Goal: Information Seeking & Learning: Learn about a topic

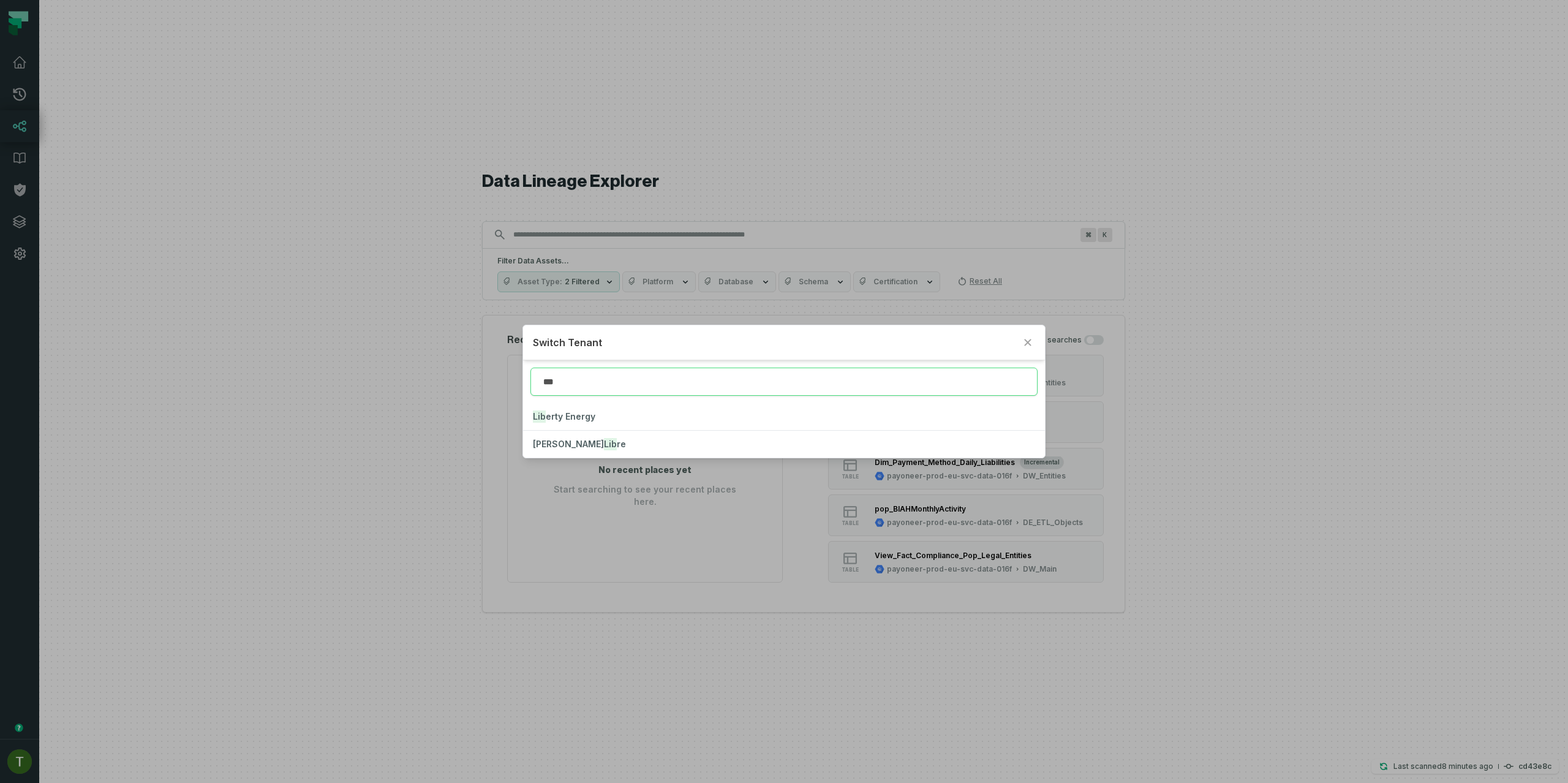
type input "***"
click button "Lib erty Energy" at bounding box center [784, 416] width 522 height 27
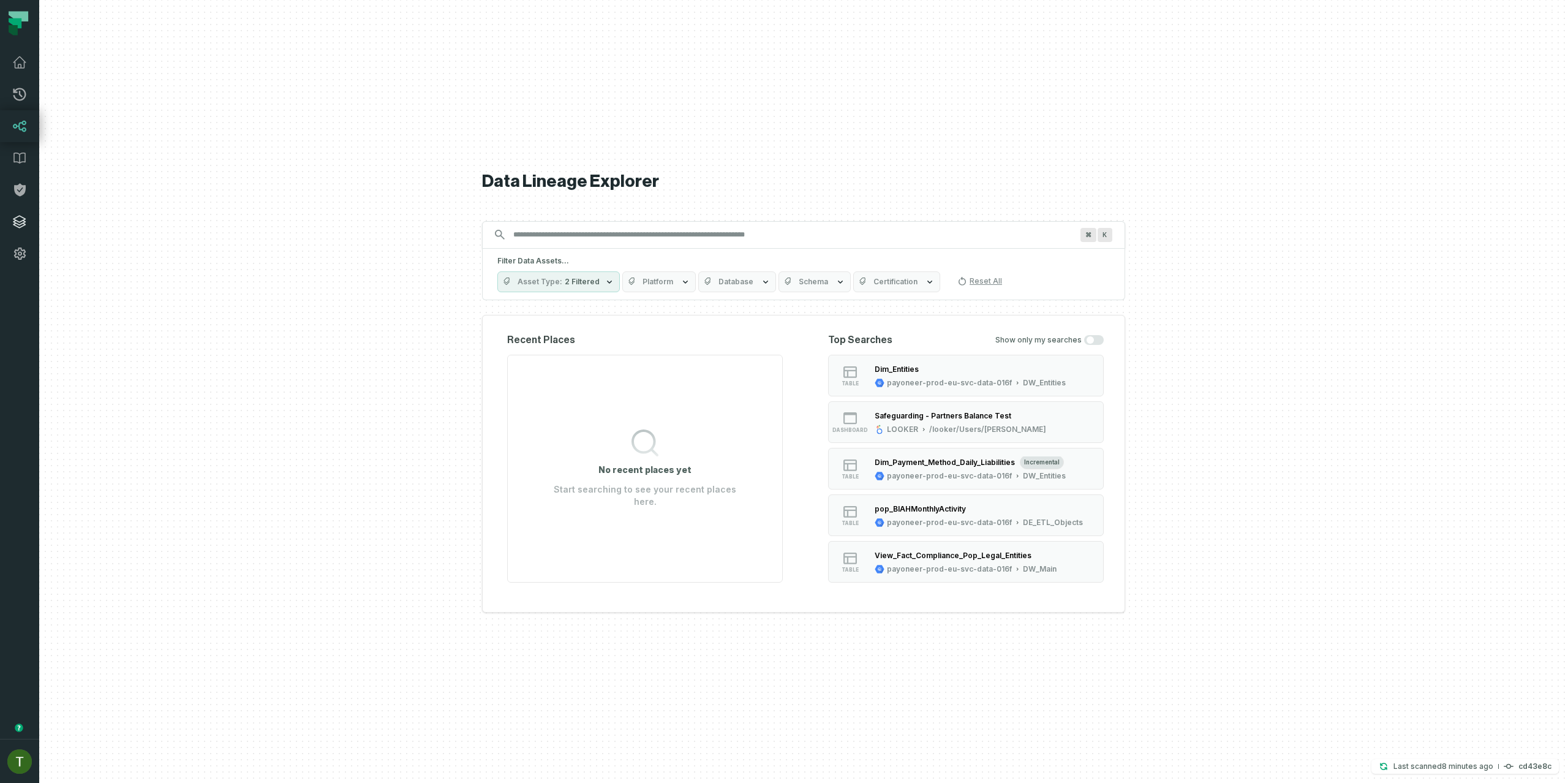
click at [11, 230] on link "Integrations" at bounding box center [20, 222] width 40 height 32
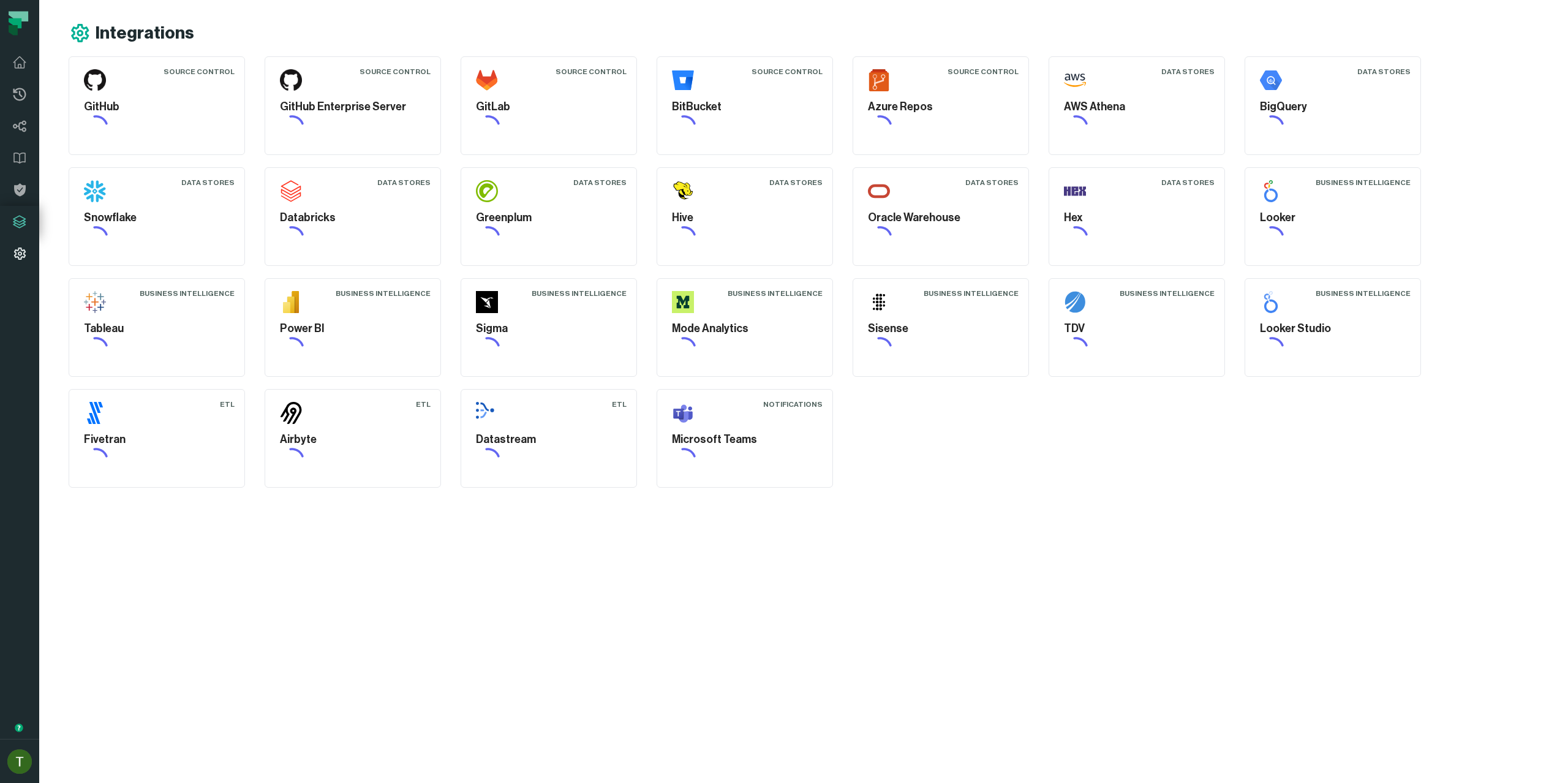
click at [20, 258] on icon at bounding box center [20, 254] width 15 height 15
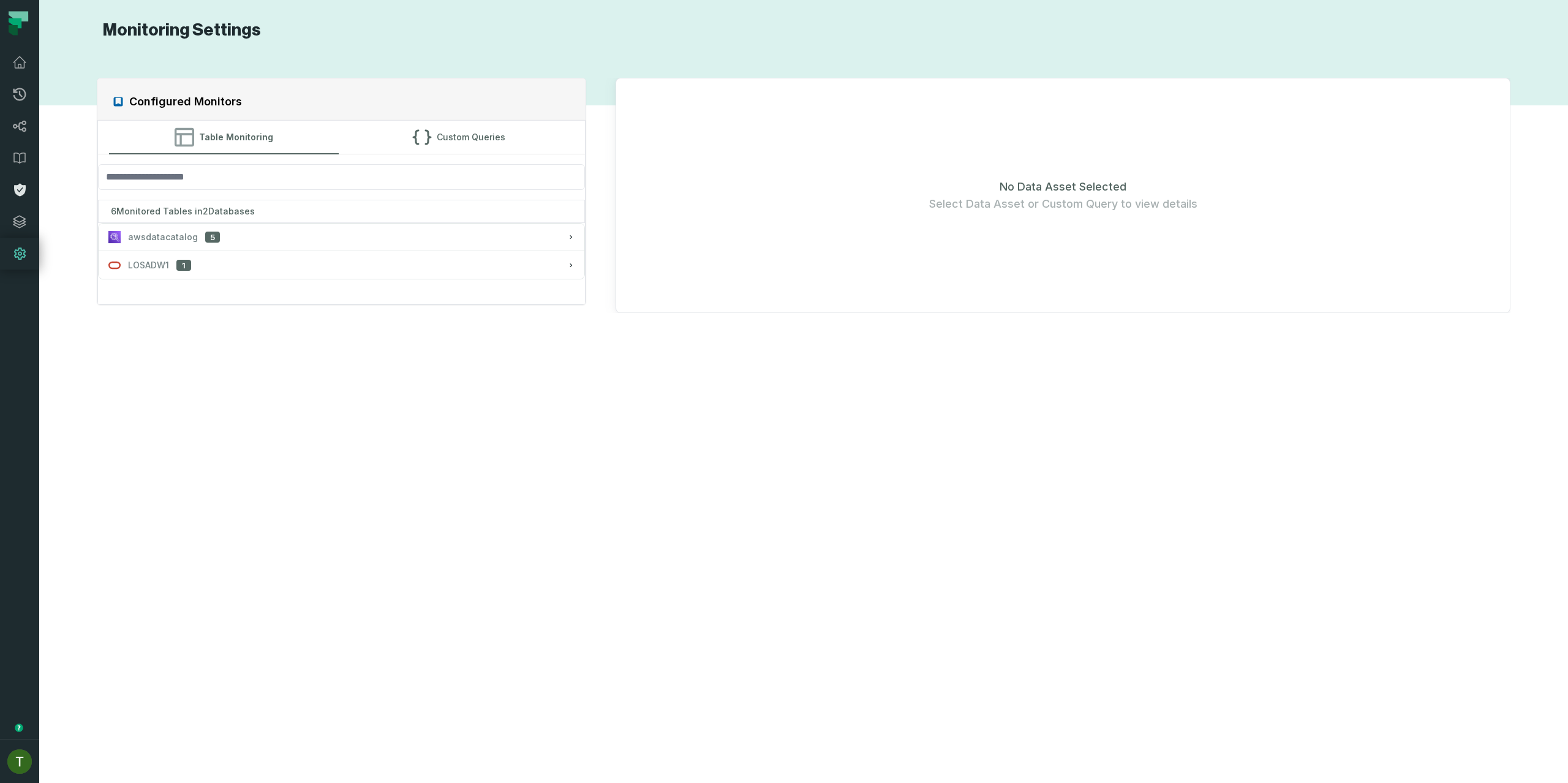
click at [22, 188] on icon at bounding box center [20, 191] width 15 height 15
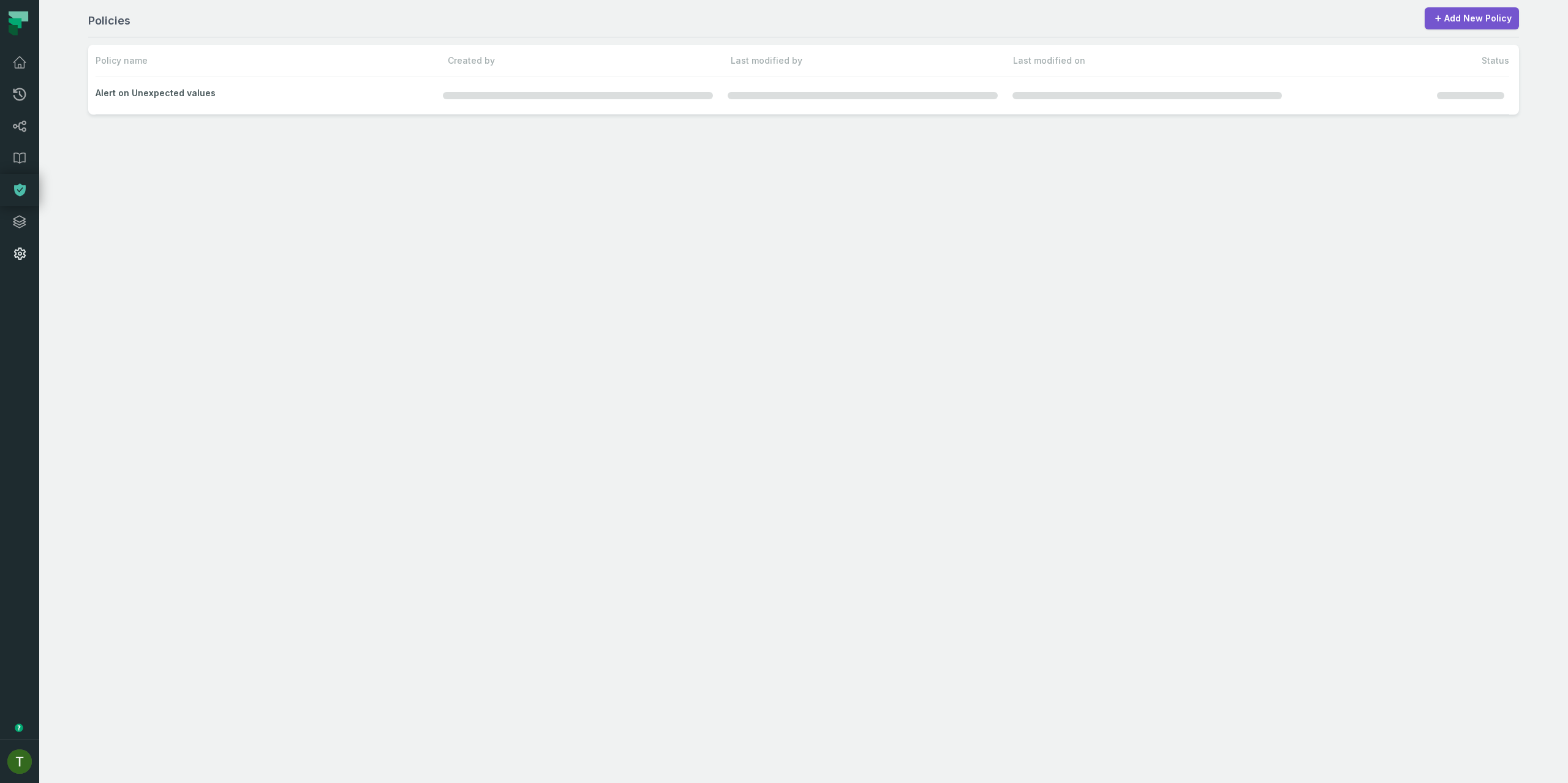
click at [15, 258] on icon at bounding box center [20, 254] width 15 height 15
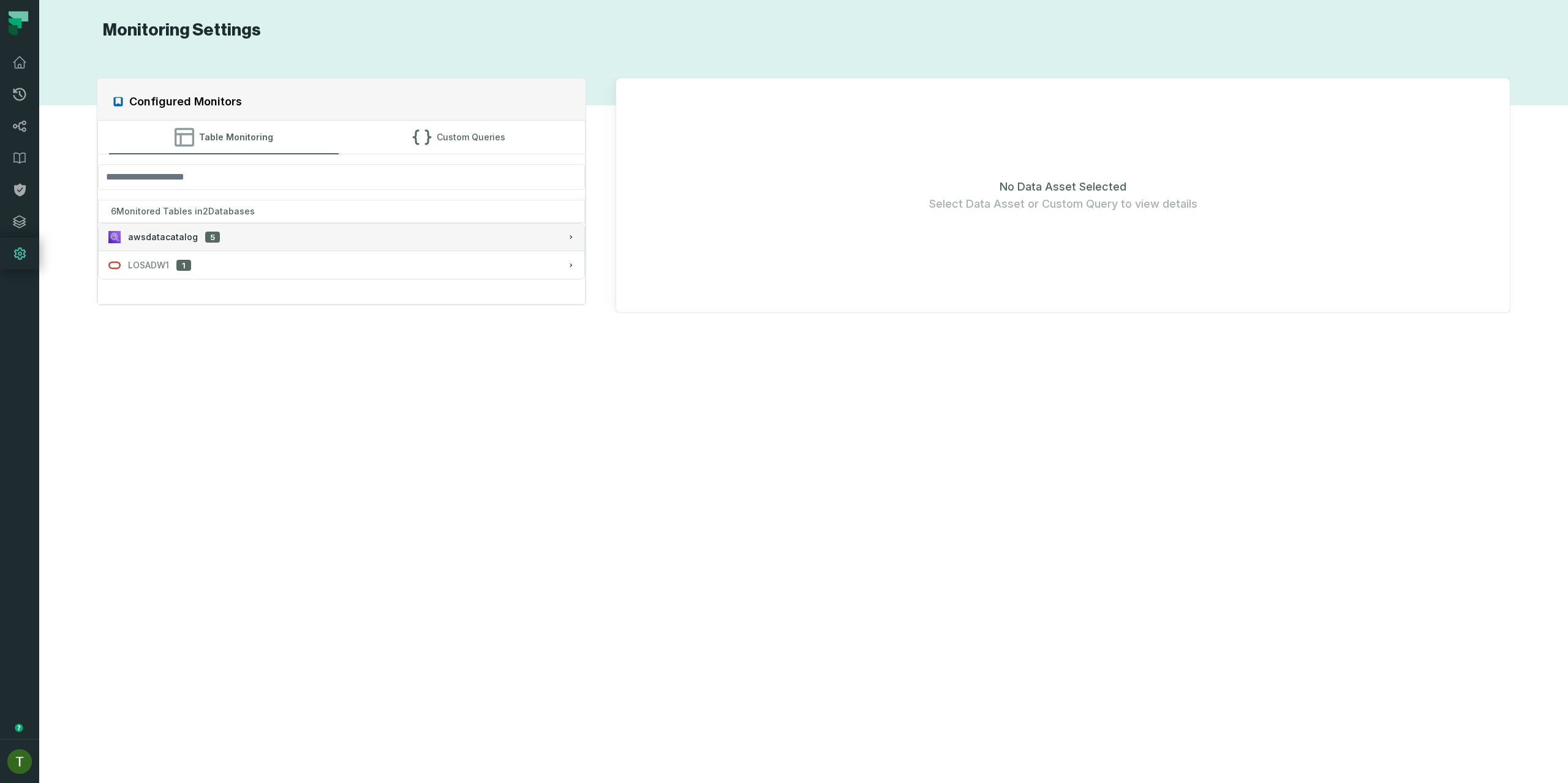
click at [206, 237] on span "5" at bounding box center [213, 237] width 15 height 11
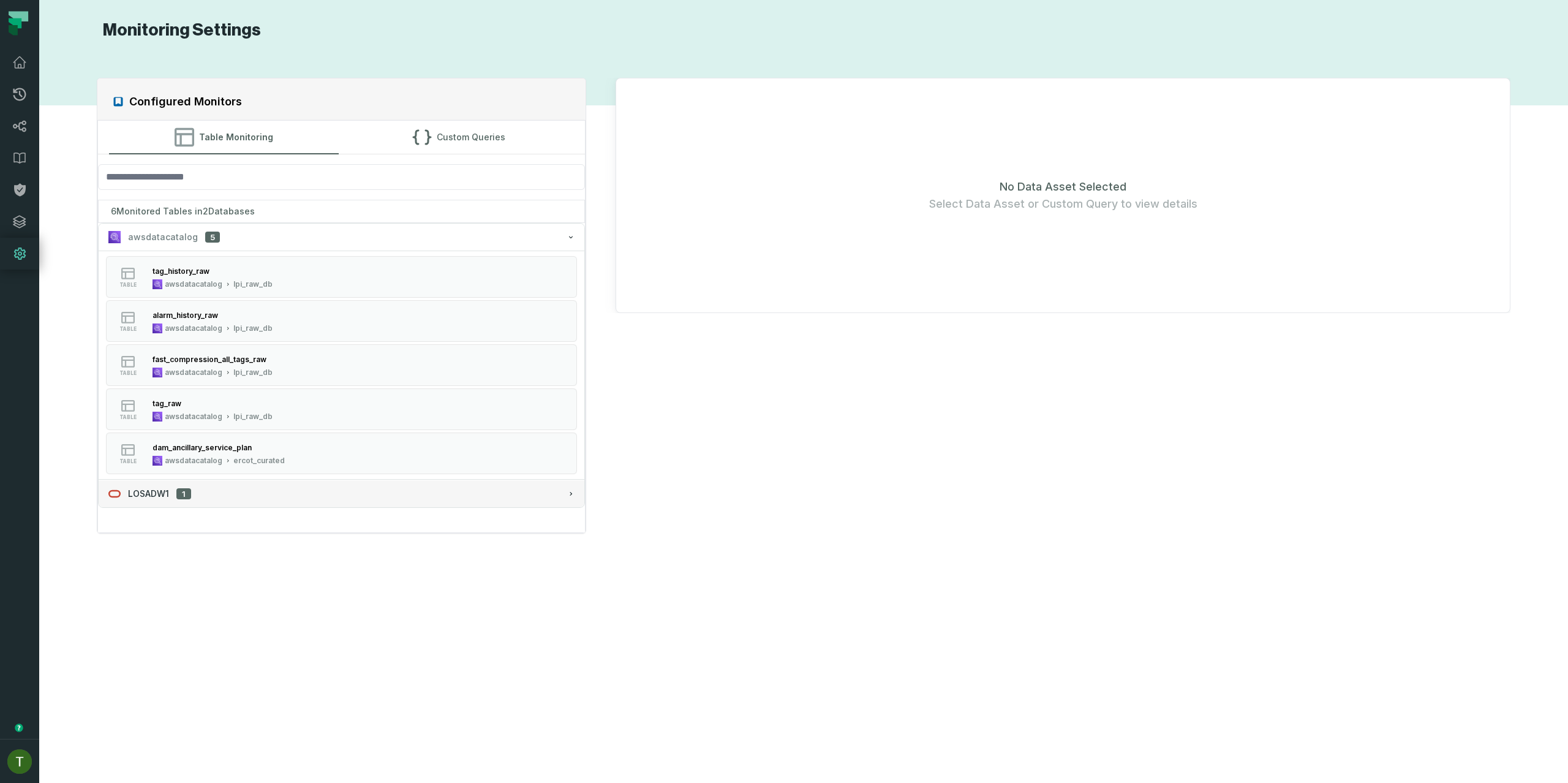
click at [191, 497] on span "1" at bounding box center [184, 494] width 15 height 11
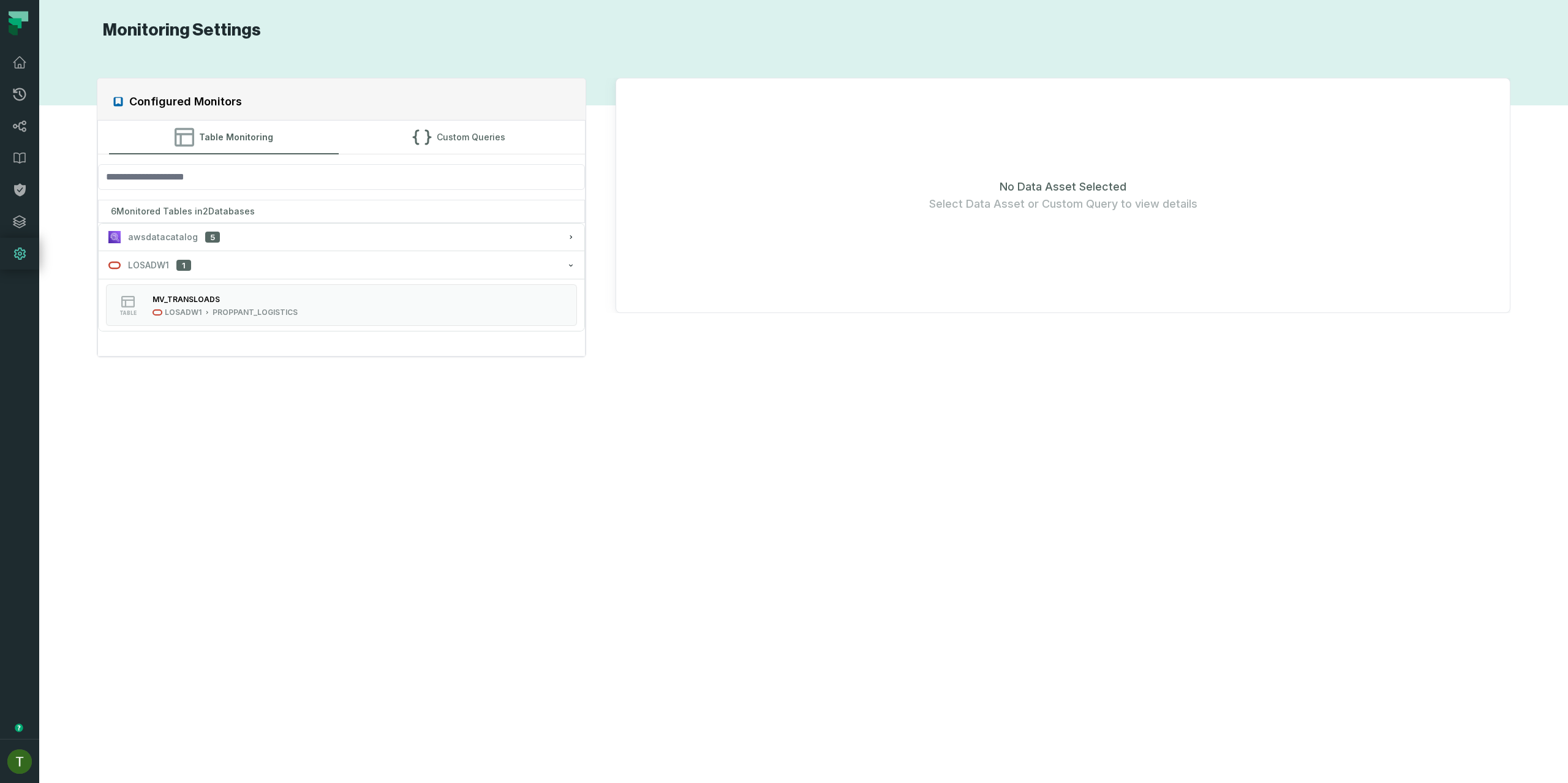
click at [275, 219] on div "6 Monitored Tables in 2 Databases" at bounding box center [342, 211] width 488 height 24
click at [271, 231] on div "awsdatacatalog 5" at bounding box center [342, 237] width 467 height 12
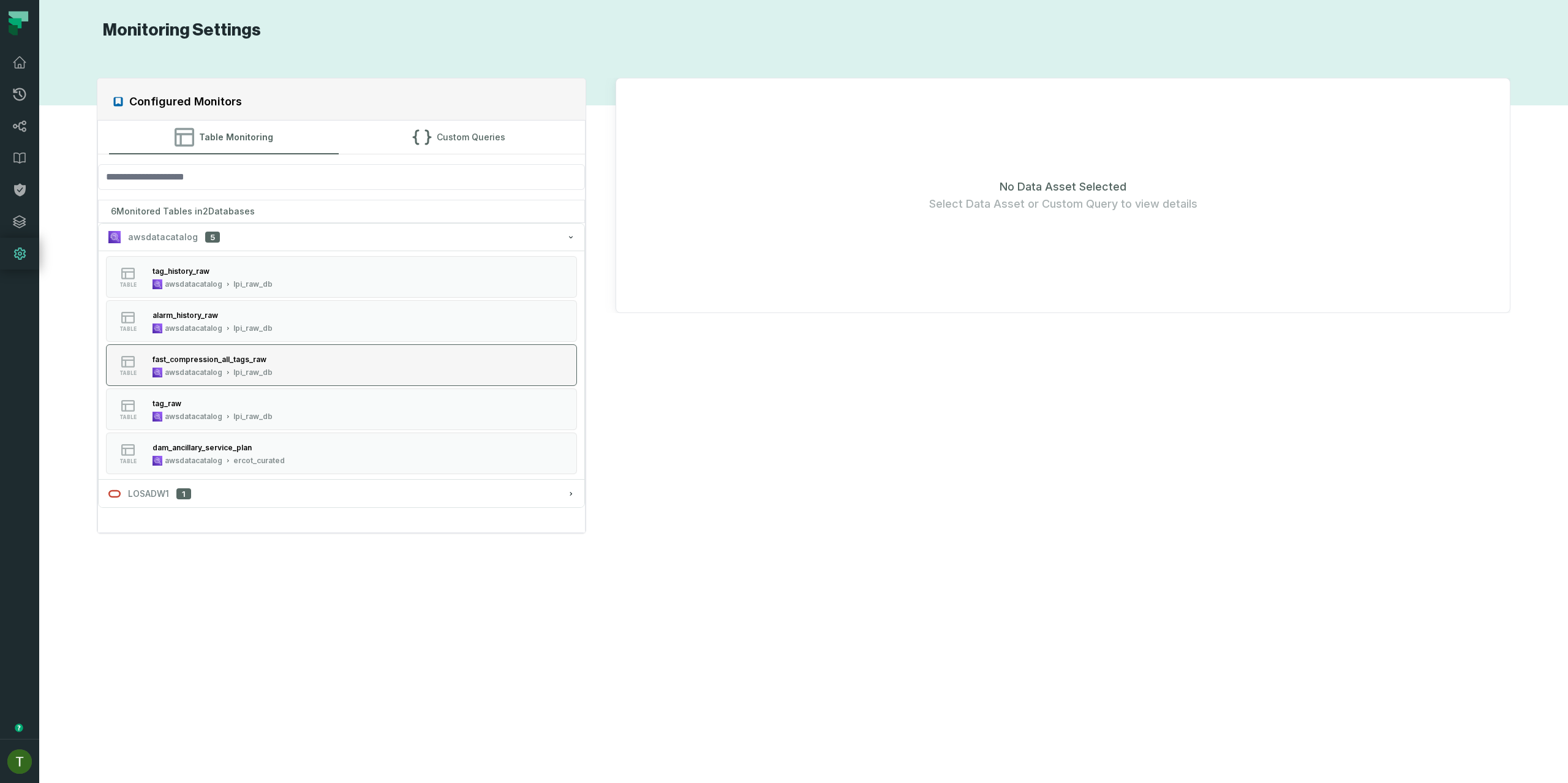
click at [242, 357] on div "fast_compression_all_tags_raw" at bounding box center [209, 359] width 114 height 9
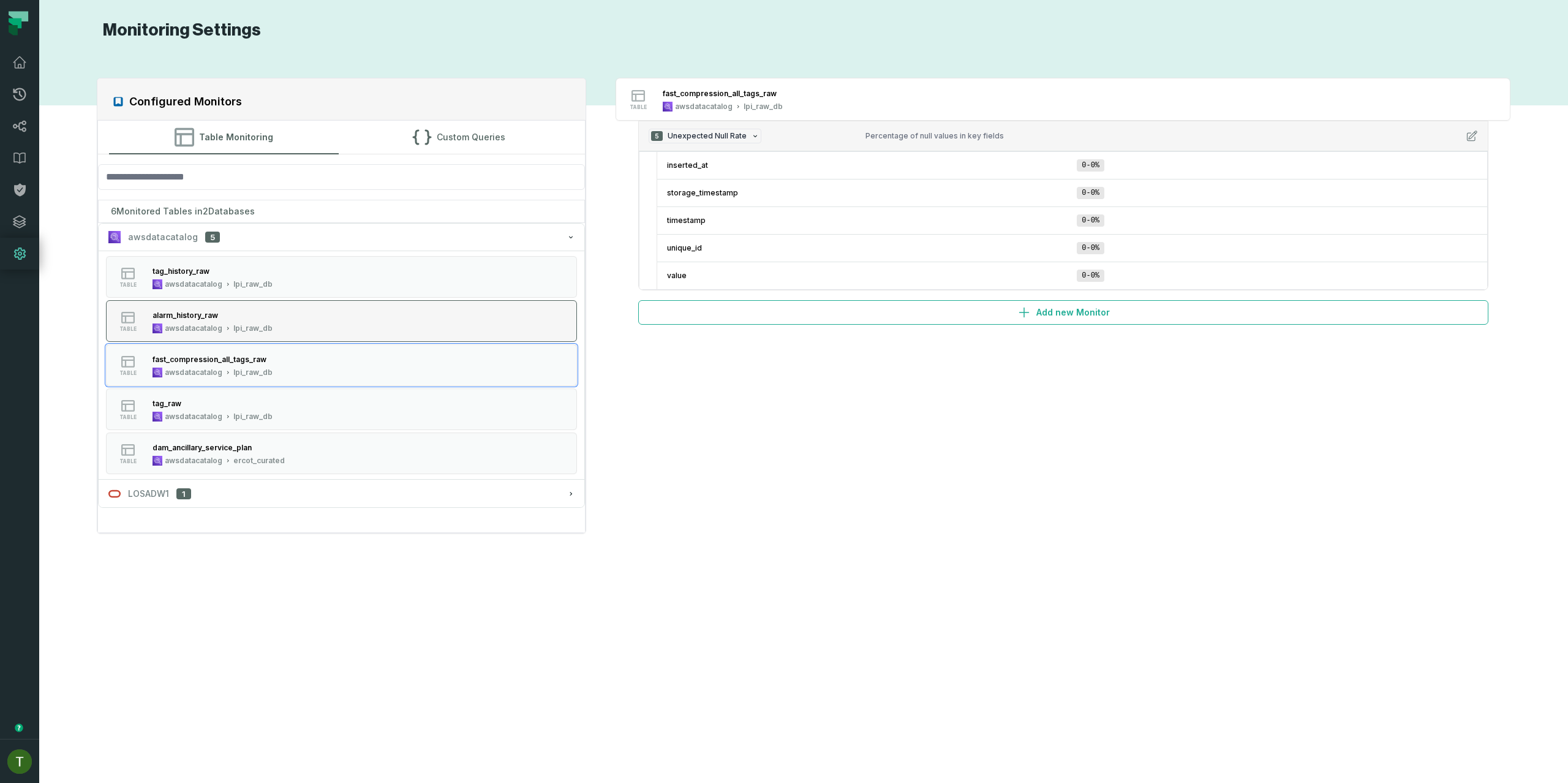
click at [259, 304] on button "table alarm_history_raw awsdatacatalog lpi_raw_db" at bounding box center [342, 321] width 472 height 42
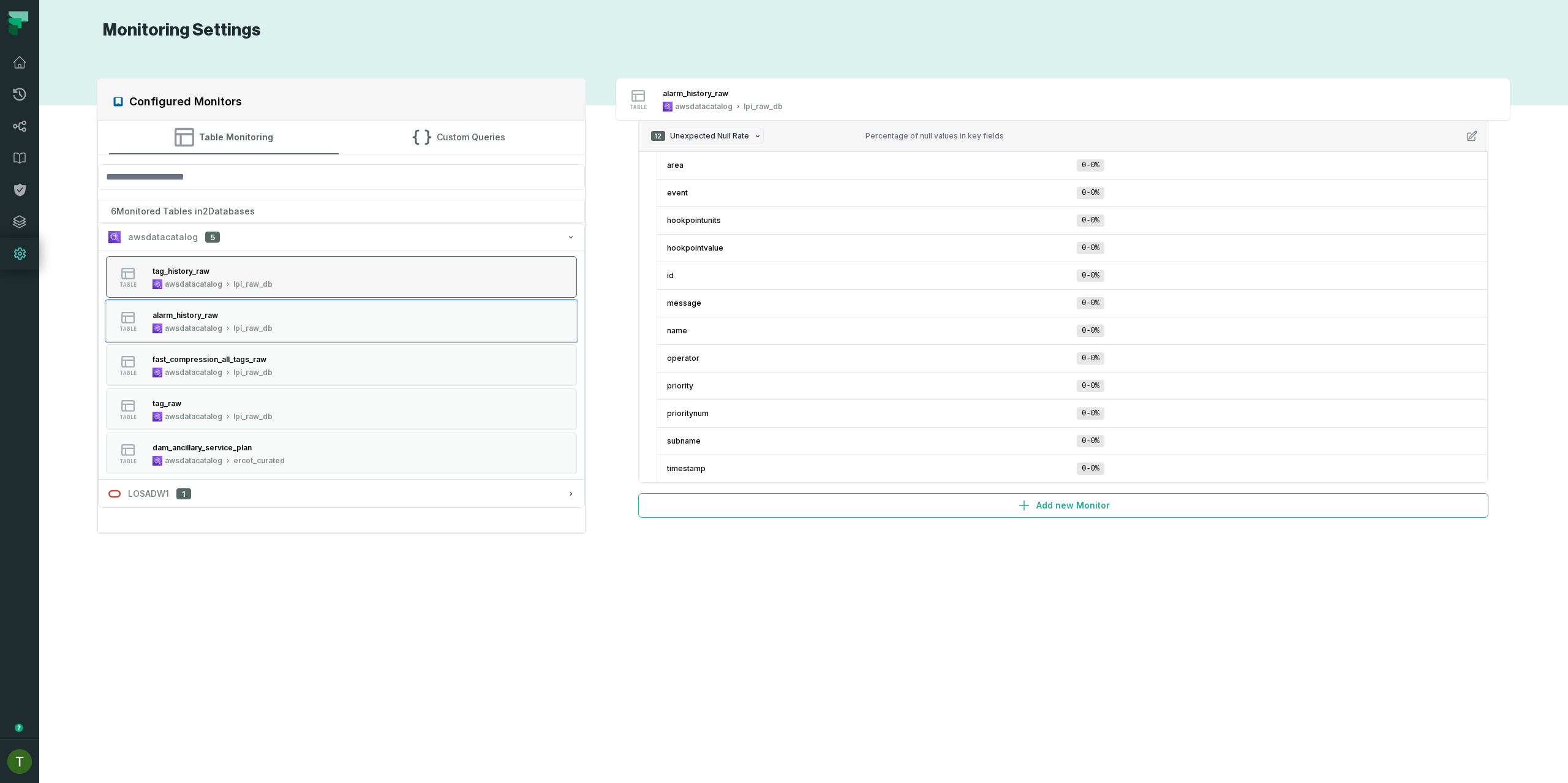
click at [262, 280] on div "lpi_raw_db" at bounding box center [253, 284] width 40 height 9
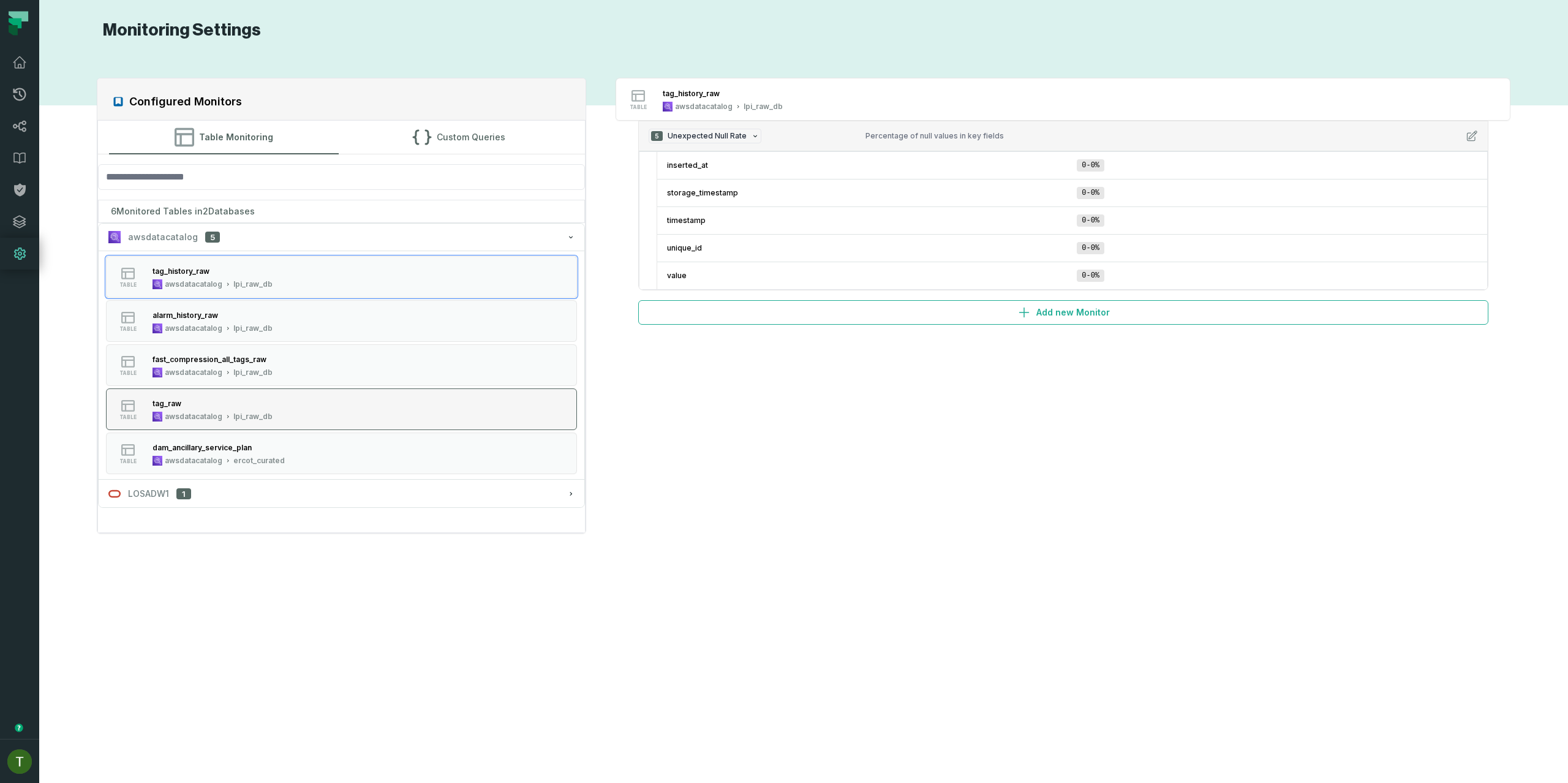
click at [246, 422] on button "table tag_raw awsdatacatalog lpi_raw_db" at bounding box center [342, 409] width 472 height 42
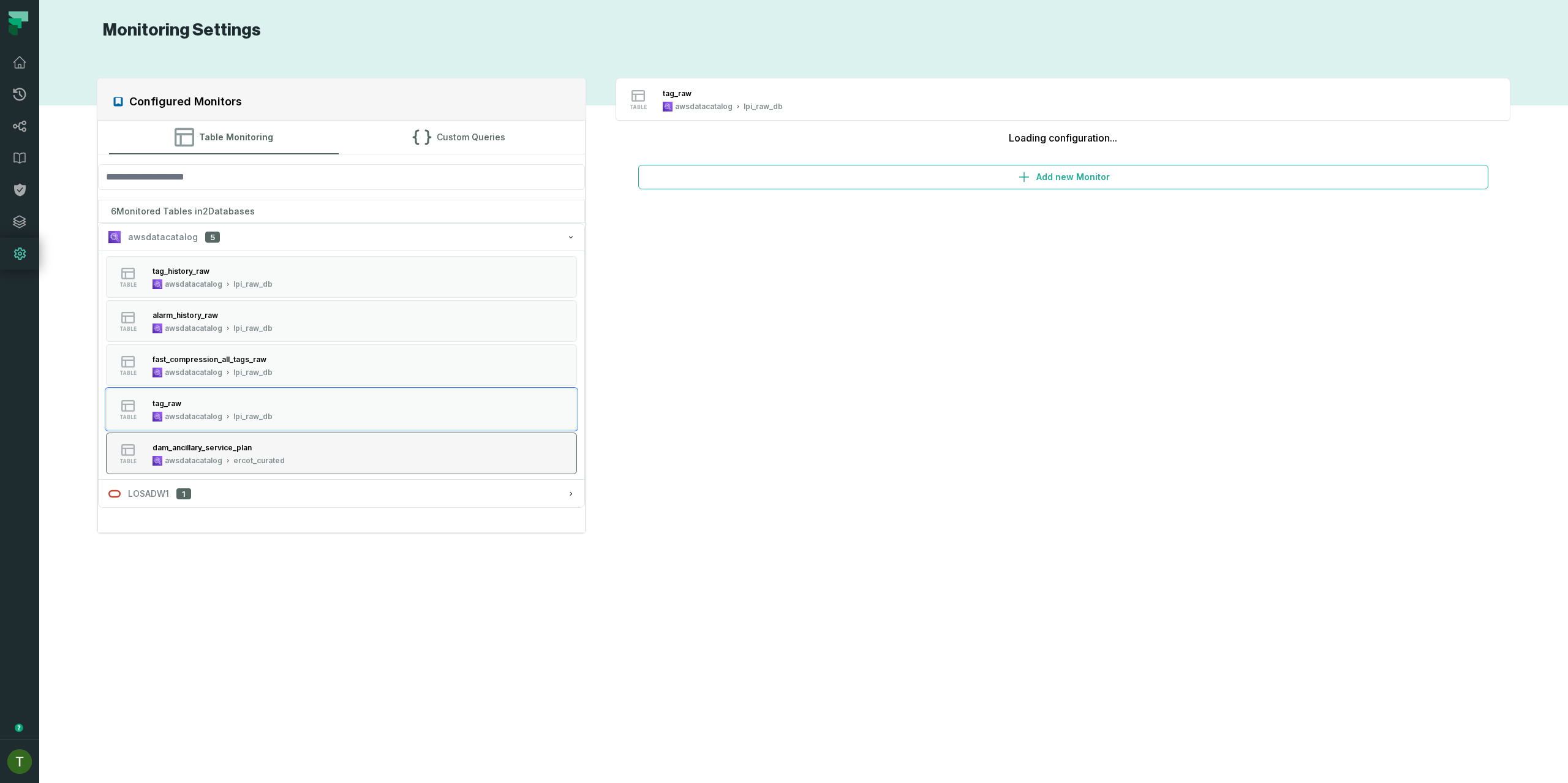
click at [252, 451] on div "dam_ancillary_service_plan" at bounding box center [219, 447] width 132 height 12
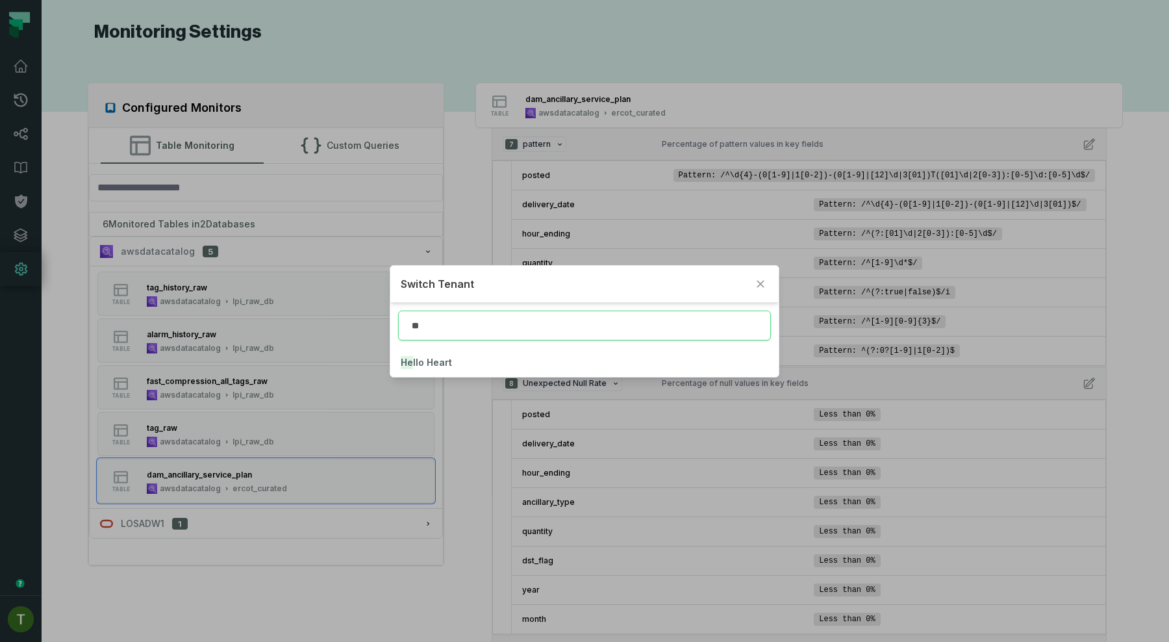
type input "**"
click button "He llo Heart" at bounding box center [584, 362] width 388 height 29
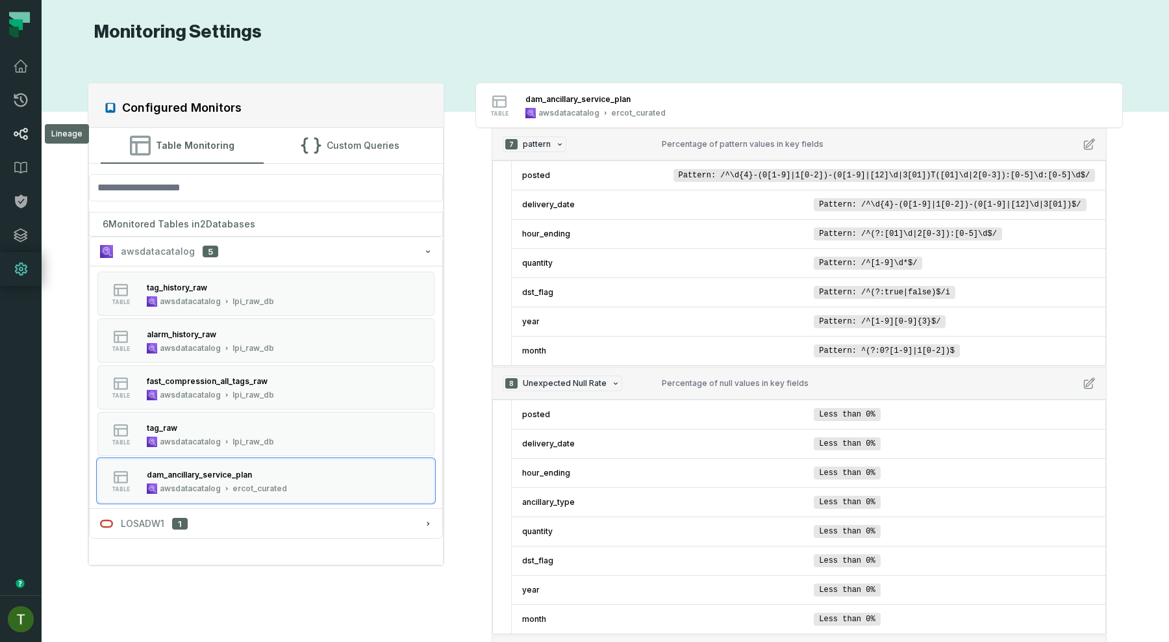
click at [28, 120] on link "Lineage" at bounding box center [21, 134] width 42 height 34
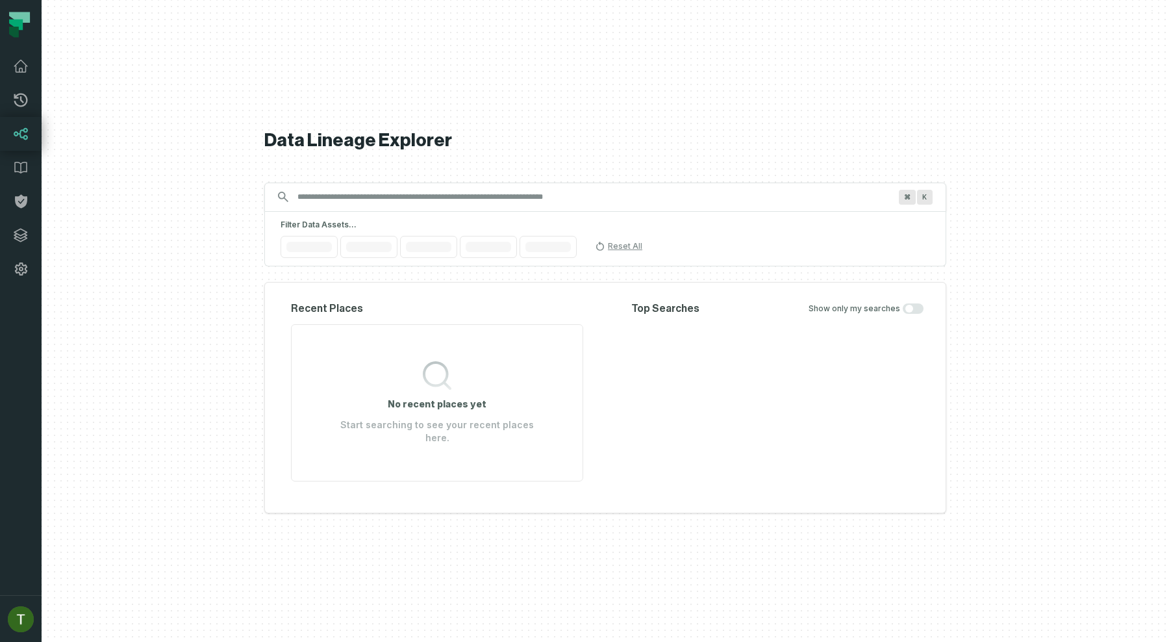
click at [19, 62] on icon at bounding box center [21, 66] width 16 height 16
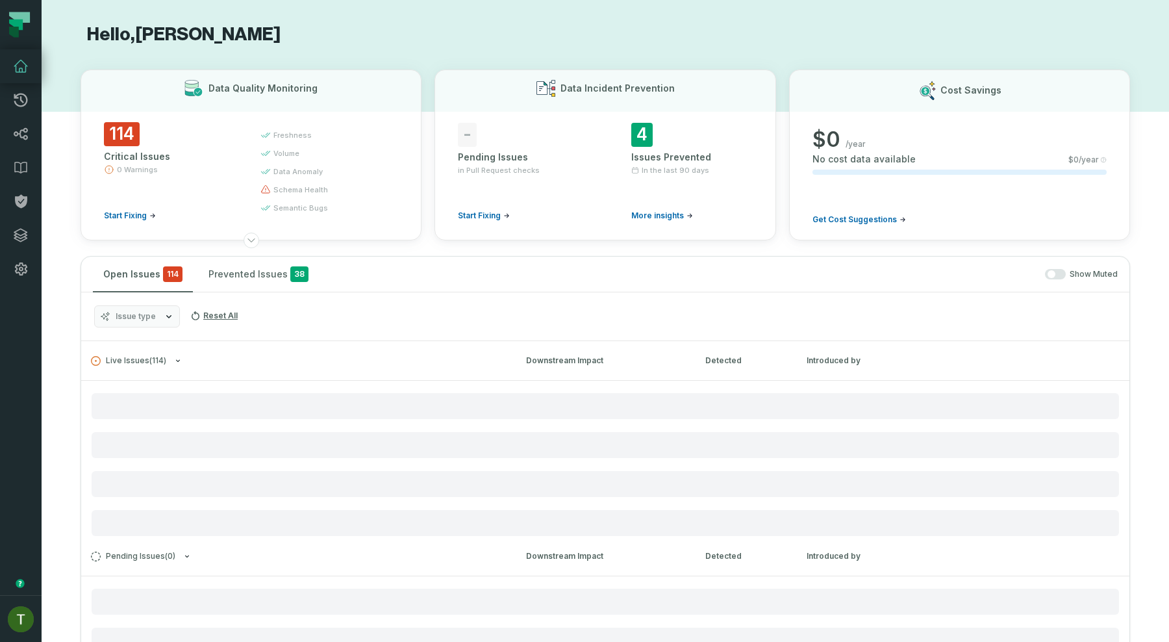
click at [19, 62] on icon at bounding box center [21, 66] width 16 height 16
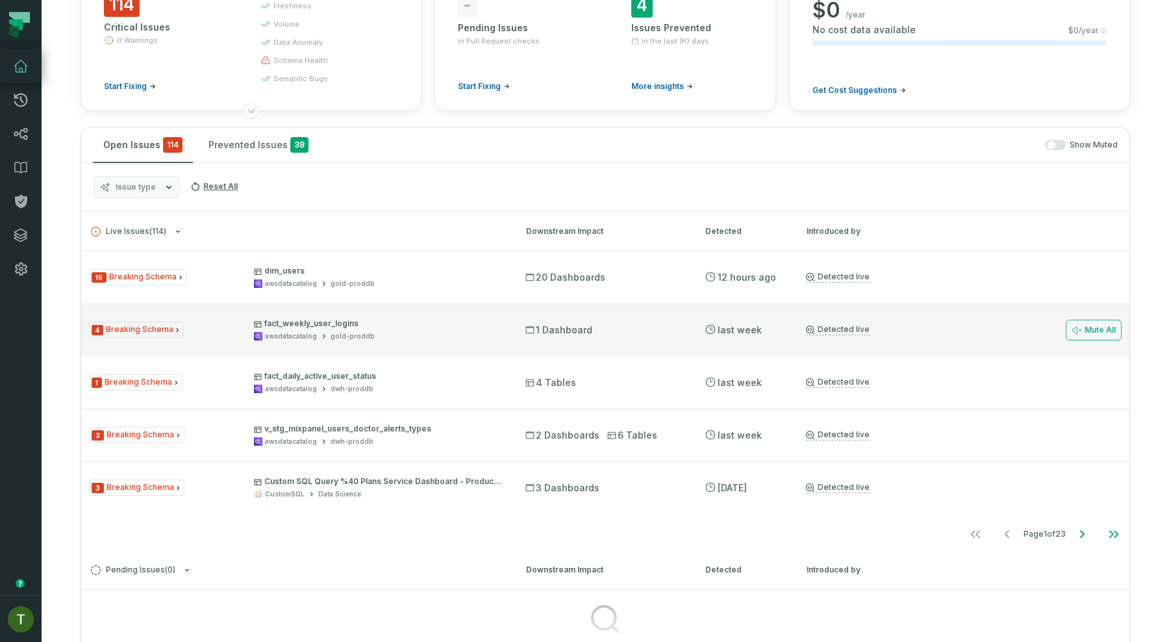
scroll to position [157, 0]
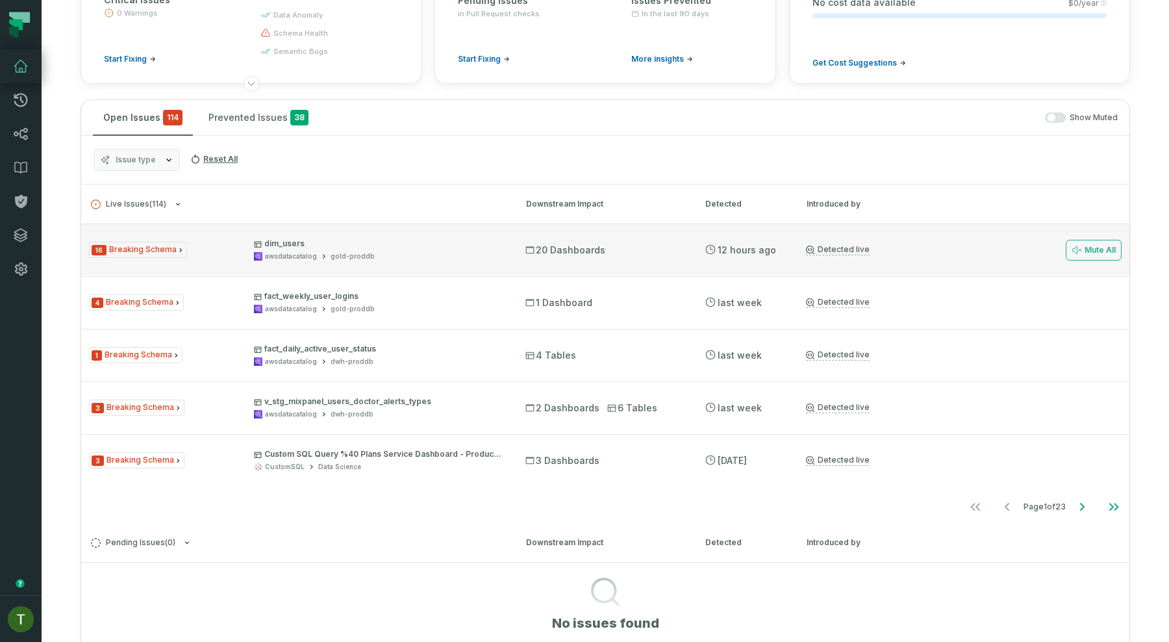
click at [369, 265] on div "16 Breaking Schema dim_users awsdatacatalog gold-proddb 20 Dashboards 8/25/2025…" at bounding box center [605, 249] width 1048 height 52
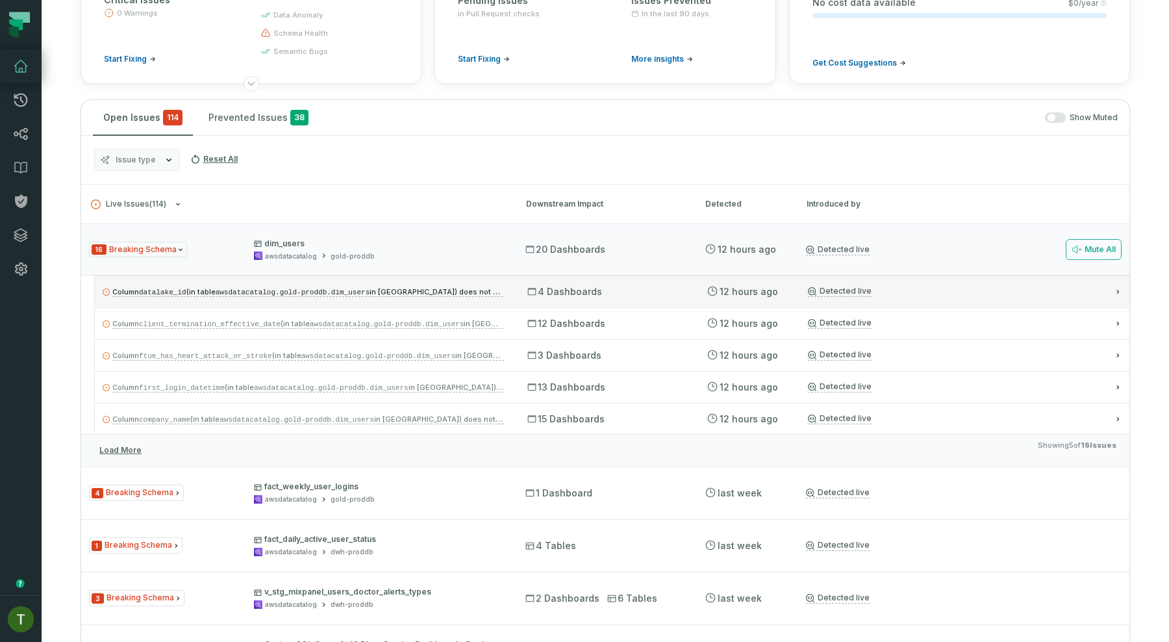
click at [377, 291] on span "Column datalake_id (in table awsdatacatalog.gold-proddb.dim_users in Athena) do…" at bounding box center [352, 291] width 481 height 9
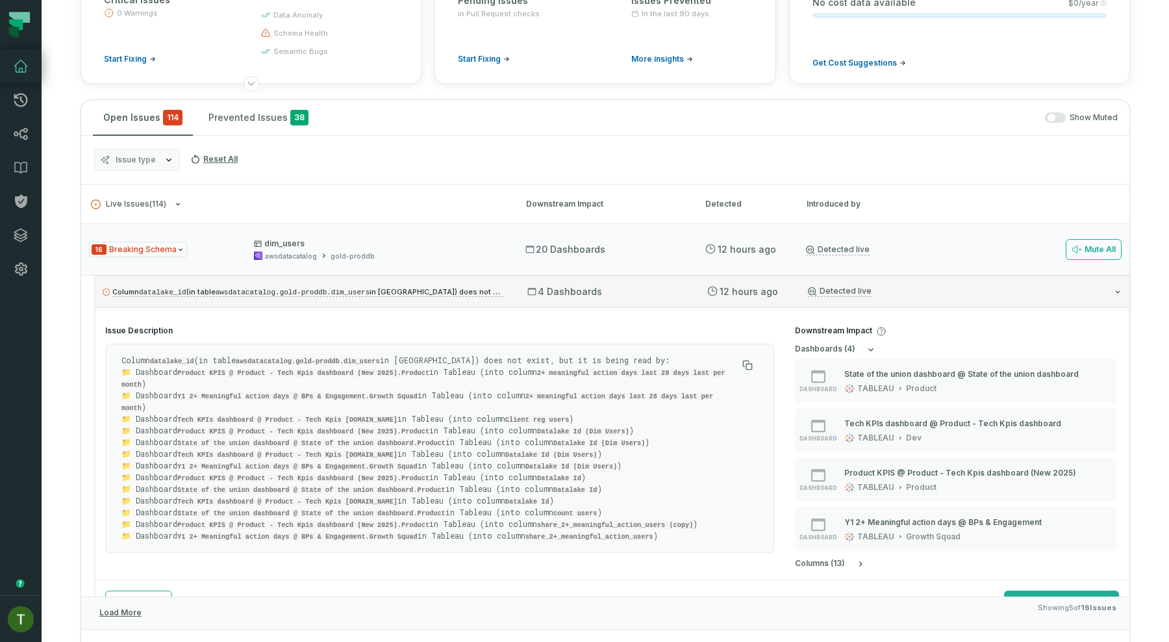
click at [611, 297] on div "Column datalake_id (in table awsdatacatalog.gold-proddb.dim_users in Athena) do…" at bounding box center [612, 290] width 1034 height 31
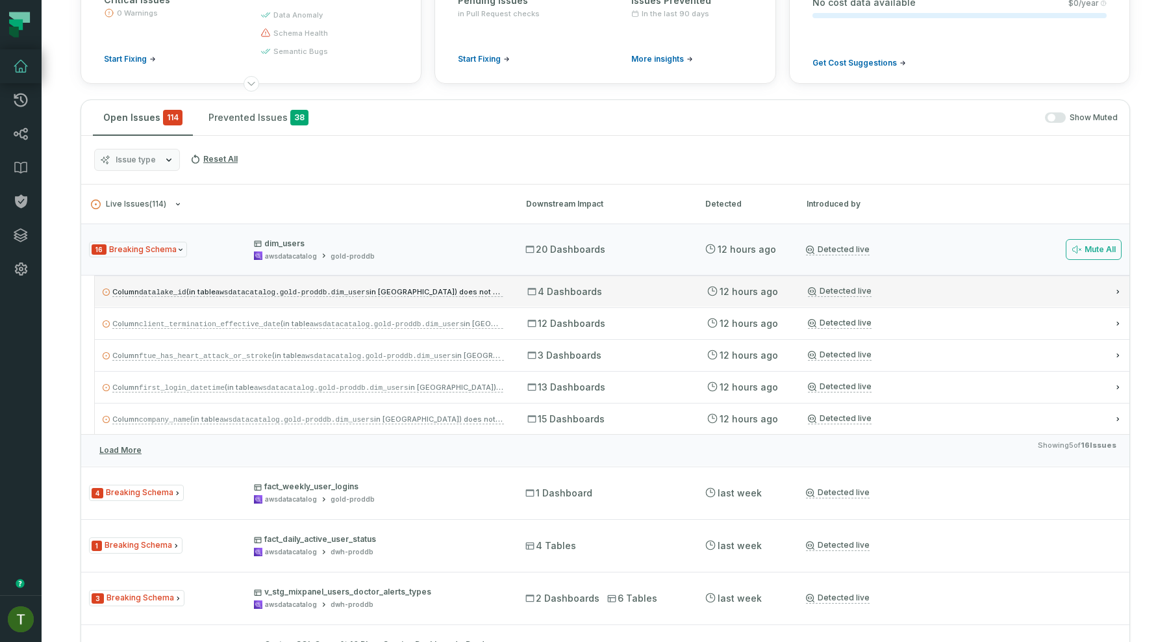
click at [611, 297] on div "Column datalake_id (in table awsdatacatalog.gold-proddb.dim_users in Athena) do…" at bounding box center [612, 290] width 1034 height 31
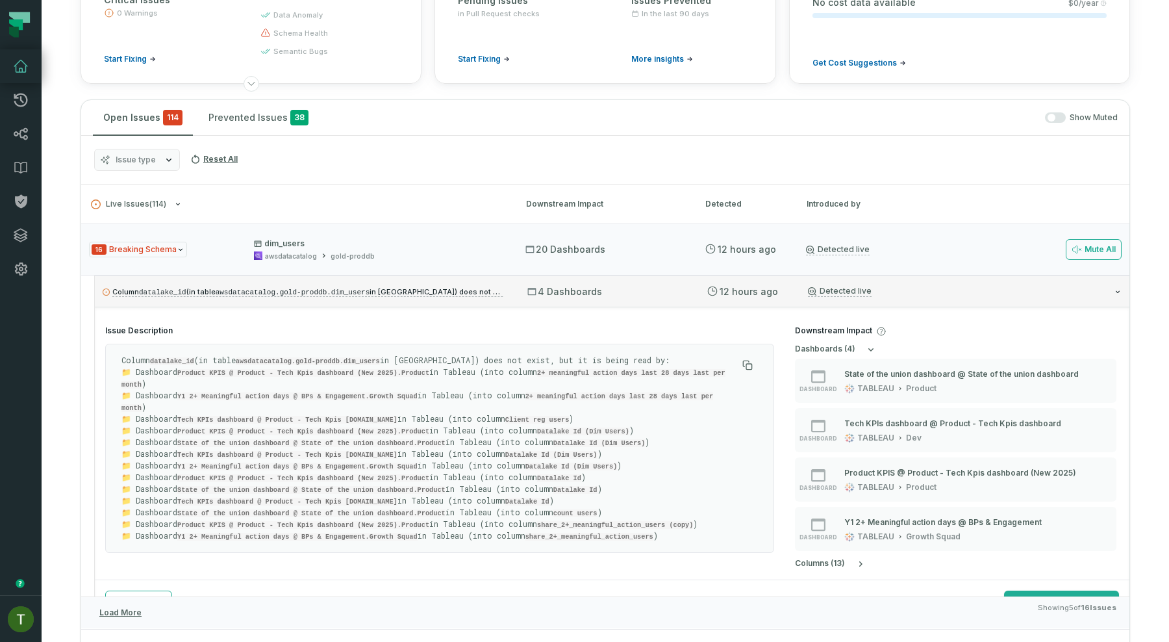
click at [632, 296] on div "4 Dashboards" at bounding box center [605, 291] width 156 height 13
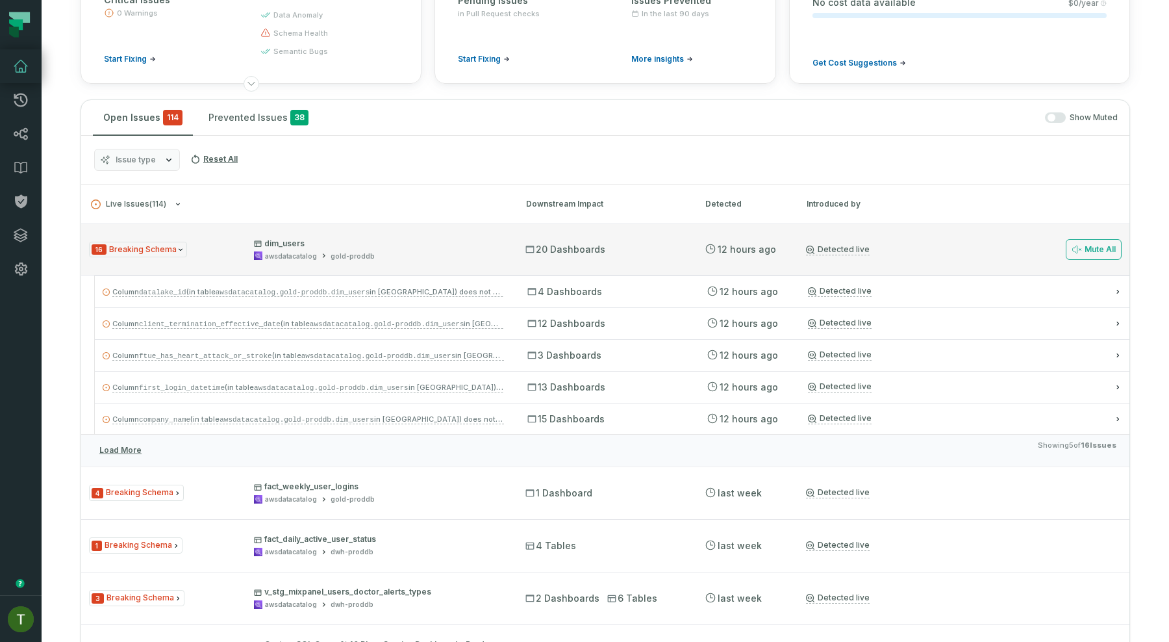
click at [633, 249] on div "20 Dashboards" at bounding box center [603, 249] width 156 height 13
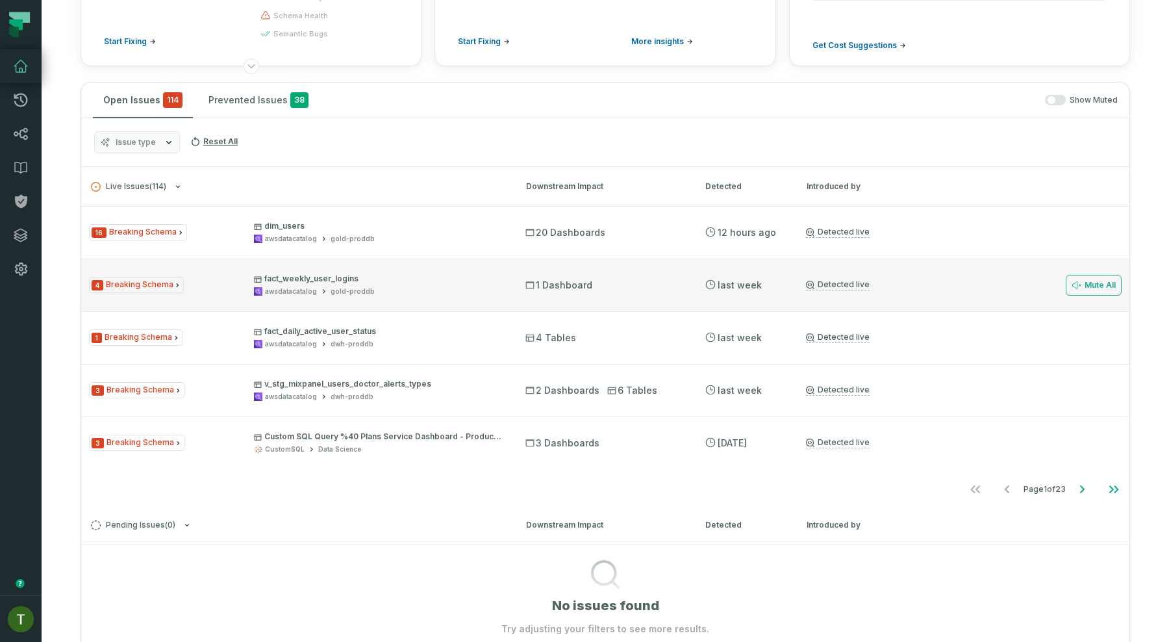
scroll to position [167, 0]
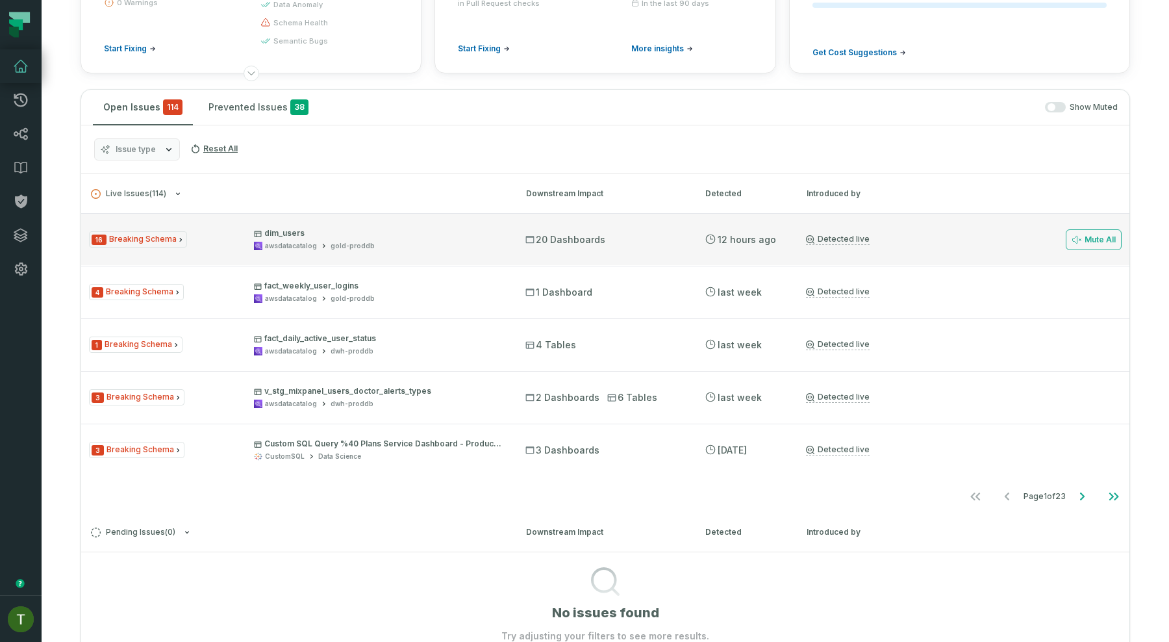
click at [562, 247] on div "16 Breaking Schema dim_users awsdatacatalog gold-proddb 20 Dashboards 8/25/2025…" at bounding box center [605, 239] width 1048 height 52
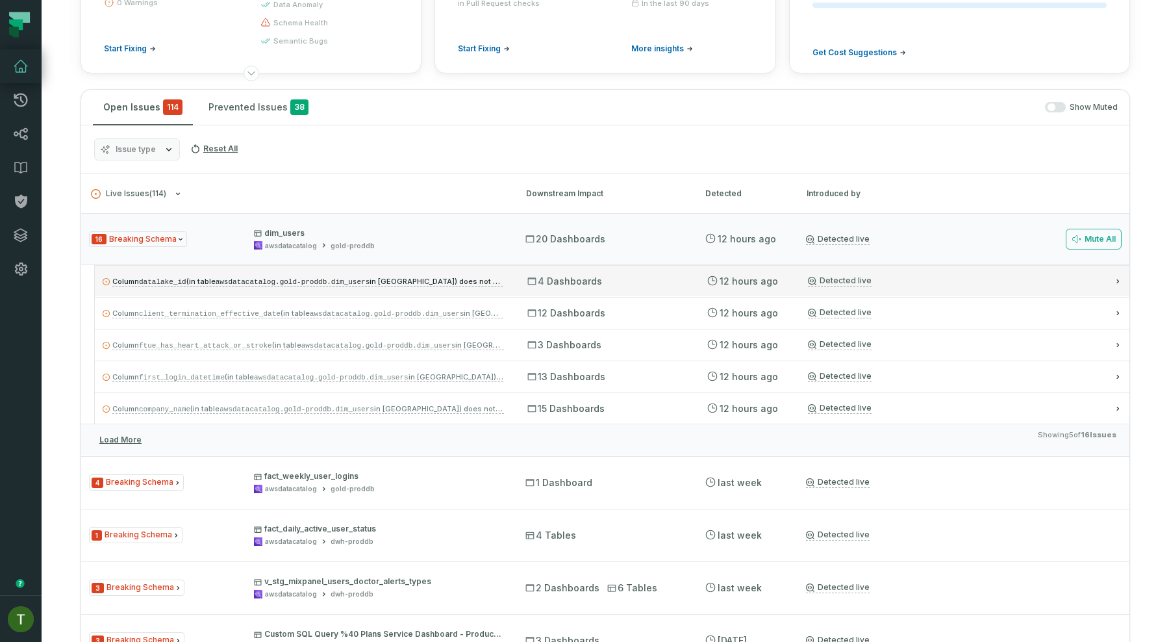
click at [608, 271] on div "Column datalake_id (in table awsdatacatalog.gold-proddb.dim_users in Athena) do…" at bounding box center [612, 280] width 1034 height 31
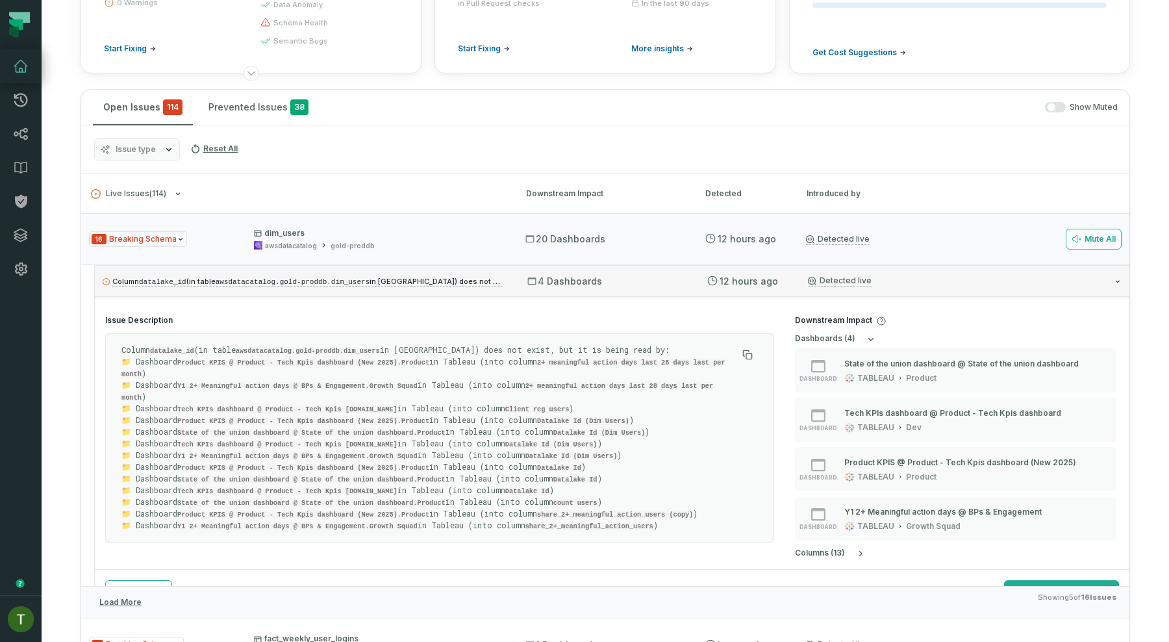
click at [610, 271] on div "Column datalake_id (in table awsdatacatalog.gold-proddb.dim_users in Athena) do…" at bounding box center [612, 280] width 1034 height 31
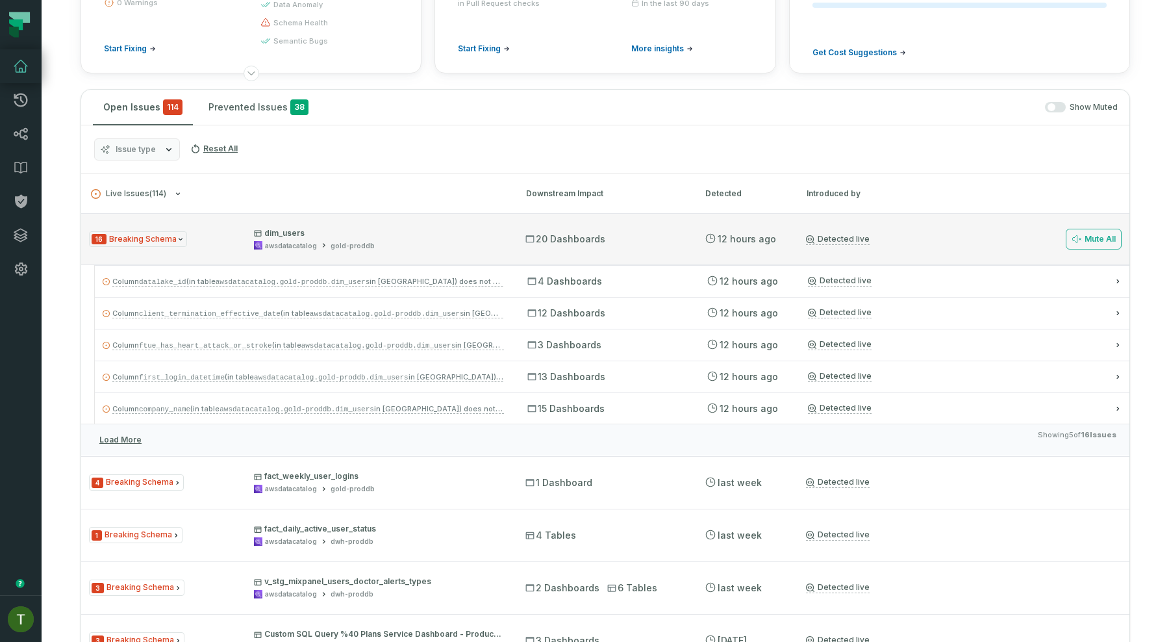
click at [487, 235] on p "dim_users" at bounding box center [378, 233] width 248 height 10
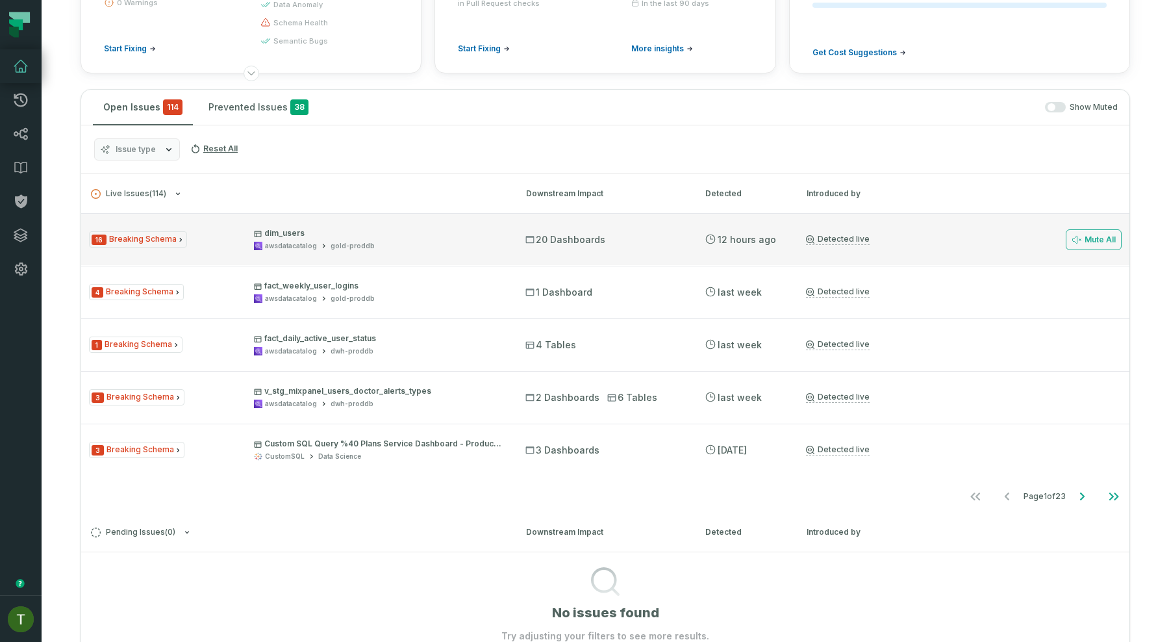
click at [440, 236] on p "dim_users" at bounding box center [378, 233] width 248 height 10
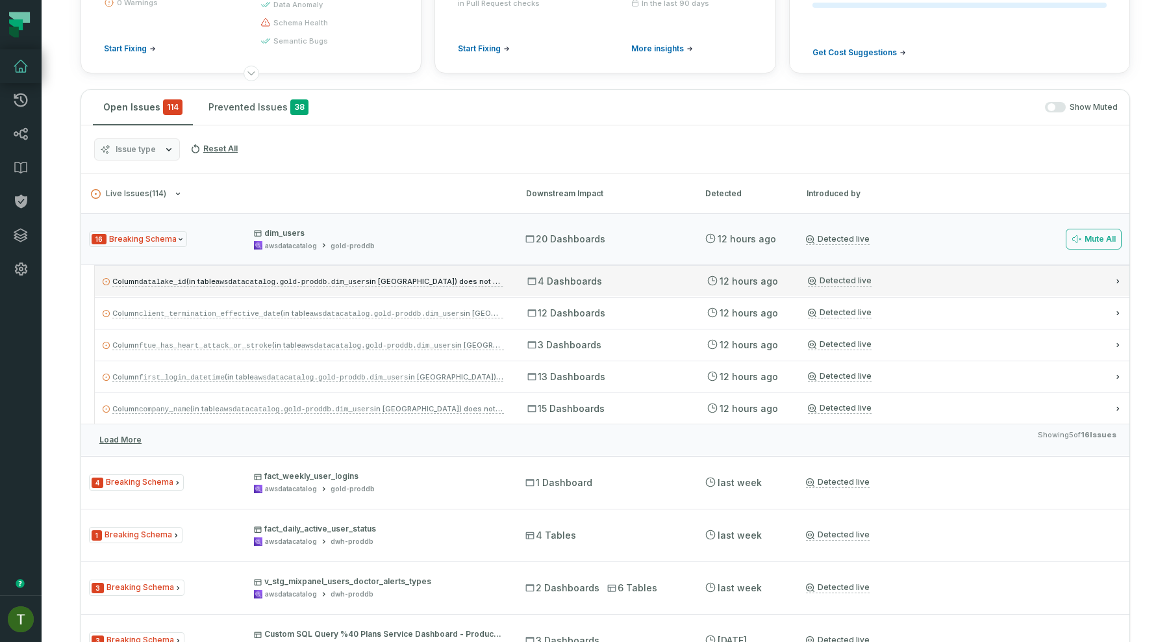
click at [538, 276] on span "4 Dashboards" at bounding box center [564, 281] width 75 height 13
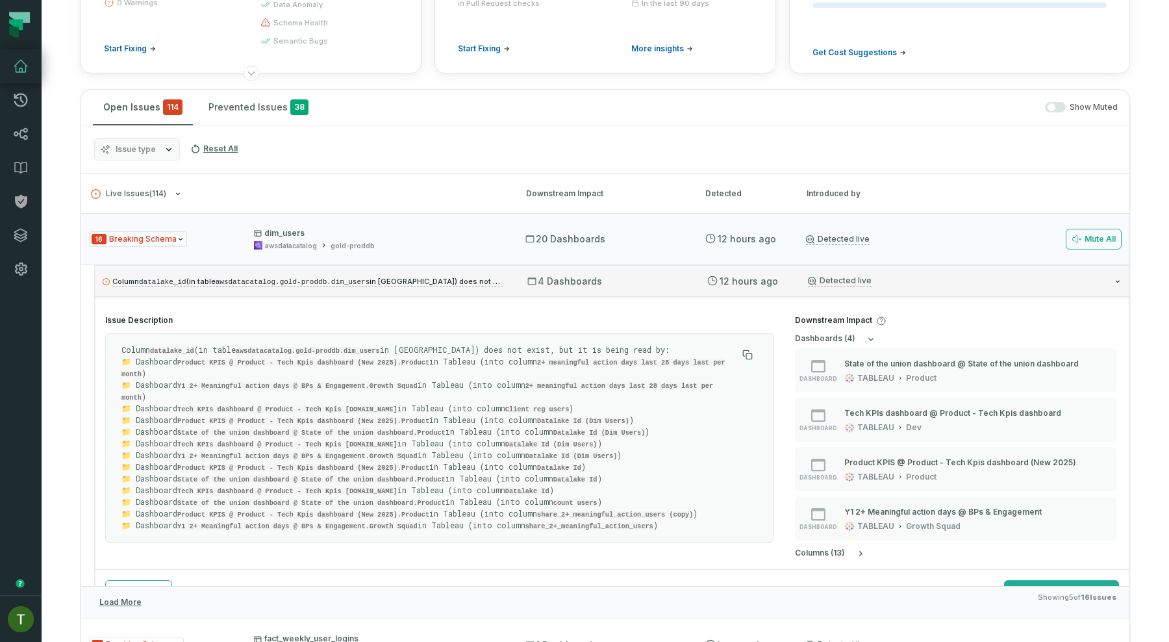
click at [538, 276] on span "4 Dashboards" at bounding box center [564, 281] width 75 height 13
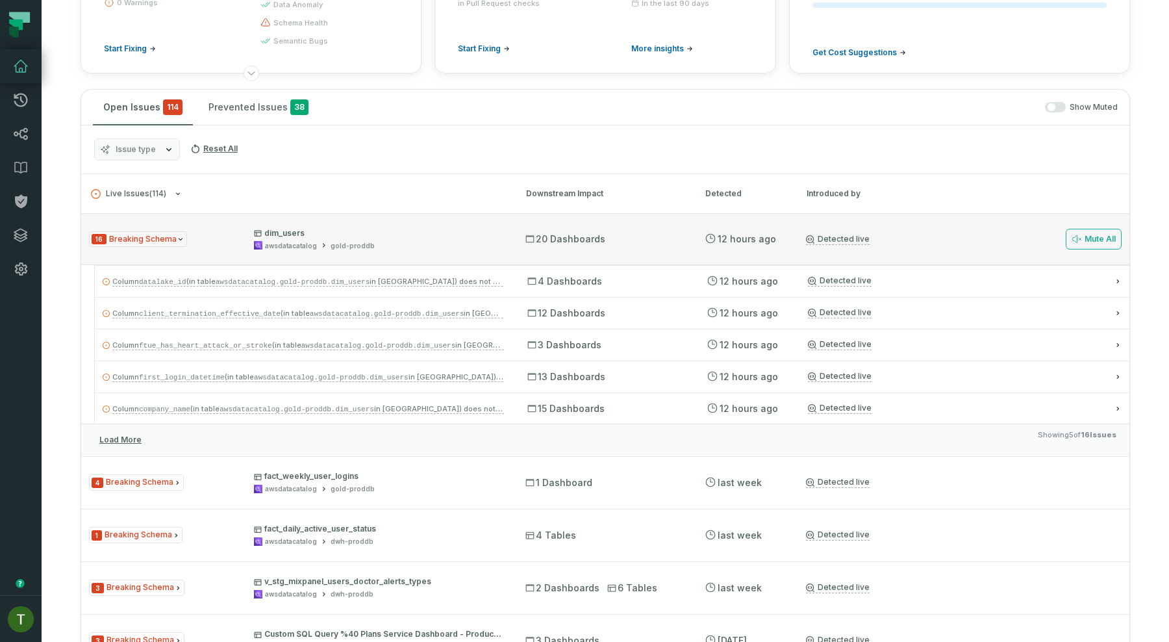
click at [508, 244] on div "16 Breaking Schema dim_users awsdatacatalog gold-proddb 20 Dashboards 8/25/2025…" at bounding box center [605, 239] width 1048 height 52
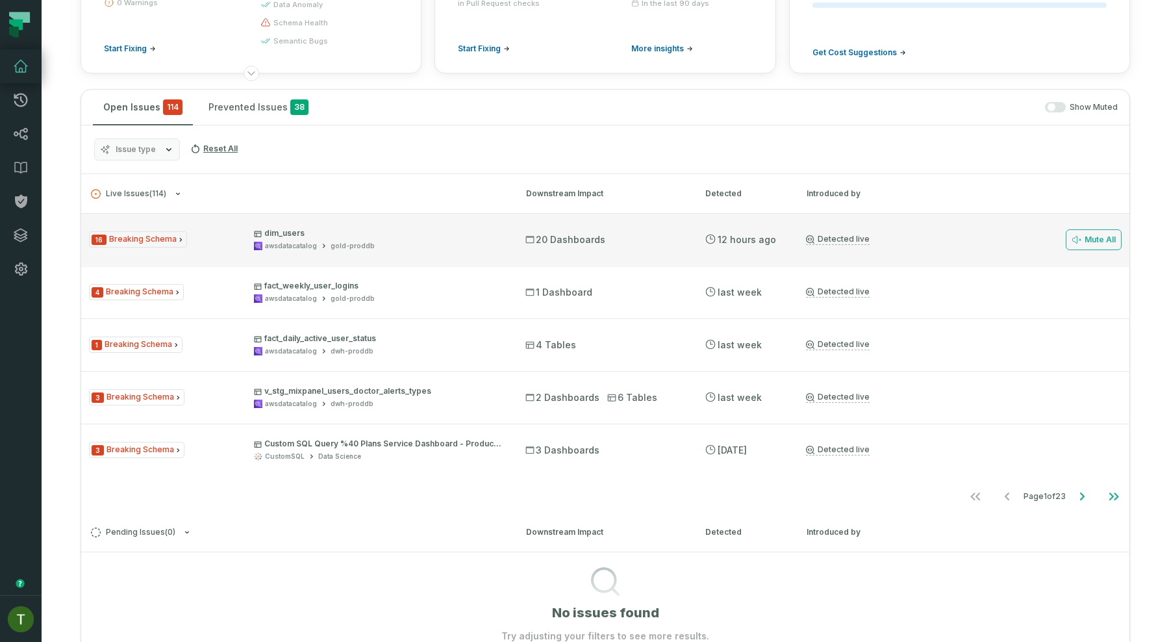
click at [387, 235] on p "dim_users" at bounding box center [378, 233] width 248 height 10
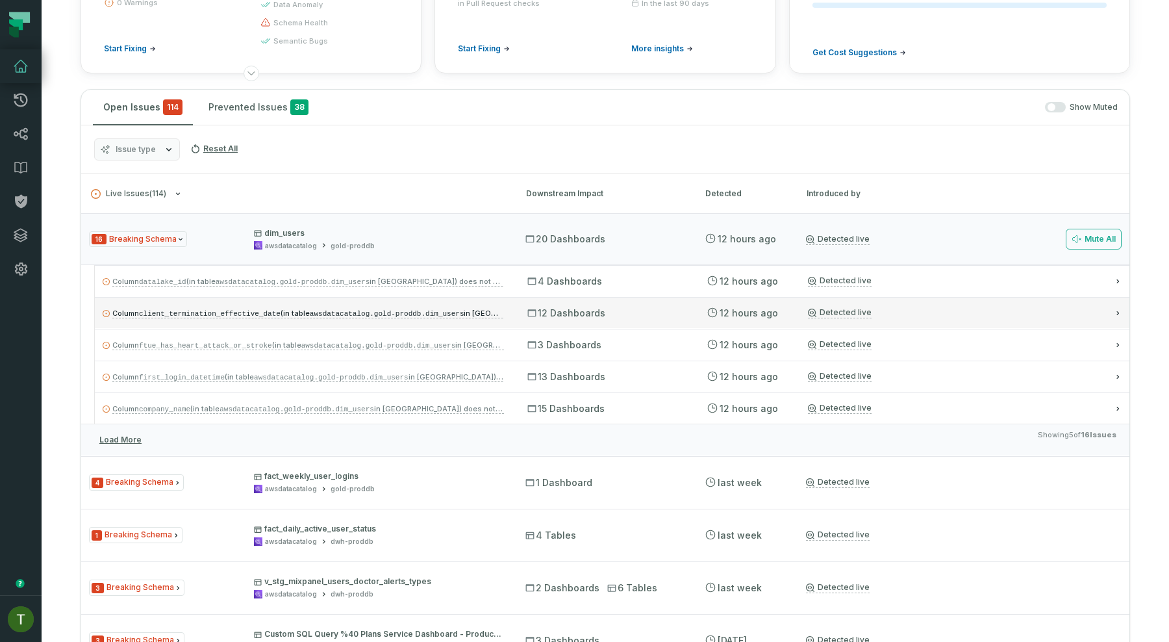
click at [538, 318] on span "12 Dashboards" at bounding box center [566, 313] width 78 height 13
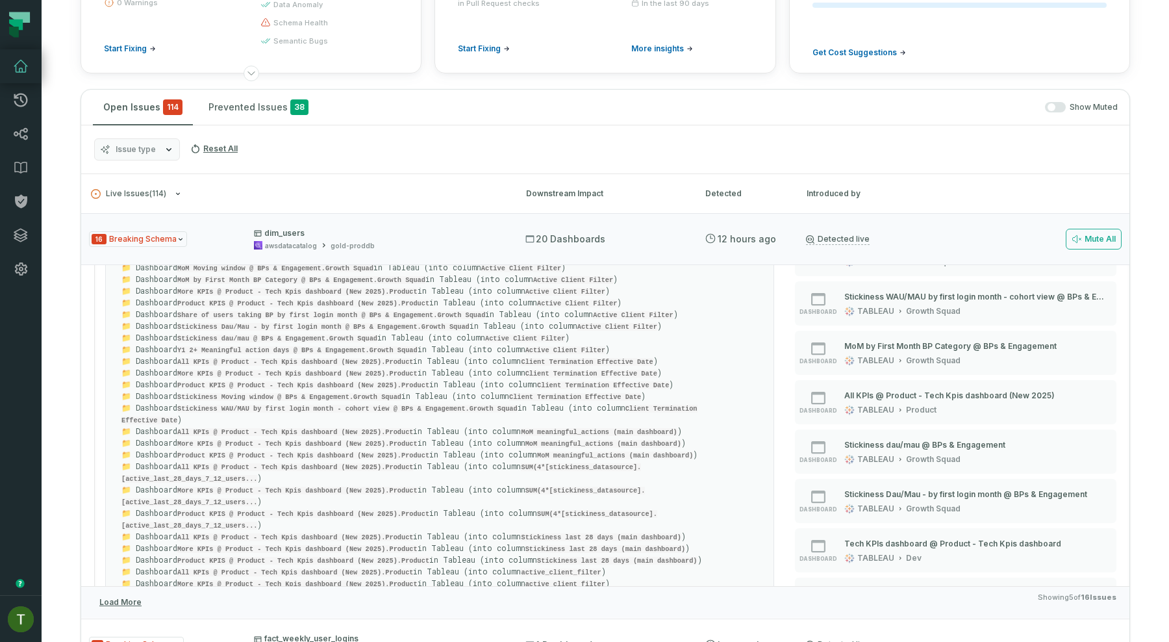
scroll to position [0, 0]
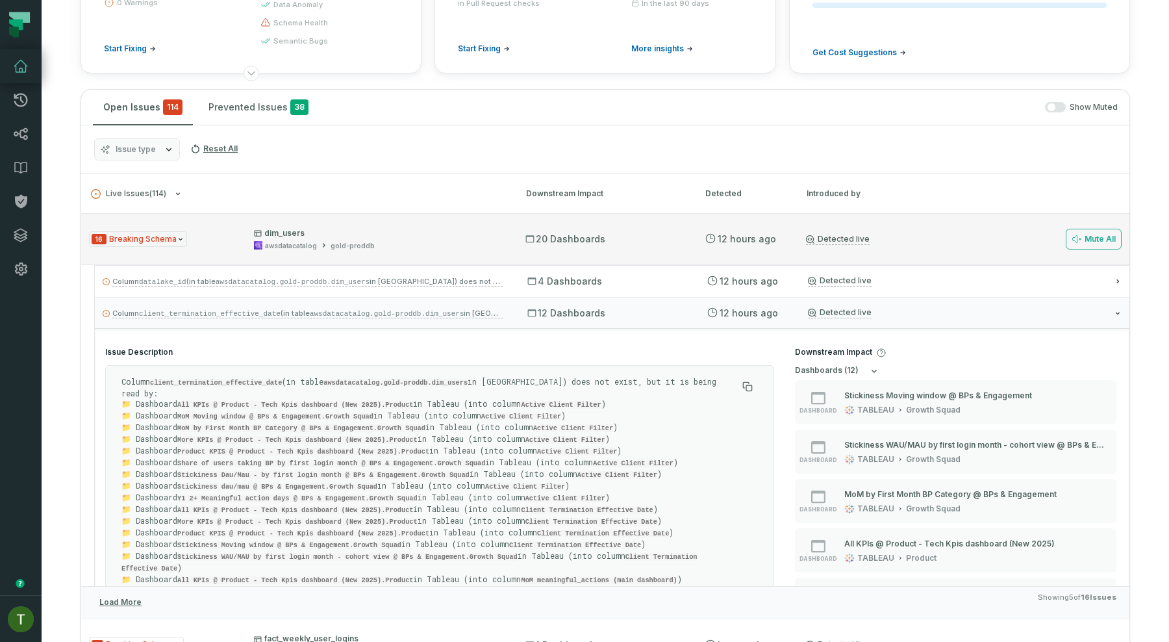
click at [368, 239] on span "dim_users awsdatacatalog gold-proddb" at bounding box center [378, 239] width 248 height 23
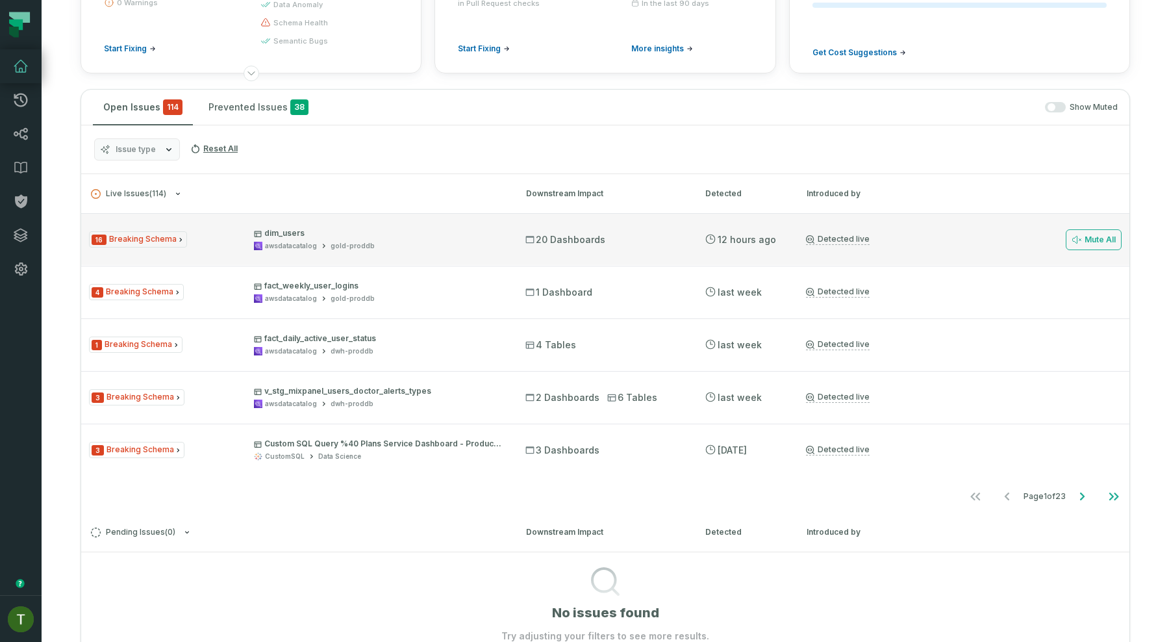
click at [288, 238] on span "dim_users awsdatacatalog gold-proddb" at bounding box center [378, 239] width 248 height 23
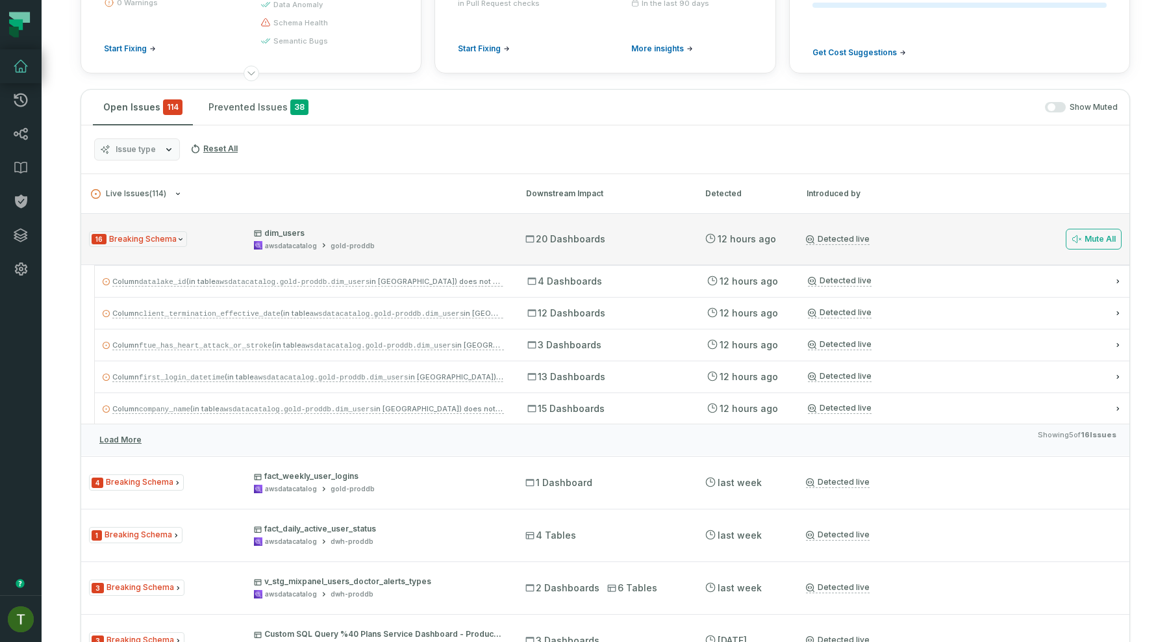
click at [195, 240] on div "16 Breaking Schema dim_users awsdatacatalog gold-proddb" at bounding box center [295, 239] width 413 height 23
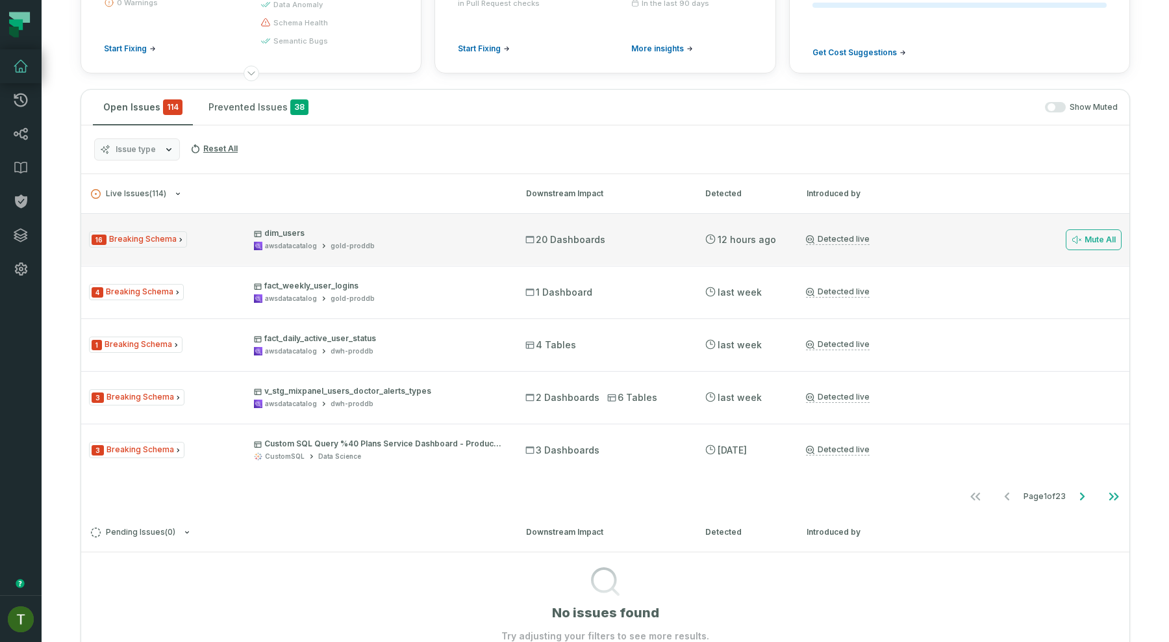
click at [303, 245] on div "awsdatacatalog" at bounding box center [291, 246] width 52 height 10
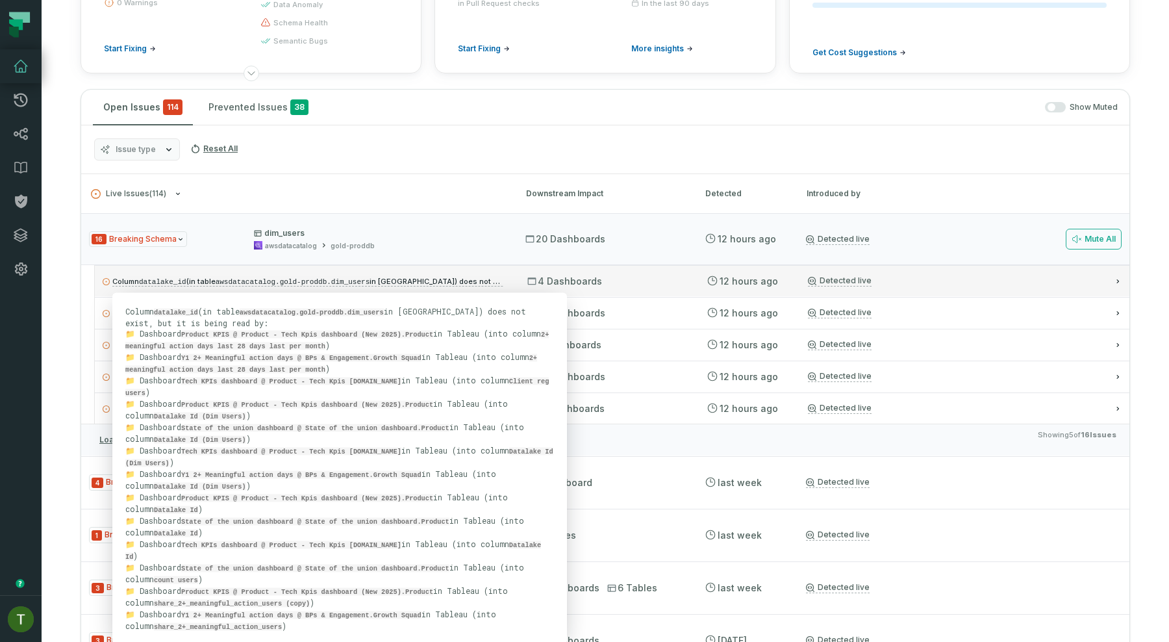
click at [498, 277] on span "Column datalake_id (in table awsdatacatalog.gold-proddb.dim_users in Athena) do…" at bounding box center [352, 281] width 481 height 9
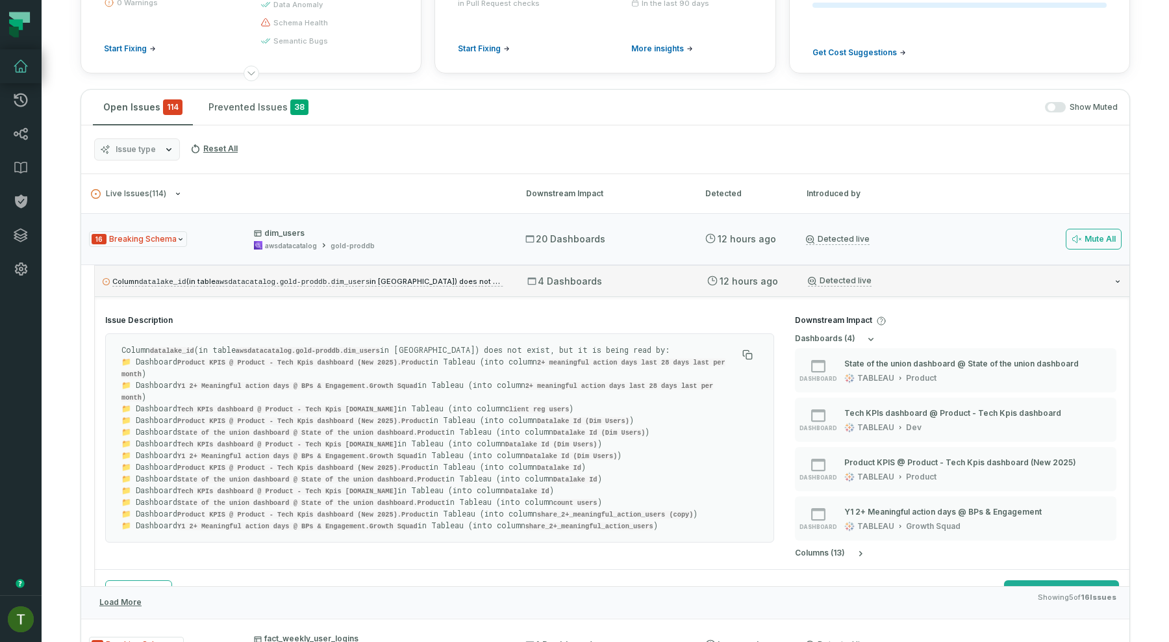
click at [534, 275] on span "4 Dashboards" at bounding box center [564, 281] width 75 height 13
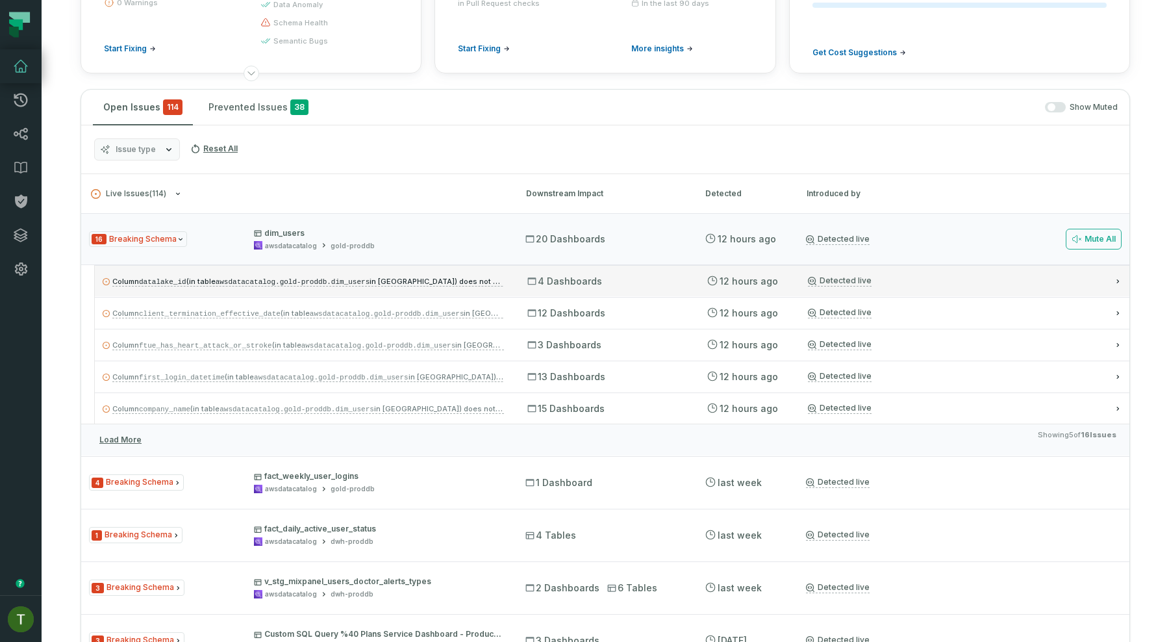
click at [633, 288] on div "Column datalake_id (in table awsdatacatalog.gold-proddb.dim_users in Athena) do…" at bounding box center [612, 280] width 1034 height 31
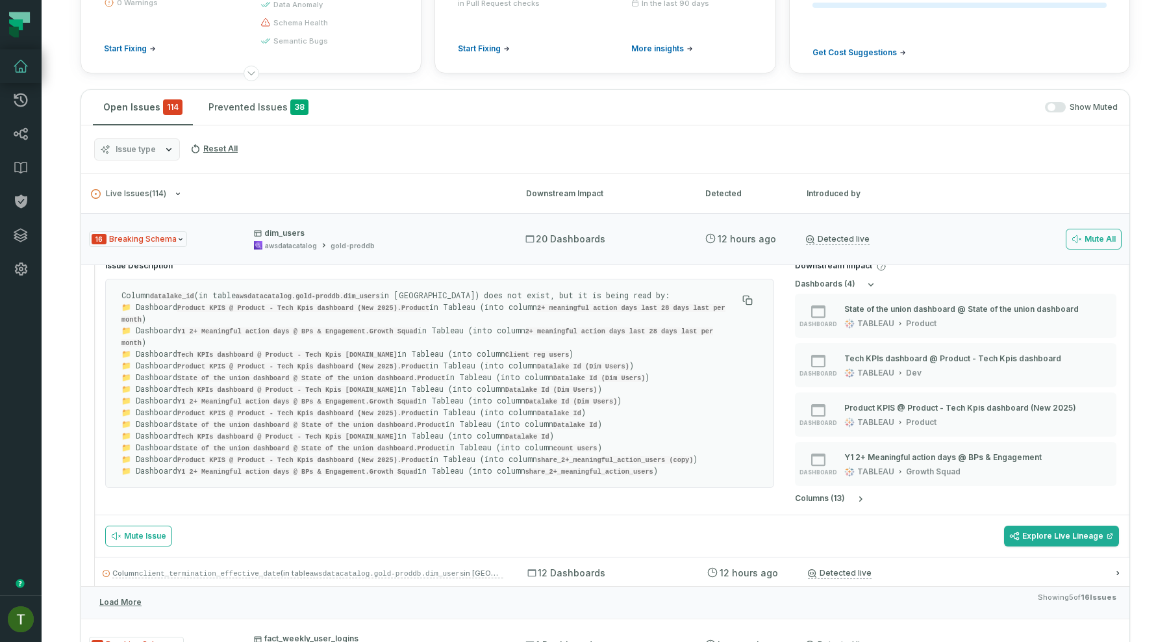
scroll to position [58, 0]
click at [1038, 533] on link "Explore Live Lineage" at bounding box center [1061, 532] width 115 height 21
click at [205, 249] on div "16 Breaking Schema dim_users awsdatacatalog gold-proddb" at bounding box center [295, 239] width 413 height 23
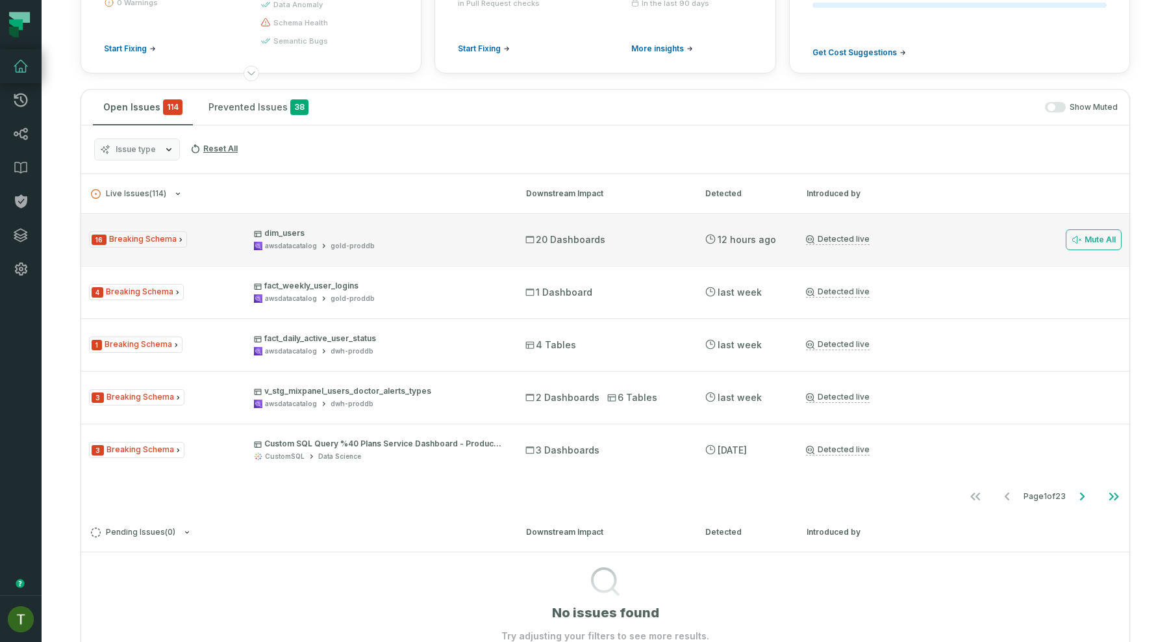
click at [281, 240] on span "dim_users awsdatacatalog gold-proddb" at bounding box center [378, 239] width 248 height 23
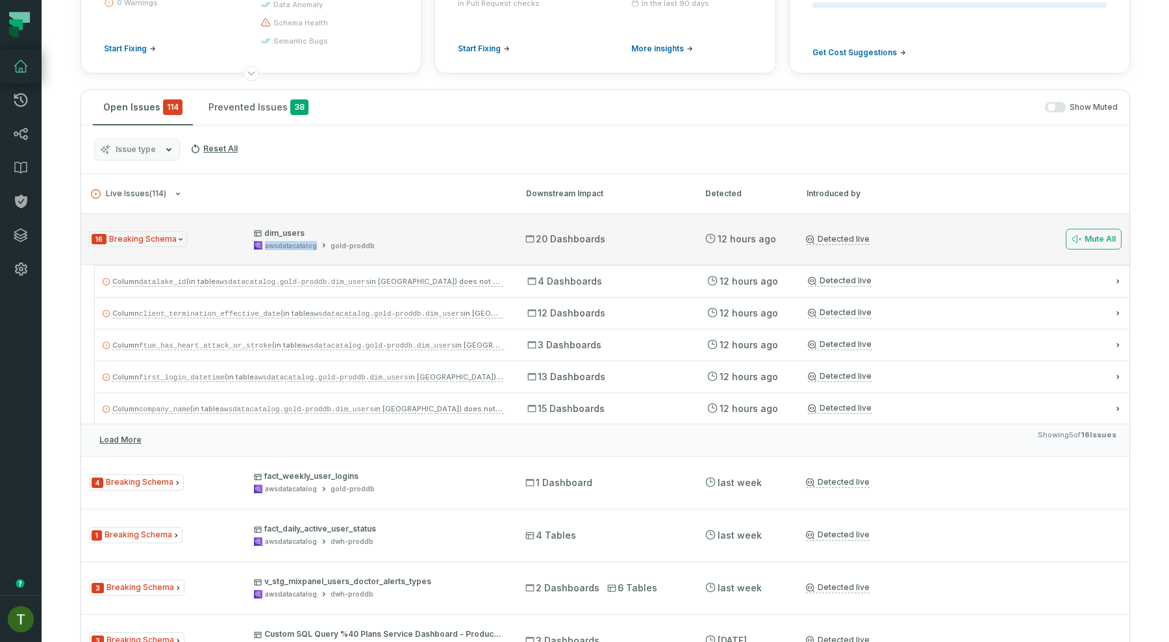
click at [281, 240] on span "dim_users awsdatacatalog gold-proddb" at bounding box center [378, 239] width 248 height 23
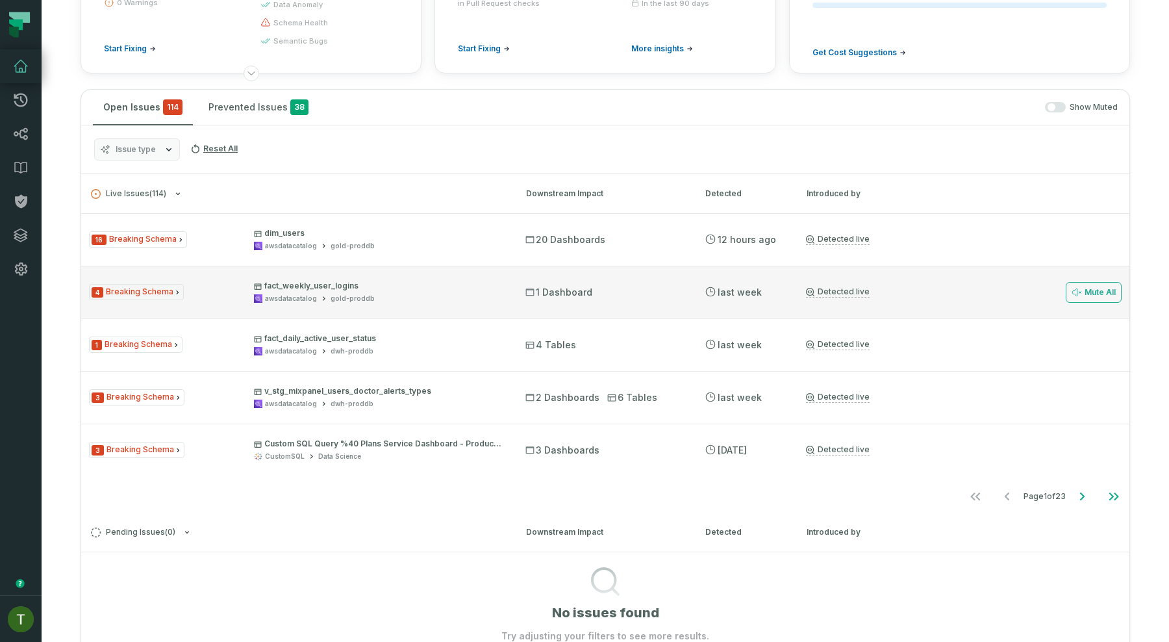
click at [575, 266] on div "4 Breaking Schema fact_weekly_user_logins awsdatacatalog gold-proddb 1 Dashboar…" at bounding box center [605, 292] width 1048 height 52
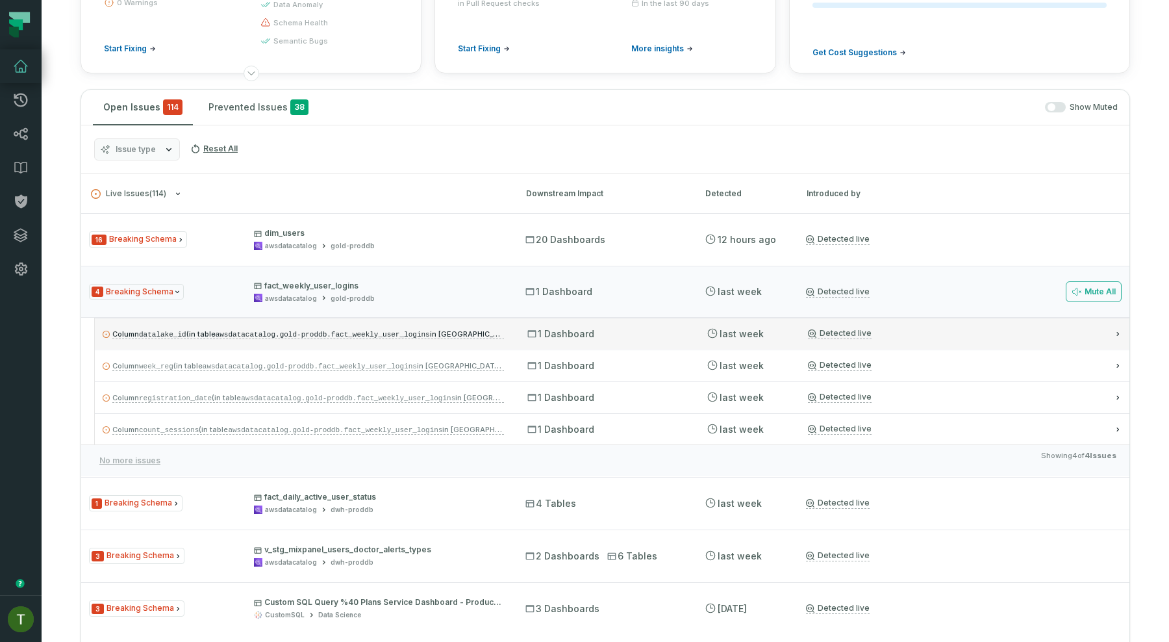
click at [534, 331] on icon at bounding box center [531, 333] width 8 height 7
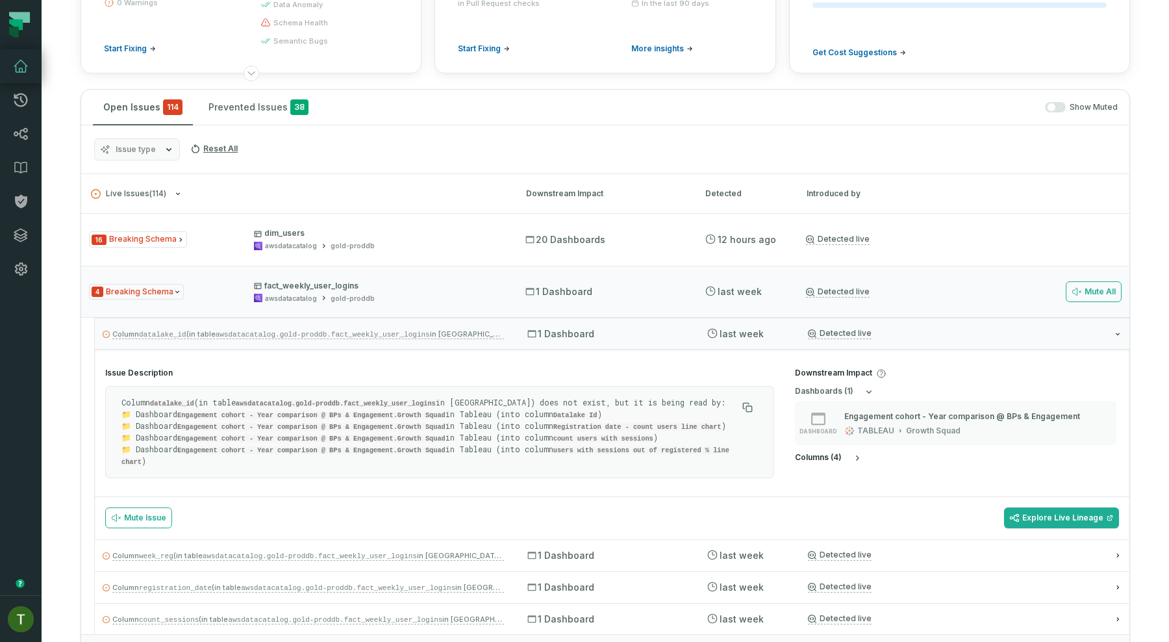
click at [839, 454] on h5 "column s ( 4 )" at bounding box center [818, 458] width 47 height 10
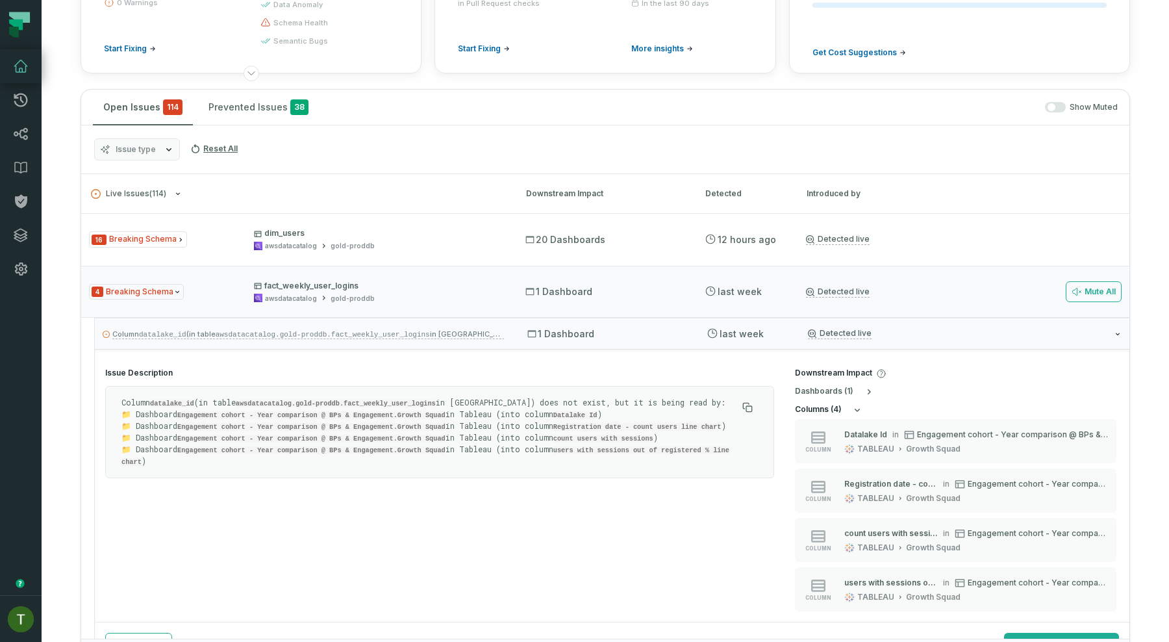
click at [841, 405] on button "column s ( 4 )" at bounding box center [829, 410] width 68 height 10
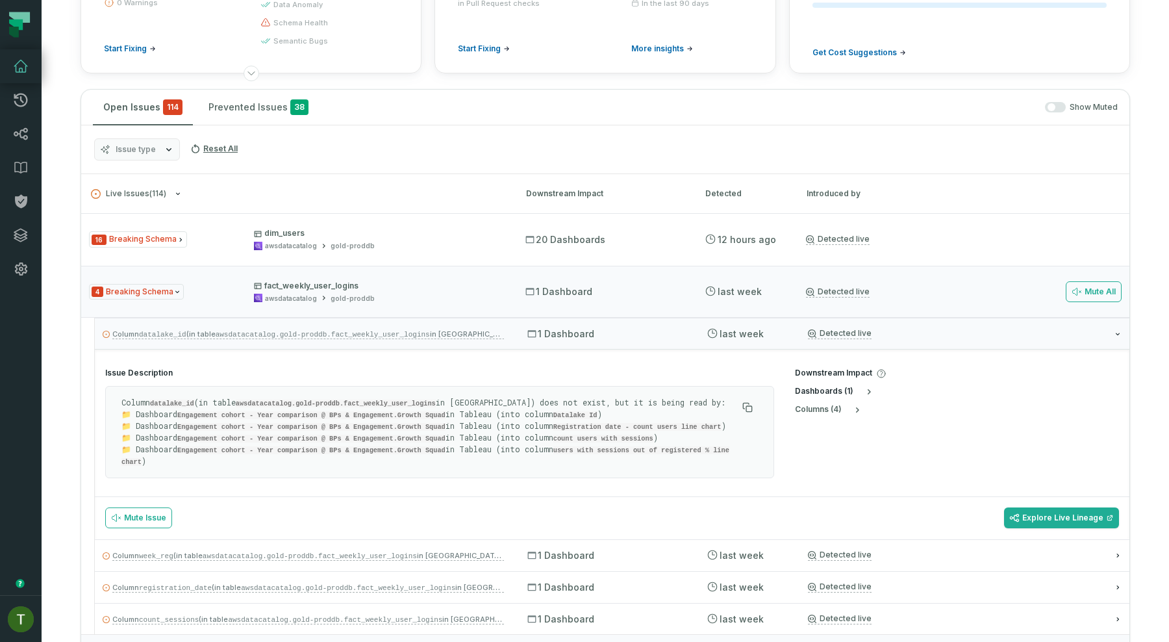
click at [846, 391] on h5 "dashboard s ( 1 )" at bounding box center [824, 391] width 58 height 10
click at [411, 306] on div "4 Breaking Schema fact_weekly_user_logins awsdatacatalog gold-proddb 1 Dashboar…" at bounding box center [605, 292] width 1048 height 52
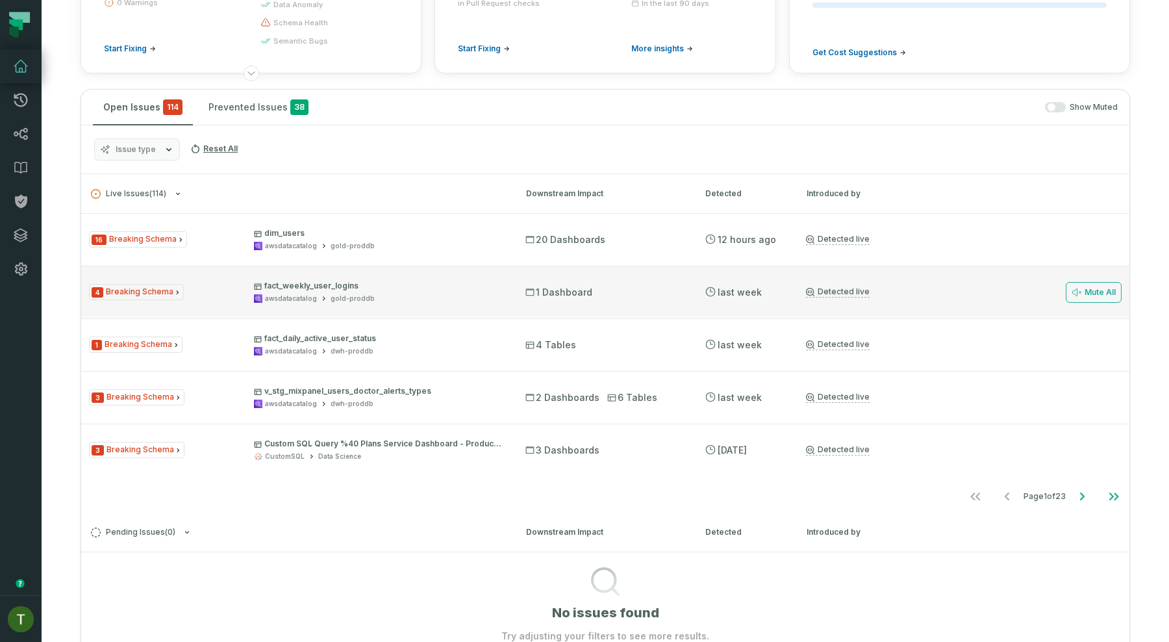
click at [411, 305] on div "4 Breaking Schema fact_weekly_user_logins awsdatacatalog gold-proddb 1 Dashboar…" at bounding box center [605, 292] width 1048 height 52
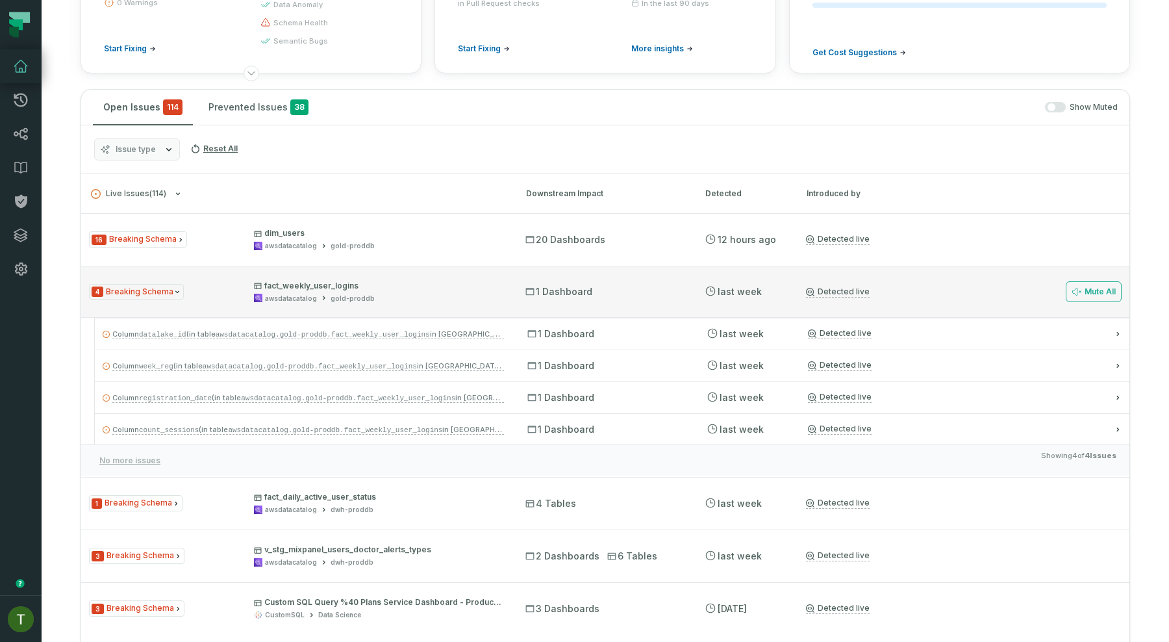
click at [408, 281] on p "fact_weekly_user_logins" at bounding box center [378, 286] width 248 height 10
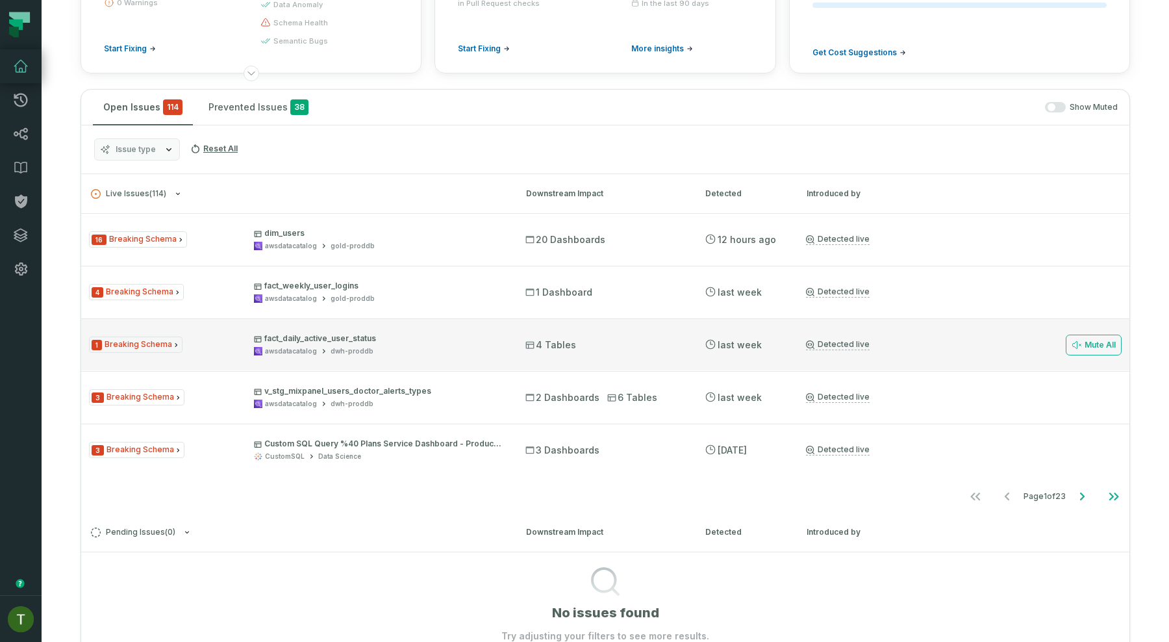
click at [357, 355] on div "dwh-proddb" at bounding box center [352, 351] width 43 height 10
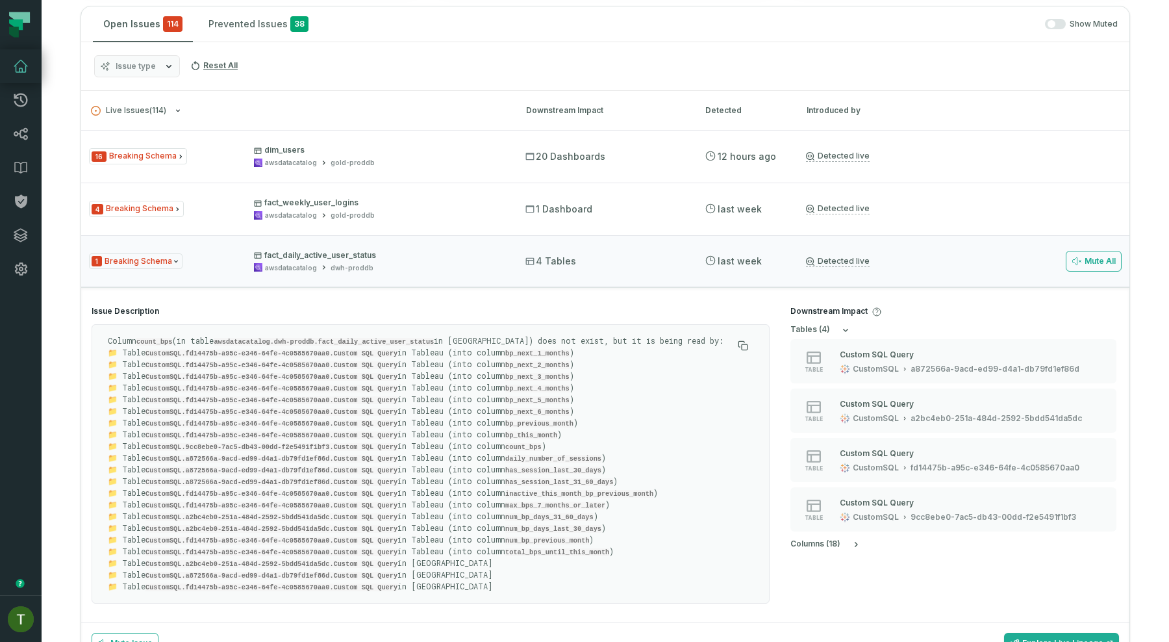
scroll to position [264, 0]
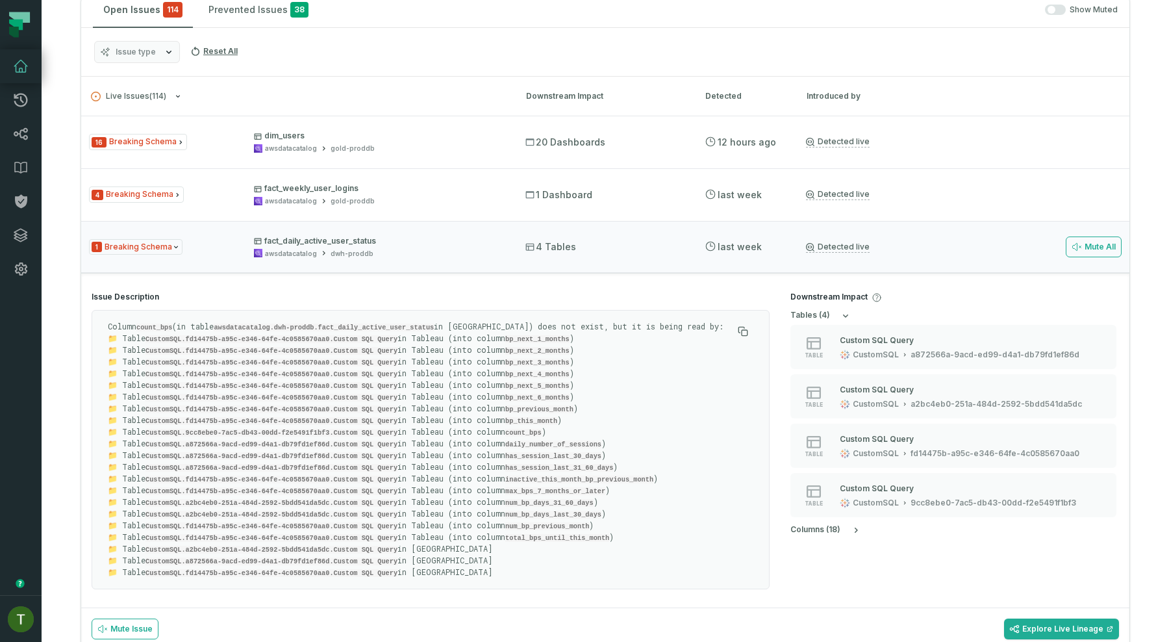
click at [161, 324] on code "count_bps" at bounding box center [154, 327] width 36 height 8
click at [268, 358] on code "CustomSQL.fd14475b-a95c-e346-64fe-4c0585670aa0.Custom SQL Query" at bounding box center [271, 362] width 252 height 8
click at [1070, 618] on link "Explore Live Lineage" at bounding box center [1061, 628] width 115 height 21
click at [290, 258] on div "1 Breaking Schema fact_daily_active_user_status awsdatacatalog dwh-proddb 4 Tab…" at bounding box center [605, 247] width 1048 height 52
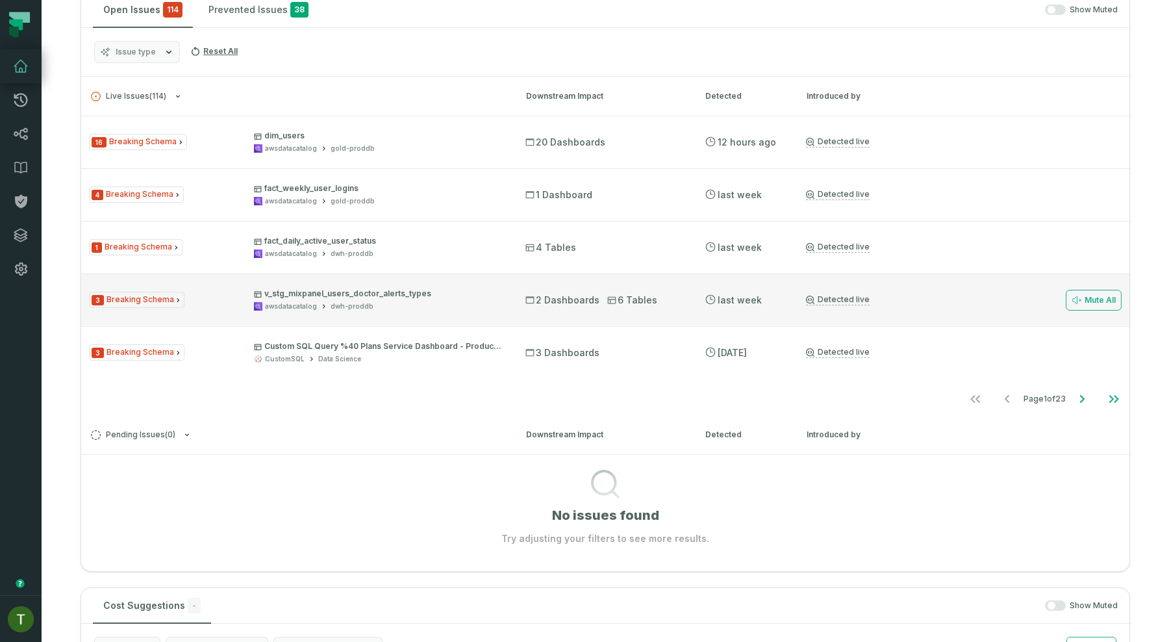
click at [437, 288] on div "3 Breaking Schema v_stg_mixpanel_users_doctor_alerts_types awsdatacatalog dwh-p…" at bounding box center [605, 299] width 1048 height 52
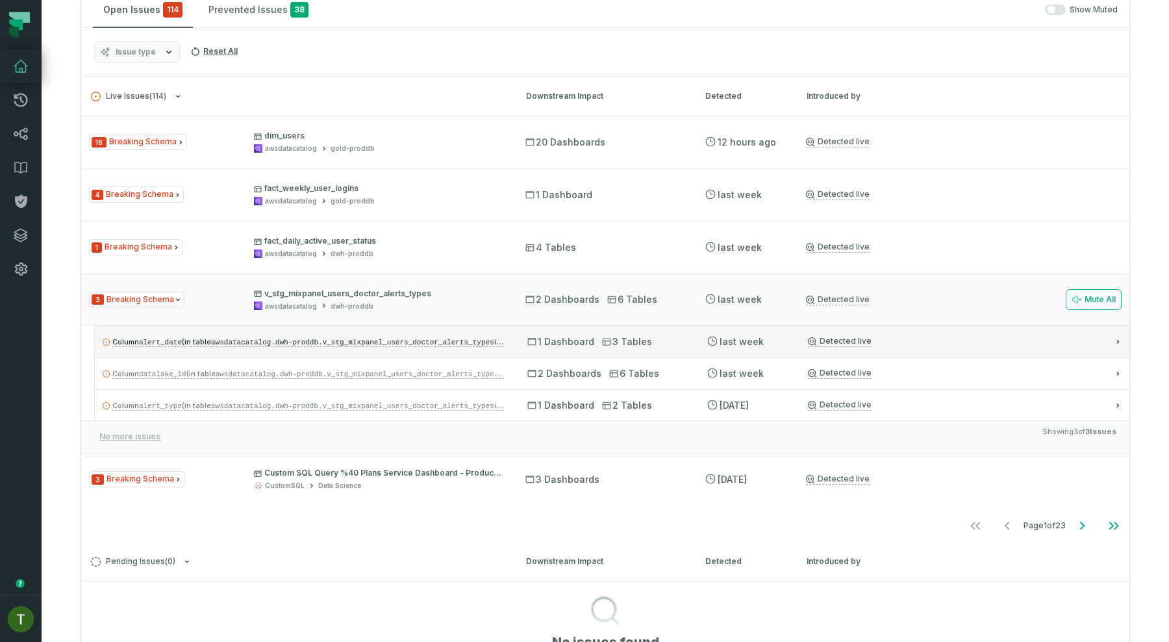
click at [523, 335] on div "Column alert_date (in table awsdatacatalog.dwh-proddb.v_stg_mixpanel_users_doct…" at bounding box center [612, 340] width 1034 height 31
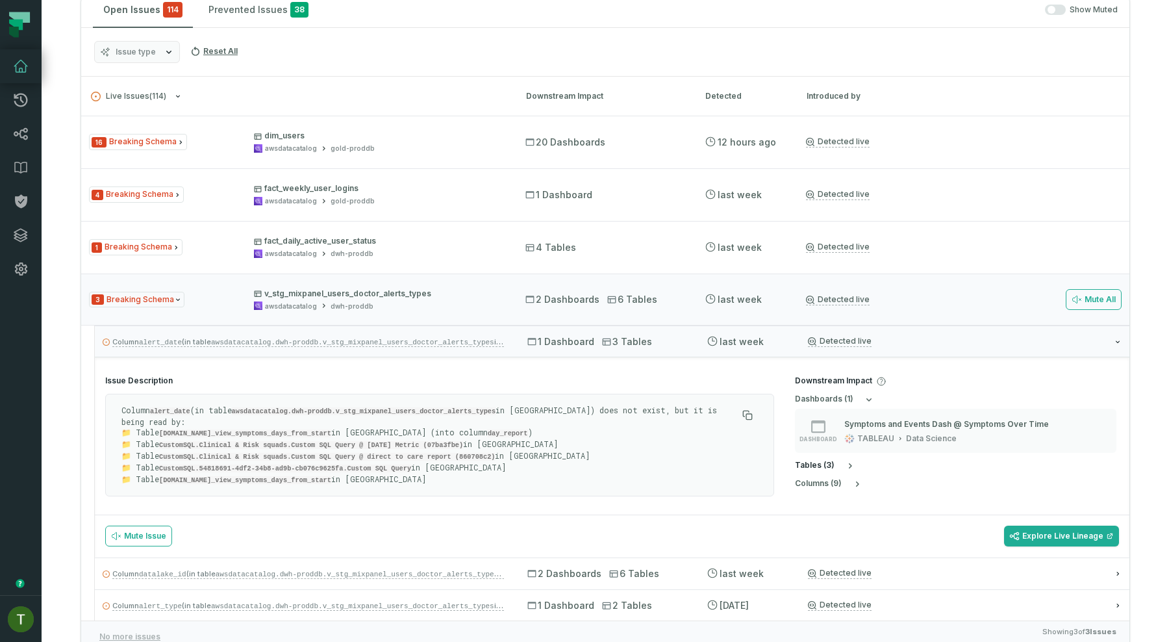
click at [836, 462] on button "table s ( 3 )" at bounding box center [825, 465] width 60 height 10
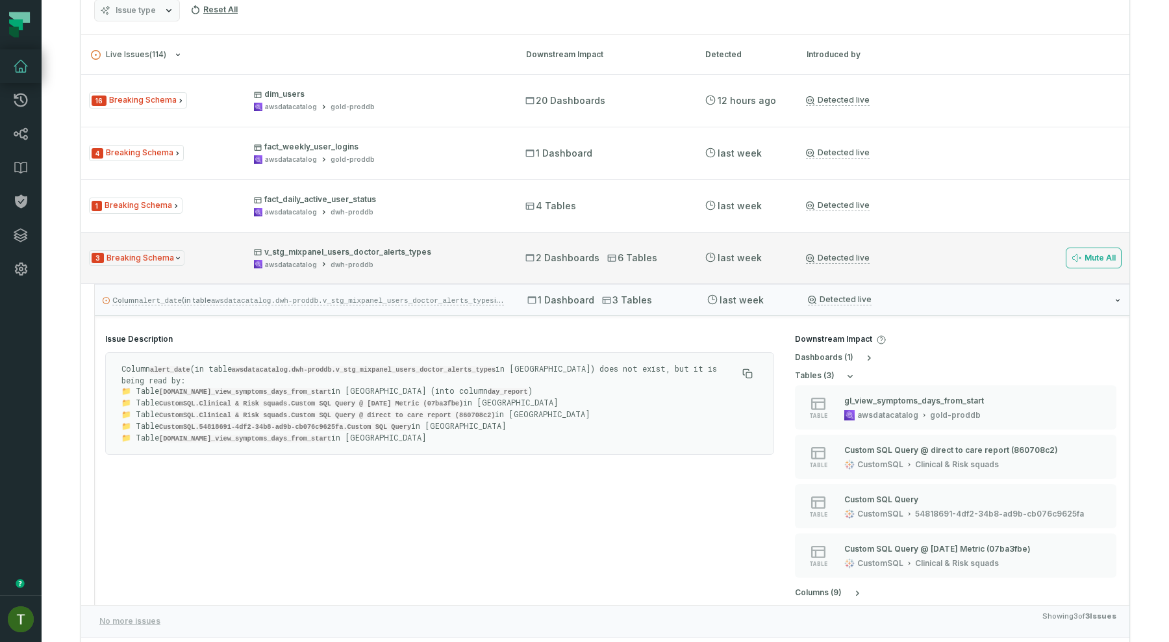
scroll to position [310, 0]
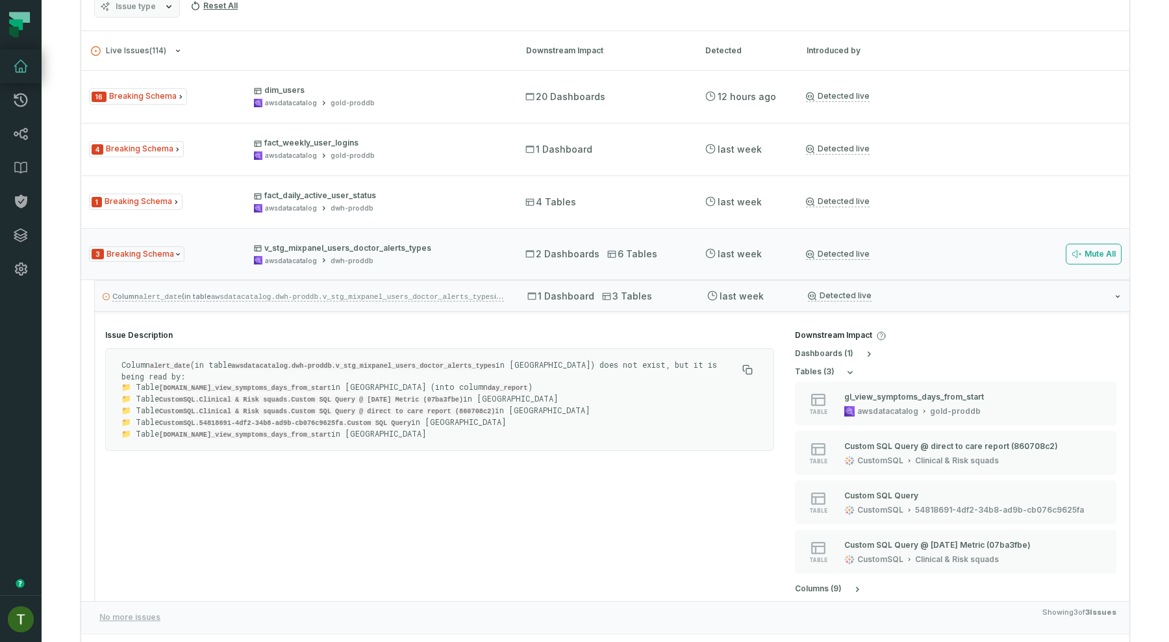
click at [178, 365] on code "alert_date" at bounding box center [170, 366] width 40 height 8
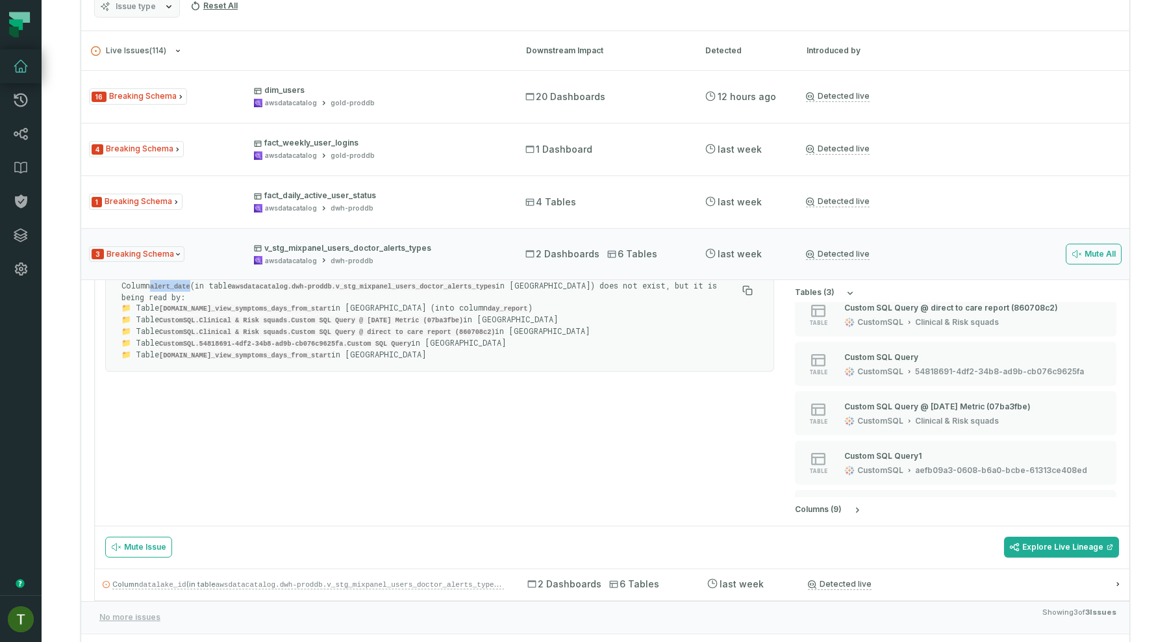
scroll to position [95, 0]
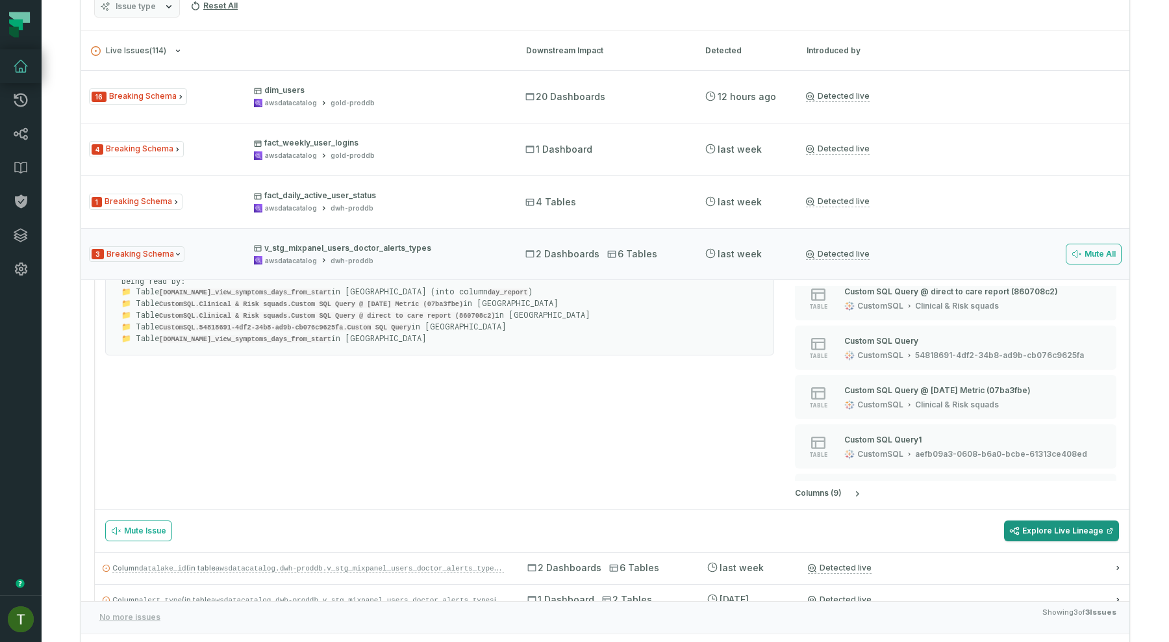
click at [1070, 534] on link "Explore Live Lineage" at bounding box center [1061, 530] width 115 height 21
click at [457, 233] on div "3 Breaking Schema v_stg_mixpanel_users_doctor_alerts_types awsdatacatalog dwh-p…" at bounding box center [605, 254] width 1048 height 52
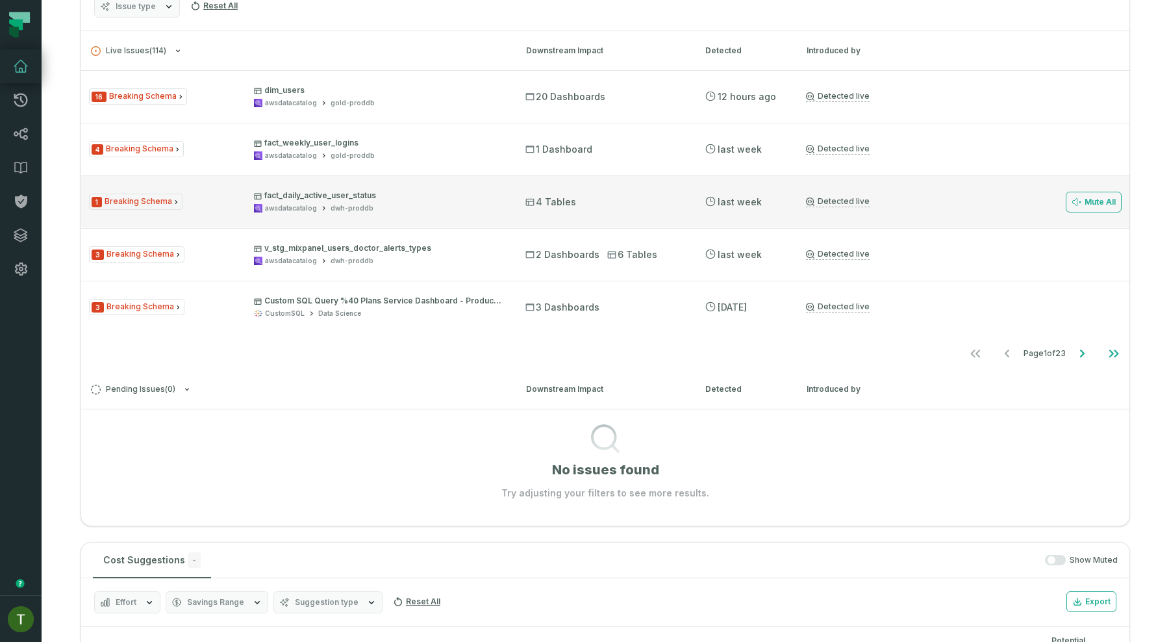
click at [612, 210] on div "1 Breaking Schema fact_daily_active_user_status awsdatacatalog dwh-proddb 4 Tab…" at bounding box center [605, 201] width 1048 height 52
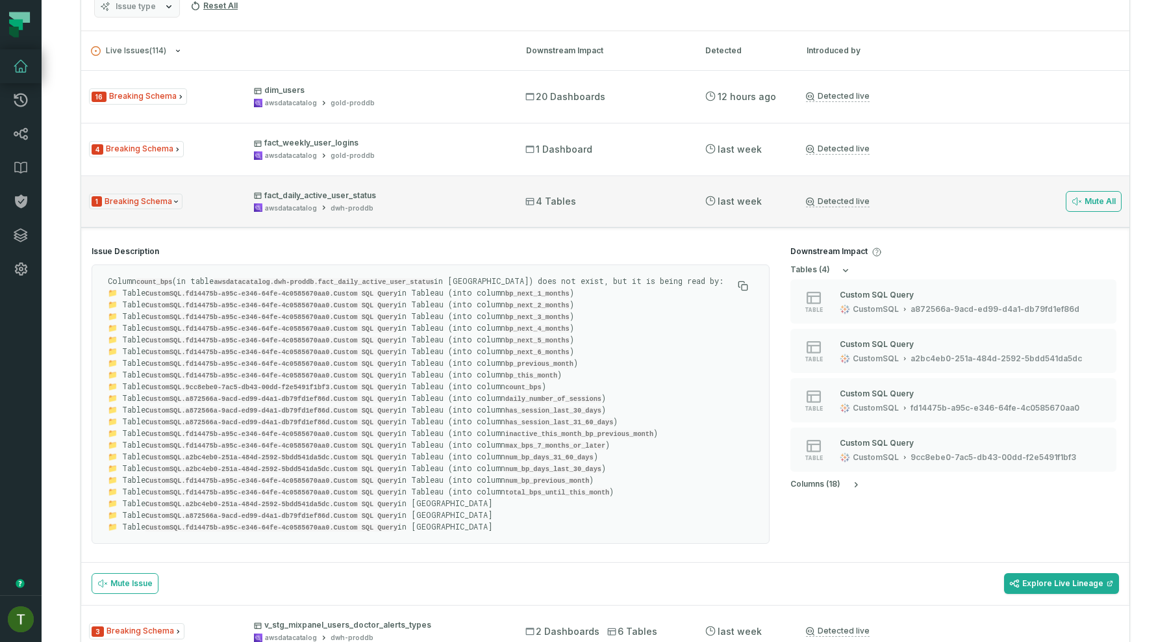
click at [614, 209] on div "1 Breaking Schema fact_daily_active_user_status awsdatacatalog dwh-proddb 4 Tab…" at bounding box center [605, 201] width 1048 height 52
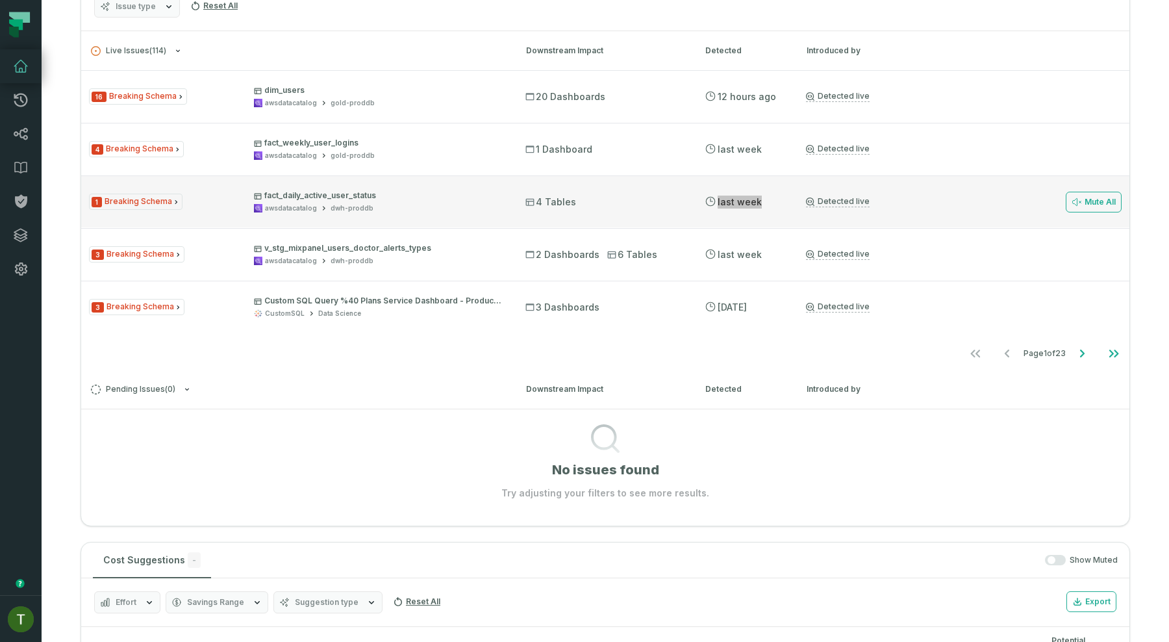
click at [614, 209] on div "1 Breaking Schema fact_daily_active_user_status awsdatacatalog dwh-proddb 4 Tab…" at bounding box center [605, 201] width 1048 height 52
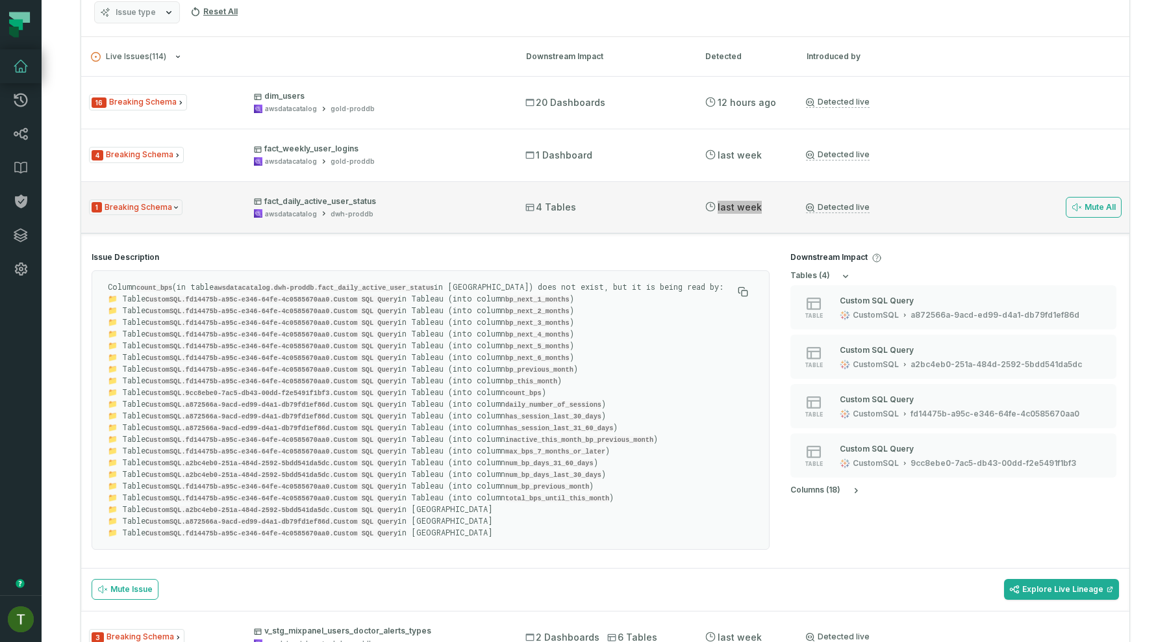
scroll to position [303, 0]
click at [483, 212] on div "awsdatacatalog dwh-proddb" at bounding box center [378, 215] width 248 height 10
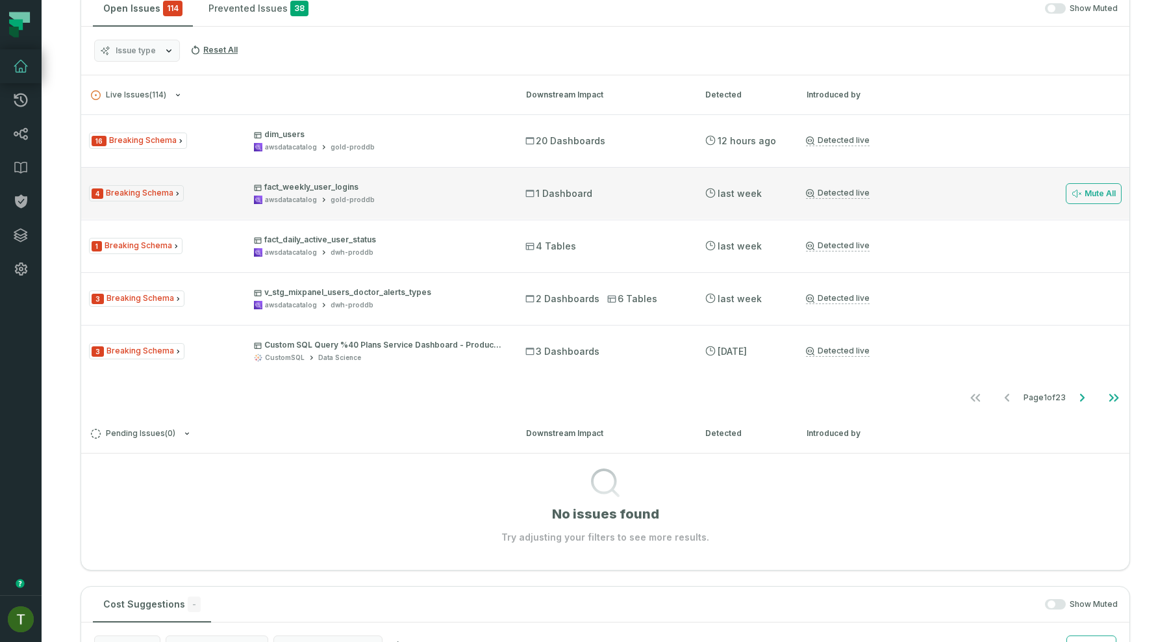
scroll to position [298, 0]
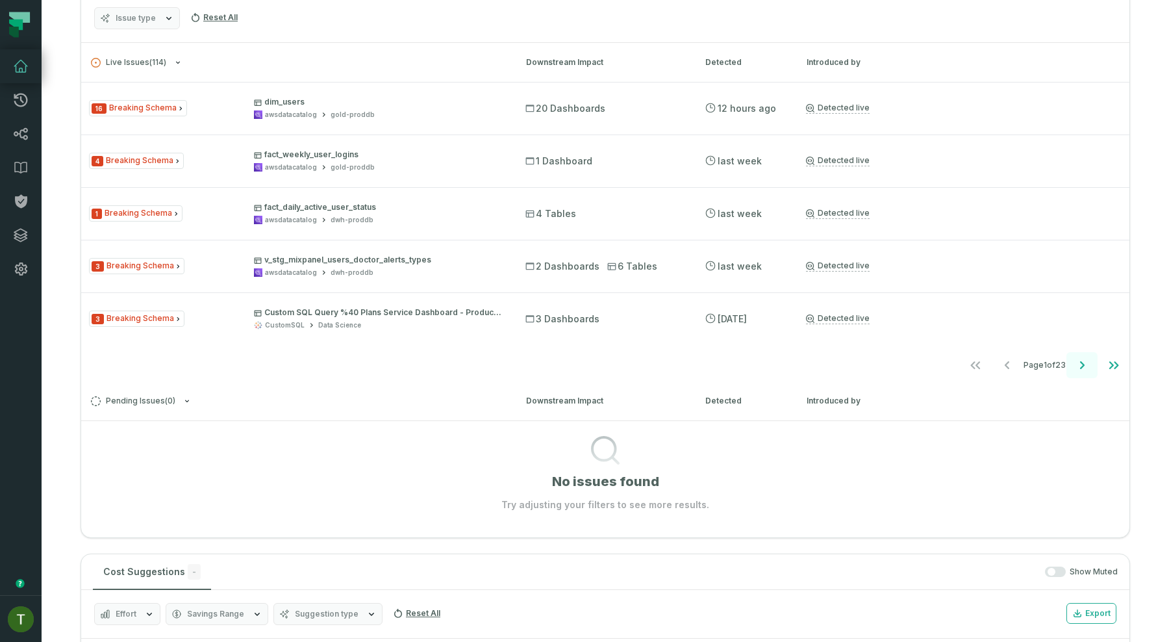
click at [1088, 366] on icon "Go to next page" at bounding box center [1082, 365] width 16 height 16
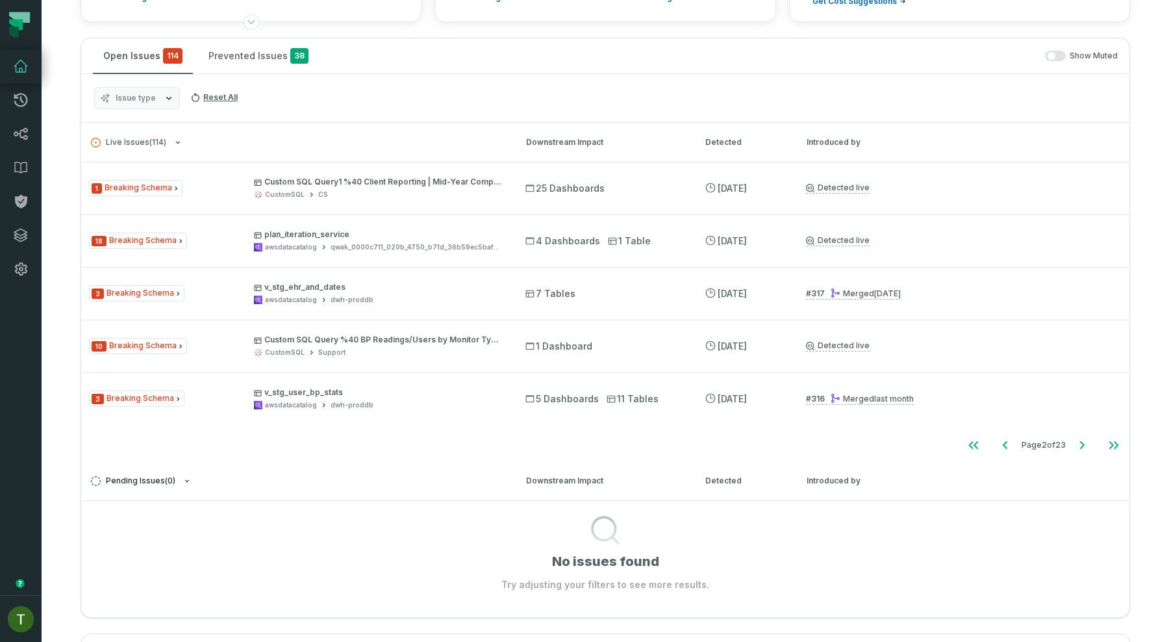
scroll to position [218, 0]
click at [1011, 445] on button "Go to previous page" at bounding box center [1005, 446] width 31 height 26
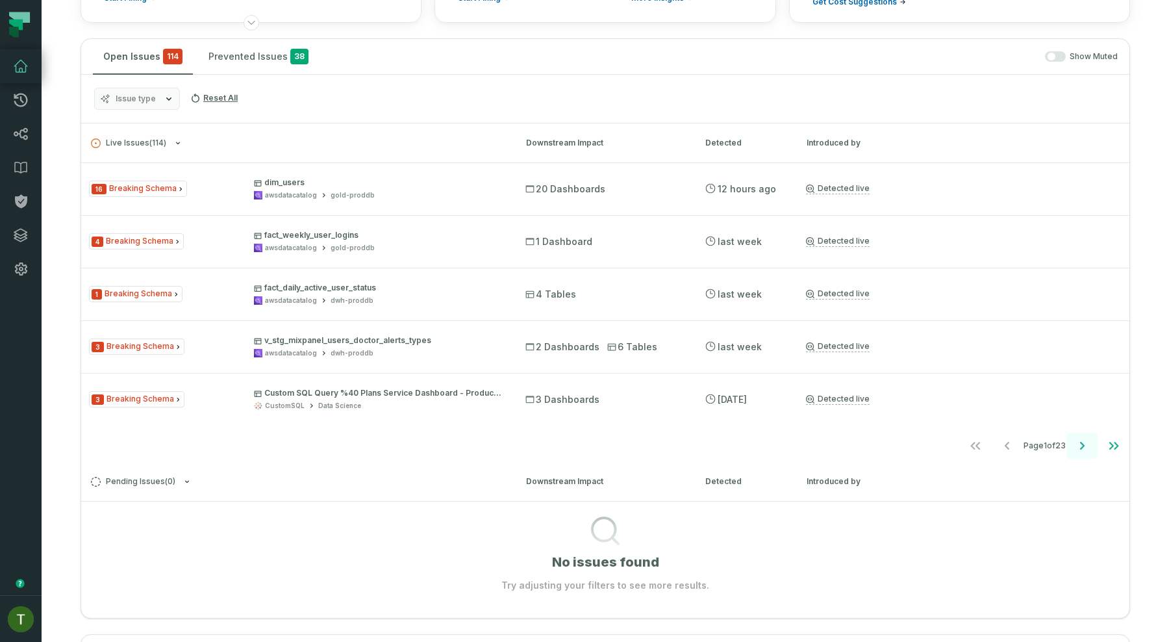
click at [1083, 441] on icon "Go to next page" at bounding box center [1082, 446] width 16 height 16
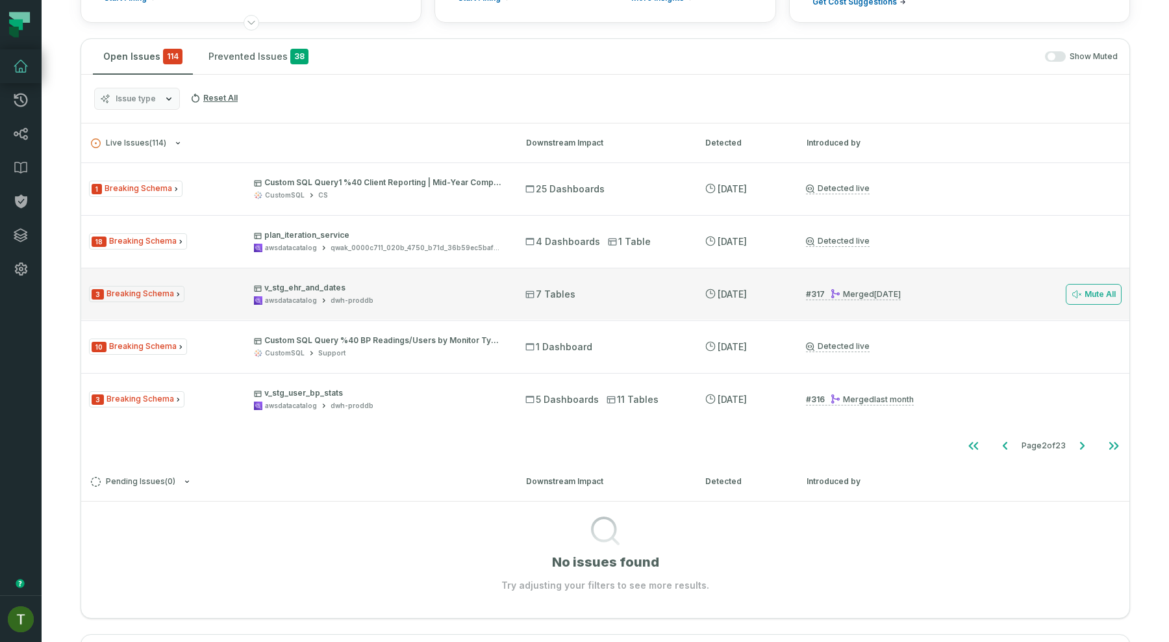
click at [643, 299] on div "7 Tables" at bounding box center [603, 294] width 156 height 13
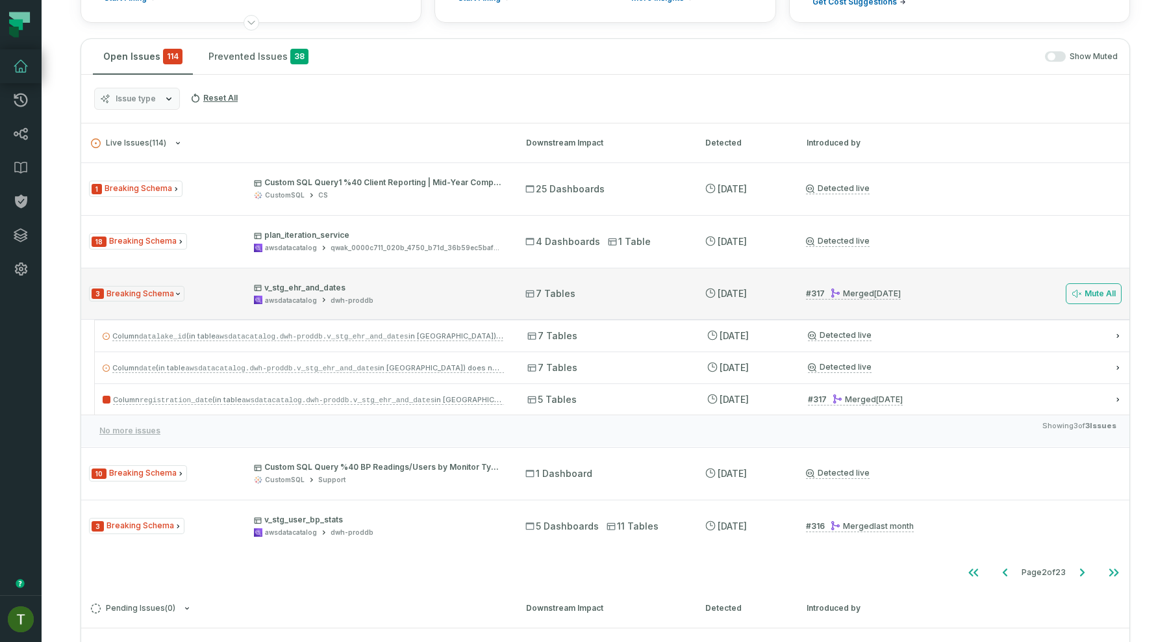
click at [655, 293] on div "7 Tables" at bounding box center [603, 293] width 156 height 13
click at [655, 293] on div "7 Tables" at bounding box center [603, 294] width 156 height 13
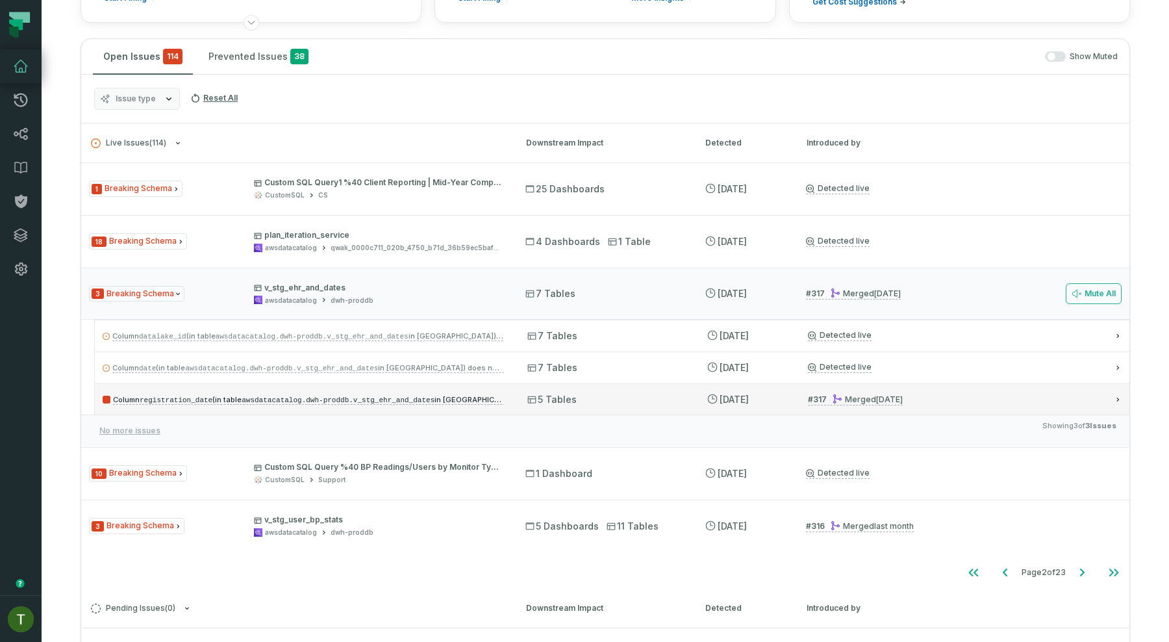
click at [654, 391] on div "Column registration_date (in table awsdatacatalog.dwh-proddb.v_stg_ehr_and_date…" at bounding box center [612, 398] width 1034 height 31
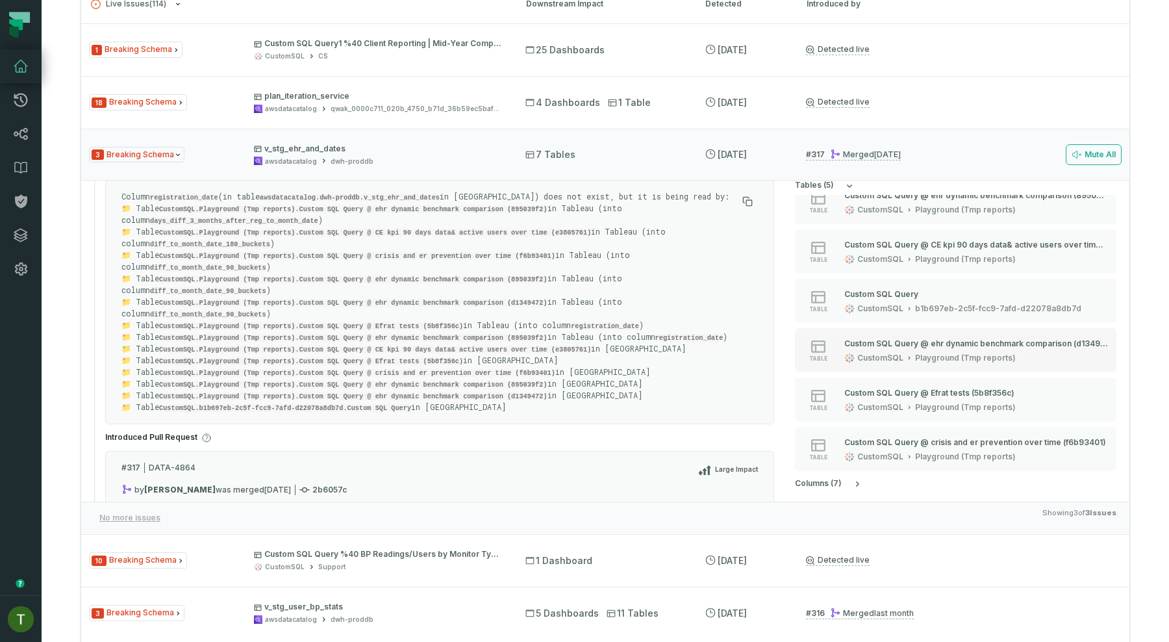
scroll to position [132, 0]
drag, startPoint x: 431, startPoint y: 153, endPoint x: 438, endPoint y: 151, distance: 8.2
click at [438, 151] on span "v_stg_ehr_and_dates awsdatacatalog dwh-proddb" at bounding box center [378, 155] width 248 height 23
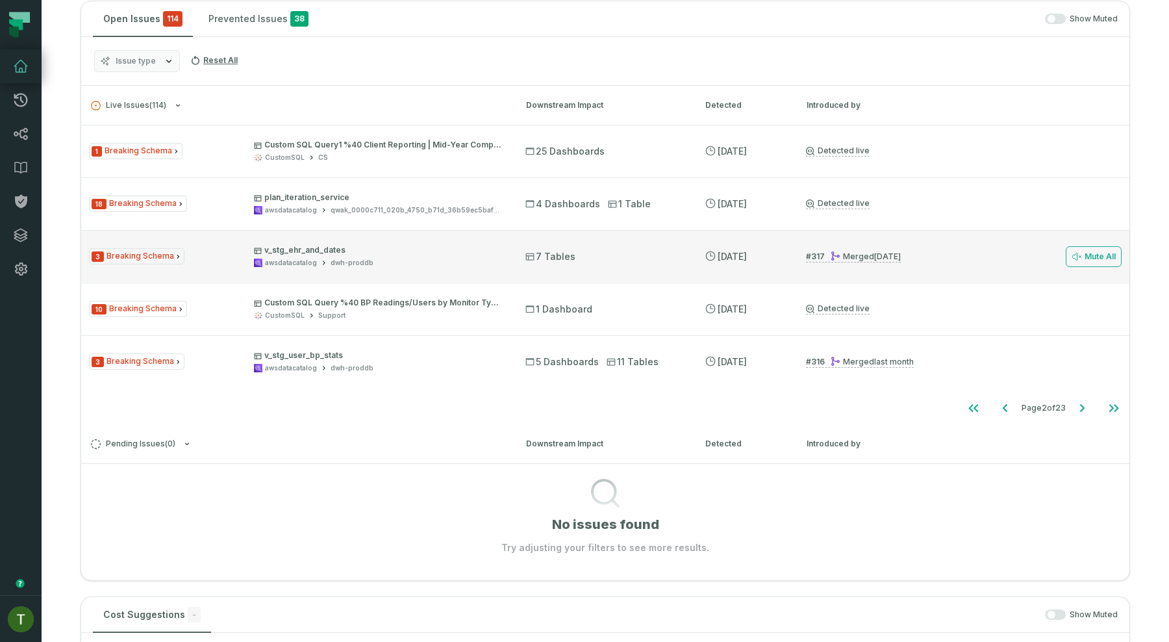
scroll to position [237, 0]
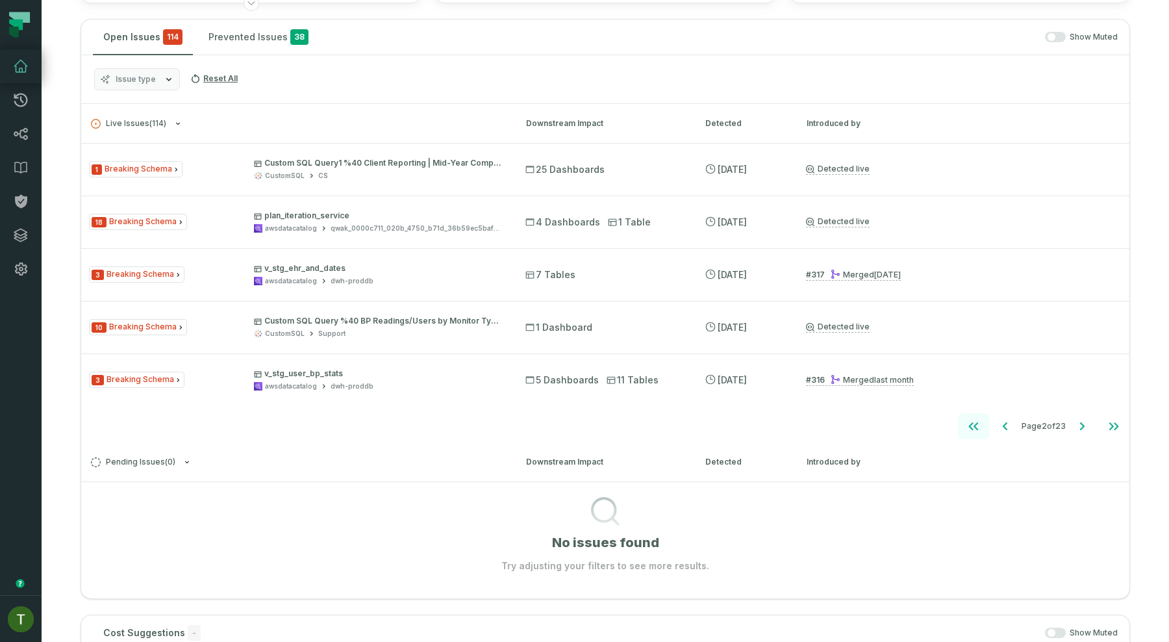
click at [984, 431] on button "Go to first page" at bounding box center [973, 426] width 31 height 26
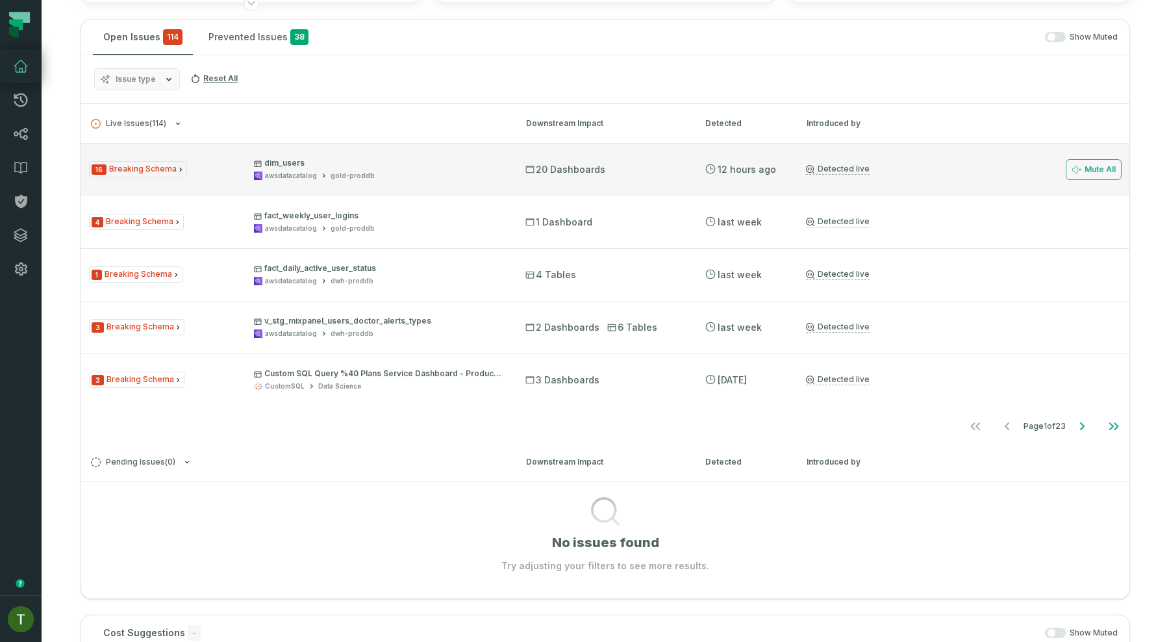
click at [441, 171] on div "awsdatacatalog gold-proddb" at bounding box center [378, 176] width 248 height 10
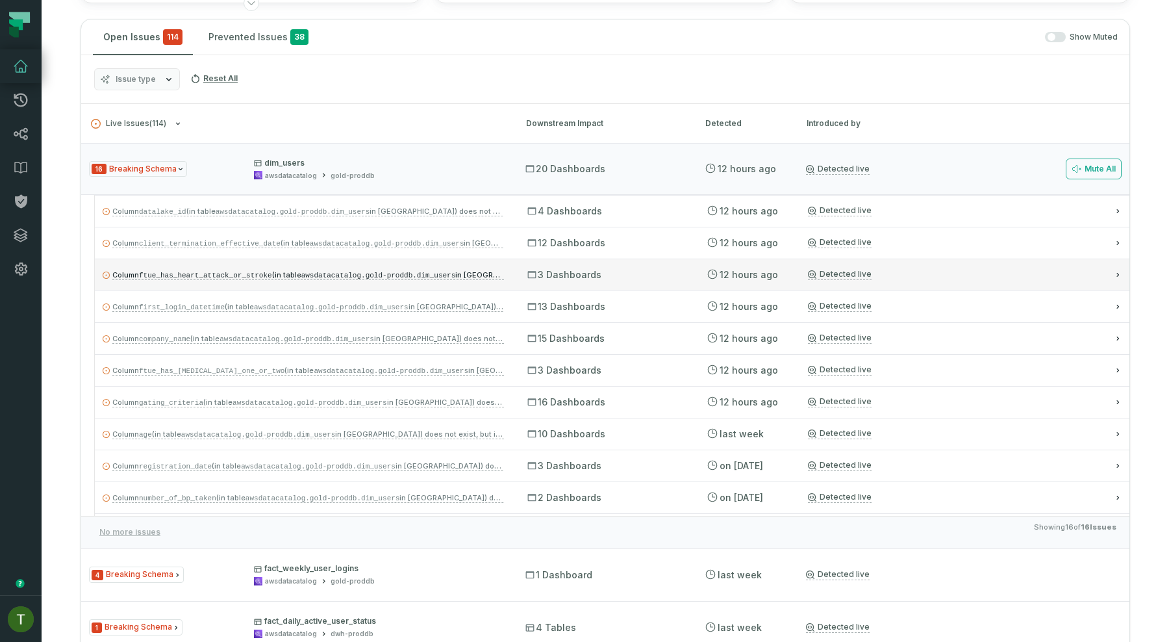
click at [618, 275] on div "3 Dashboards" at bounding box center [605, 274] width 156 height 13
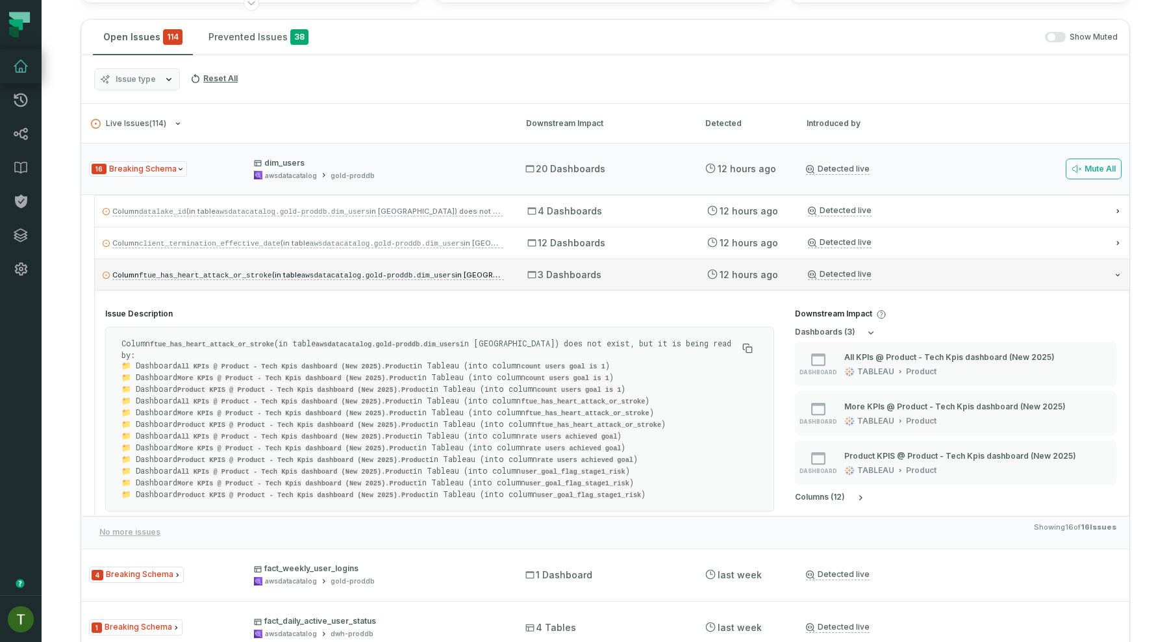
click at [618, 275] on div "3 Dashboards" at bounding box center [605, 274] width 156 height 13
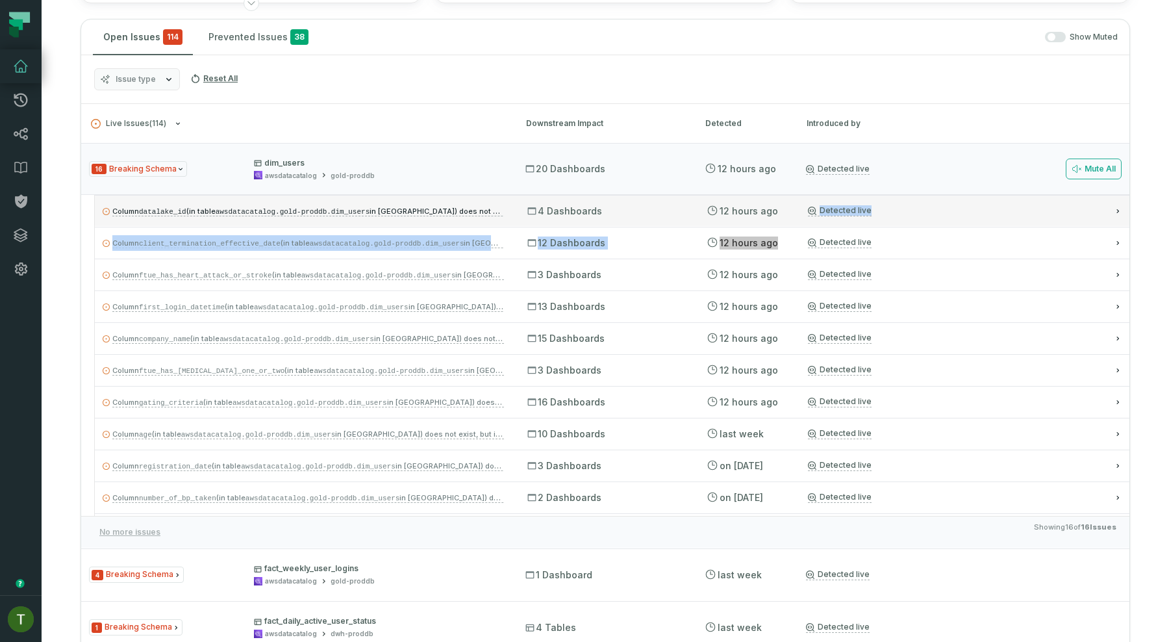
drag, startPoint x: 709, startPoint y: 227, endPoint x: 810, endPoint y: 207, distance: 102.7
click at [810, 207] on ul "Column datalake_id (in table awsdatacatalog.gold-proddb.dim_users in Athena) do…" at bounding box center [611, 355] width 1035 height 321
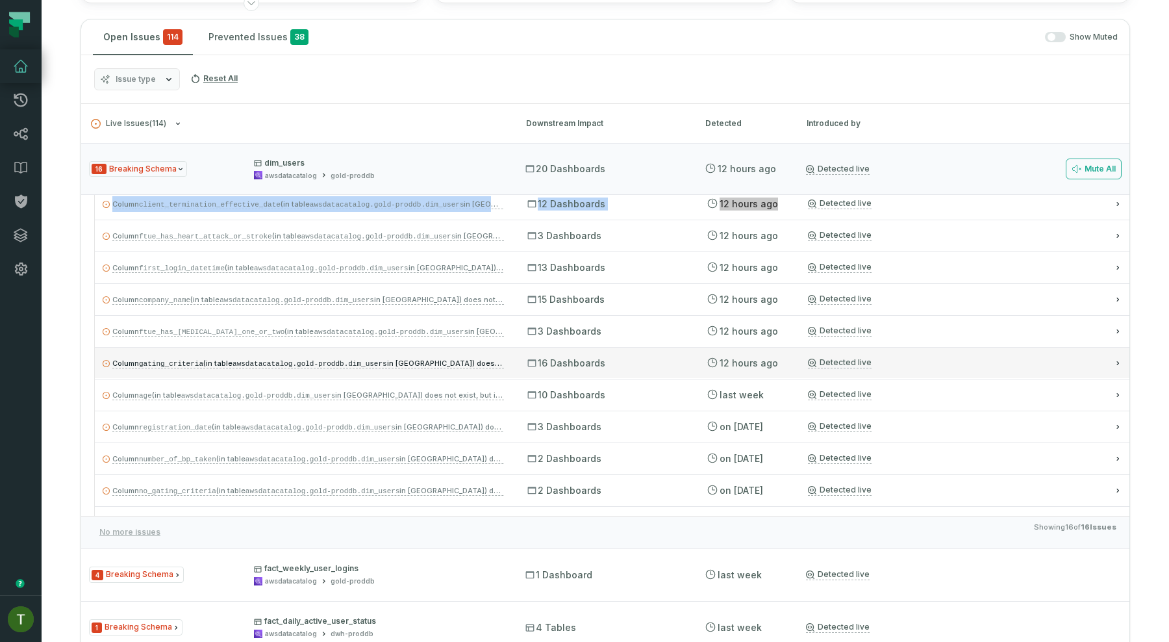
scroll to position [41, 0]
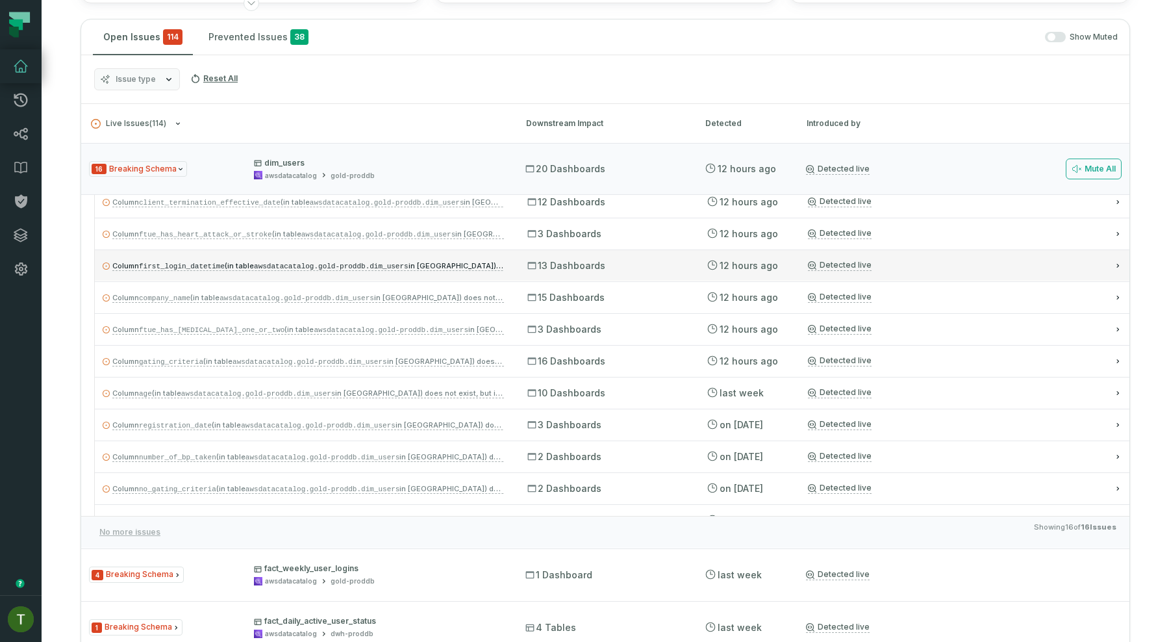
click at [697, 268] on div "Column first_login_datetime (in table awsdatacatalog.gold-proddb.dim_users in A…" at bounding box center [612, 264] width 1034 height 31
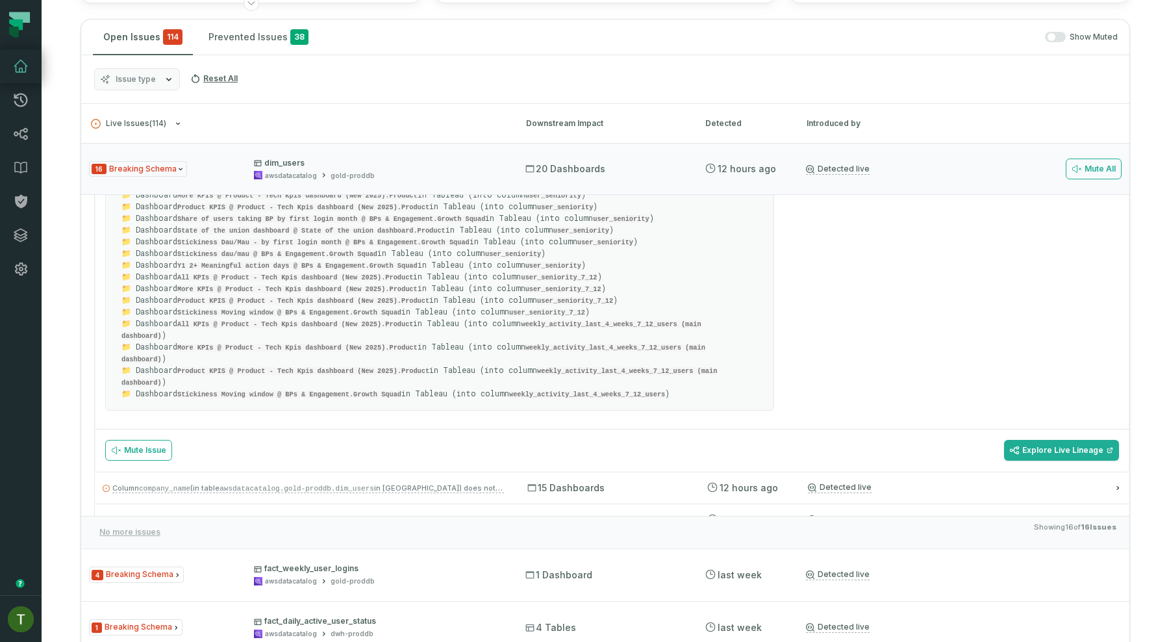
scroll to position [1443, 0]
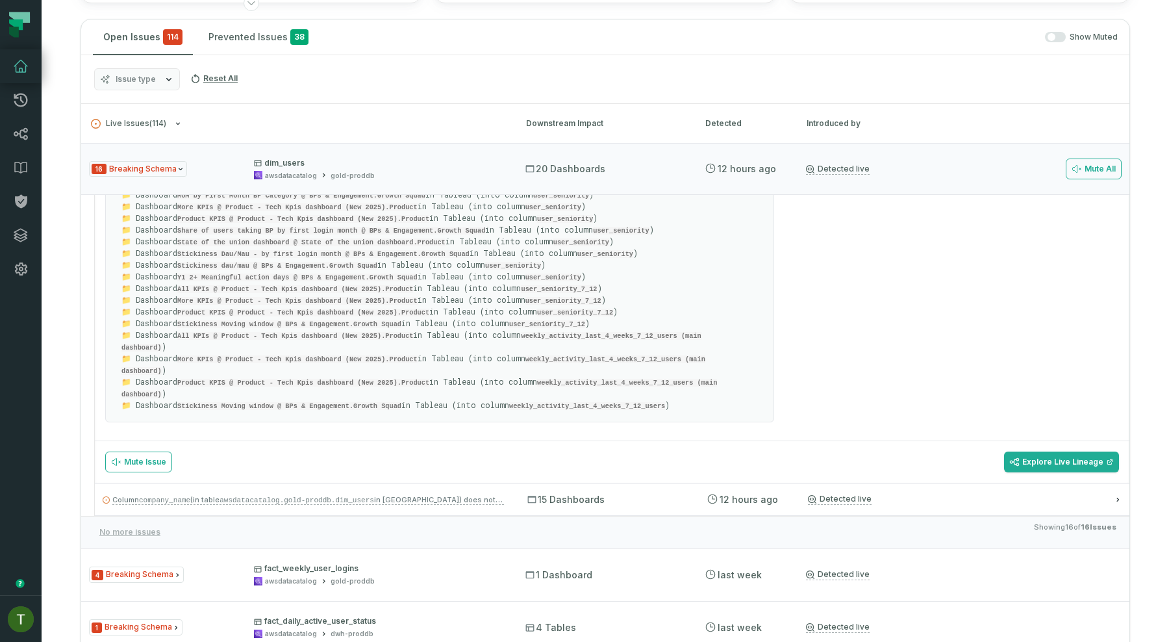
click at [1046, 441] on section "Mute Issue Explore Live Lineage" at bounding box center [612, 462] width 1034 height 42
click at [1046, 451] on link "Explore Live Lineage" at bounding box center [1061, 461] width 115 height 21
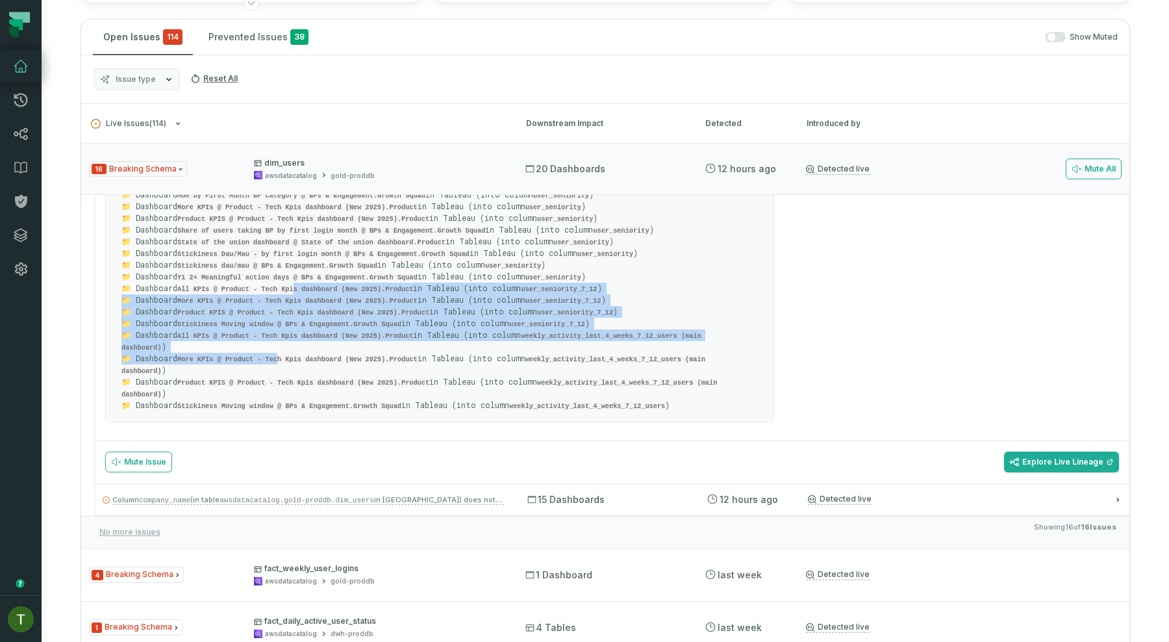
drag, startPoint x: 296, startPoint y: 240, endPoint x: 282, endPoint y: 299, distance: 61.4
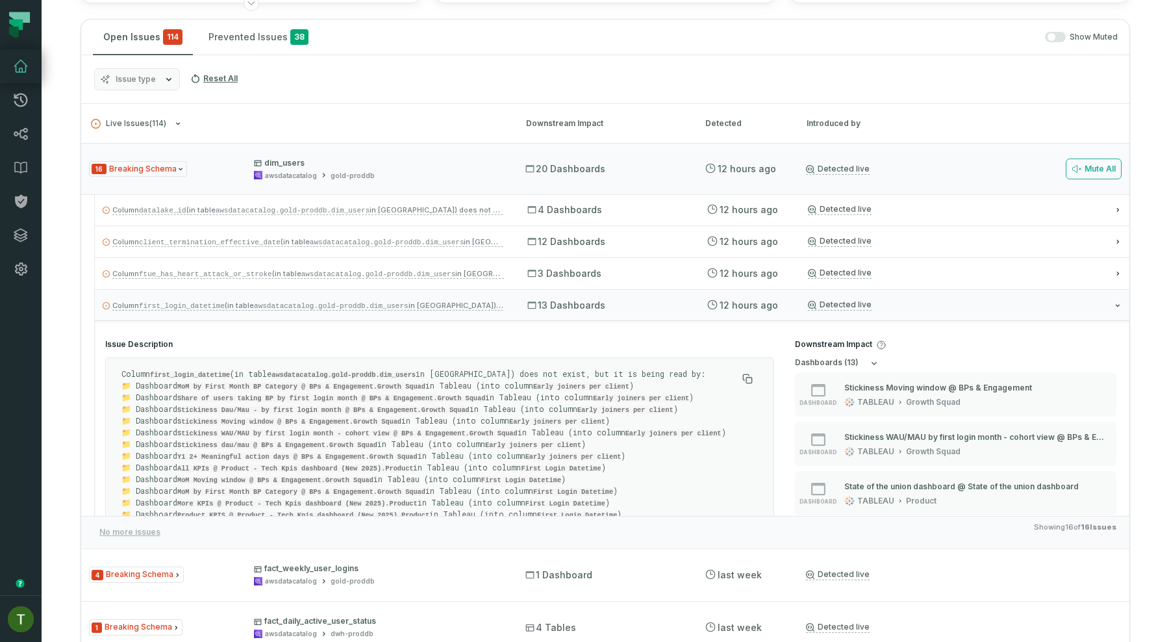
scroll to position [0, 0]
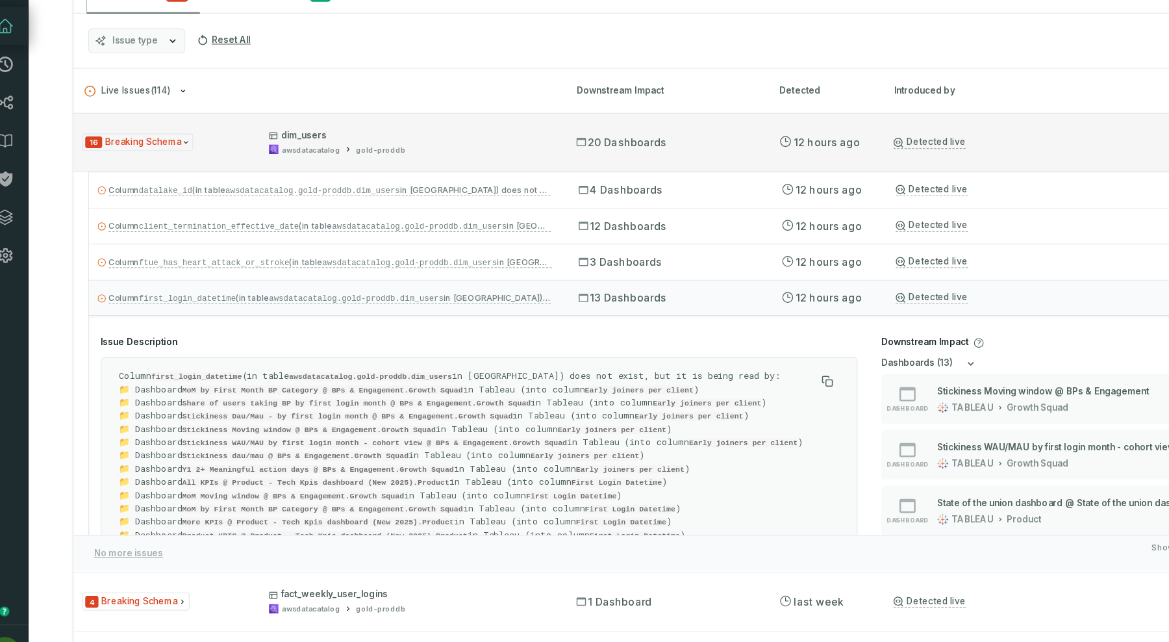
click at [318, 182] on div "16 Breaking Schema dim_users awsdatacatalog gold-proddb 20 Dashboards 8/25/2025…" at bounding box center [605, 169] width 1048 height 52
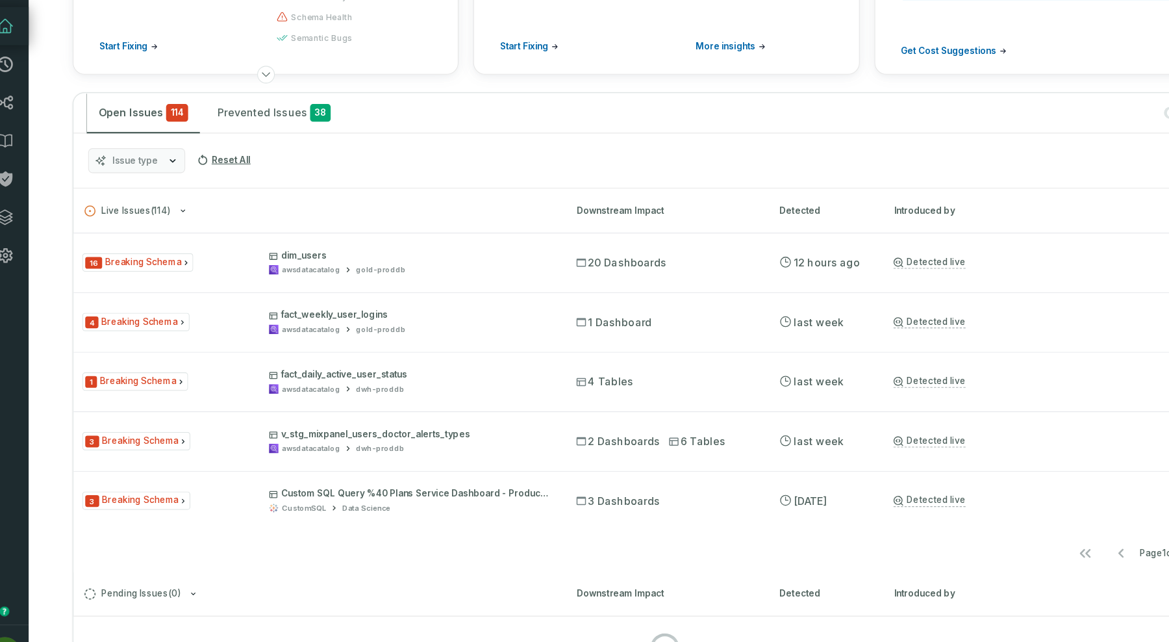
scroll to position [125, 0]
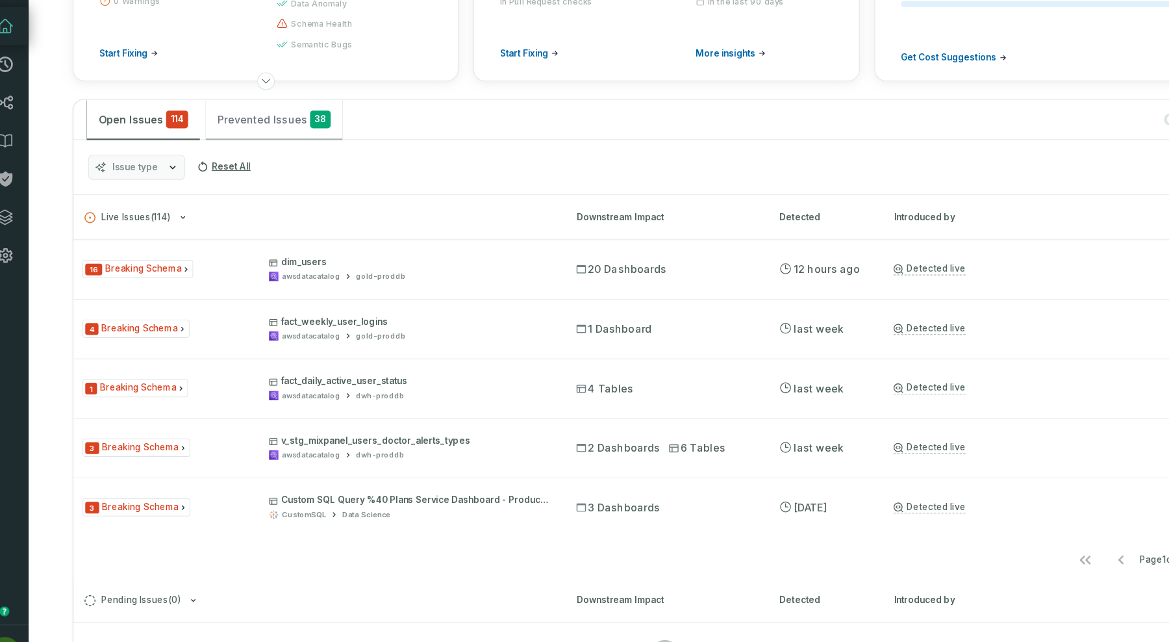
click at [240, 156] on button "Prevented Issues 38" at bounding box center [258, 148] width 121 height 35
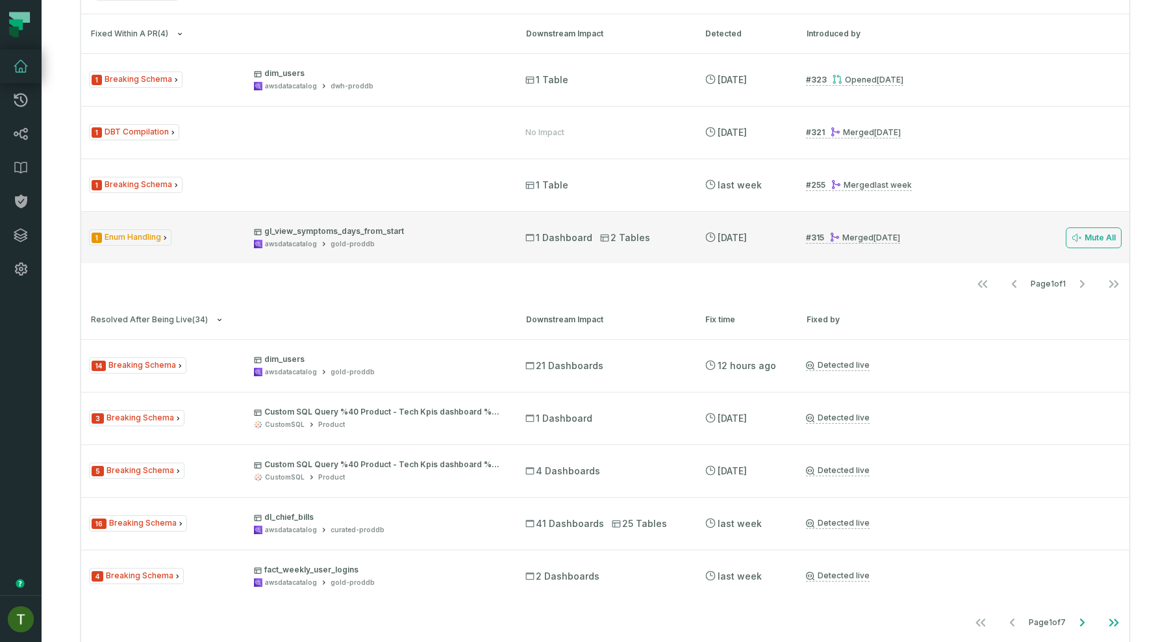
scroll to position [316, 0]
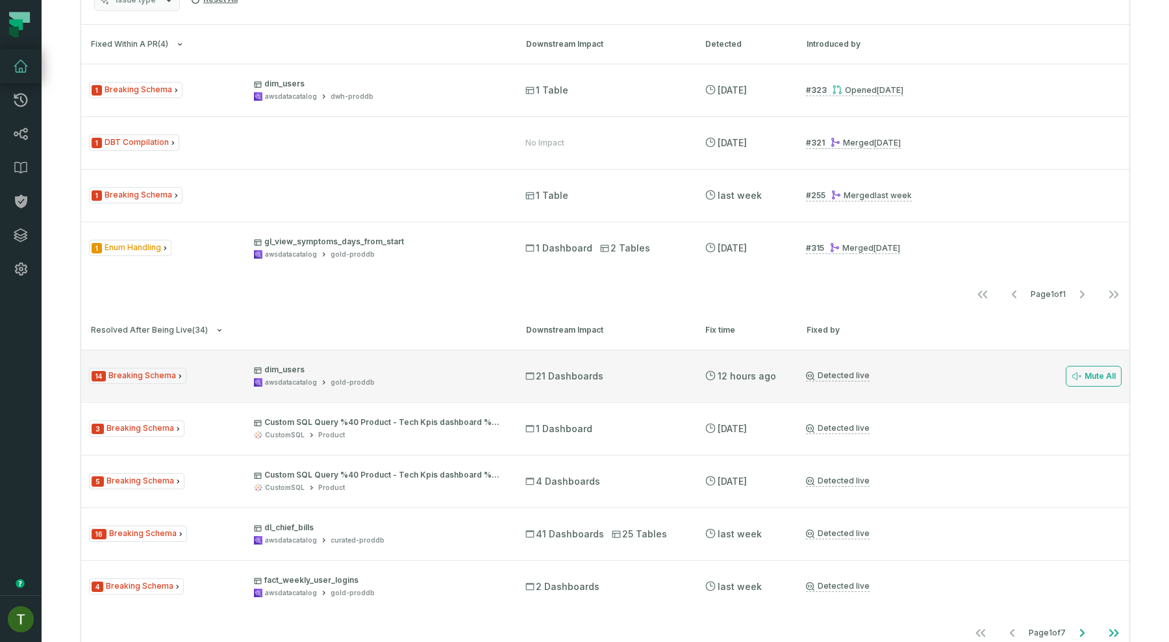
click at [373, 386] on div "14 Breaking Schema dim_users awsdatacatalog gold-proddb 21 Dashboards 8/25/2025…" at bounding box center [605, 375] width 1048 height 52
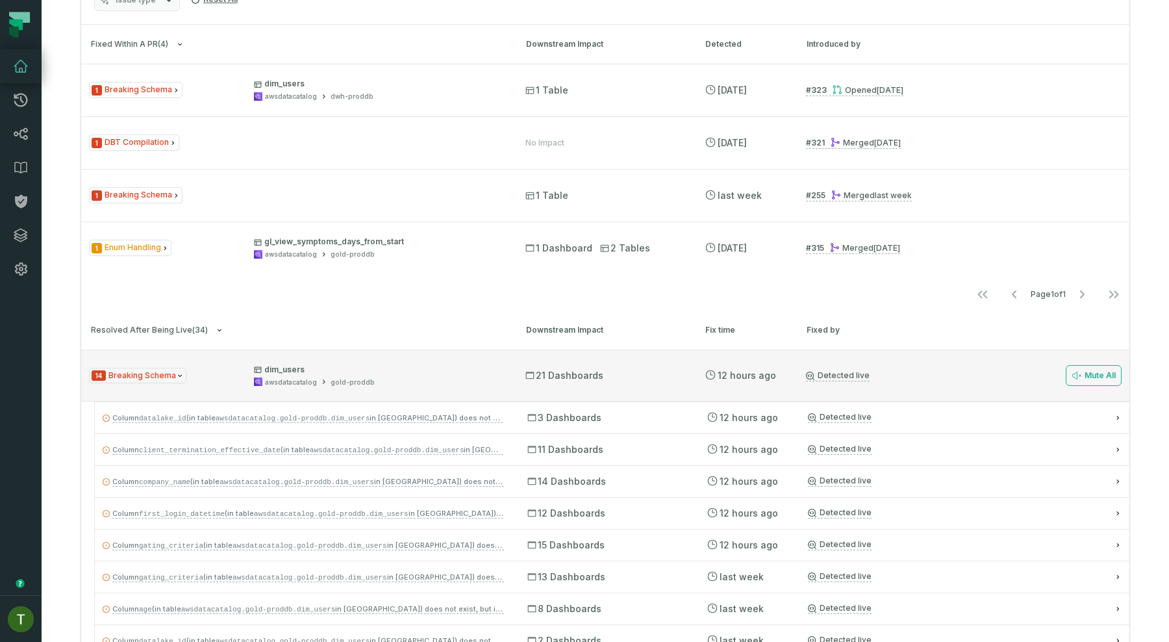
click at [390, 376] on span "dim_users awsdatacatalog gold-proddb" at bounding box center [378, 375] width 248 height 23
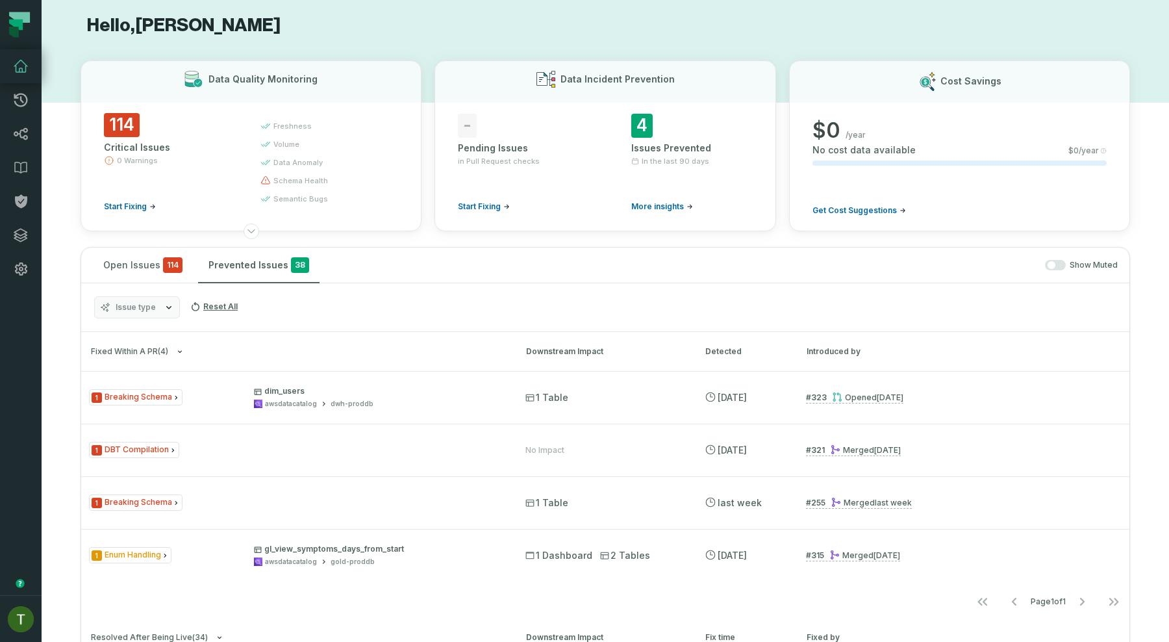
scroll to position [0, 0]
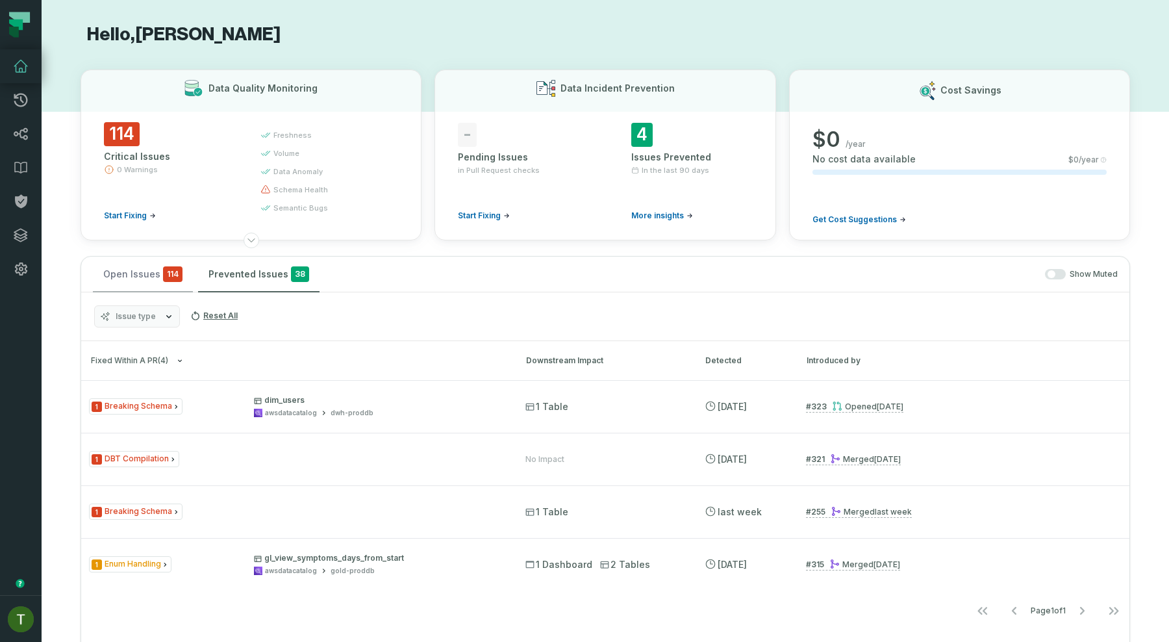
click at [148, 271] on button "Open Issues 114" at bounding box center [143, 274] width 100 height 35
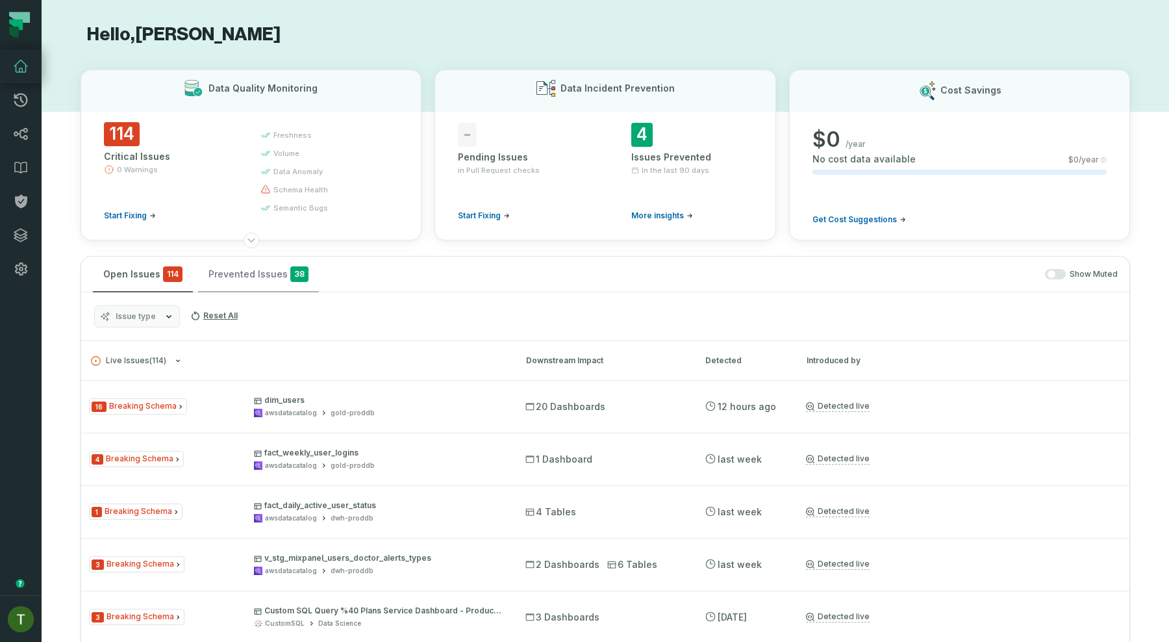
click at [252, 273] on button "Prevented Issues 38" at bounding box center [258, 274] width 121 height 35
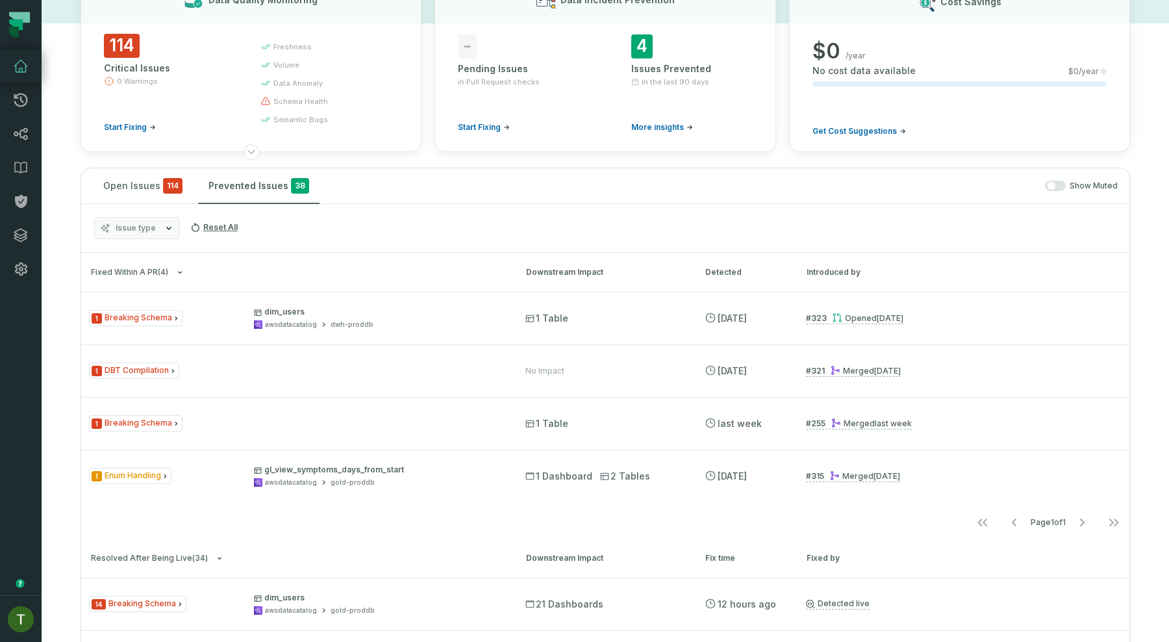
scroll to position [78, 0]
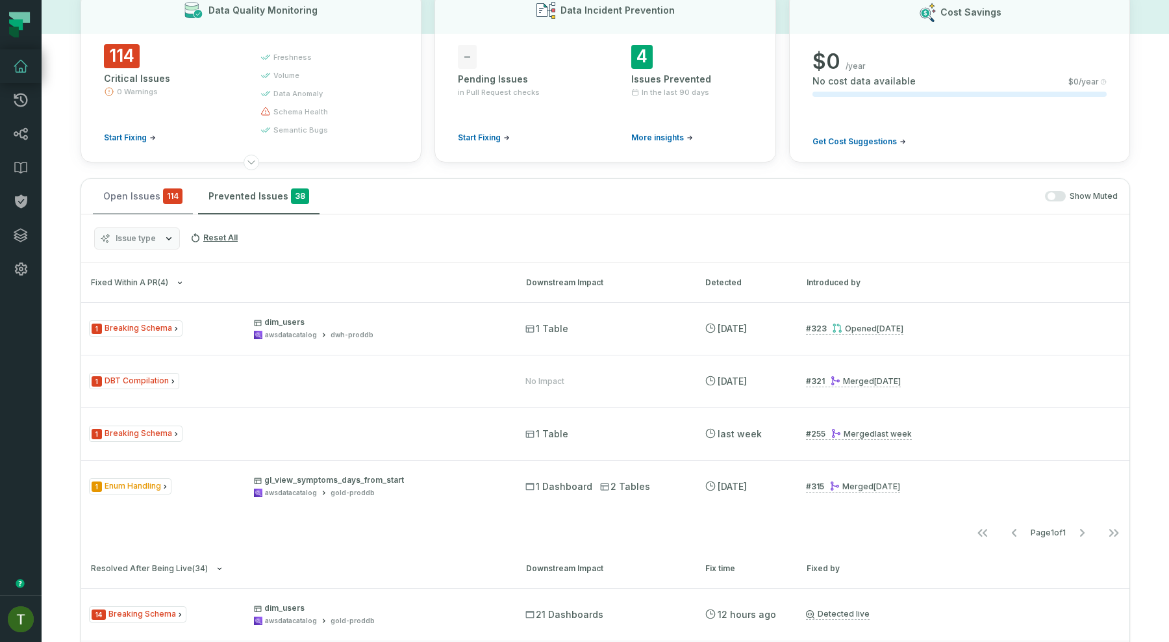
click at [166, 200] on span "114" at bounding box center [172, 196] width 19 height 16
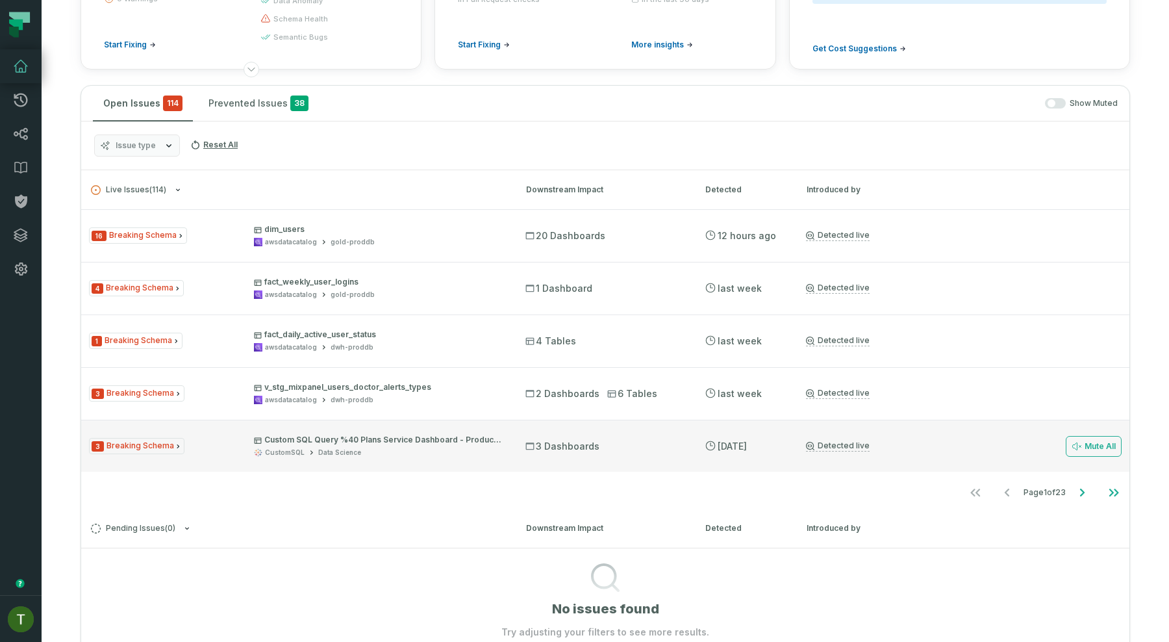
scroll to position [172, 0]
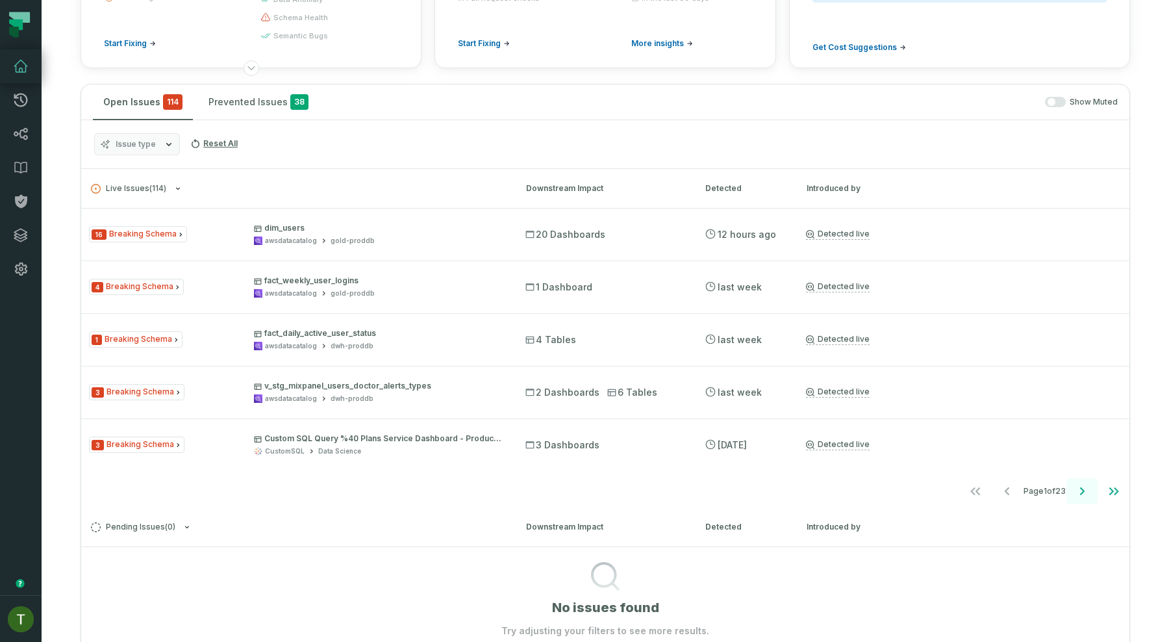
click at [1081, 499] on button "Go to next page" at bounding box center [1081, 491] width 31 height 26
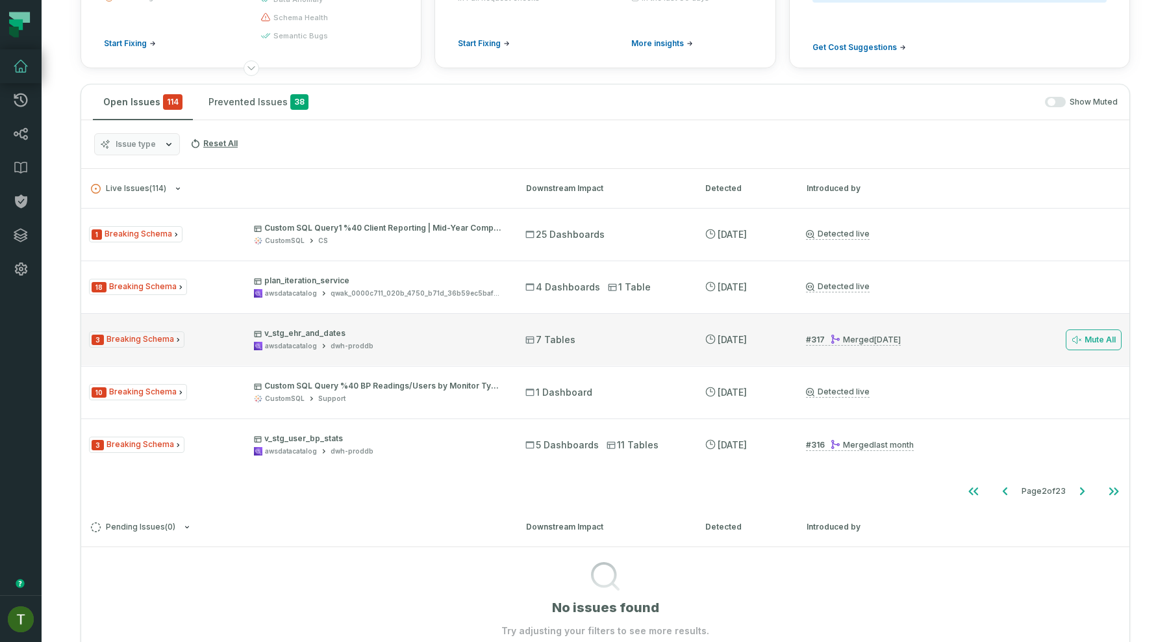
click at [399, 334] on p "v_stg_ehr_and_dates" at bounding box center [378, 333] width 248 height 10
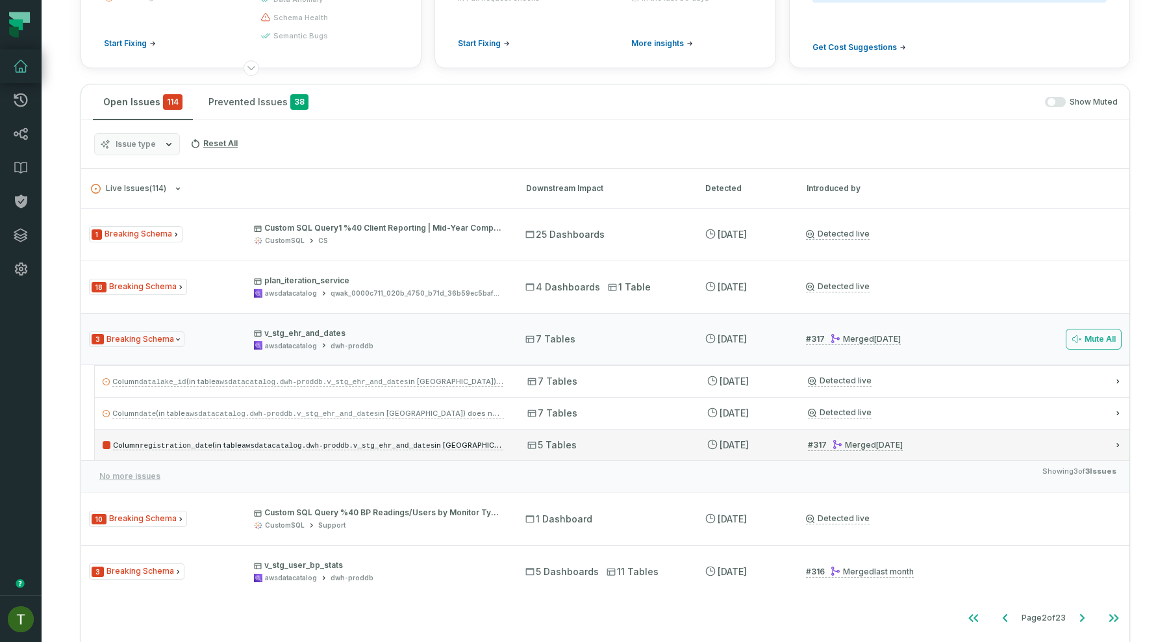
click at [577, 442] on div "5 Tables" at bounding box center [605, 444] width 156 height 13
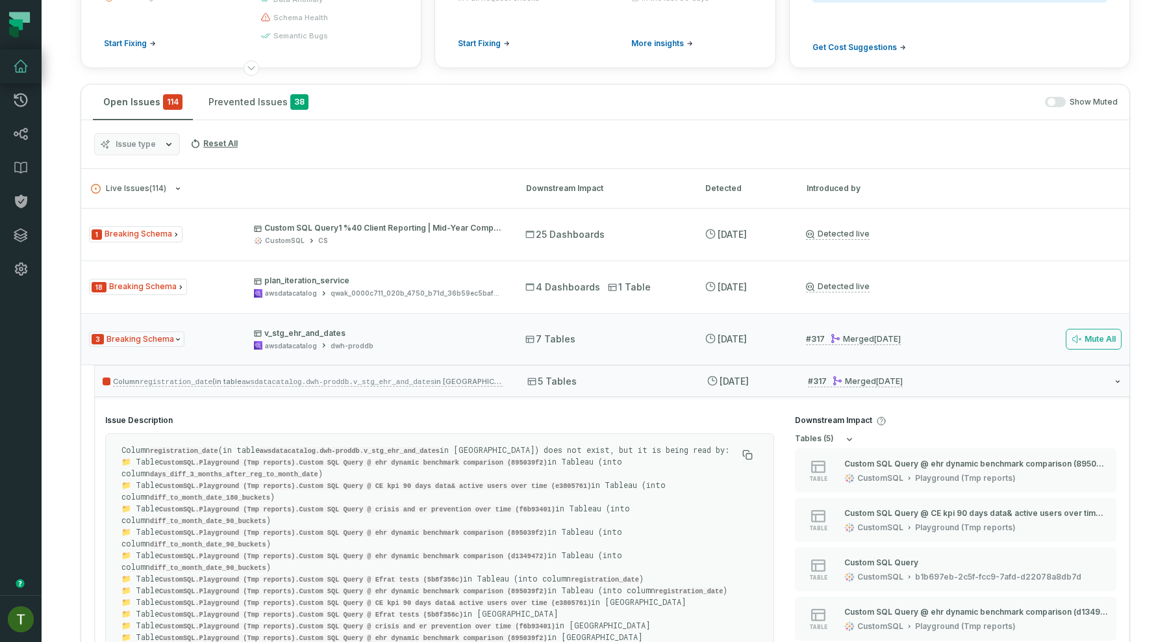
scroll to position [0, 0]
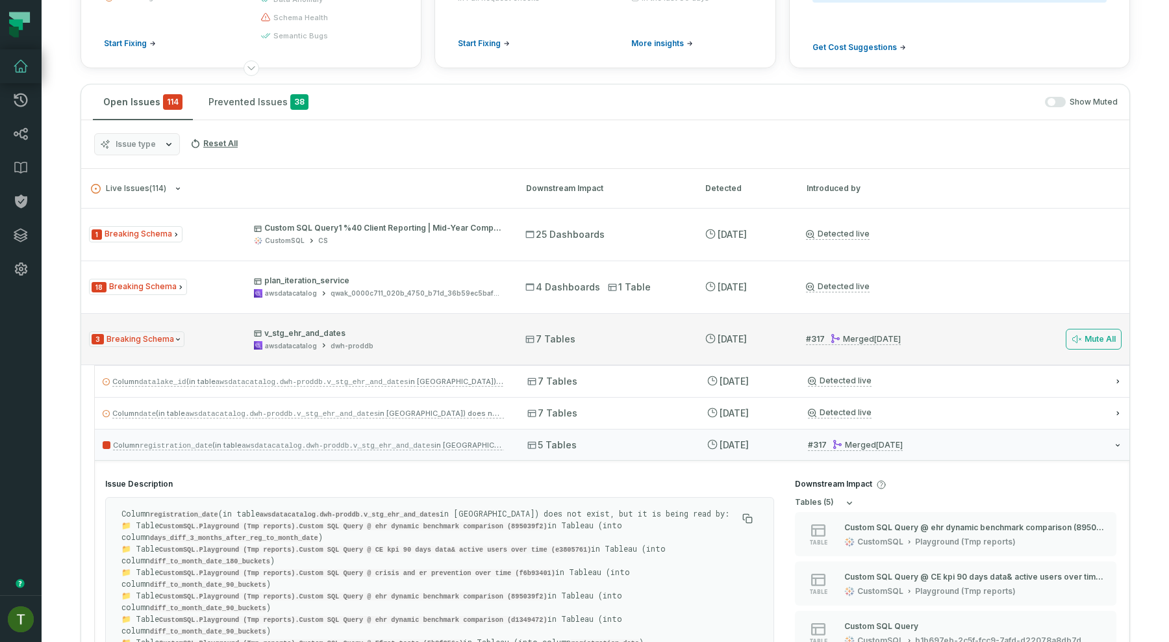
click at [599, 324] on div "3 Breaking Schema v_stg_ehr_and_dates awsdatacatalog dwh-proddb 7 Tables 8/8/20…" at bounding box center [605, 339] width 1048 height 52
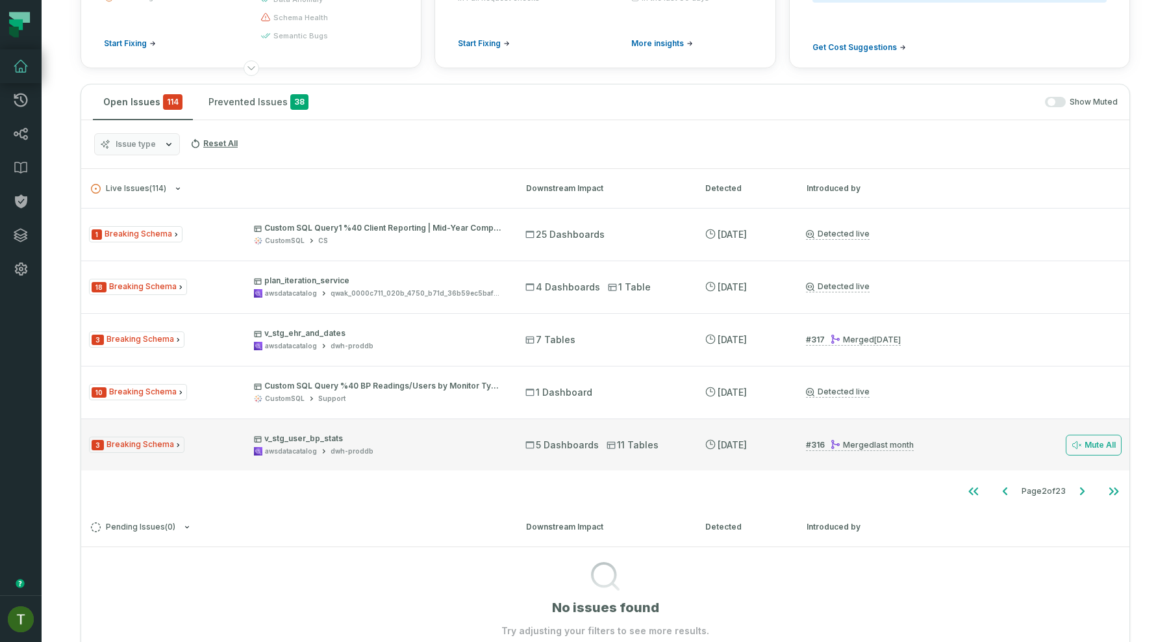
click at [670, 430] on div "3 Breaking Schema v_stg_user_bp_stats awsdatacatalog dwh-proddb 5 Dashboards 11…" at bounding box center [605, 444] width 1048 height 52
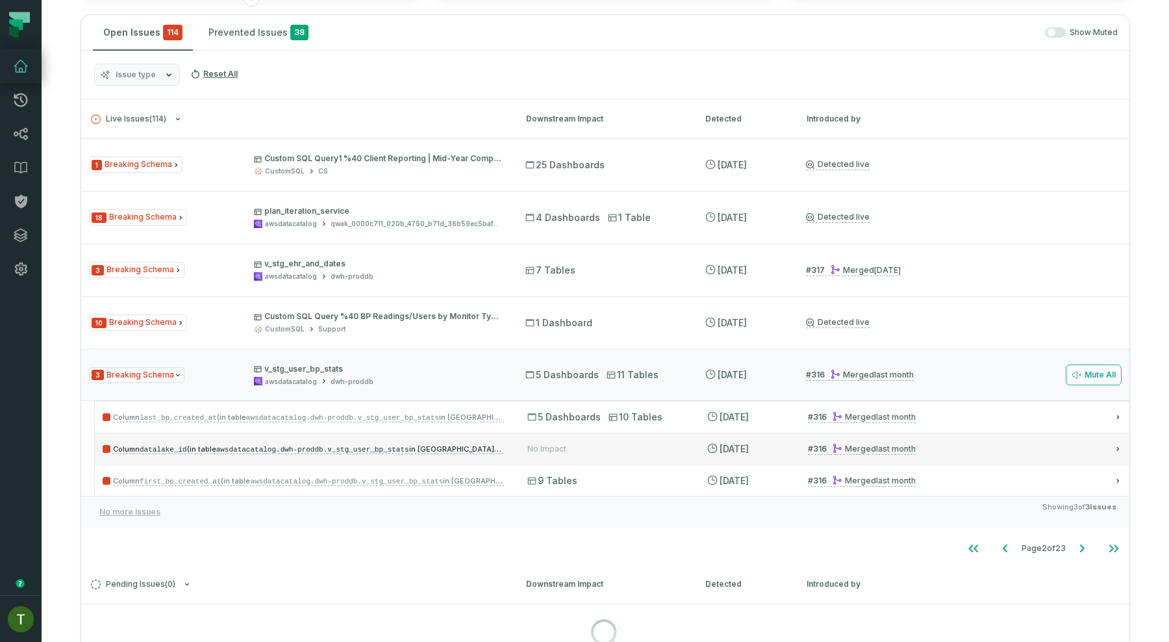
scroll to position [273, 0]
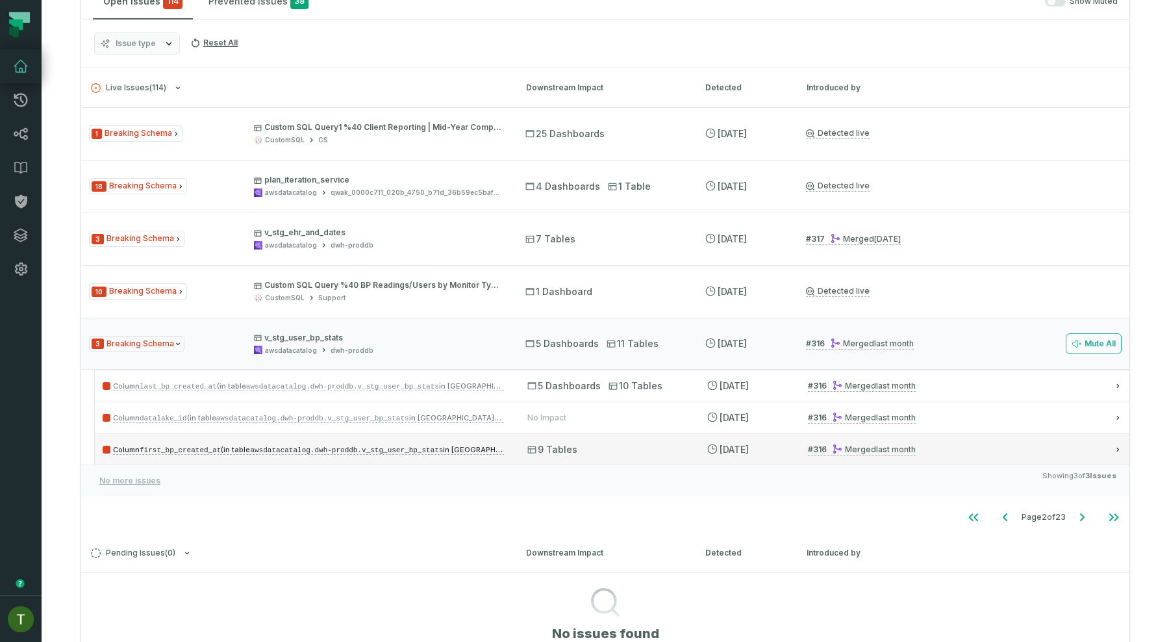
click at [651, 447] on div "9 Tables" at bounding box center [605, 449] width 156 height 13
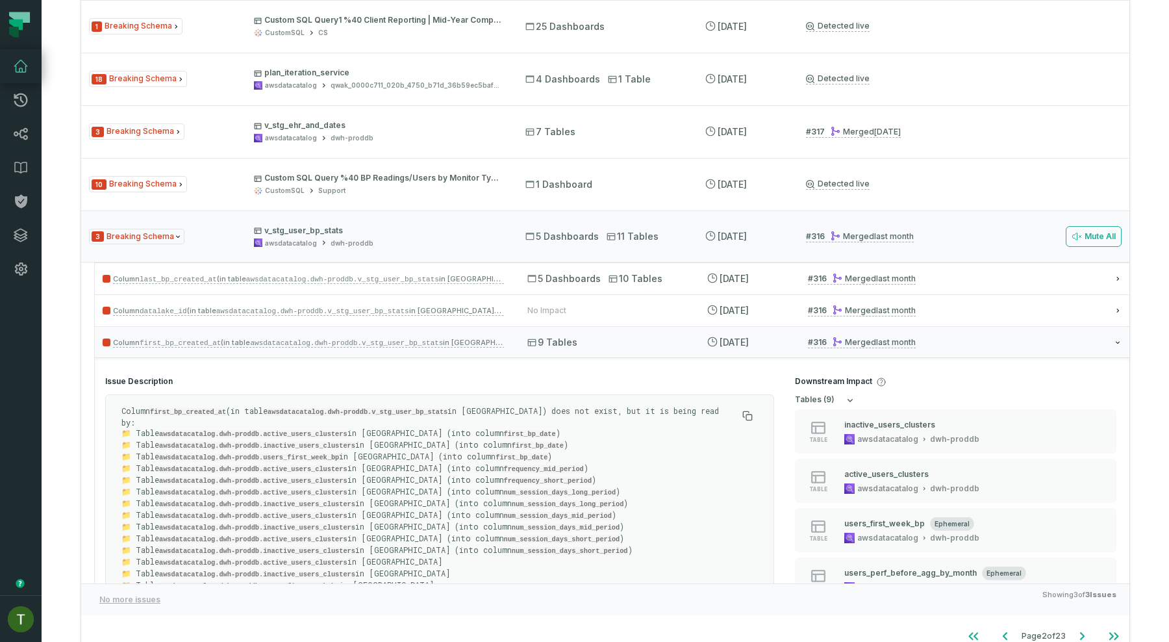
scroll to position [403, 0]
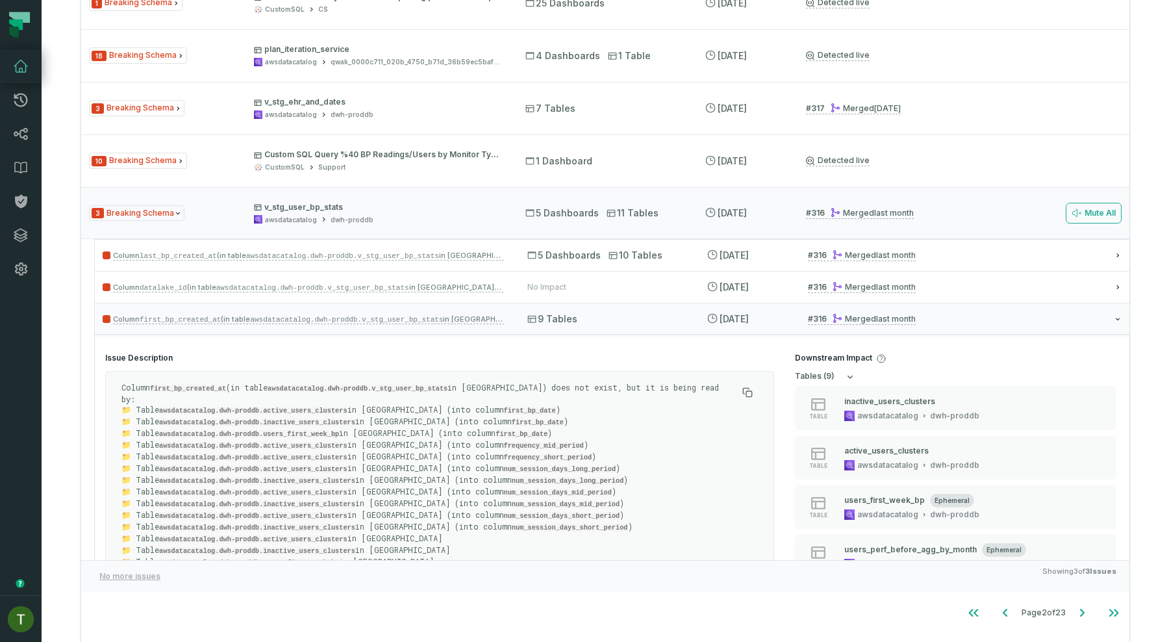
click at [203, 389] on code "first_bp_created_at" at bounding box center [188, 388] width 76 height 8
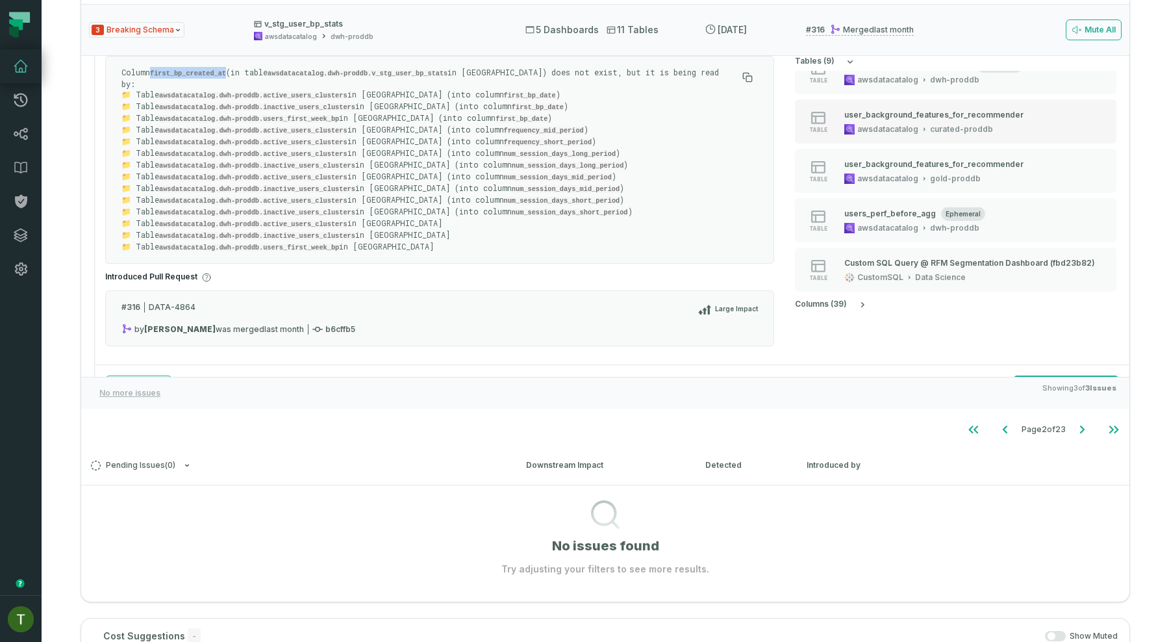
scroll to position [141, 0]
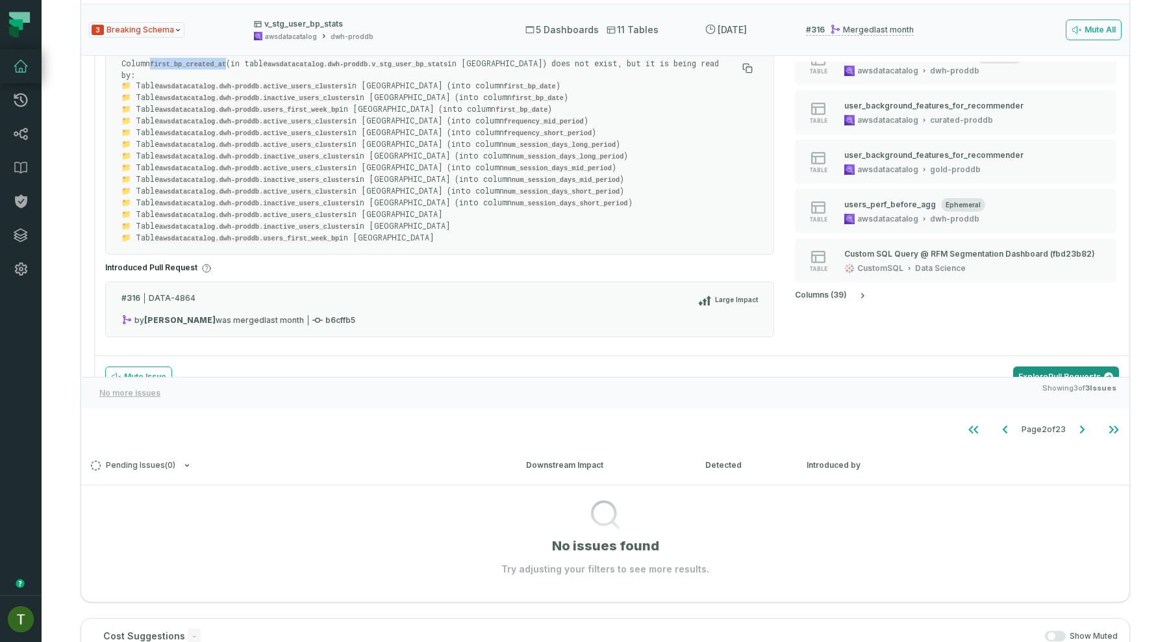
click at [1055, 366] on link "Explore Pull Requests" at bounding box center [1066, 376] width 106 height 21
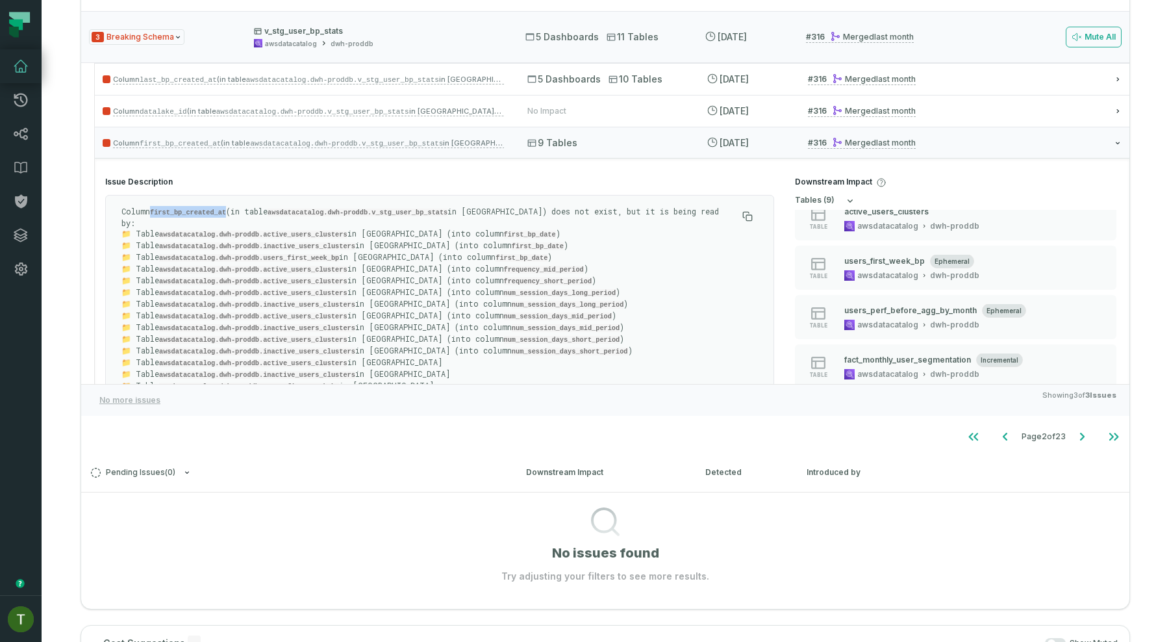
scroll to position [62, 0]
click at [353, 145] on code "awsdatacatalog.dwh-proddb.v_stg_user_bp_stats" at bounding box center [346, 144] width 193 height 8
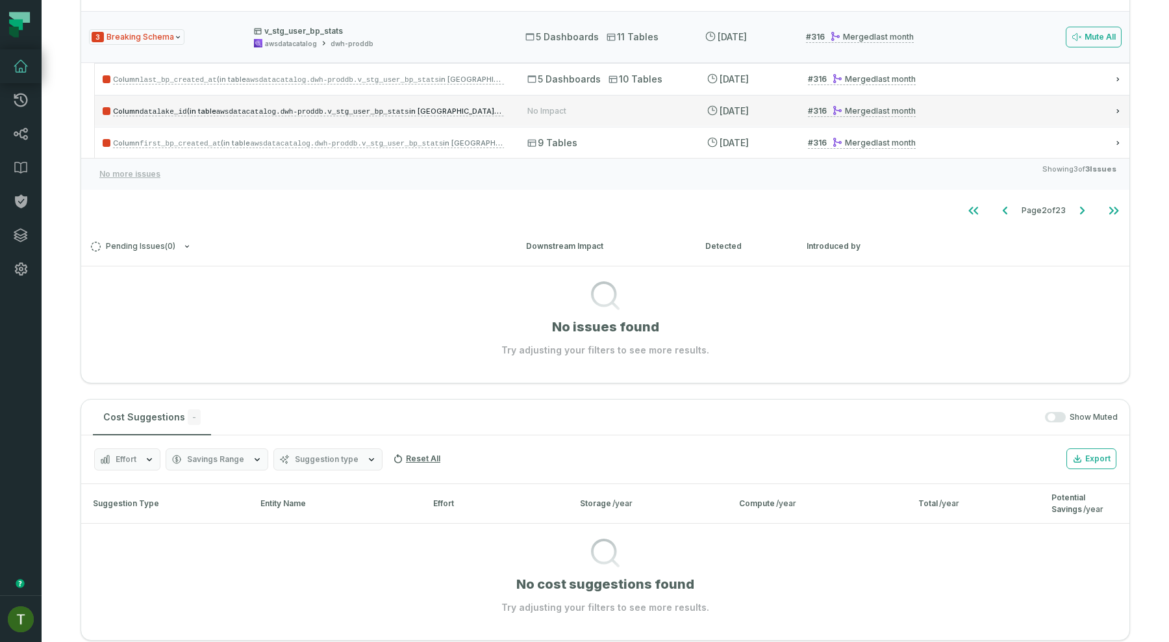
click at [527, 111] on div "No Impact" at bounding box center [546, 111] width 39 height 10
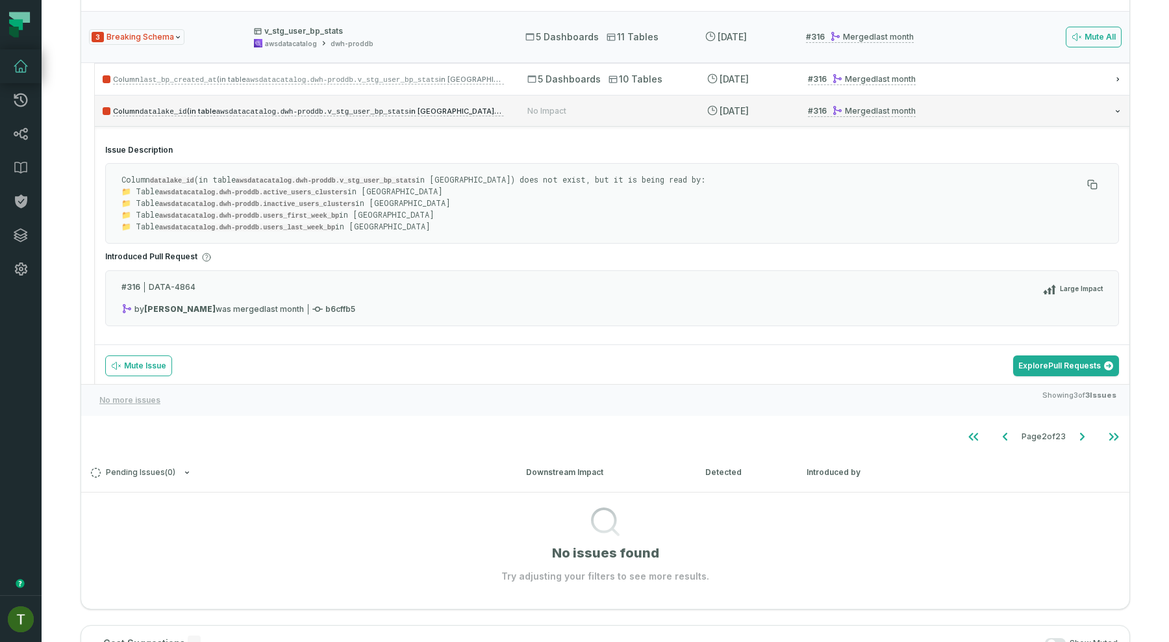
click at [561, 106] on div "No Impact" at bounding box center [546, 111] width 39 height 10
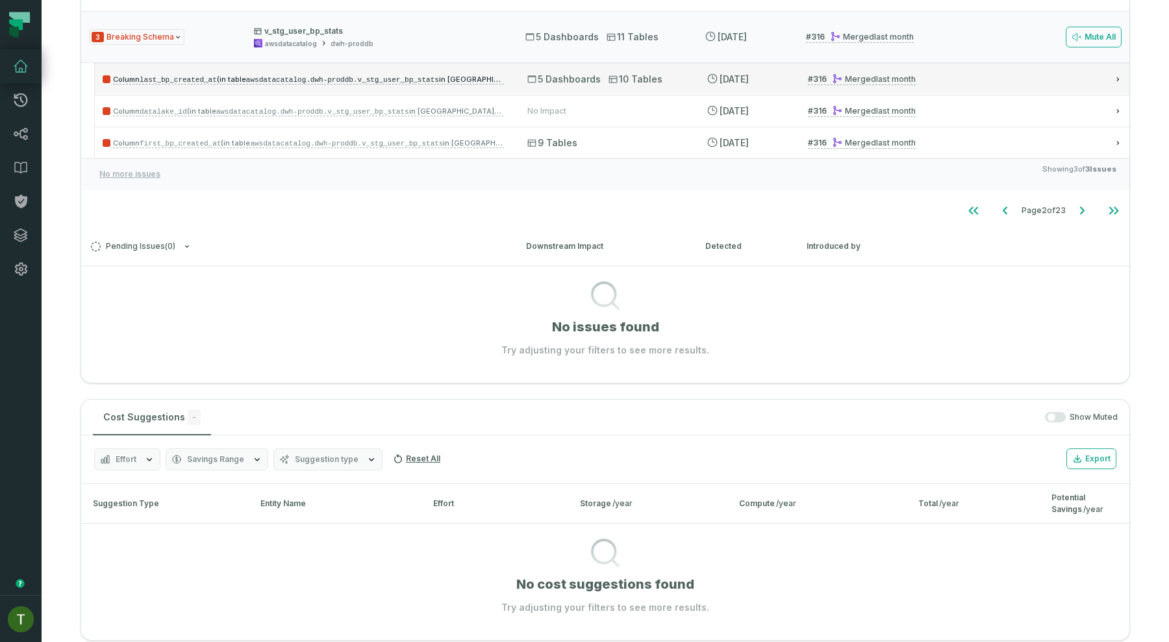
click at [638, 91] on div "Column last_bp_created_at (in table awsdatacatalog.dwh-proddb.v_stg_user_bp_sta…" at bounding box center [612, 78] width 1034 height 31
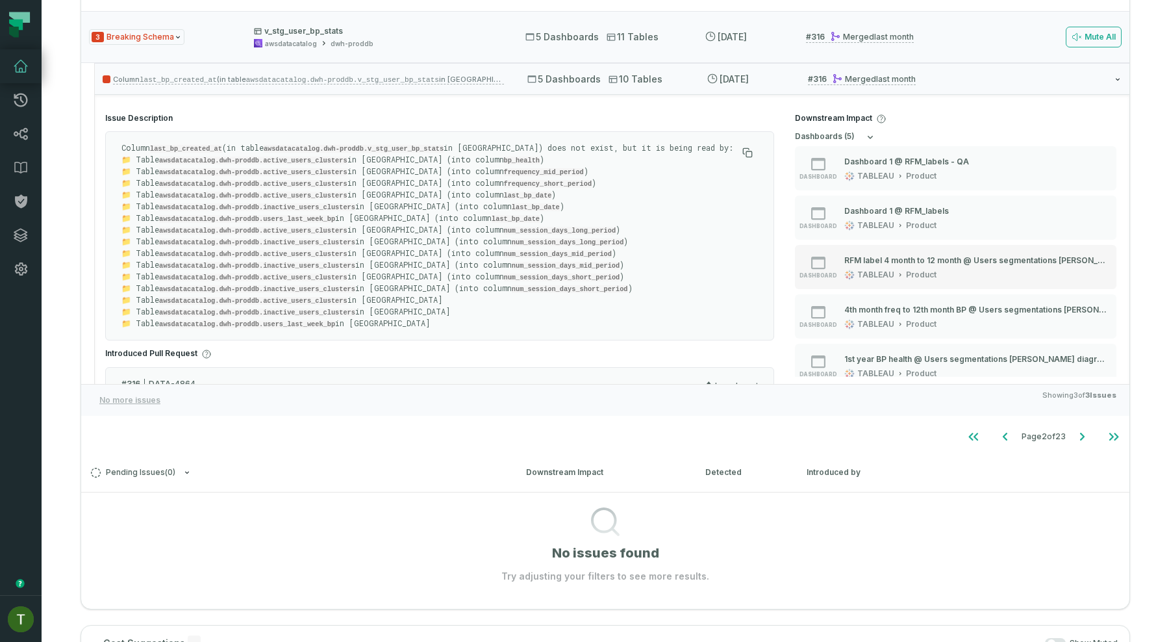
scroll to position [11, 0]
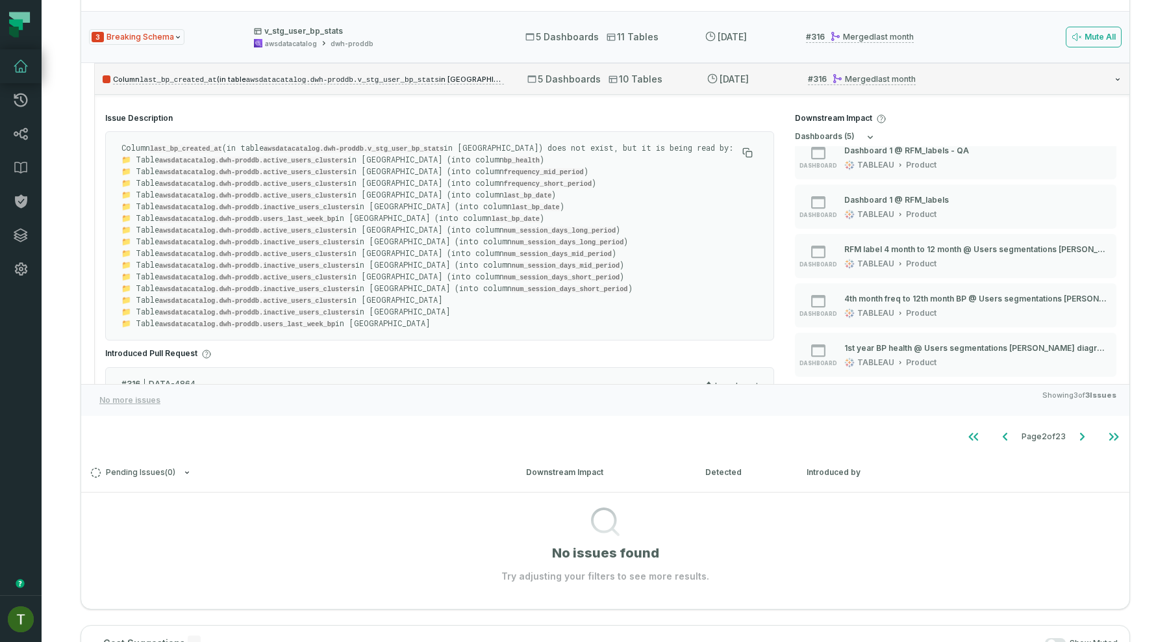
click at [697, 81] on div "Column last_bp_created_at (in table awsdatacatalog.dwh-proddb.v_stg_user_bp_sta…" at bounding box center [612, 78] width 1034 height 31
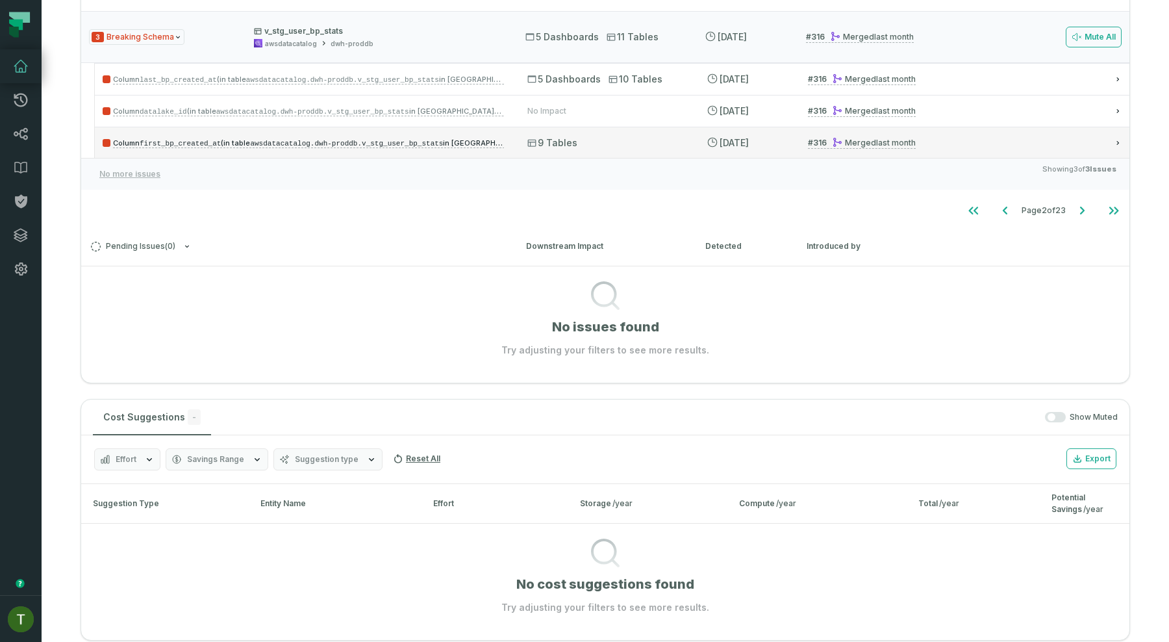
click at [705, 155] on div "Column first_bp_created_at (in table awsdatacatalog.dwh-proddb.v_stg_user_bp_st…" at bounding box center [612, 142] width 1034 height 31
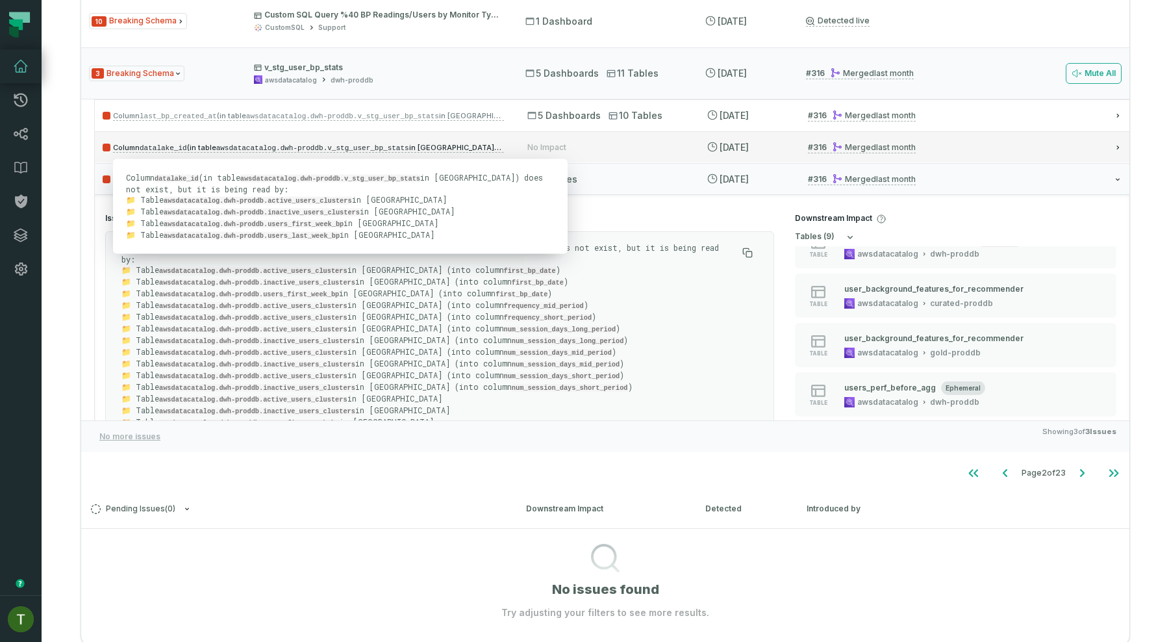
scroll to position [542, 0]
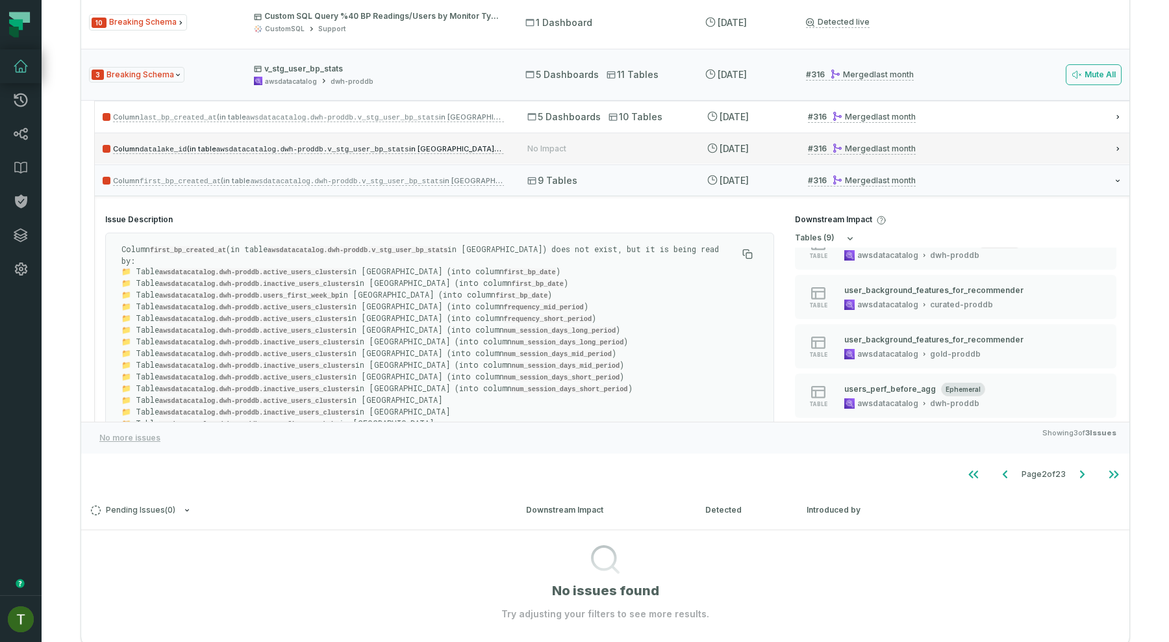
click at [614, 134] on div "Column datalake_id (in table awsdatacatalog.dwh-proddb.v_stg_user_bp_stats in A…" at bounding box center [612, 147] width 1034 height 31
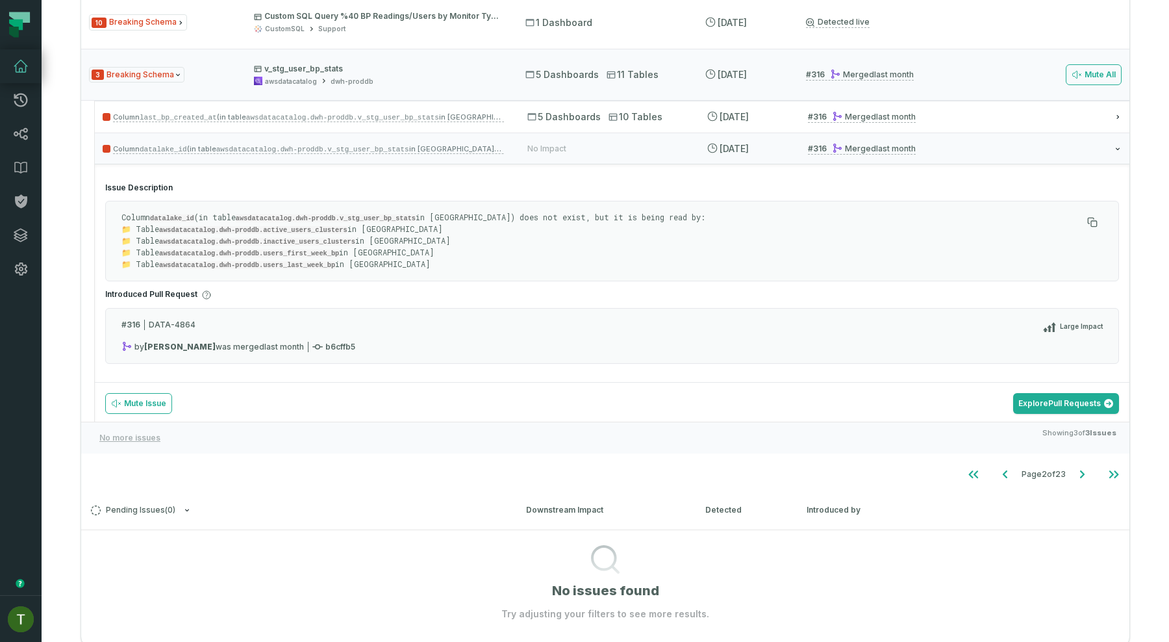
click at [215, 229] on code "awsdatacatalog.dwh-proddb.active_users_clusters" at bounding box center [253, 230] width 188 height 8
click at [319, 229] on code "awsdatacatalog.dwh-proddb.active_users_clusters" at bounding box center [253, 230] width 188 height 8
click at [319, 244] on p "Column datalake_id (in table awsdatacatalog.dwh-proddb.v_stg_user_bp_stats in A…" at bounding box center [601, 241] width 960 height 58
click at [321, 249] on code "awsdatacatalog.dwh-proddb.users_first_week_bp" at bounding box center [249, 253] width 180 height 8
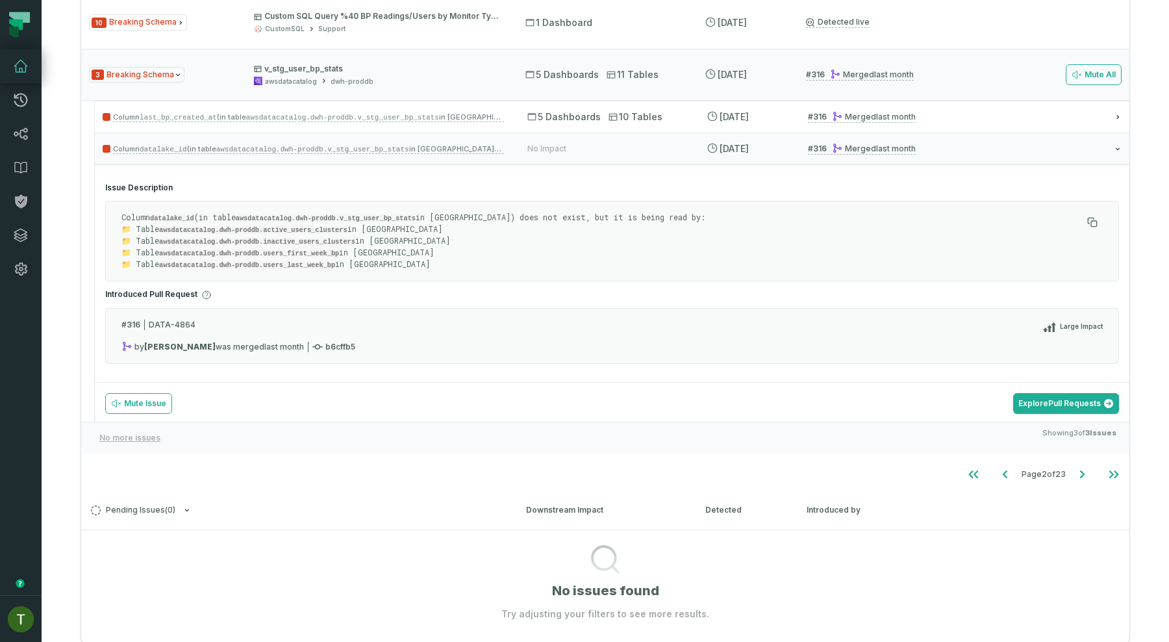
click at [318, 266] on p "Column datalake_id (in table awsdatacatalog.dwh-proddb.v_stg_user_bp_stats in A…" at bounding box center [601, 241] width 960 height 58
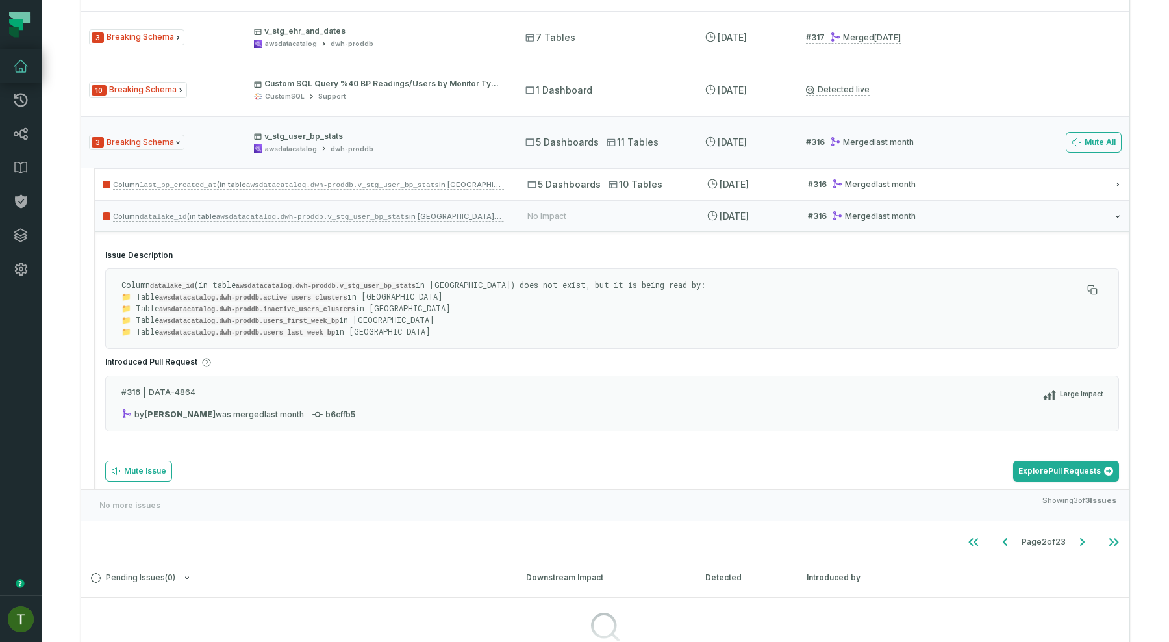
scroll to position [473, 0]
click at [634, 206] on div "Column datalake_id (in table awsdatacatalog.dwh-proddb.v_stg_user_bp_stats in A…" at bounding box center [612, 216] width 1034 height 31
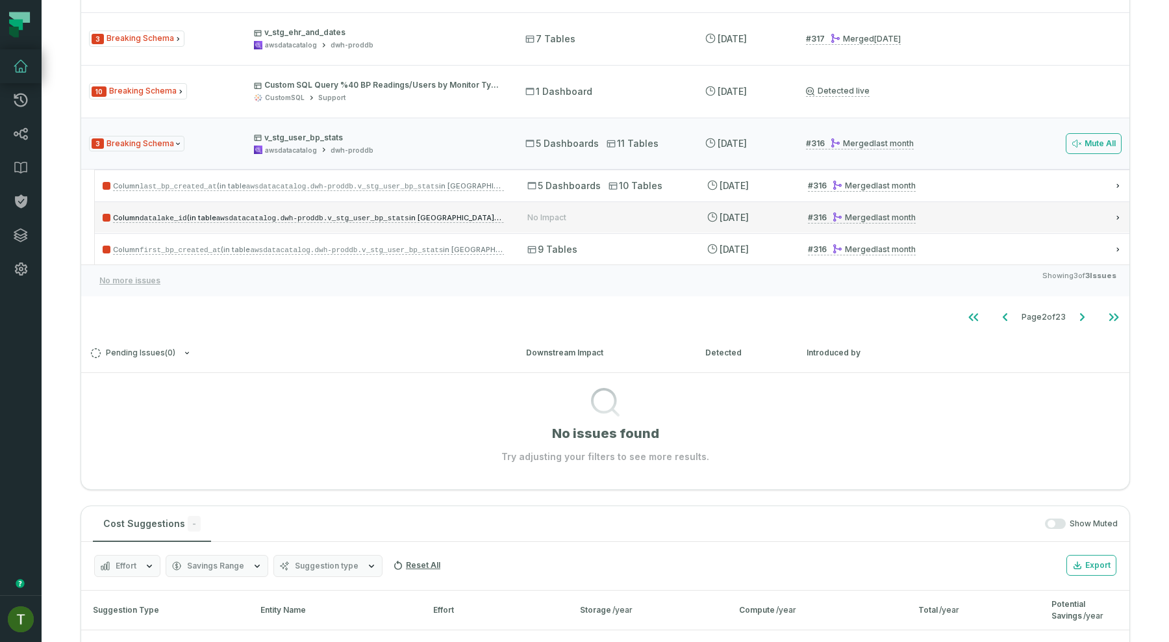
click at [634, 206] on div "Column datalake_id (in table awsdatacatalog.dwh-proddb.v_stg_user_bp_stats in A…" at bounding box center [612, 216] width 1034 height 31
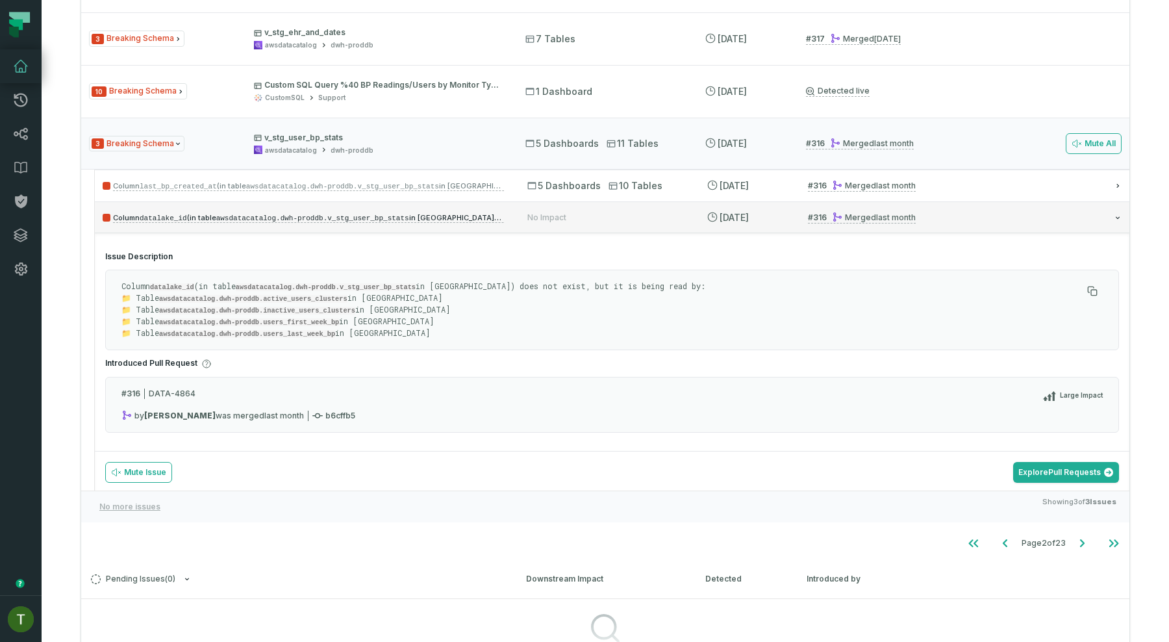
click at [634, 206] on div "Column datalake_id (in table awsdatacatalog.dwh-proddb.v_stg_user_bp_stats in A…" at bounding box center [612, 216] width 1034 height 31
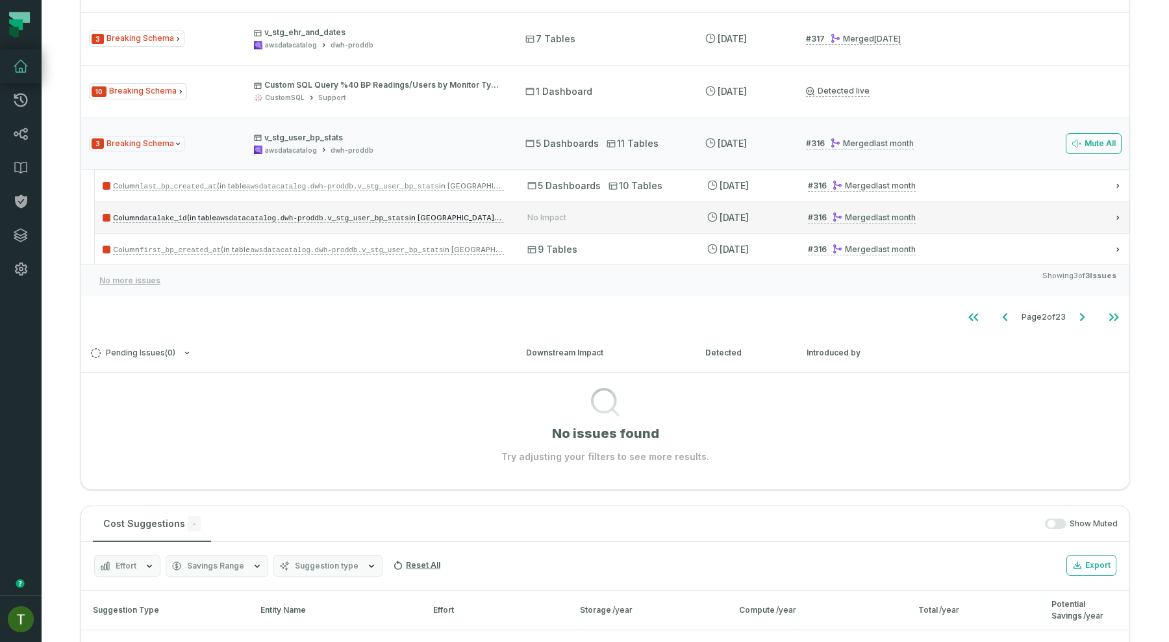
click at [591, 210] on div "Column datalake_id (in table awsdatacatalog.dwh-proddb.v_stg_user_bp_stats in A…" at bounding box center [612, 216] width 1034 height 31
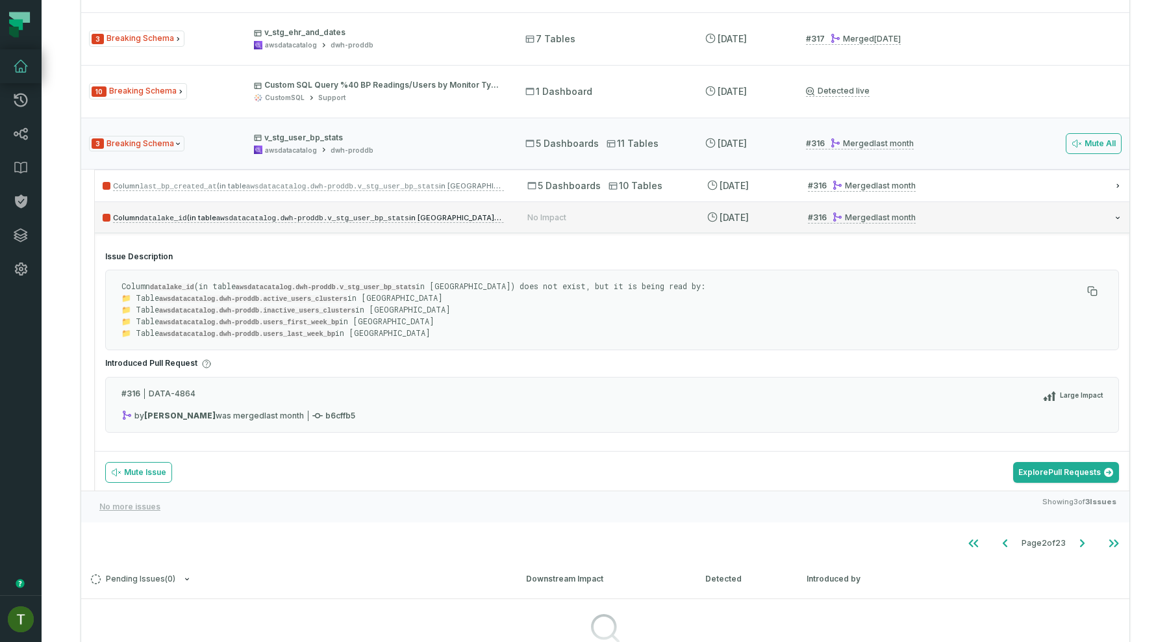
click at [604, 214] on div "No Impact" at bounding box center [605, 217] width 156 height 10
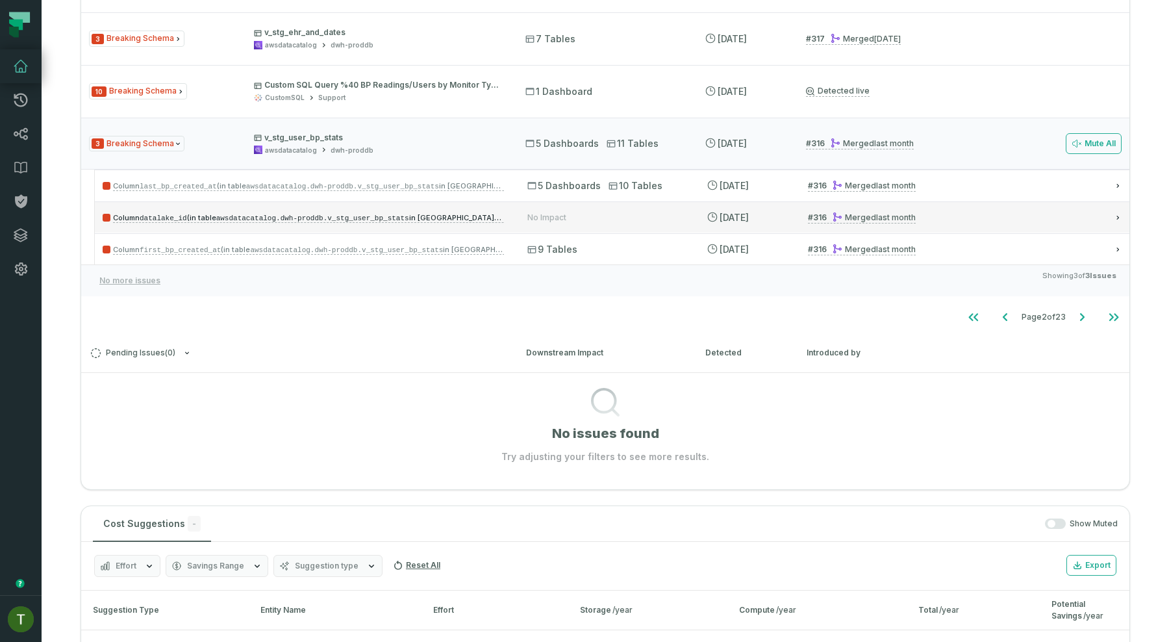
click at [612, 208] on div "Column datalake_id (in table awsdatacatalog.dwh-proddb.v_stg_user_bp_stats in A…" at bounding box center [612, 216] width 1034 height 31
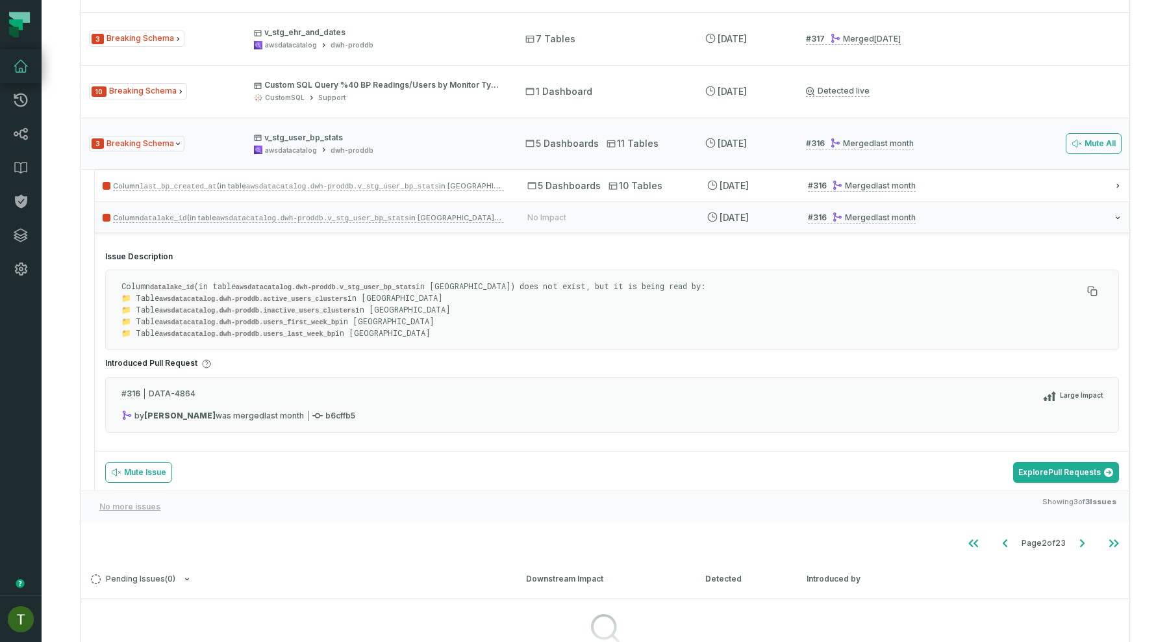
click at [197, 307] on code "awsdatacatalog.dwh-proddb.inactive_users_clusters" at bounding box center [257, 311] width 196 height 8
click at [269, 308] on code "awsdatacatalog.dwh-proddb.inactive_users_clusters" at bounding box center [257, 311] width 196 height 8
click at [305, 299] on code "awsdatacatalog.dwh-proddb.active_users_clusters" at bounding box center [253, 299] width 188 height 8
copy code "active_users_clusters"
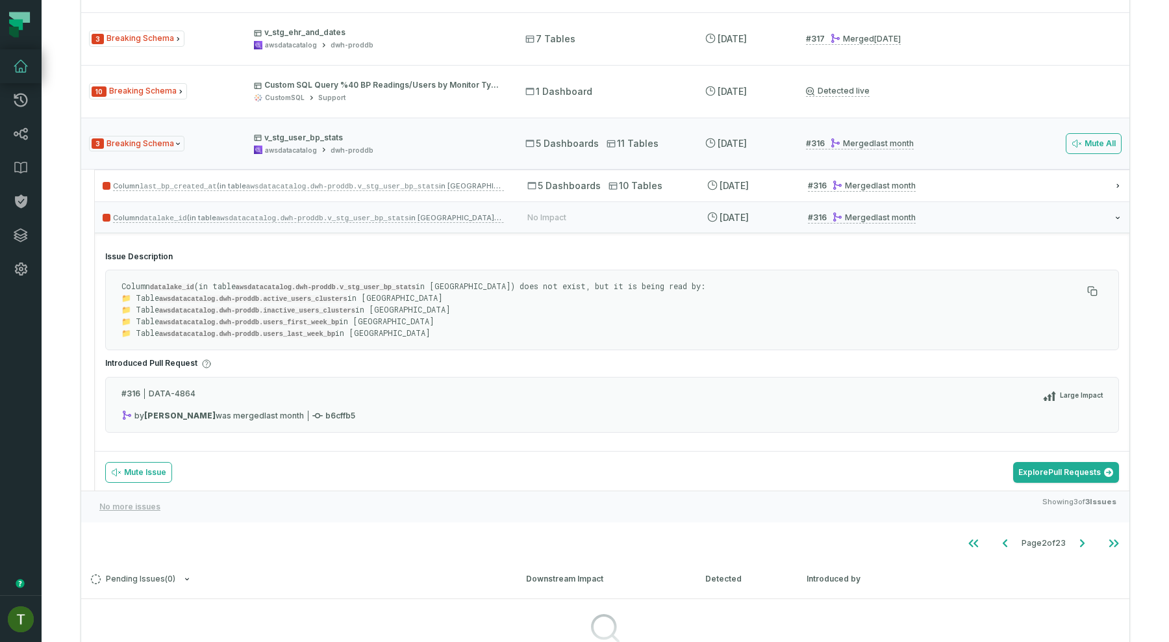
click at [260, 295] on code "awsdatacatalog.dwh-proddb.active_users_clusters" at bounding box center [253, 299] width 188 height 8
click at [282, 295] on code "awsdatacatalog.dwh-proddb.active_users_clusters" at bounding box center [253, 299] width 188 height 8
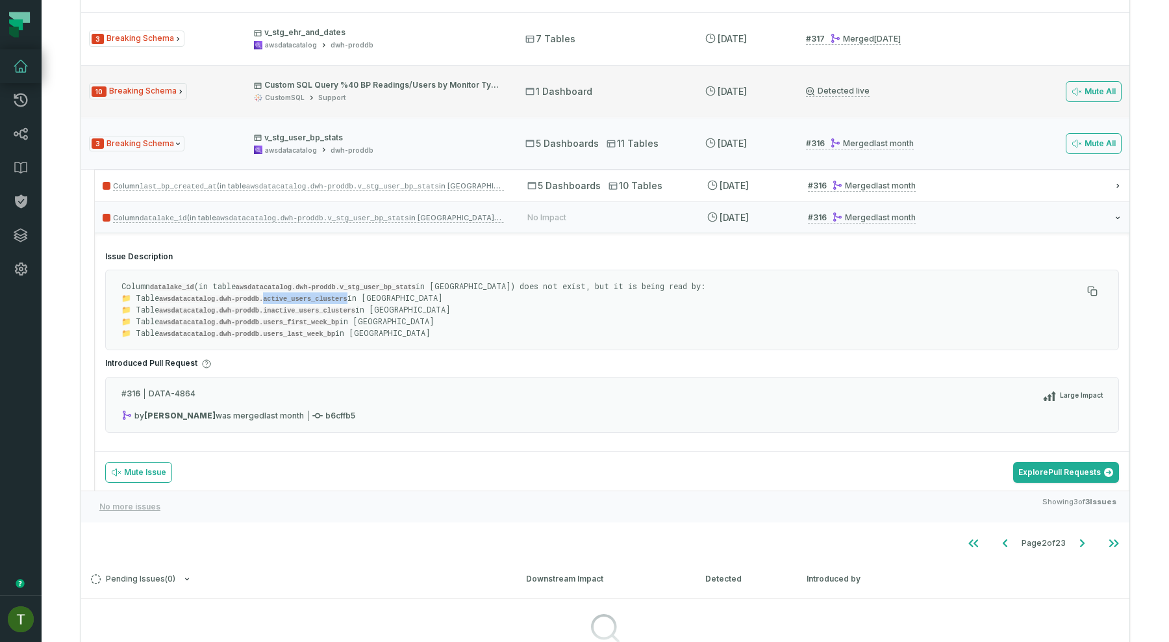
copy code "active_users_clusters"
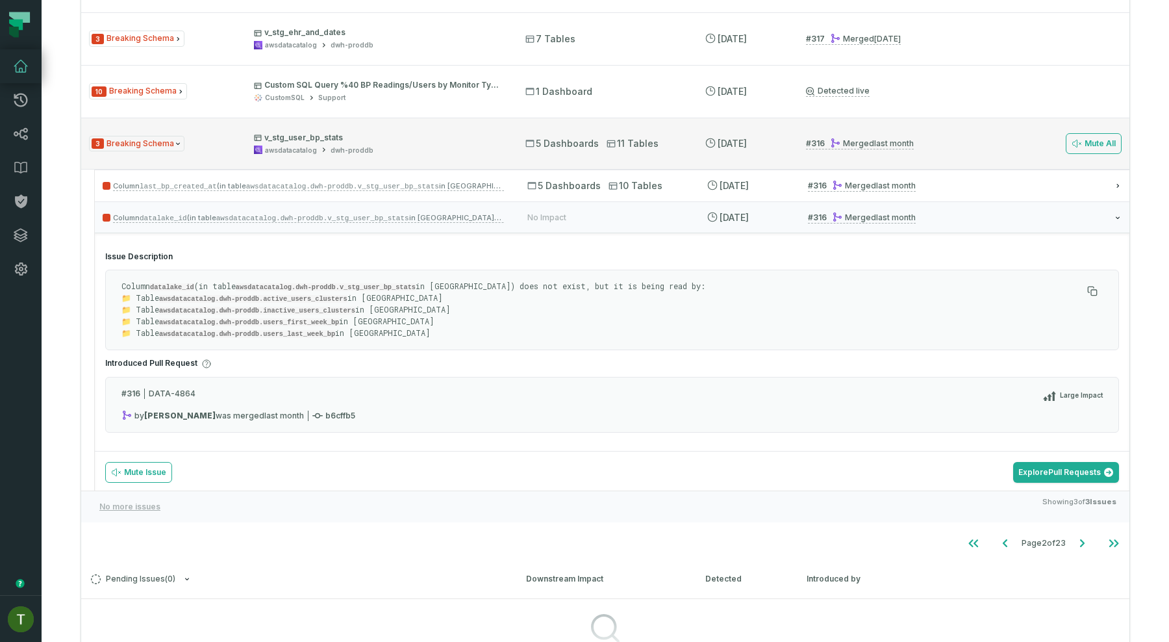
click at [363, 139] on p "v_stg_user_bp_stats" at bounding box center [378, 137] width 248 height 10
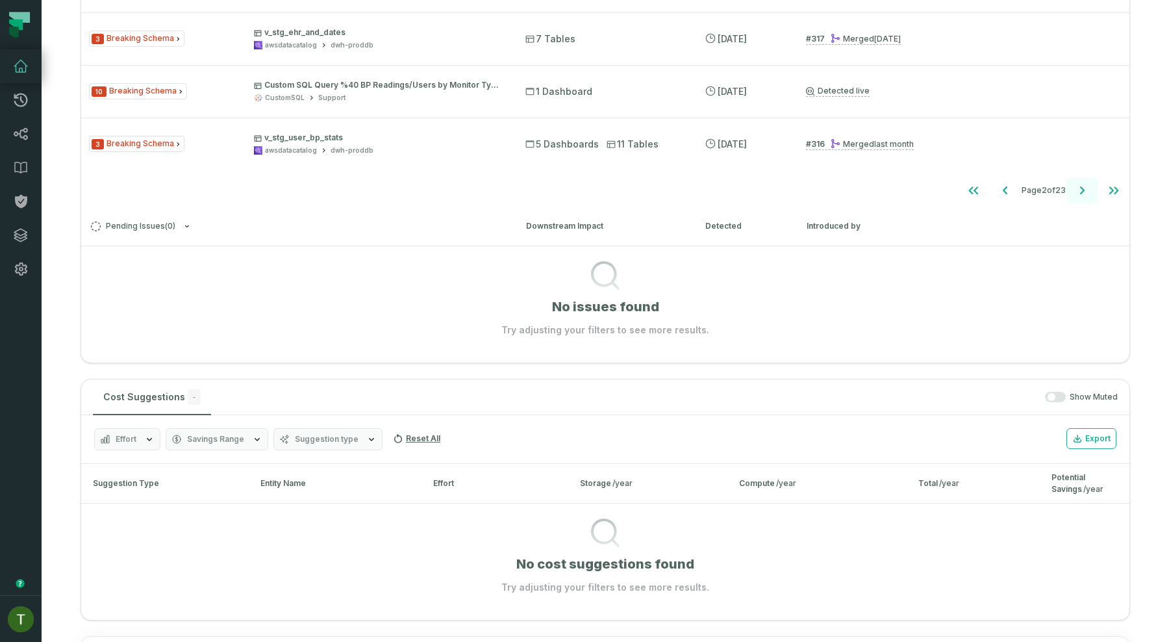
click at [1070, 197] on button "Go to next page" at bounding box center [1081, 190] width 31 height 26
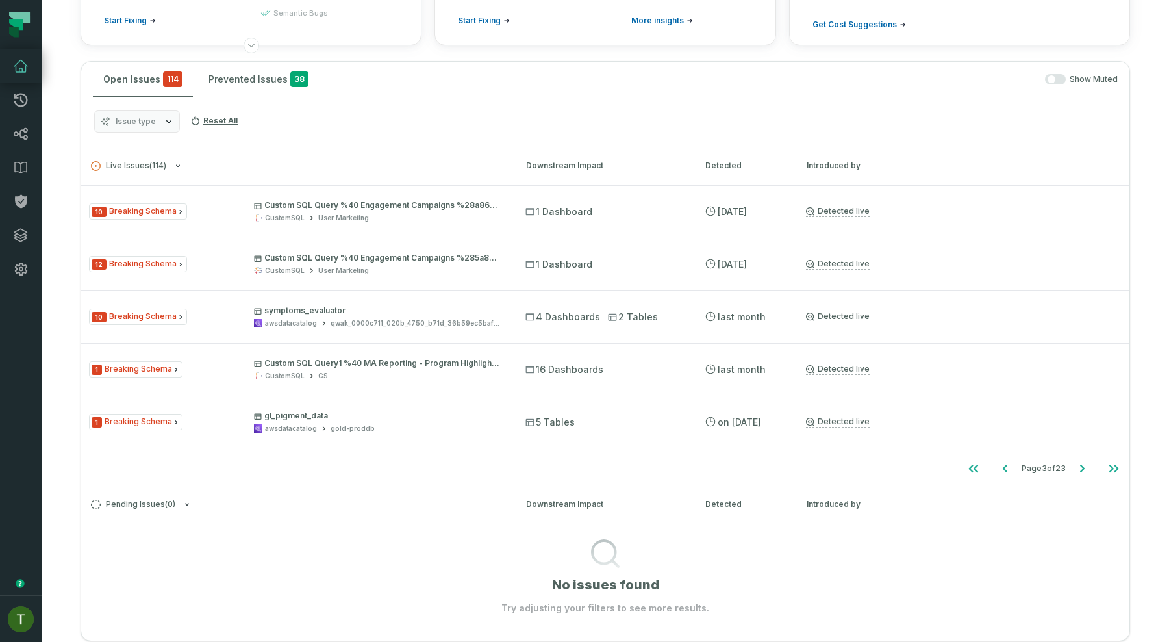
scroll to position [174, 0]
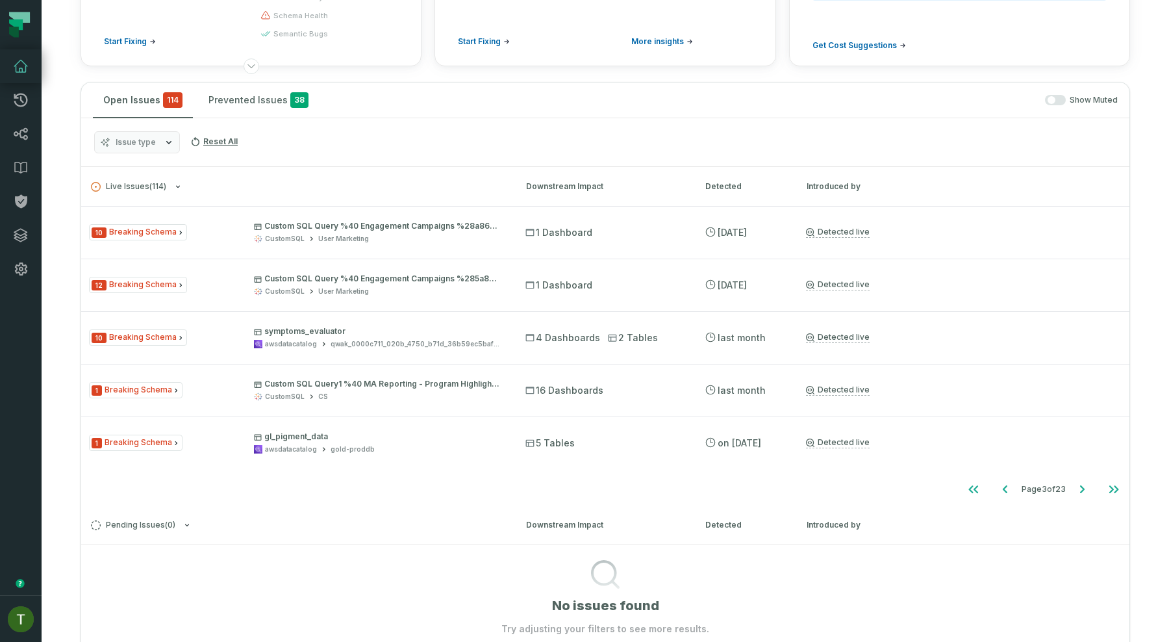
click at [158, 149] on button "Issue type" at bounding box center [137, 142] width 86 height 22
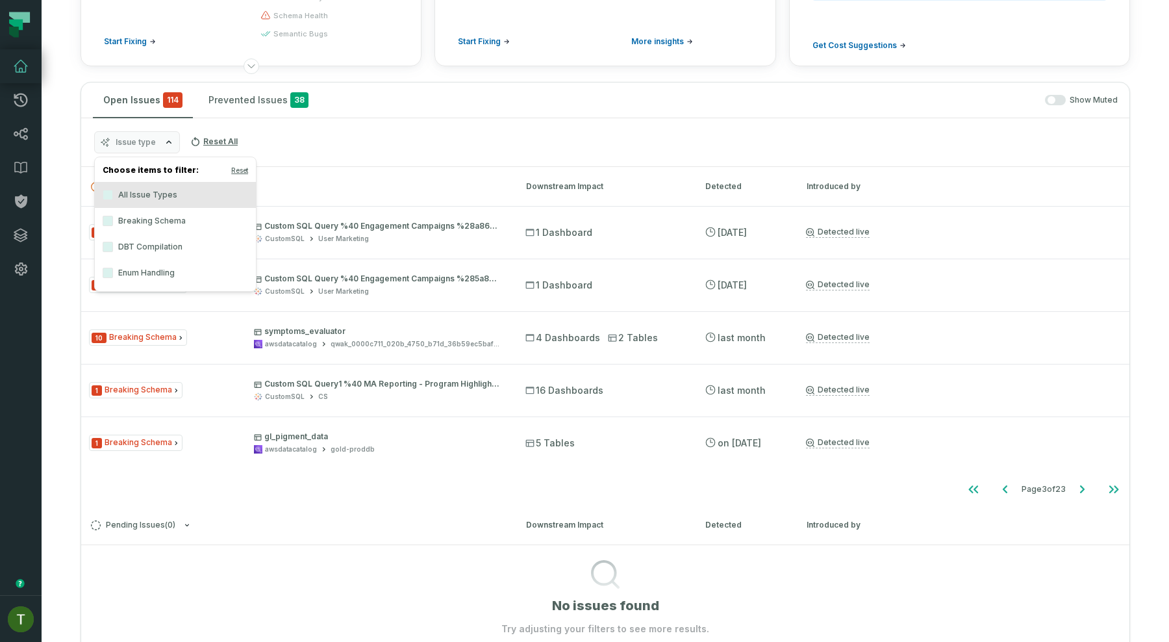
click at [161, 275] on label "Enum Handling" at bounding box center [175, 273] width 161 height 26
click at [113, 275] on button "Enum Handling" at bounding box center [108, 273] width 10 height 10
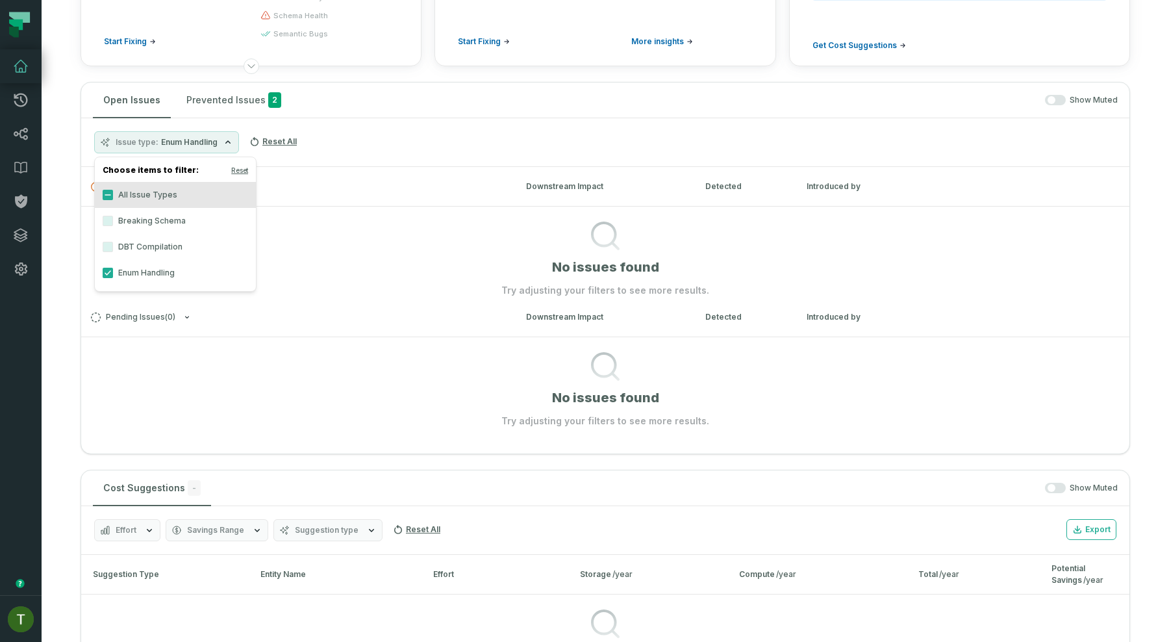
click at [416, 125] on div "Issue type Enum Handling Reset All" at bounding box center [605, 142] width 1048 height 49
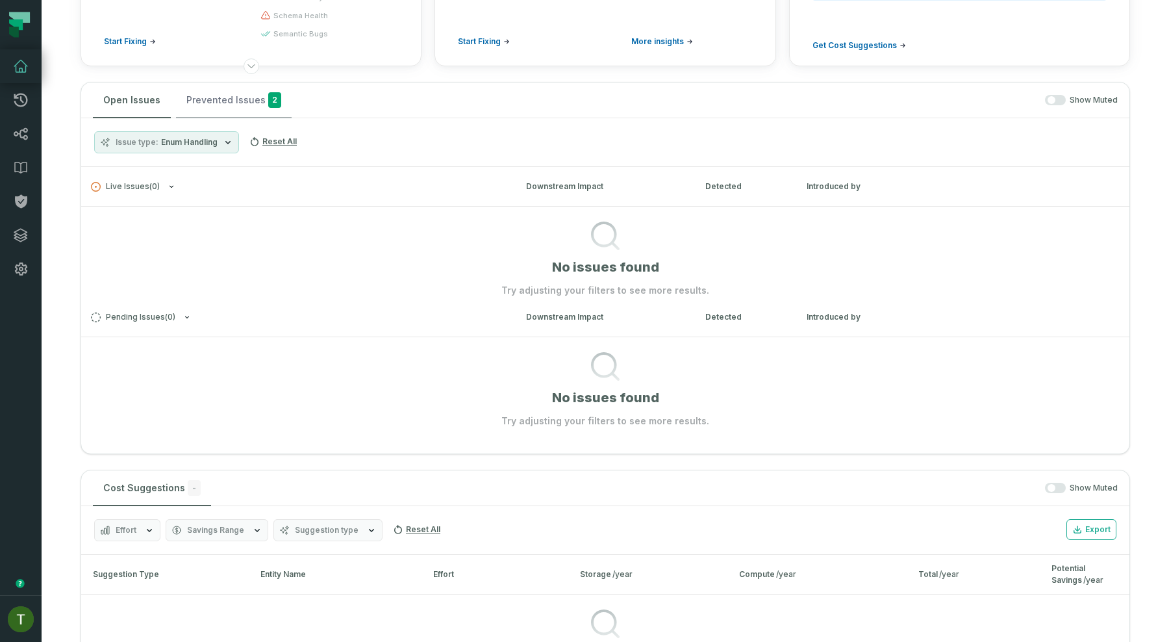
click at [228, 102] on button "Prevented Issues 2" at bounding box center [234, 99] width 116 height 35
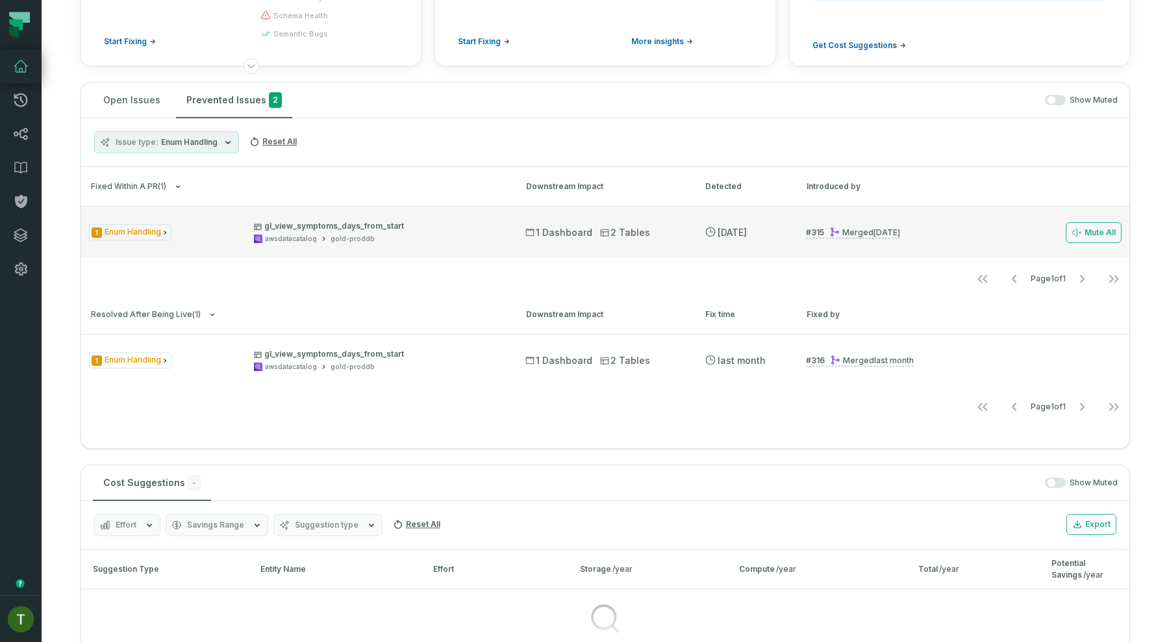
click at [228, 249] on div "1 Enum Handling gl_view_symptoms_days_from_start awsdatacatalog gold-proddb 1 D…" at bounding box center [605, 232] width 1048 height 52
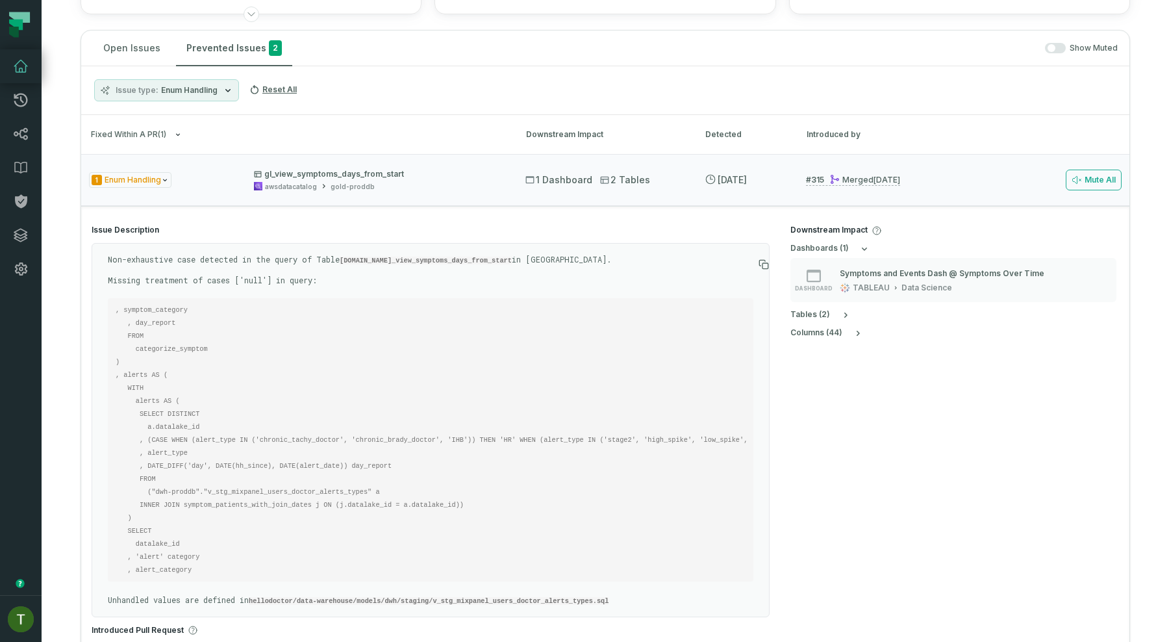
scroll to position [238, 0]
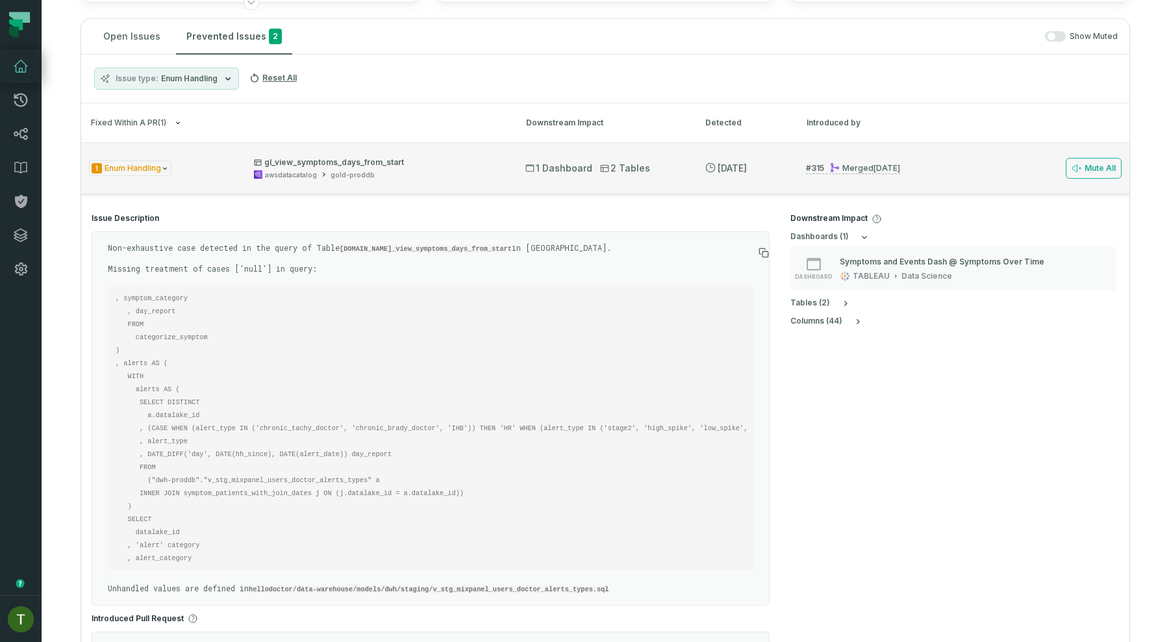
click at [226, 167] on div "1 Enum Handling gl_view_symptoms_days_from_start awsdatacatalog gold-proddb" at bounding box center [295, 168] width 413 height 23
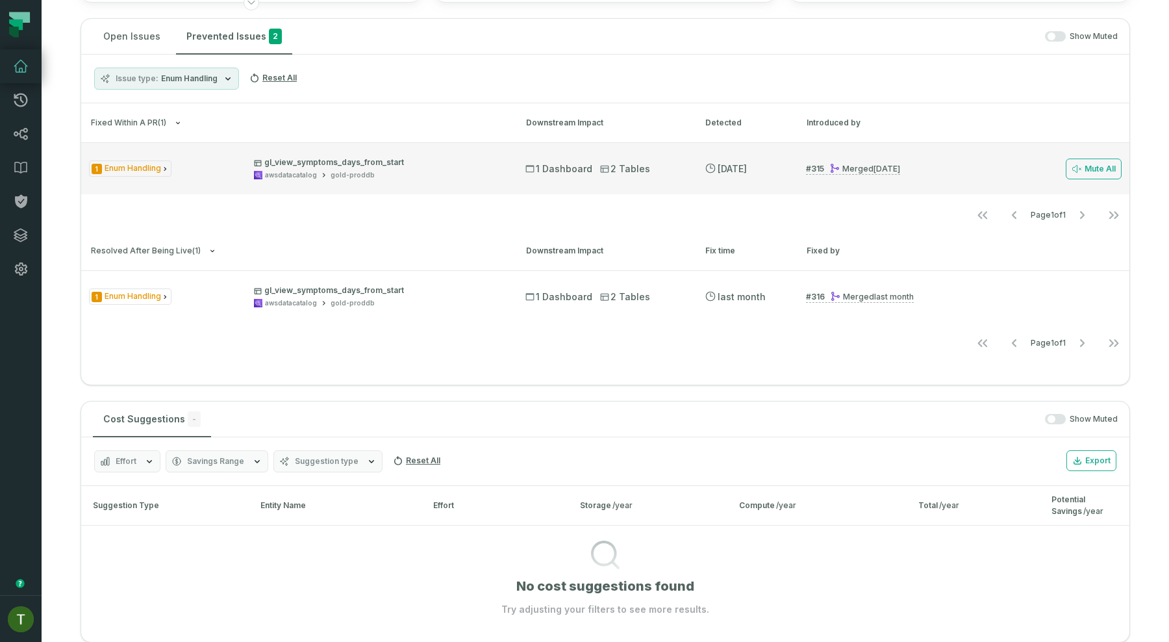
click at [224, 167] on div "1 Enum Handling gl_view_symptoms_days_from_start awsdatacatalog gold-proddb" at bounding box center [295, 168] width 413 height 23
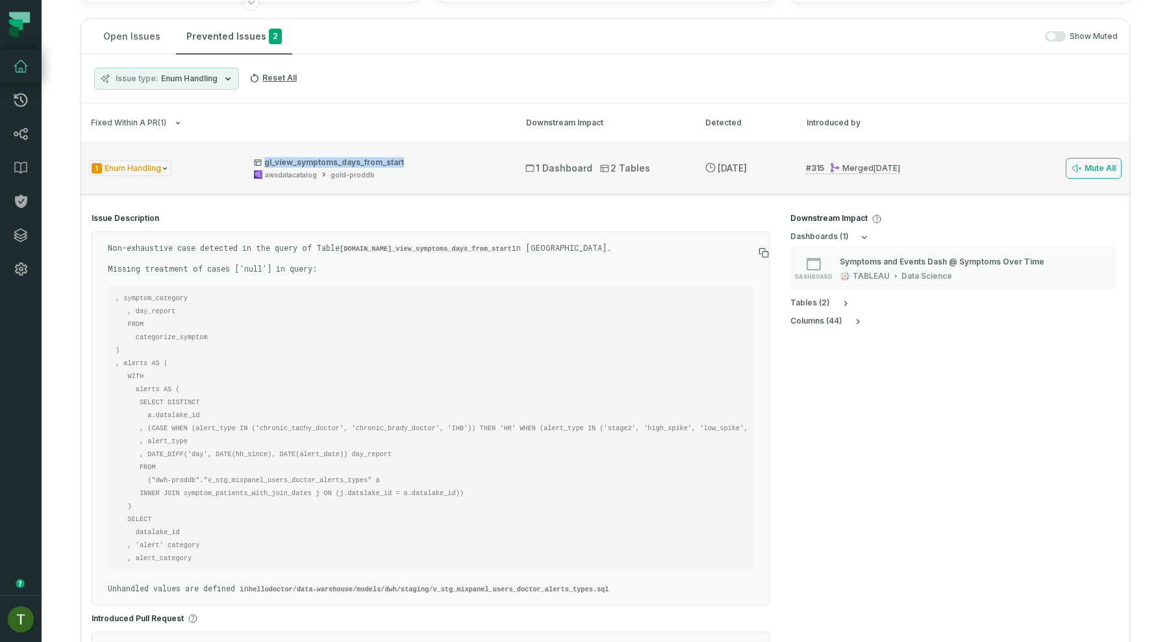
click at [224, 167] on div "1 Enum Handling gl_view_symptoms_days_from_start awsdatacatalog gold-proddb" at bounding box center [295, 168] width 413 height 23
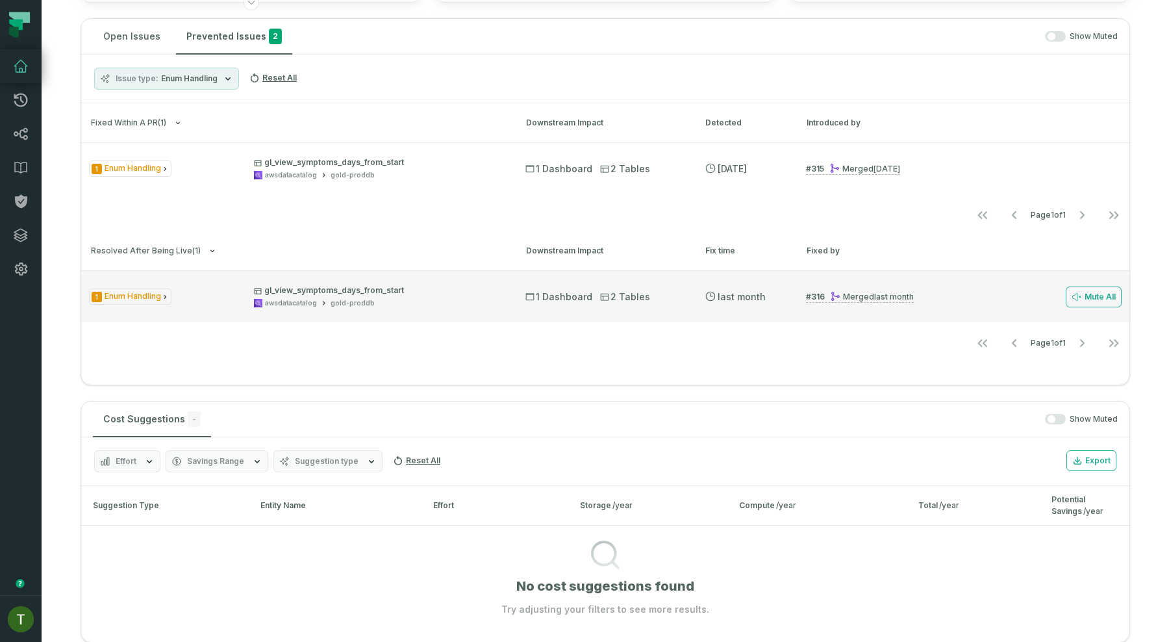
click at [229, 288] on div "1 Enum Handling gl_view_symptoms_days_from_start awsdatacatalog gold-proddb" at bounding box center [295, 296] width 413 height 23
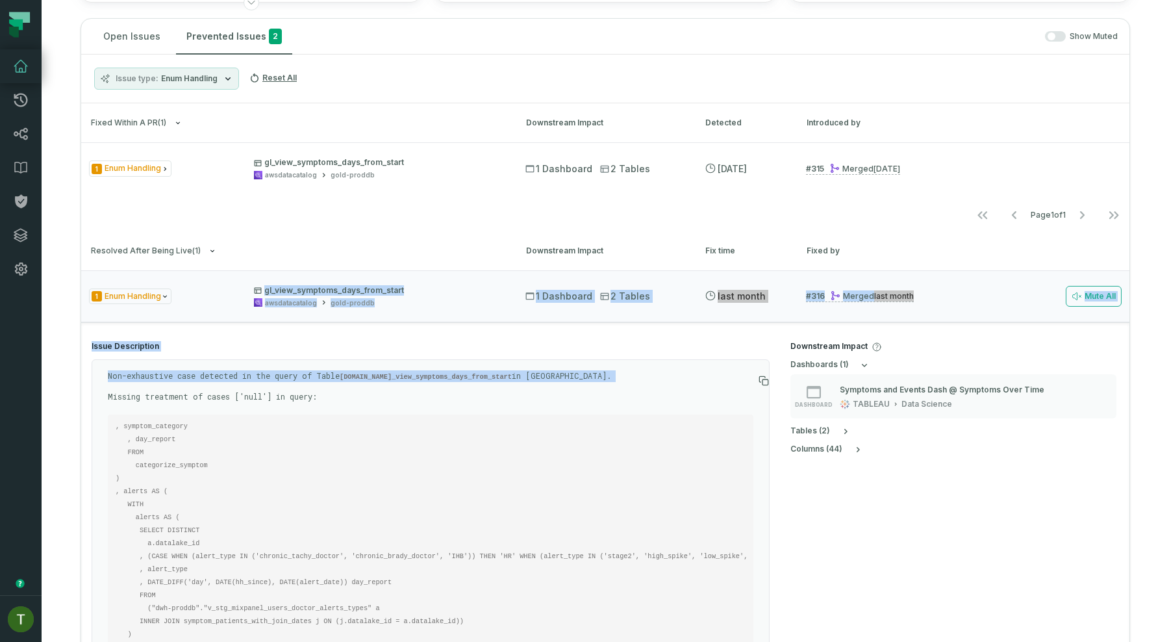
drag, startPoint x: 229, startPoint y: 288, endPoint x: 219, endPoint y: 399, distance: 111.5
click at [219, 399] on li "1 Enum Handling gl_view_symptoms_days_from_start awsdatacatalog gold-proddb 1 D…" at bounding box center [605, 531] width 1048 height 523
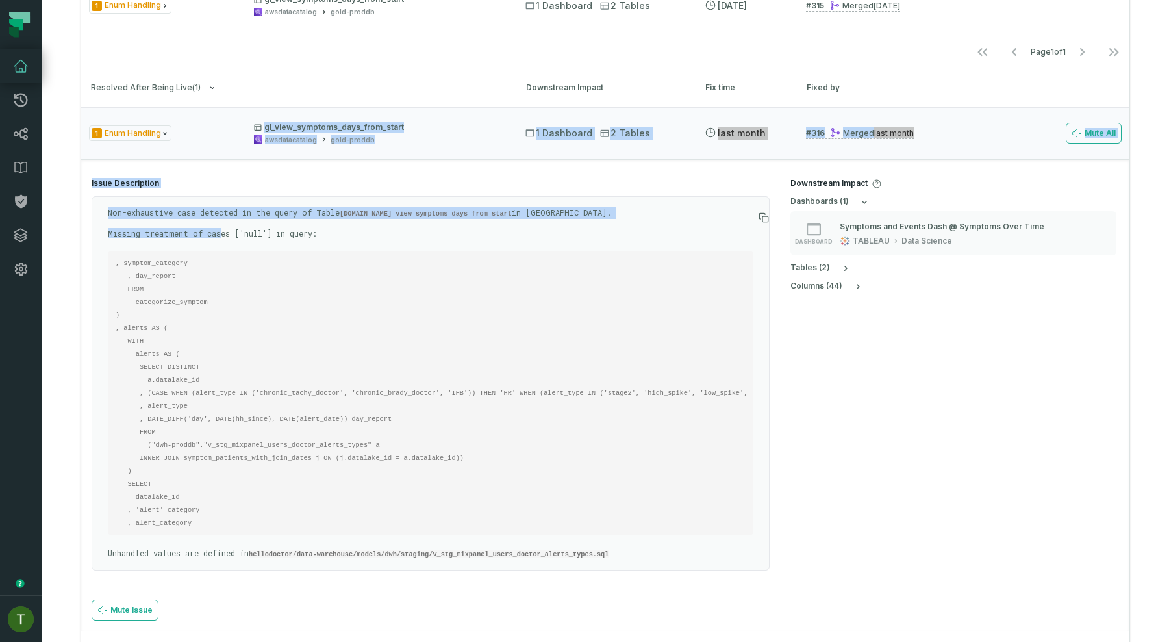
scroll to position [406, 0]
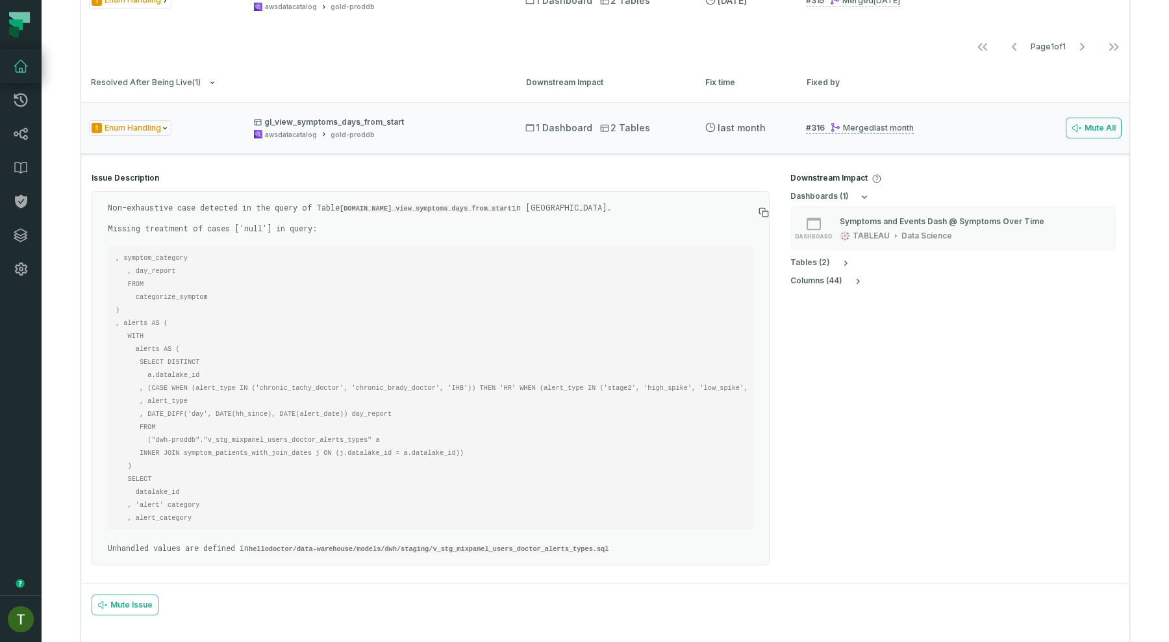
click at [174, 386] on code ", symptom_category , day_report FROM categorize_symptom ) , alerts AS ( WITH al…" at bounding box center [598, 388] width 964 height 268
click at [223, 389] on code ", symptom_category , day_report FROM categorize_symptom ) , alerts AS ( WITH al…" at bounding box center [598, 388] width 964 height 268
click at [286, 385] on code ", symptom_category , day_report FROM categorize_symptom ) , alerts AS ( WITH al…" at bounding box center [598, 388] width 964 height 268
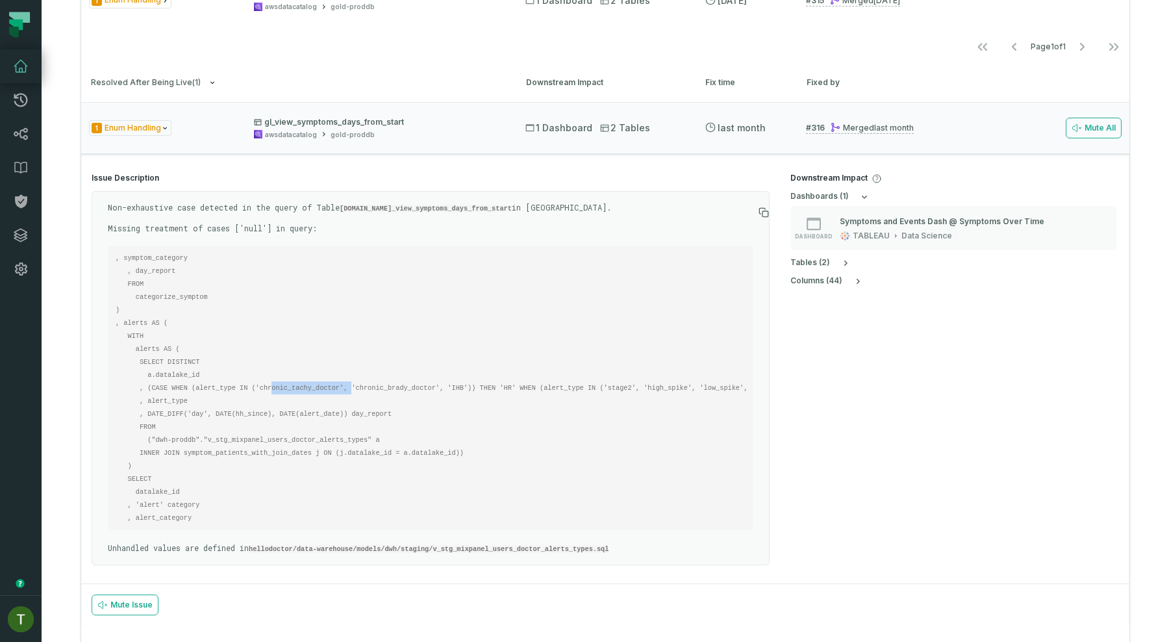
click at [286, 385] on code ", symptom_category , day_report FROM categorize_symptom ) , alerts AS ( WITH al…" at bounding box center [598, 388] width 964 height 268
click at [384, 384] on code ", symptom_category , day_report FROM categorize_symptom ) , alerts AS ( WITH al…" at bounding box center [598, 388] width 964 height 268
click at [456, 384] on code ", symptom_category , day_report FROM categorize_symptom ) , alerts AS ( WITH al…" at bounding box center [598, 388] width 964 height 268
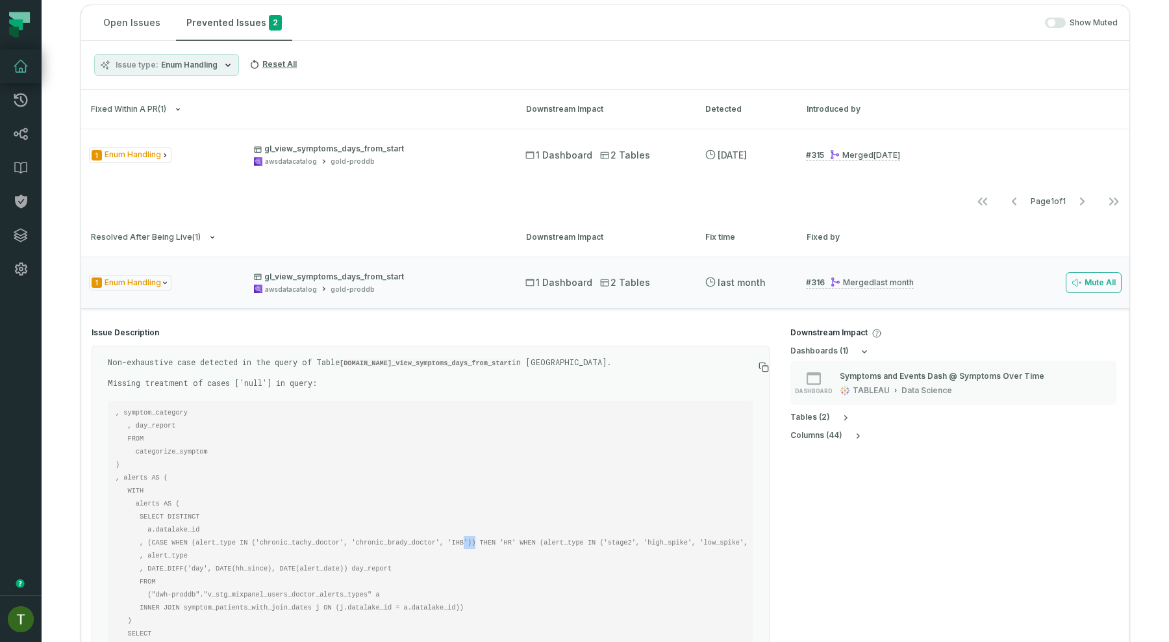
scroll to position [244, 0]
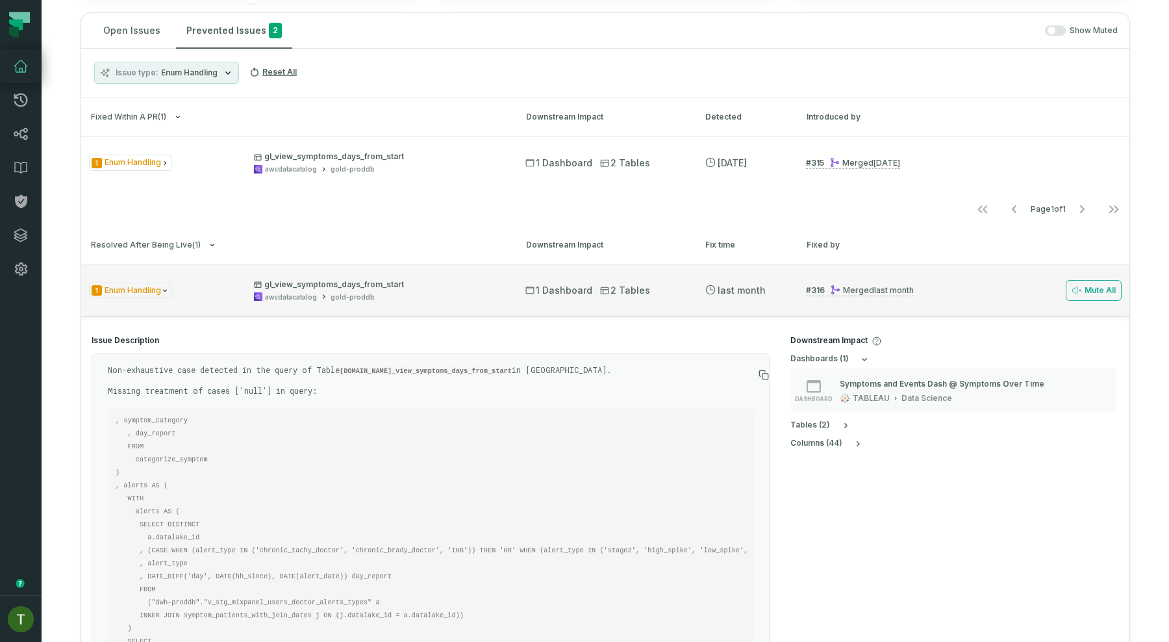
click at [186, 298] on div "1 Enum Handling gl_view_symptoms_days_from_start awsdatacatalog gold-proddb" at bounding box center [295, 290] width 413 height 23
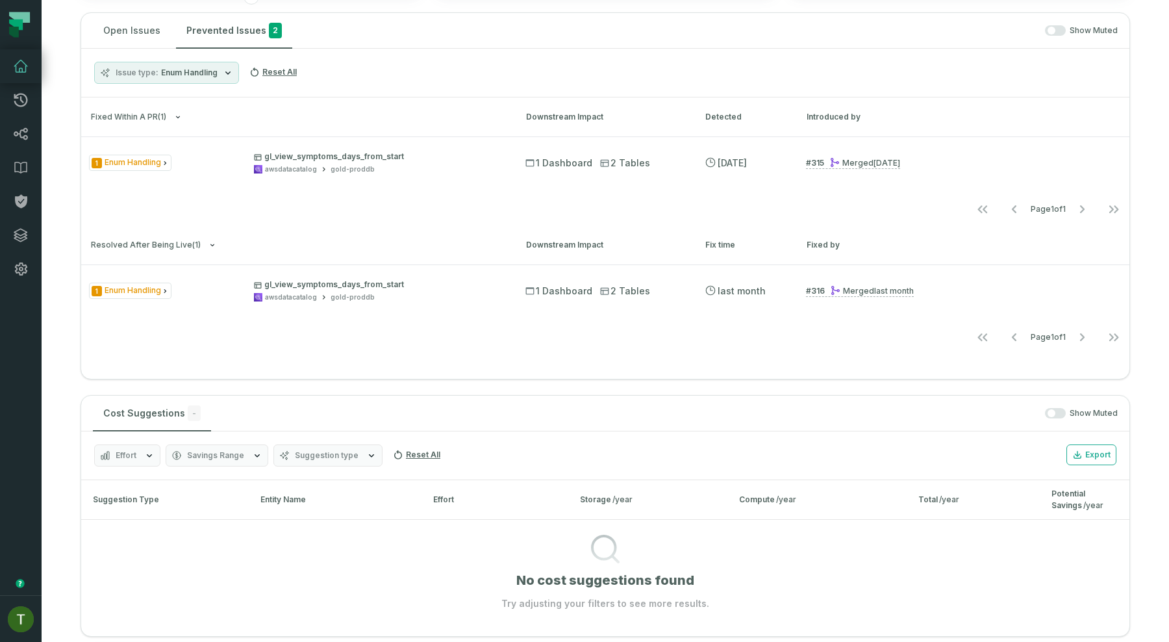
click at [203, 92] on div "Issue type Enum Handling Reset All" at bounding box center [605, 73] width 1048 height 49
click at [203, 74] on span "Enum Handling" at bounding box center [189, 73] width 56 height 10
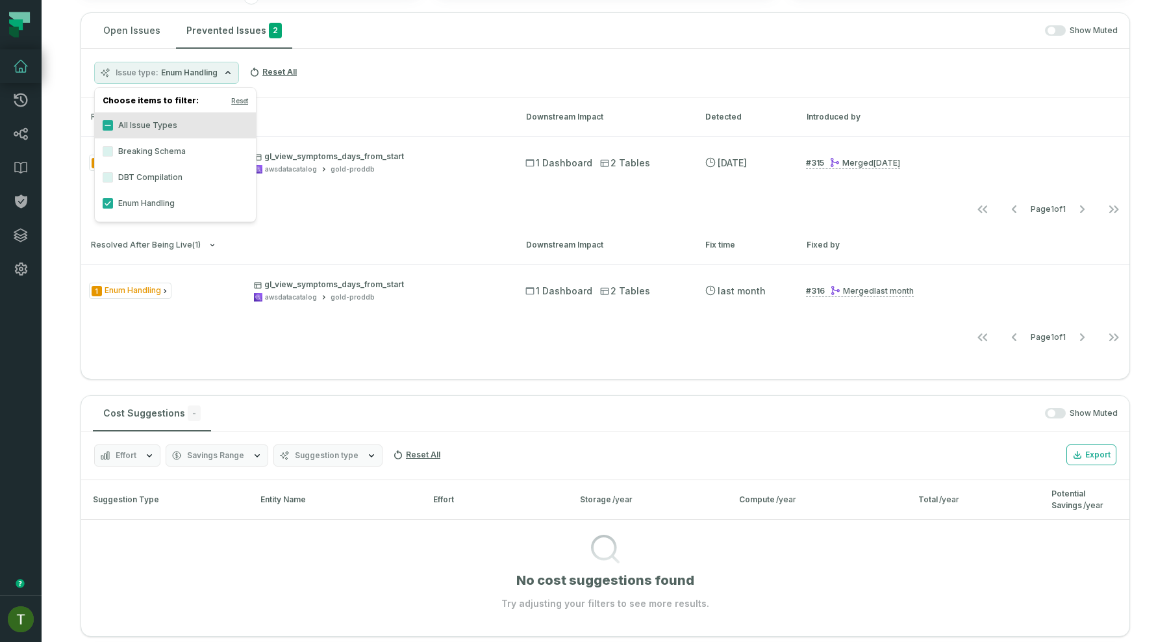
click at [149, 205] on label "Enum Handling" at bounding box center [175, 203] width 161 height 26
click at [113, 205] on button "Enum Handling" at bounding box center [108, 203] width 10 height 10
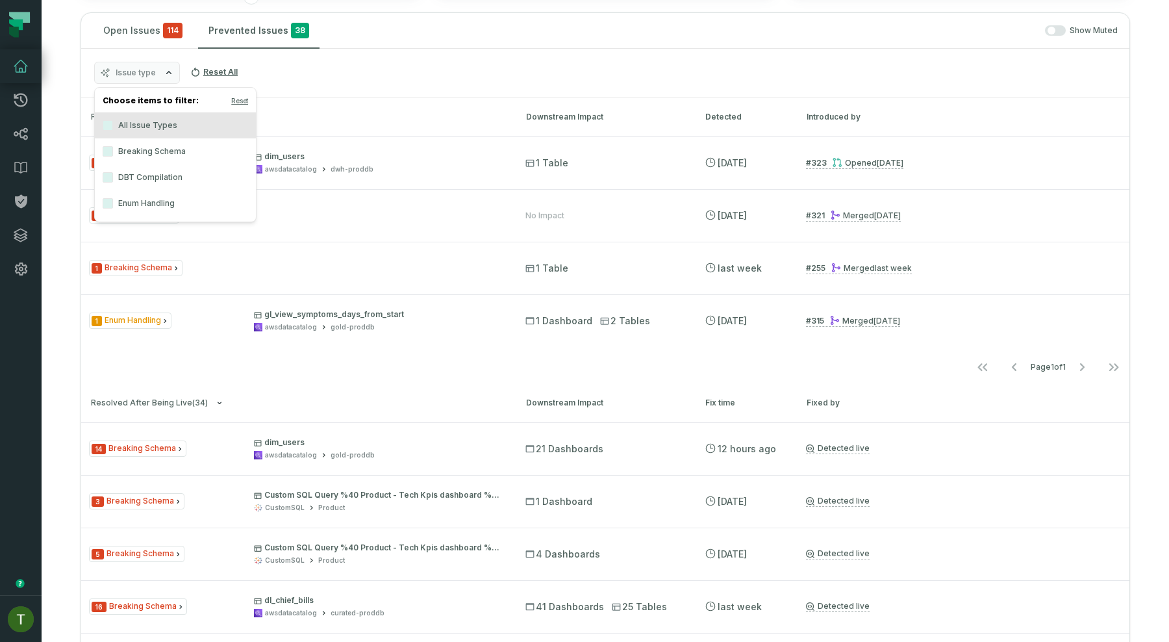
click at [173, 150] on label "Breaking Schema" at bounding box center [175, 151] width 161 height 26
click at [113, 150] on button "Breaking Schema" at bounding box center [108, 151] width 10 height 10
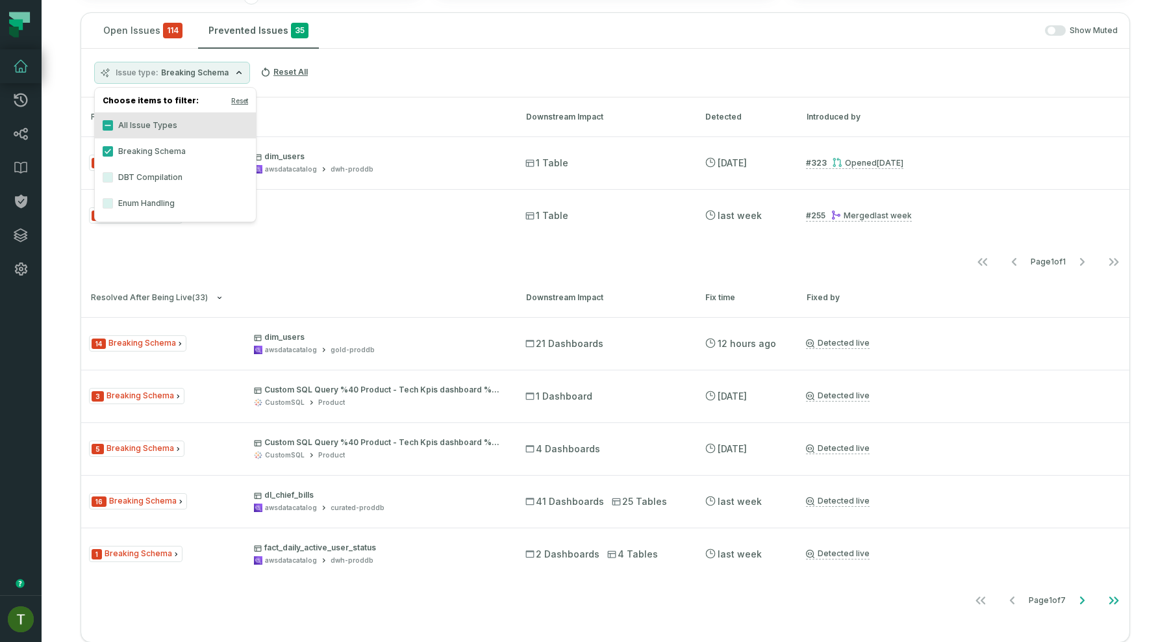
click at [331, 129] on h3 "Fixed within a PR ( 2 ) Downstream Impact Detected Introduced by" at bounding box center [605, 116] width 1048 height 39
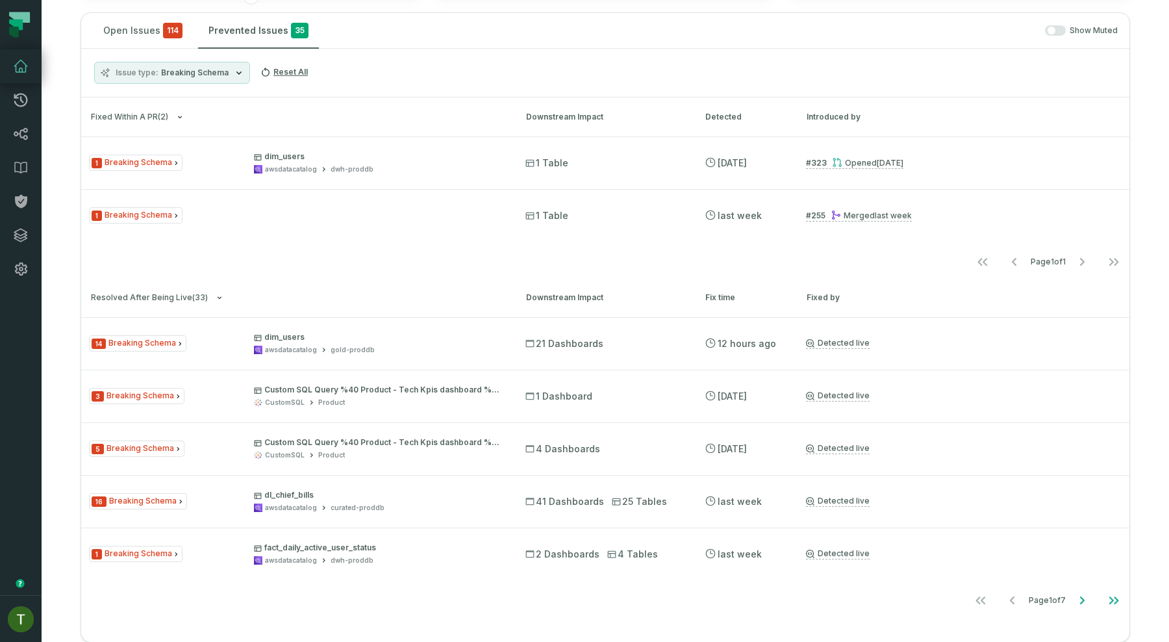
click at [181, 71] on span "Breaking Schema" at bounding box center [195, 73] width 68 height 10
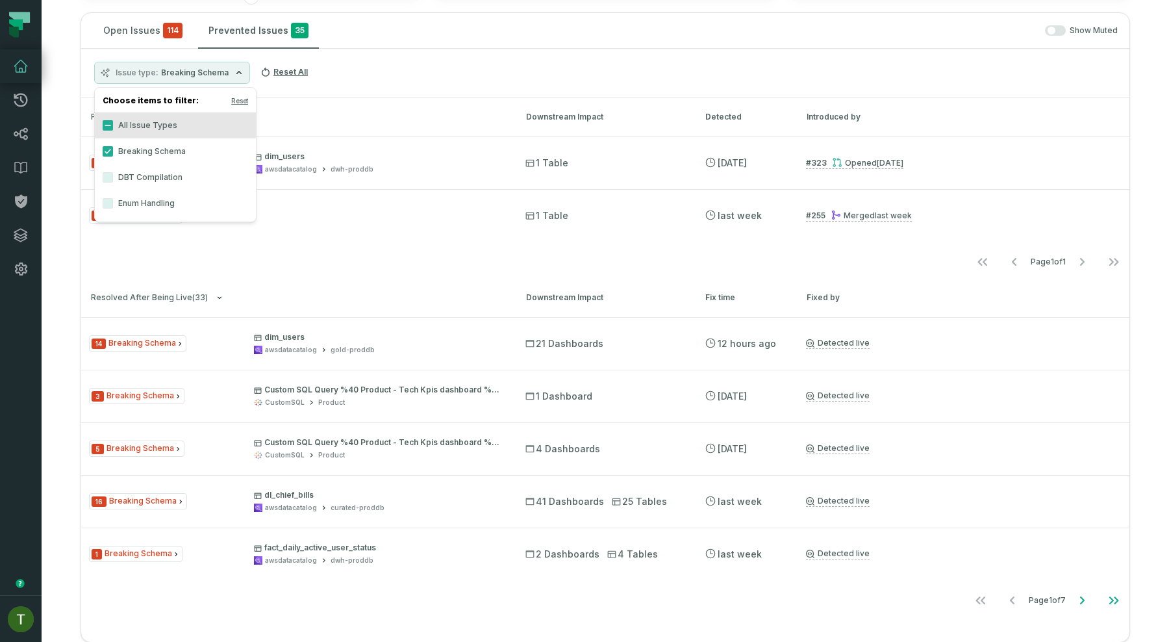
click at [145, 195] on label "Enum Handling" at bounding box center [175, 203] width 161 height 26
click at [113, 198] on button "Enum Handling" at bounding box center [108, 203] width 10 height 10
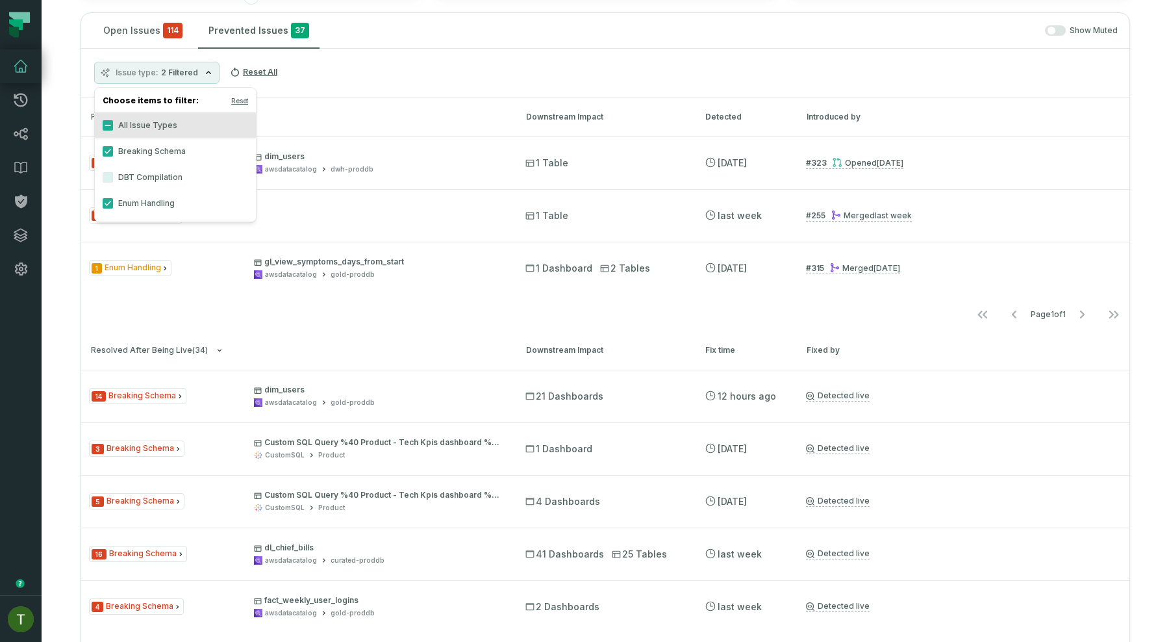
click at [168, 147] on label "Breaking Schema" at bounding box center [175, 151] width 161 height 26
click at [113, 147] on button "Breaking Schema" at bounding box center [108, 151] width 10 height 10
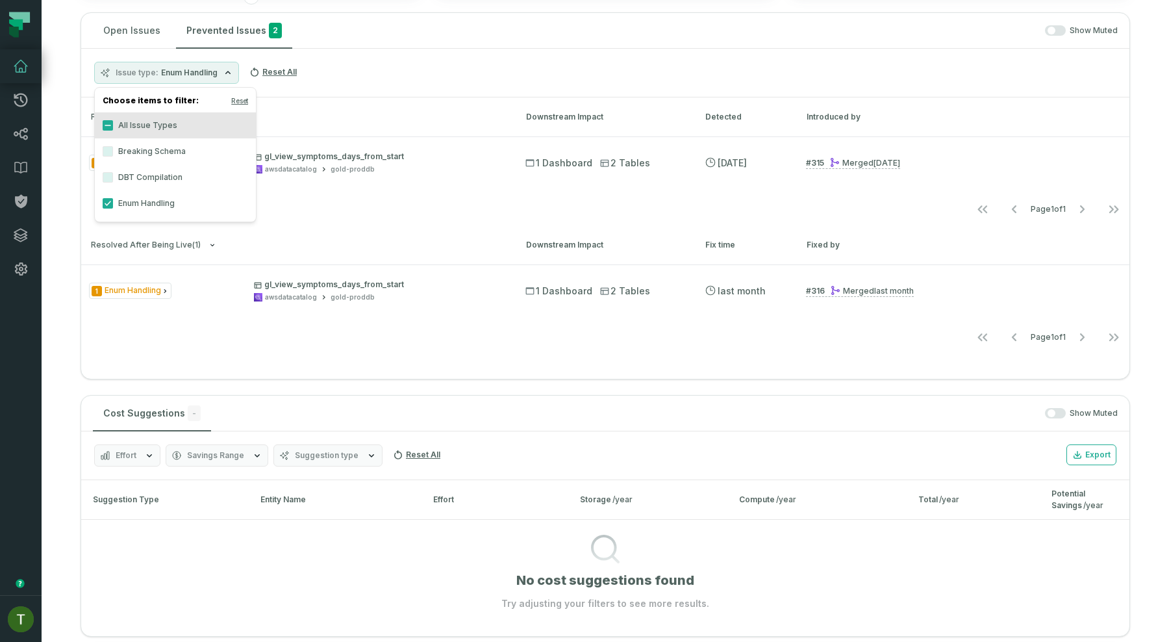
click at [279, 237] on h3 "Resolved After Being Live ( 1 ) Downstream Impact Fix time Fixed by" at bounding box center [605, 244] width 1048 height 39
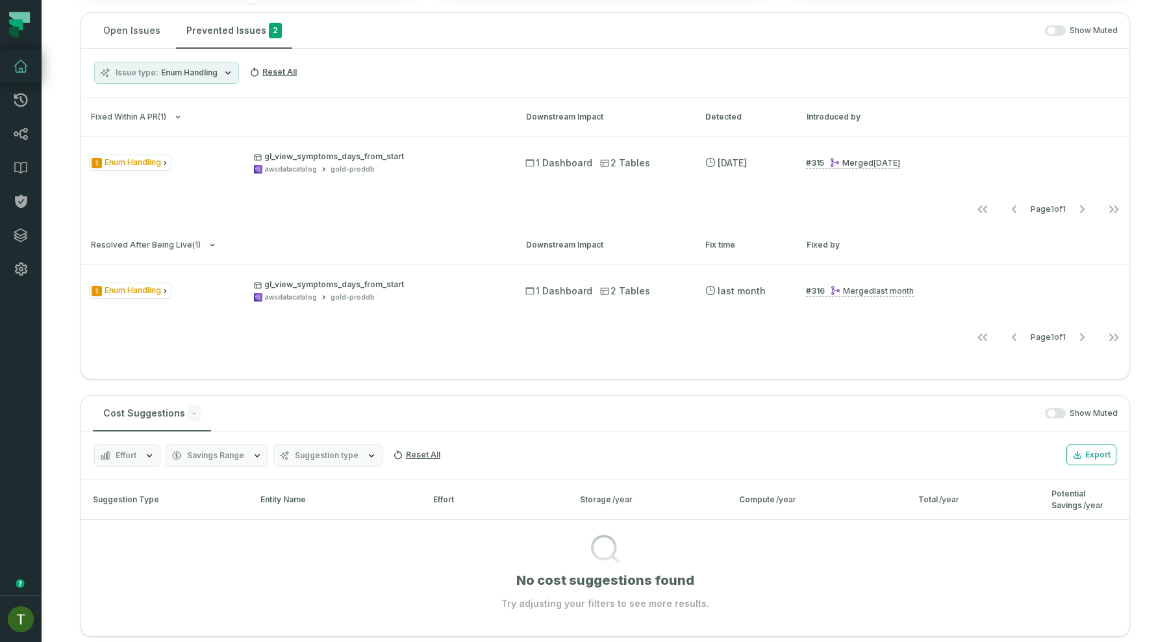
click at [185, 69] on span "Enum Handling" at bounding box center [189, 73] width 56 height 10
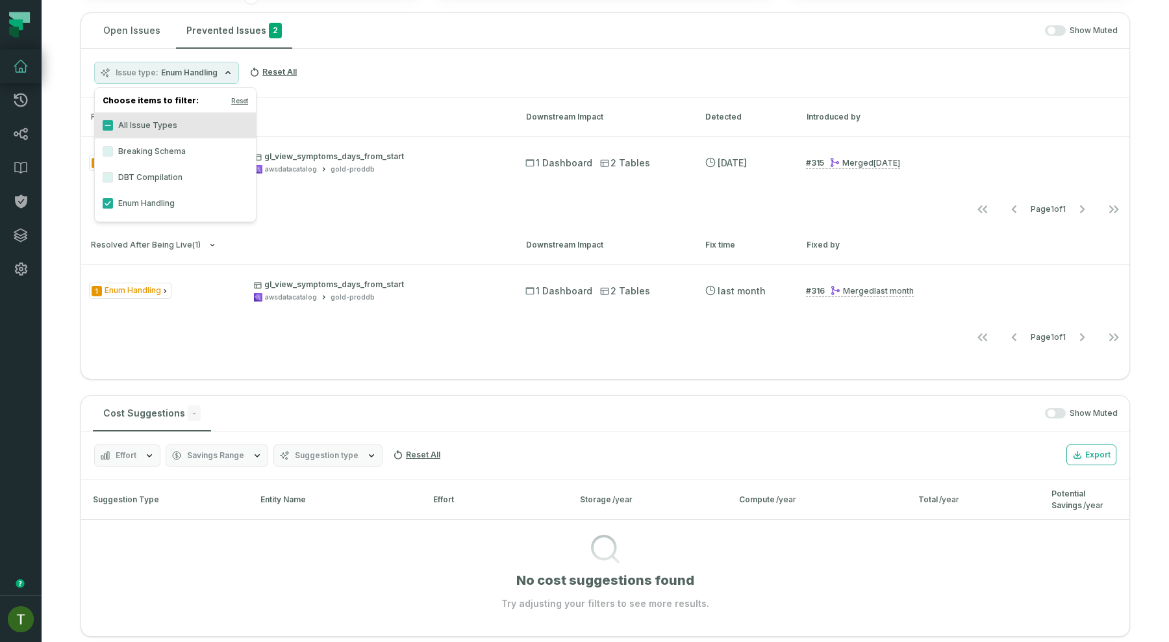
click at [177, 189] on label "DBT Compilation" at bounding box center [175, 177] width 161 height 26
click at [113, 182] on button "DBT Compilation" at bounding box center [108, 177] width 10 height 10
click at [166, 199] on label "Enum Handling" at bounding box center [175, 203] width 161 height 26
click at [113, 199] on button "Enum Handling" at bounding box center [108, 203] width 10 height 10
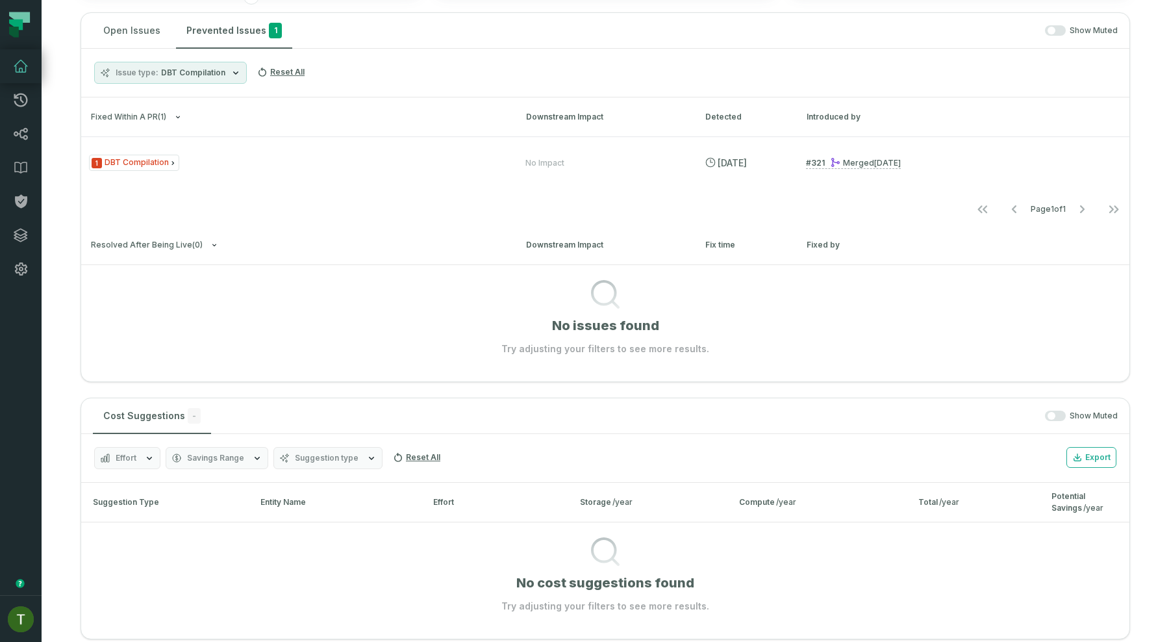
click at [270, 271] on section "No issues found Try adjusting your filters to see more results." at bounding box center [605, 309] width 1048 height 91
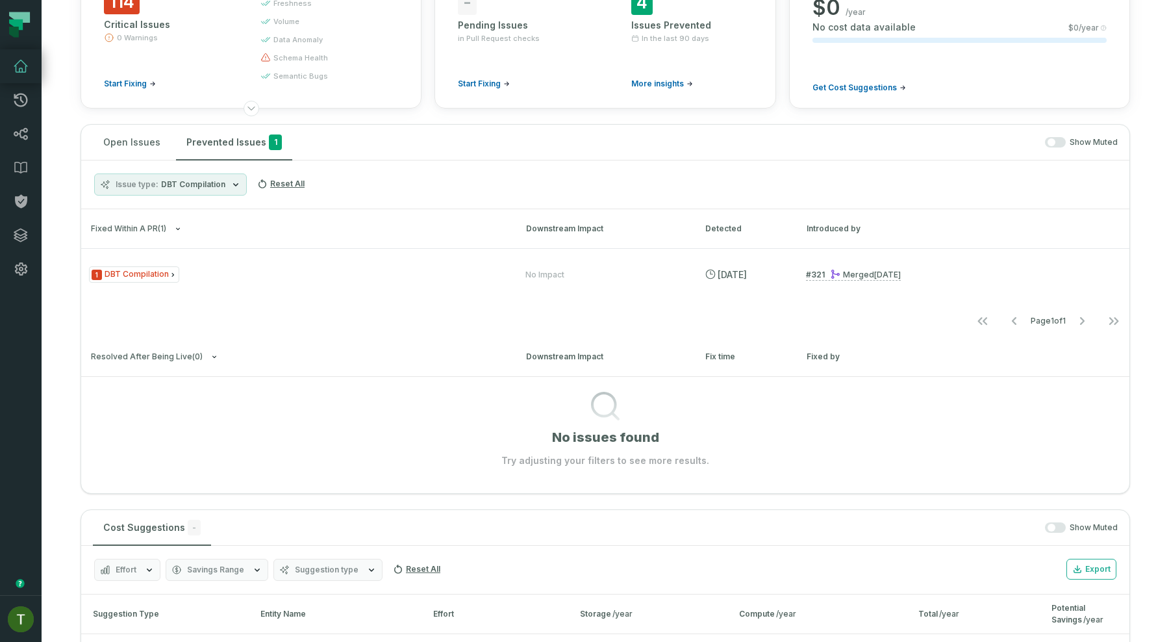
scroll to position [125, 0]
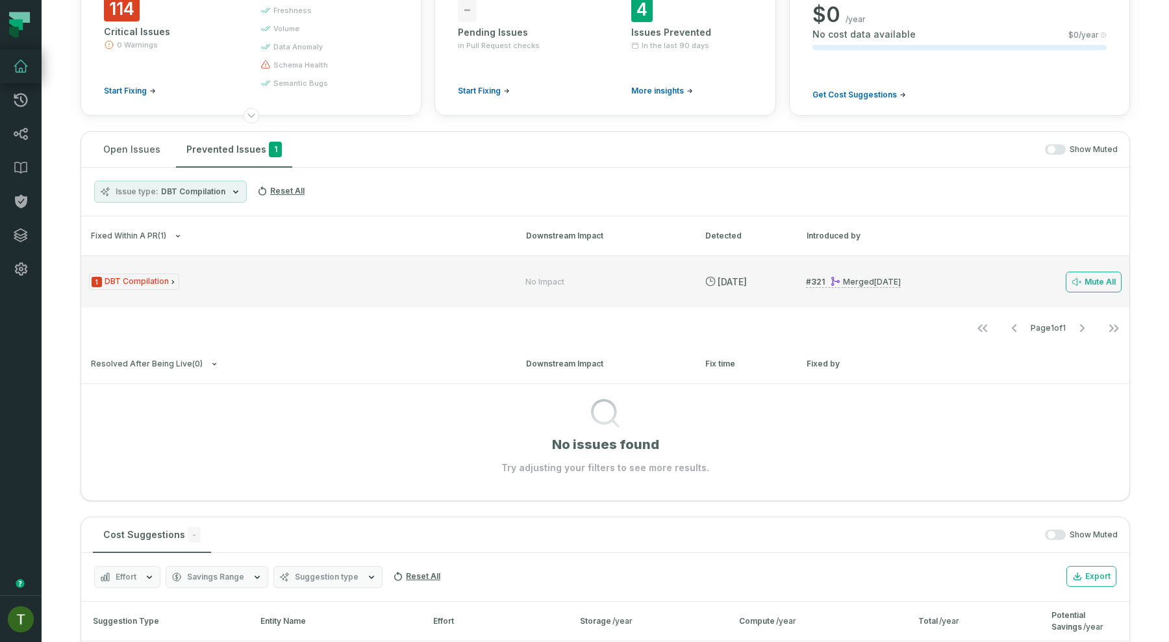
click at [220, 284] on div "1 DBT Compilation" at bounding box center [295, 281] width 413 height 16
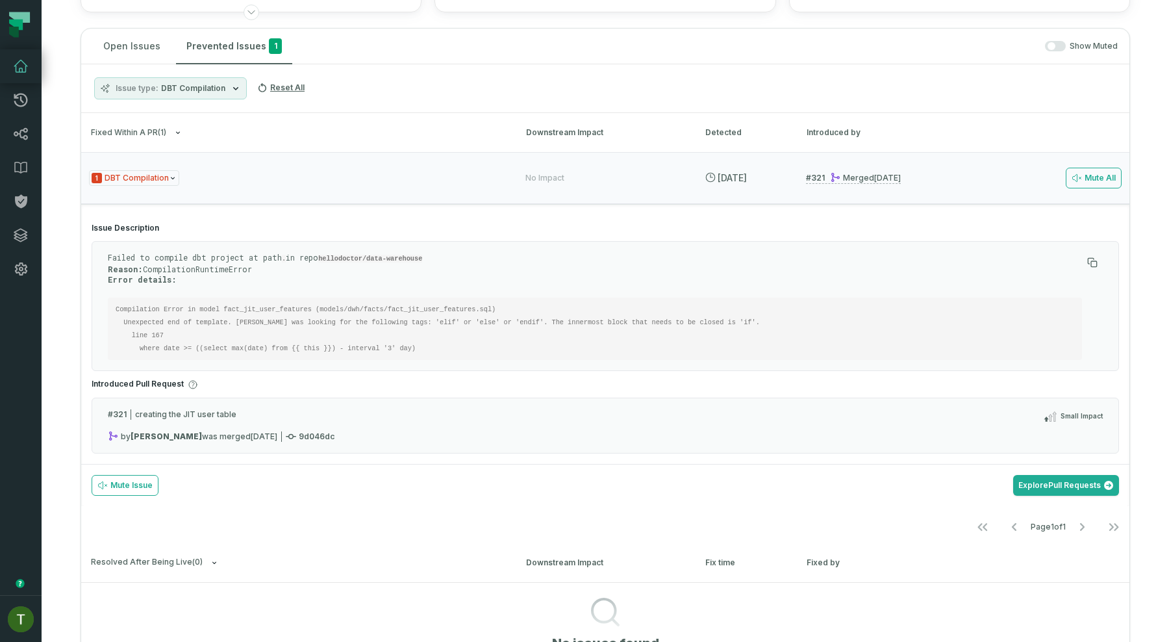
scroll to position [229, 0]
drag, startPoint x: 416, startPoint y: 321, endPoint x: 370, endPoint y: 297, distance: 52.3
click at [370, 297] on pre "Compilation Error in model fact_jit_user_features (models/dwh/facts/fact_jit_us…" at bounding box center [595, 328] width 974 height 62
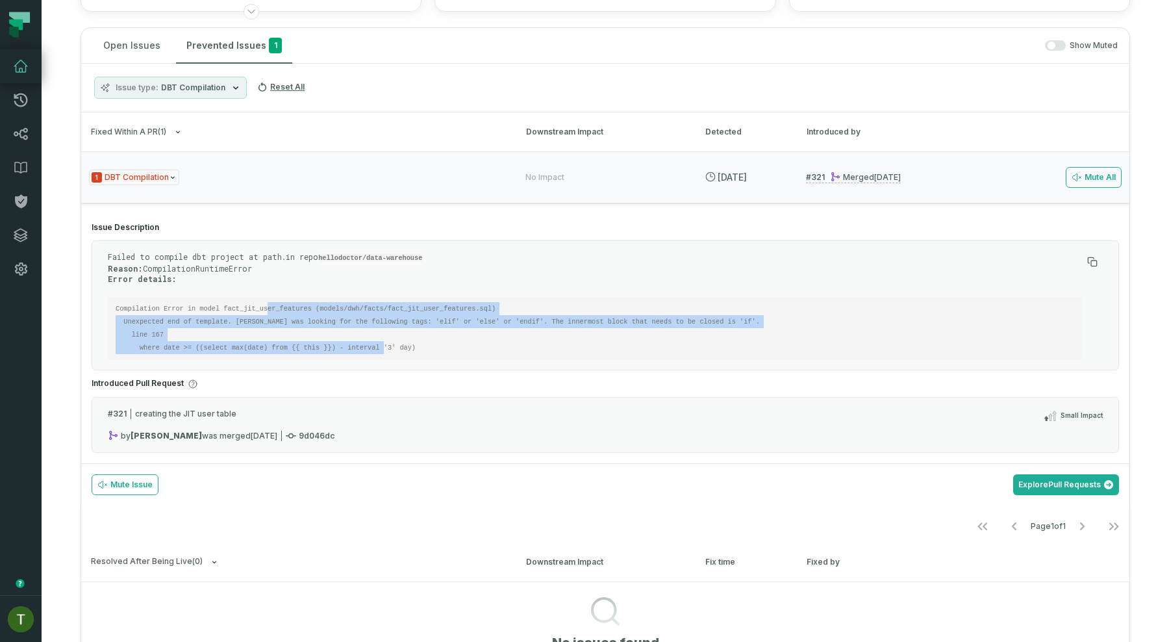
drag, startPoint x: 266, startPoint y: 306, endPoint x: 373, endPoint y: 380, distance: 130.2
click at [373, 378] on section "Issue Description Failed to compile dbt project at path . in repo hellodoctor/d…" at bounding box center [605, 337] width 1048 height 251
click at [425, 331] on pre "Compilation Error in model fact_jit_user_features (models/dwh/facts/fact_jit_us…" at bounding box center [595, 328] width 974 height 62
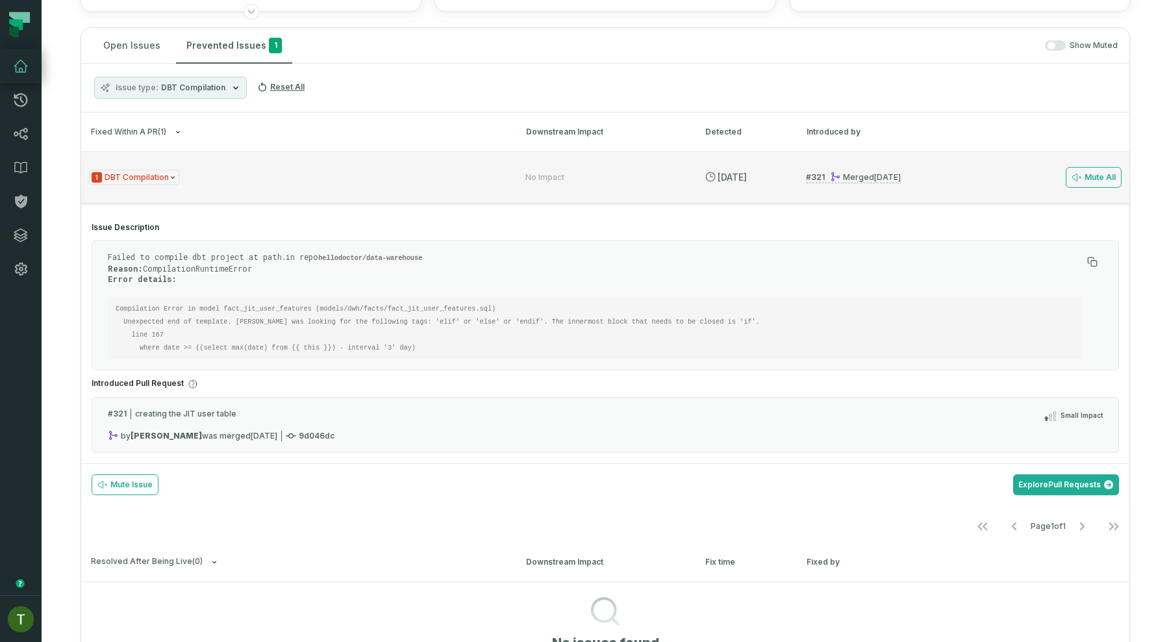
click at [419, 177] on div "1 DBT Compilation" at bounding box center [295, 177] width 413 height 16
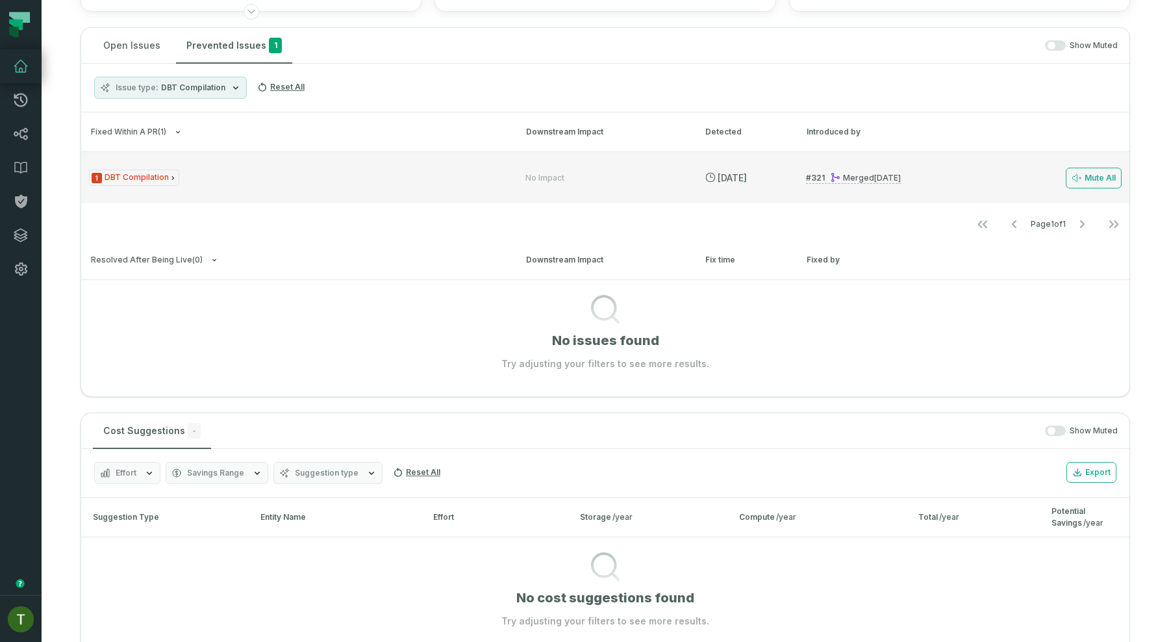
click at [471, 184] on div "1 DBT Compilation" at bounding box center [295, 177] width 413 height 16
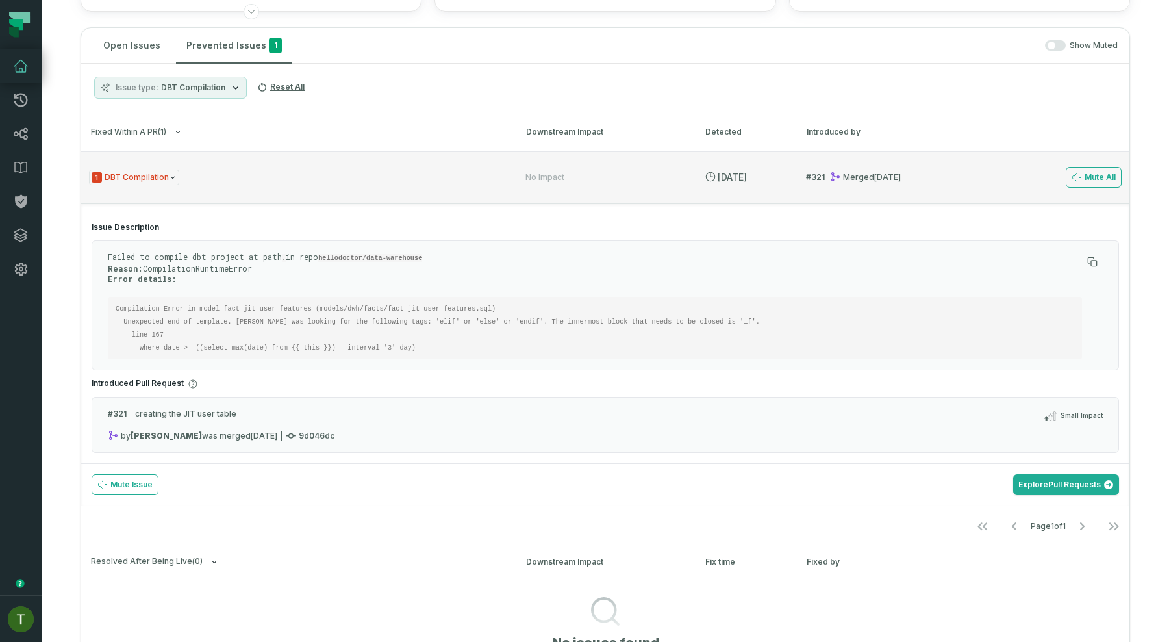
click at [449, 199] on div "1 DBT Compilation No Impact 8/21/2025, 4:00:19 PM # 321 Merged 8/21/2025, 4:00:…" at bounding box center [605, 177] width 1048 height 52
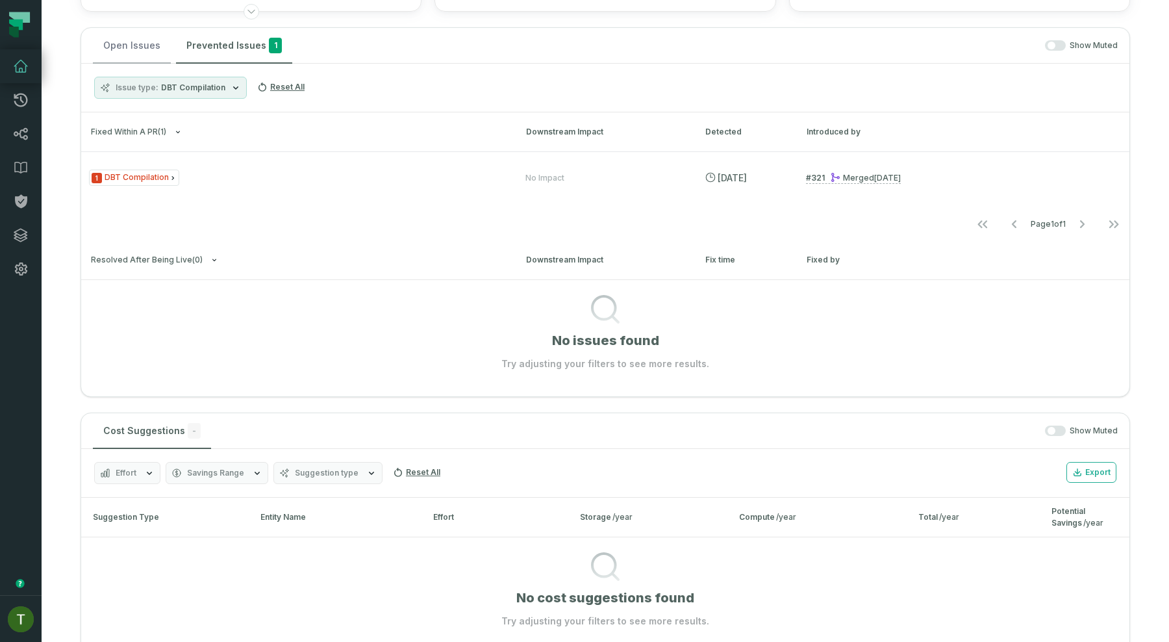
click at [97, 43] on button "Open Issues" at bounding box center [132, 45] width 78 height 35
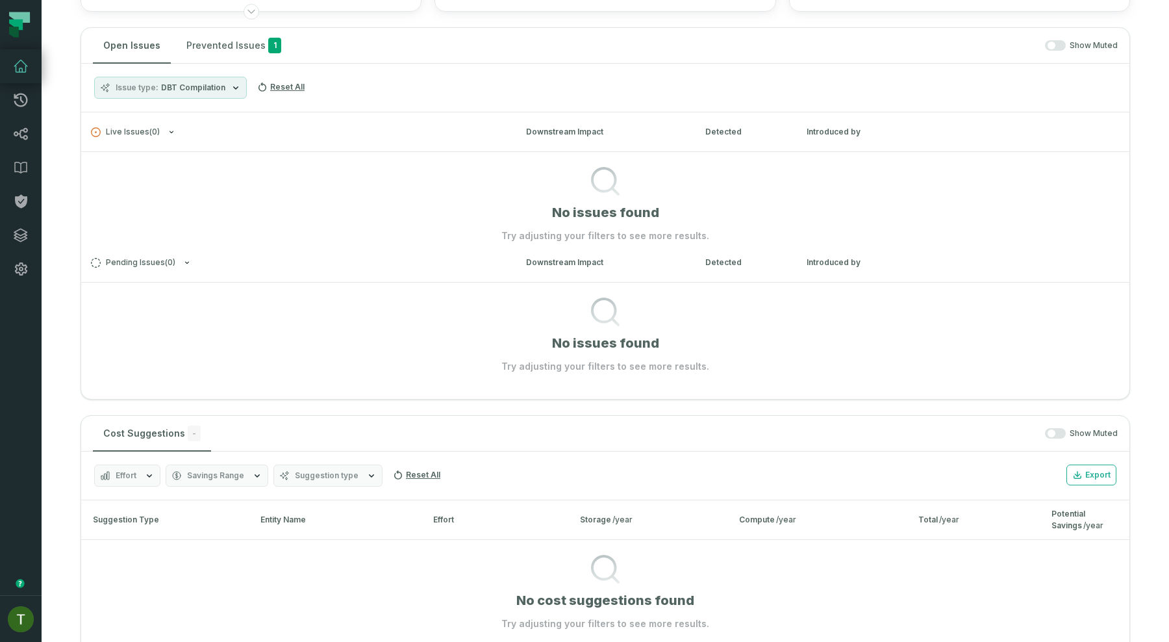
click at [205, 89] on span "DBT Compilation" at bounding box center [193, 87] width 64 height 10
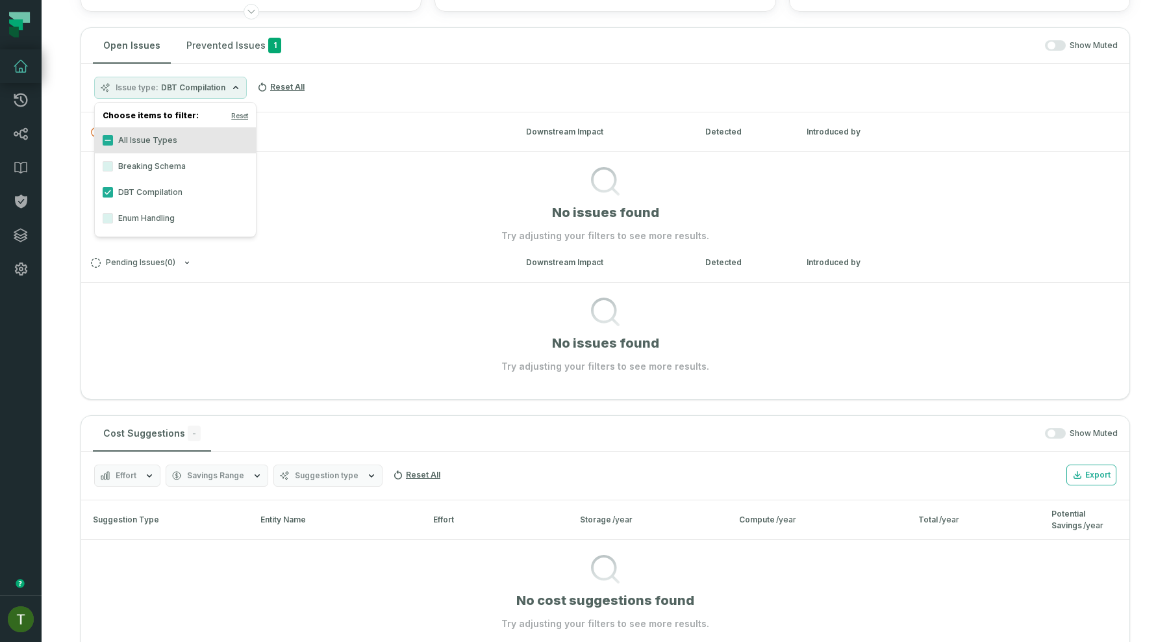
click at [142, 191] on label "DBT Compilation" at bounding box center [175, 192] width 161 height 26
click at [113, 191] on button "DBT Compilation" at bounding box center [108, 192] width 10 height 10
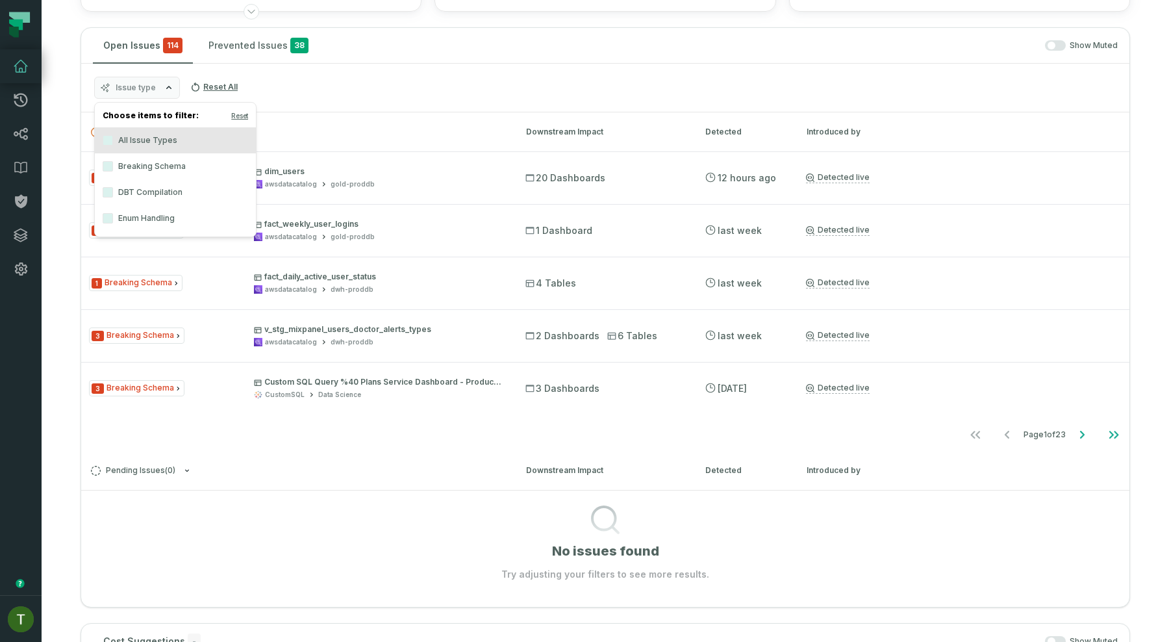
click at [342, 107] on div "Issue type Reset All" at bounding box center [605, 88] width 1048 height 49
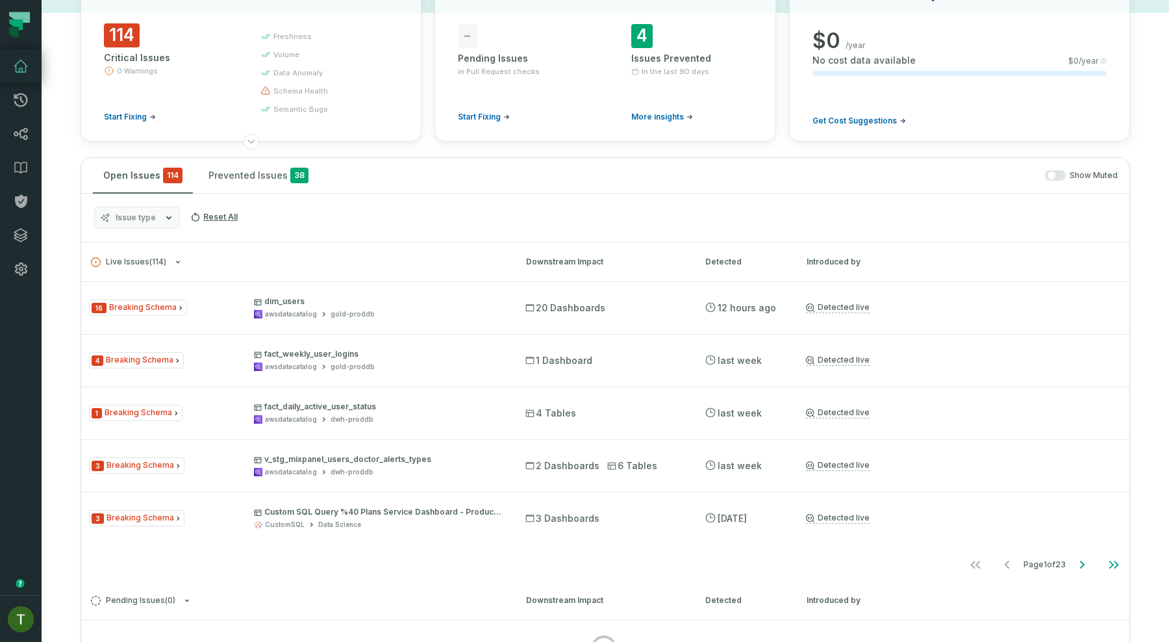
scroll to position [99, 0]
click at [158, 203] on div "Issue type Reset All" at bounding box center [605, 217] width 1048 height 49
click at [164, 225] on button "Issue type" at bounding box center [137, 217] width 86 height 22
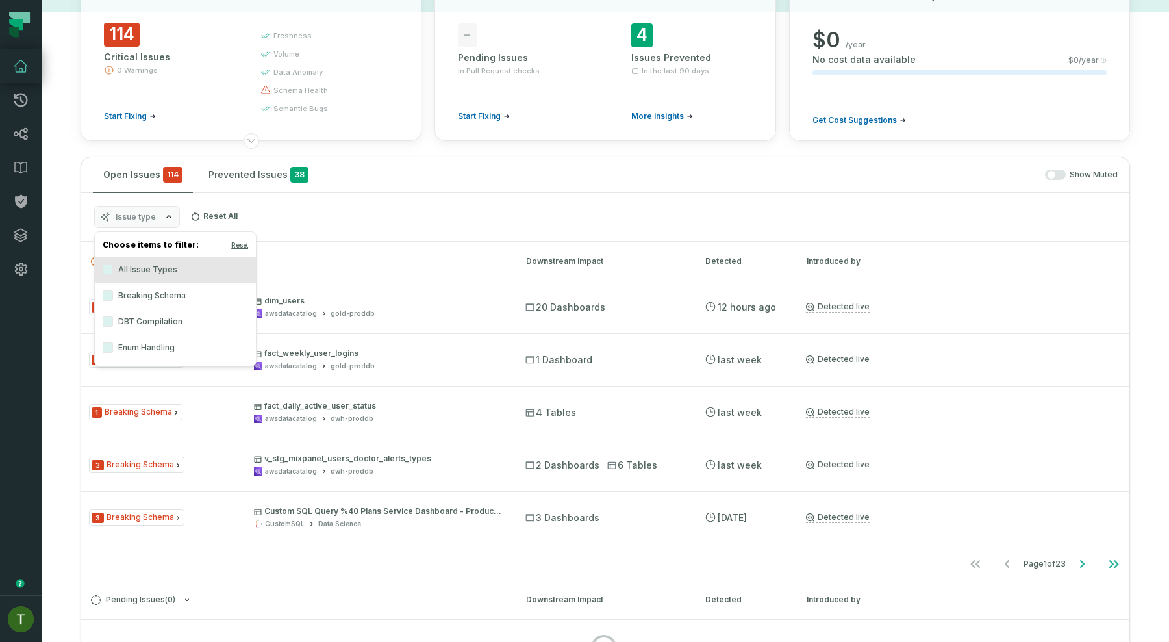
click at [165, 218] on icon "button" at bounding box center [169, 217] width 10 height 10
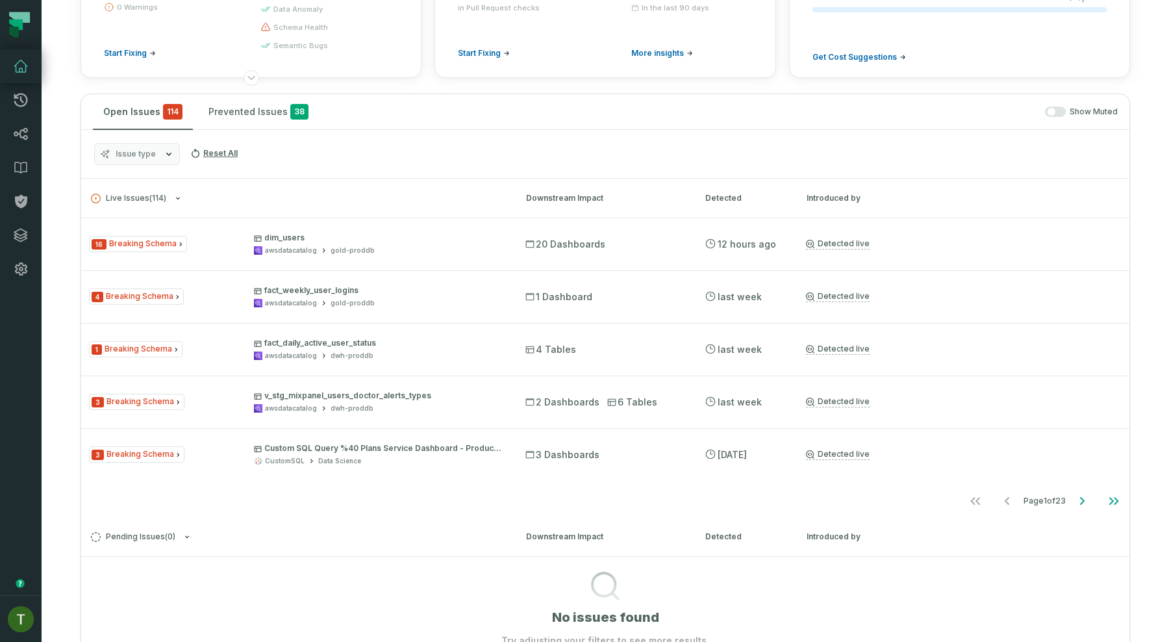
scroll to position [163, 0]
click at [1086, 505] on icon "Go to next page" at bounding box center [1082, 500] width 16 height 16
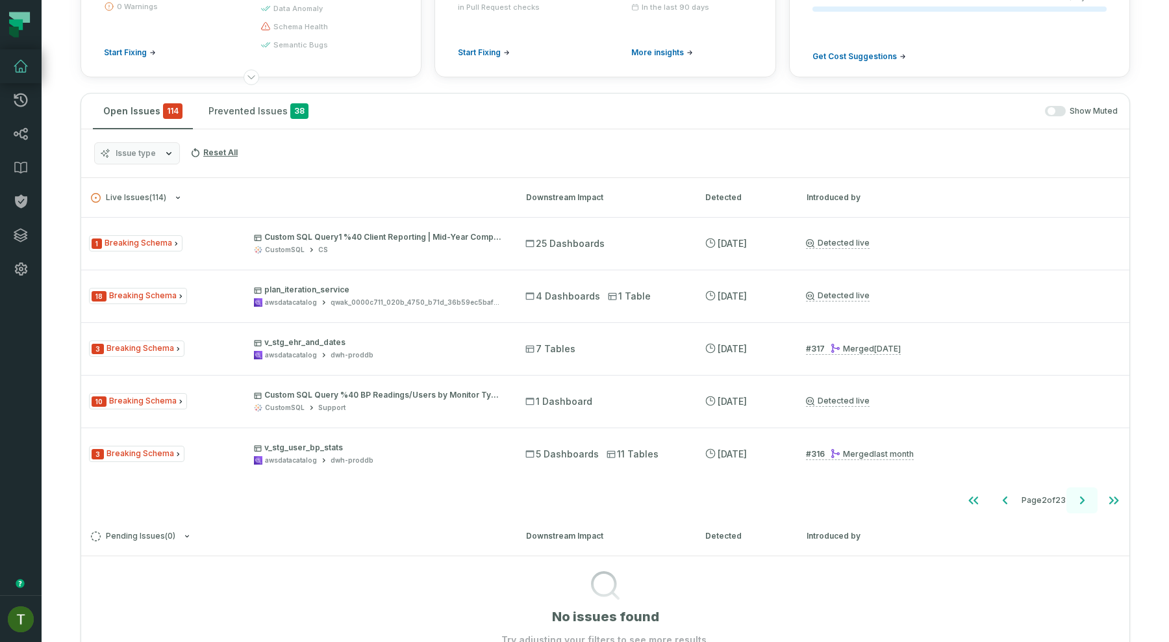
click at [1087, 505] on icon "Go to next page" at bounding box center [1082, 500] width 16 height 16
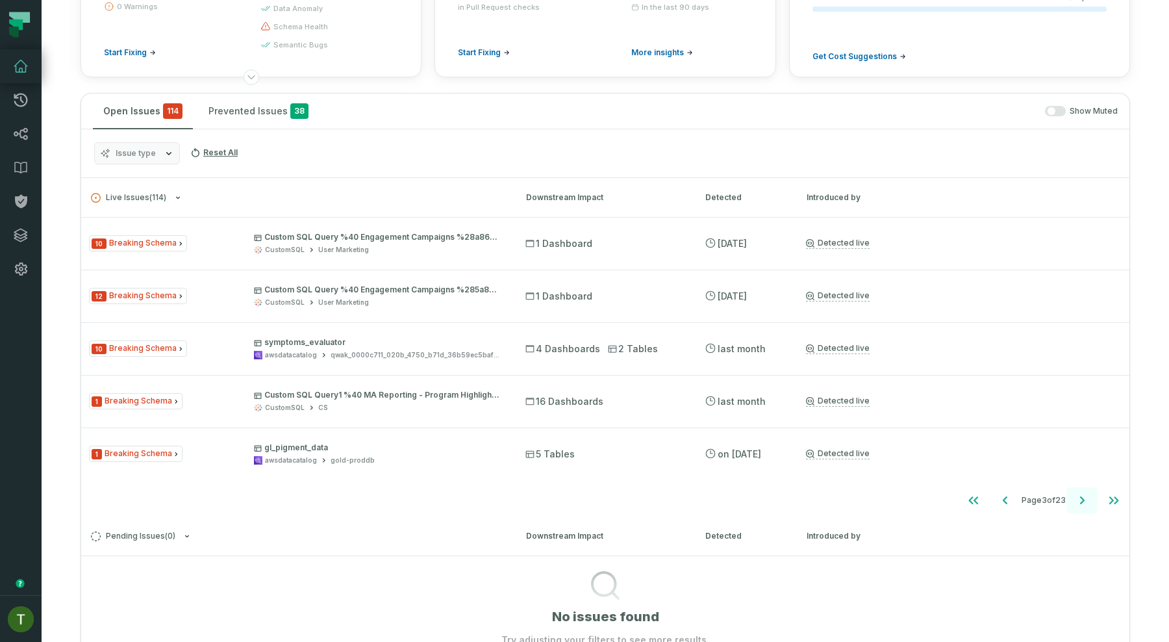
click at [1087, 505] on icon "Go to next page" at bounding box center [1082, 500] width 16 height 16
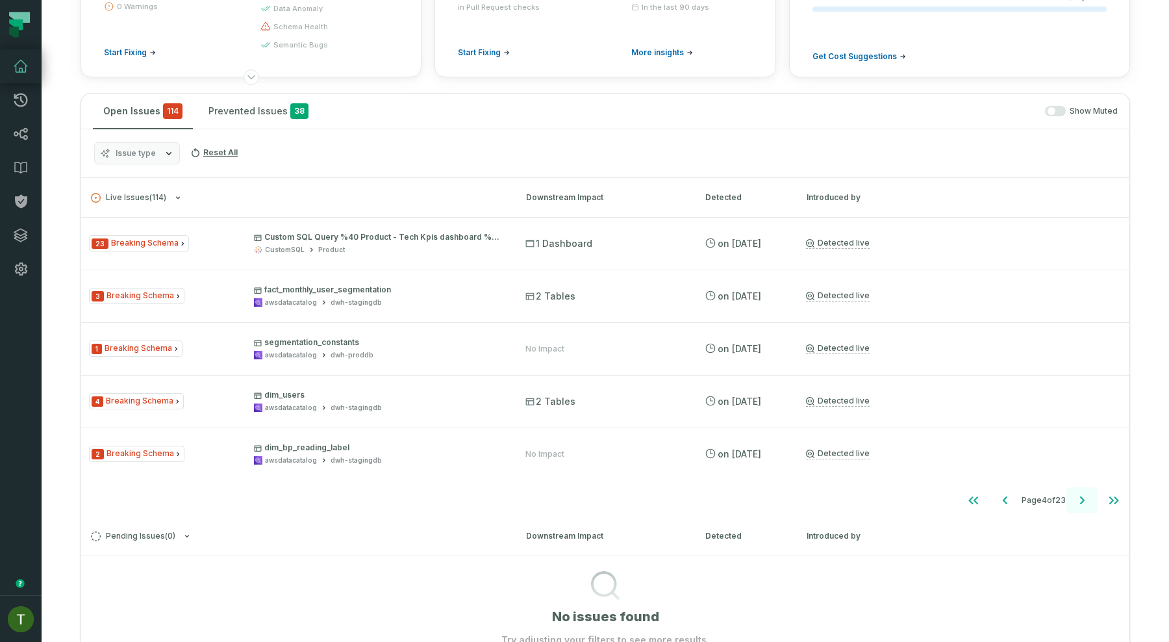
click at [1083, 504] on icon "Go to next page" at bounding box center [1082, 500] width 16 height 16
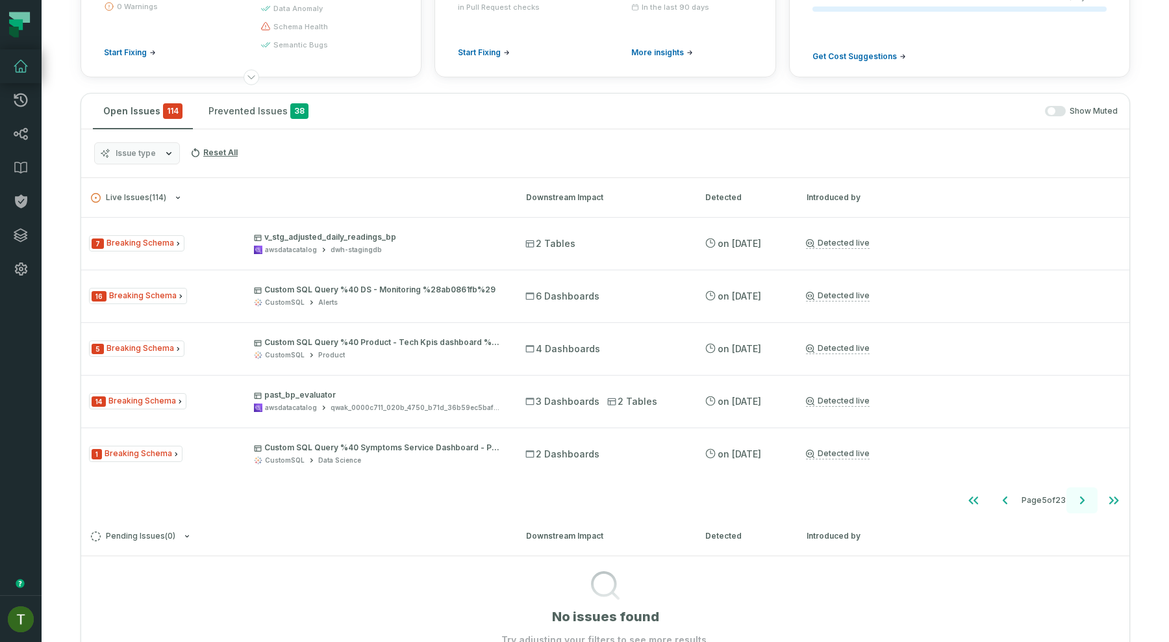
click at [1083, 504] on icon "Go to next page" at bounding box center [1082, 500] width 16 height 16
click at [1081, 507] on icon "Go to next page" at bounding box center [1082, 500] width 16 height 16
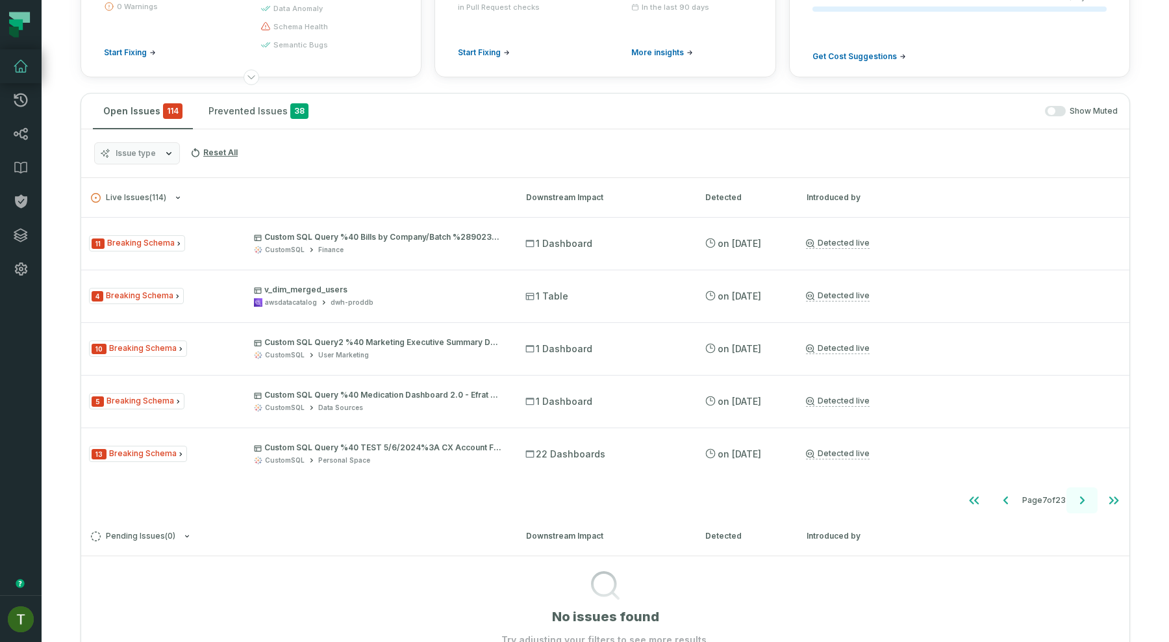
click at [1081, 507] on icon "Go to next page" at bounding box center [1082, 500] width 16 height 16
click at [1073, 499] on button "Go to next page" at bounding box center [1081, 500] width 31 height 26
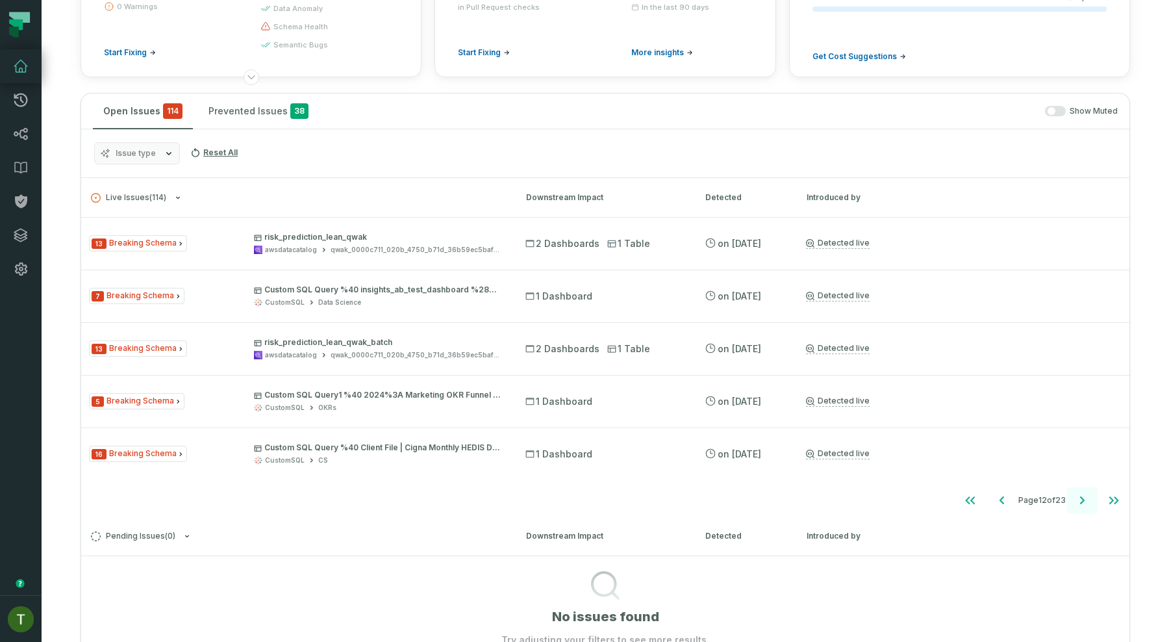
click at [1071, 499] on button "Go to next page" at bounding box center [1081, 500] width 31 height 26
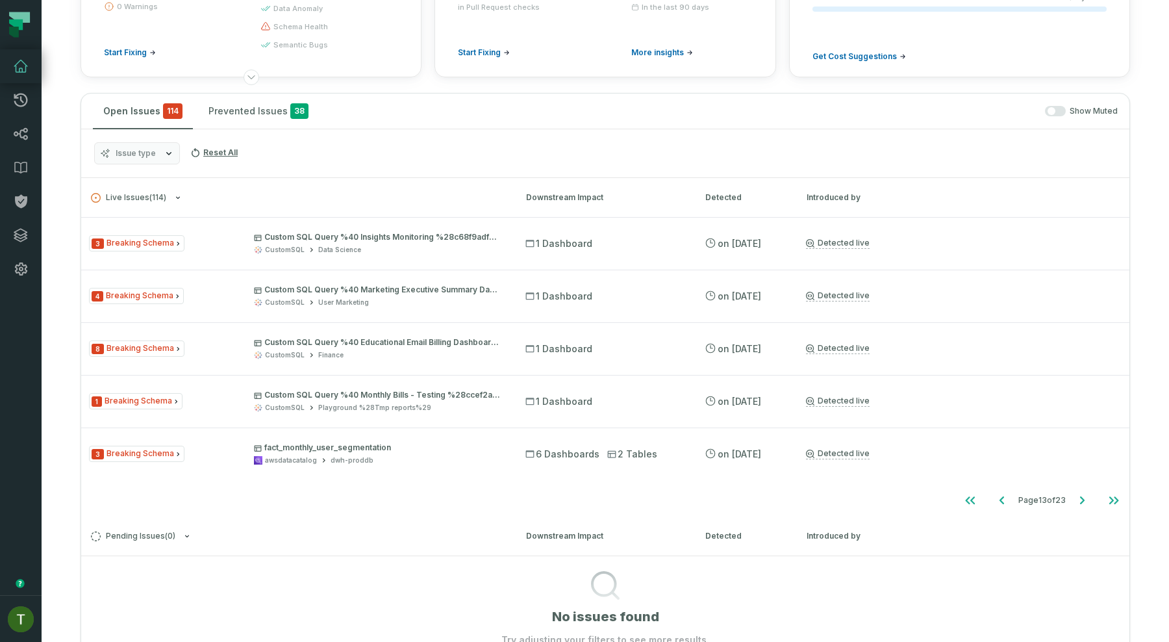
click at [1065, 499] on ul "Page 13 of 23" at bounding box center [1042, 500] width 175 height 26
click at [1072, 499] on button "Go to next page" at bounding box center [1081, 500] width 31 height 26
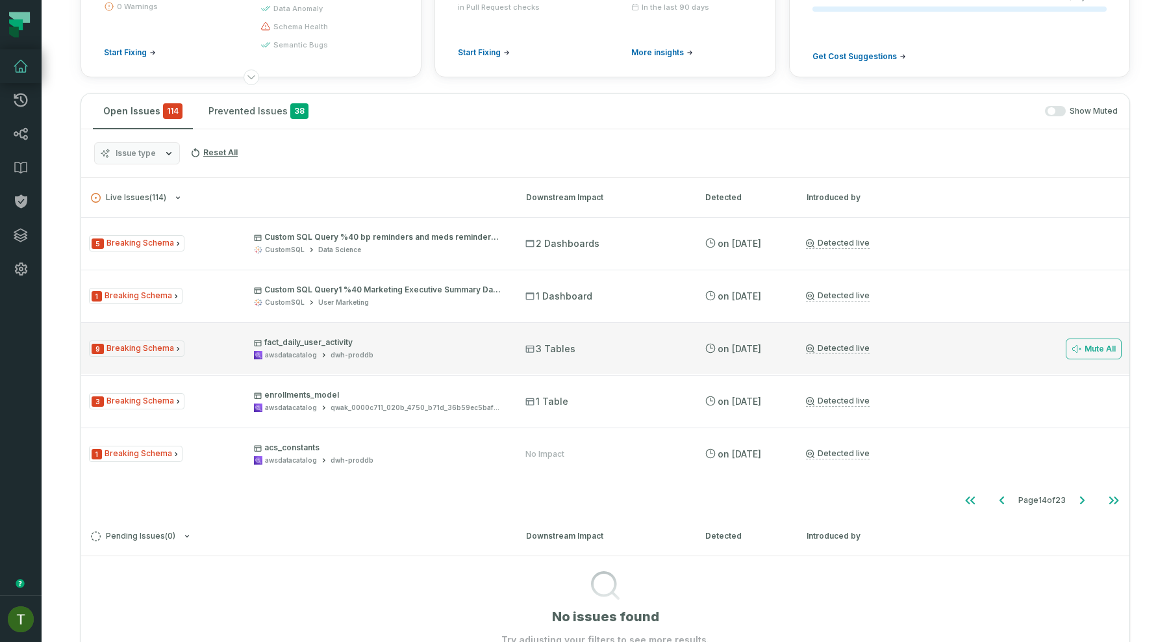
click at [579, 342] on div "3 Tables" at bounding box center [603, 348] width 156 height 13
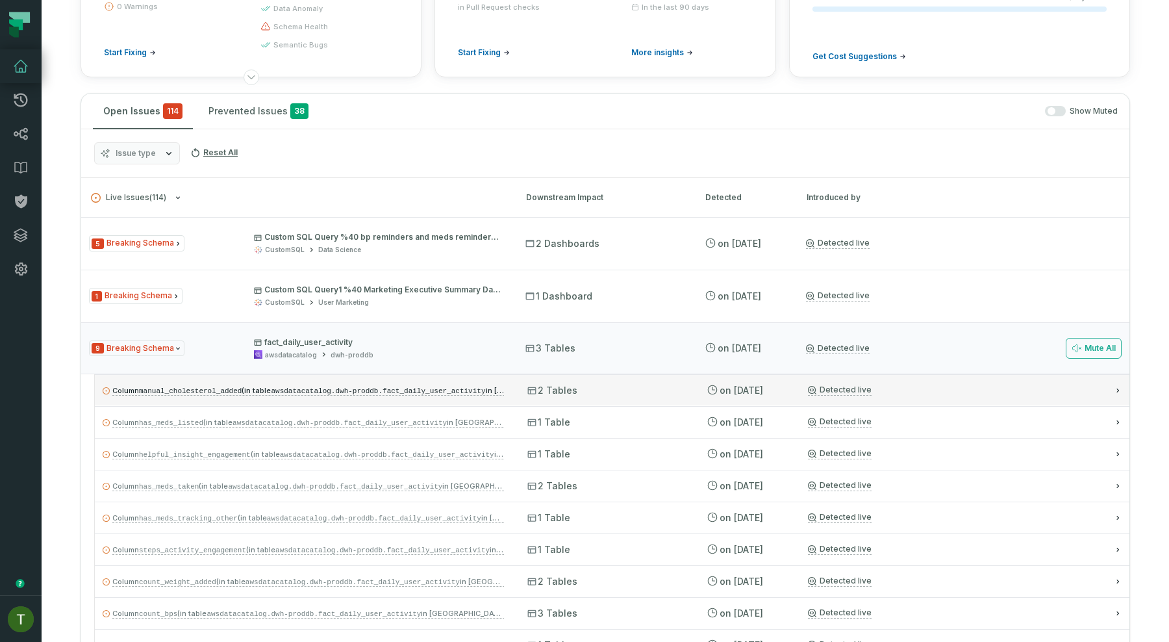
click at [596, 384] on div "2 Tables" at bounding box center [605, 390] width 156 height 13
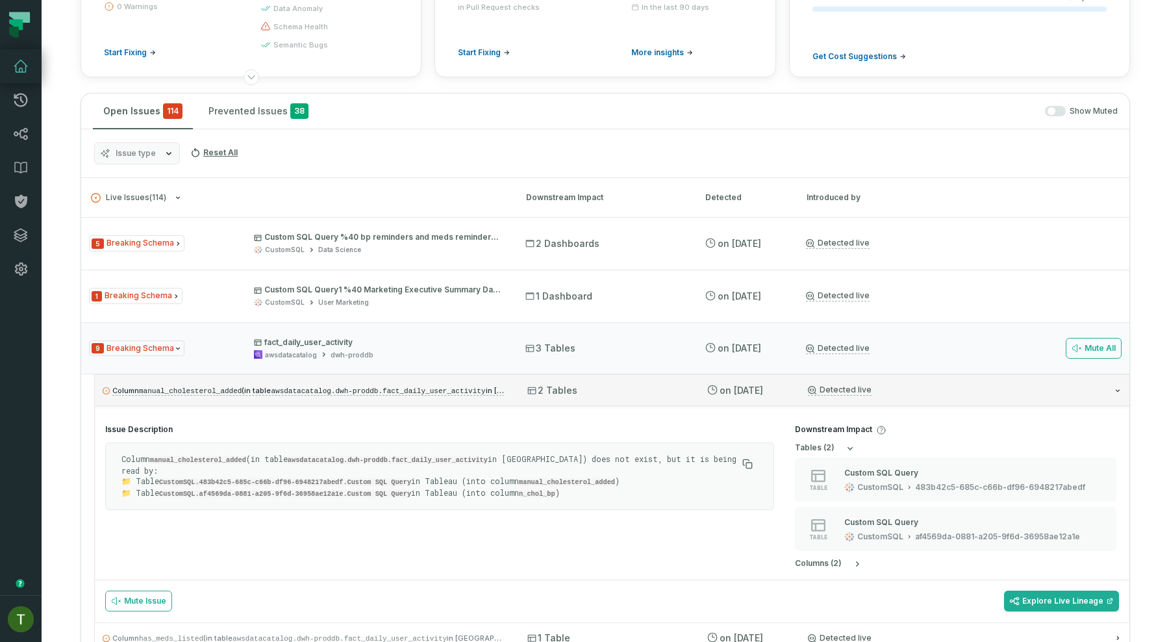
click at [662, 389] on div "2 Tables" at bounding box center [605, 390] width 156 height 13
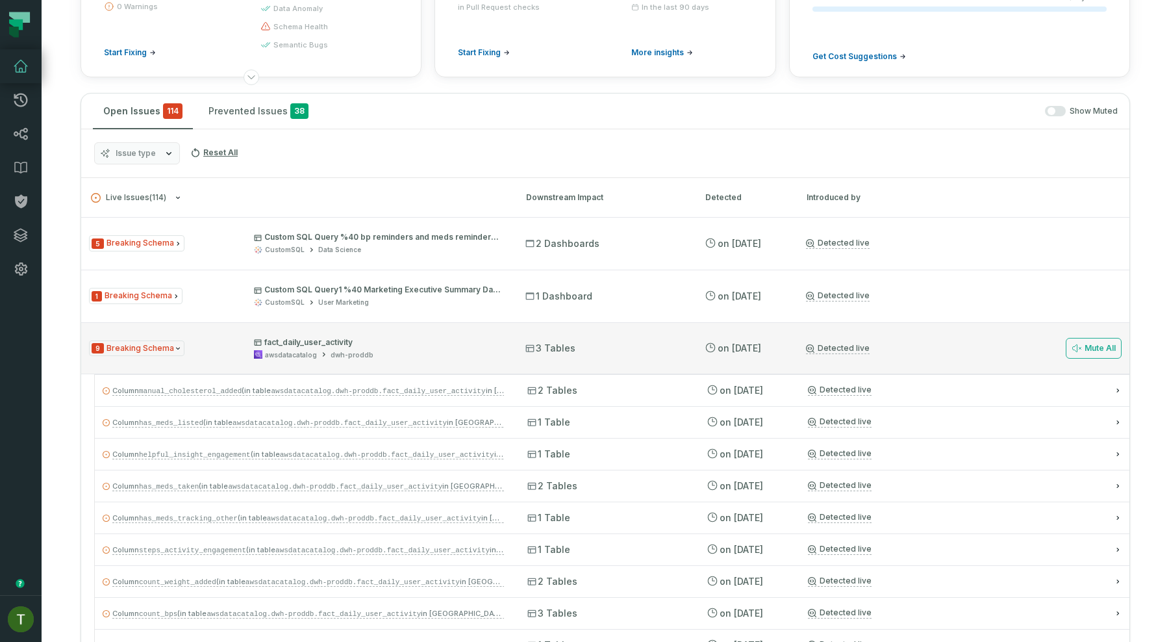
click at [646, 353] on div "3 Tables" at bounding box center [603, 348] width 156 height 13
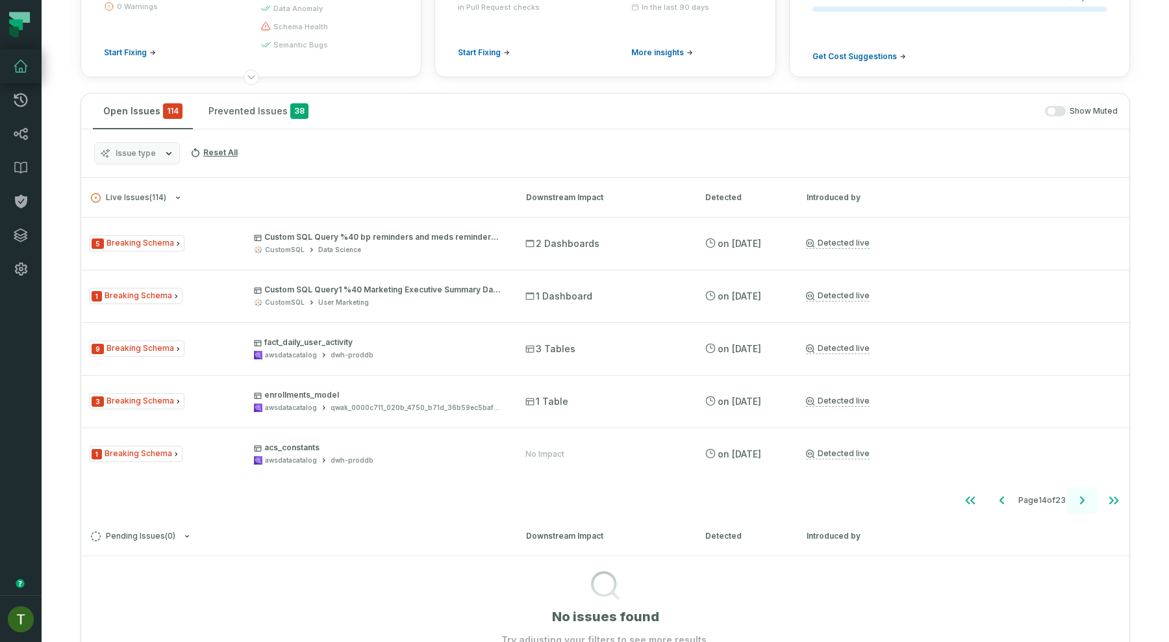
click at [1079, 499] on icon "Go to next page" at bounding box center [1082, 500] width 16 height 16
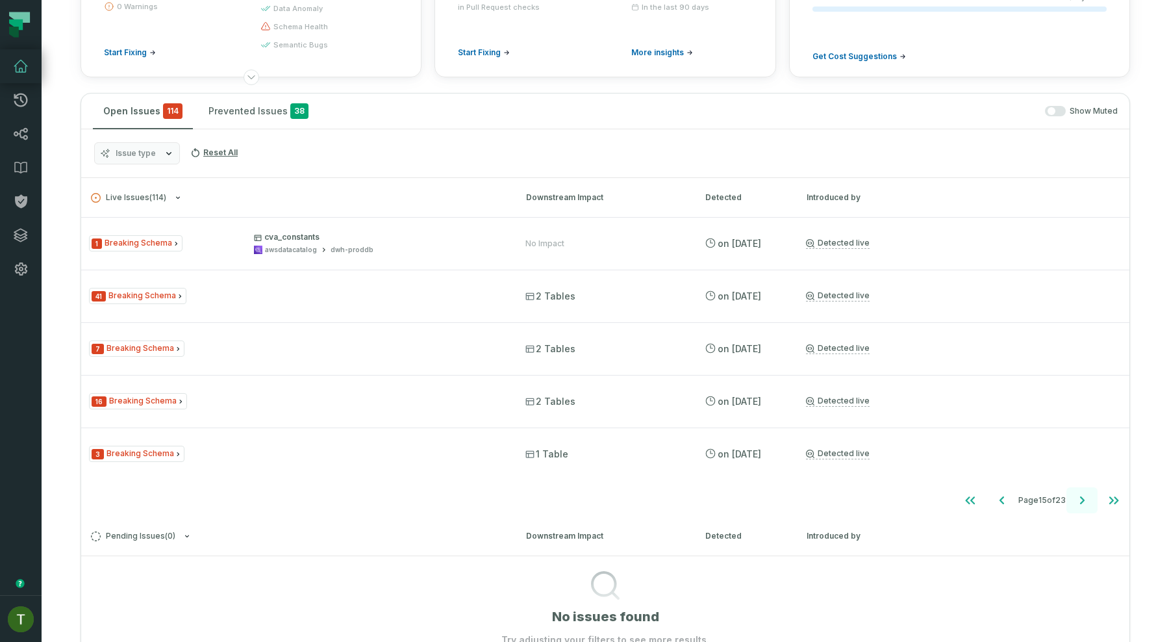
click at [1079, 499] on icon "Go to next page" at bounding box center [1082, 500] width 16 height 16
click at [971, 506] on icon "Go to first page" at bounding box center [970, 500] width 16 height 16
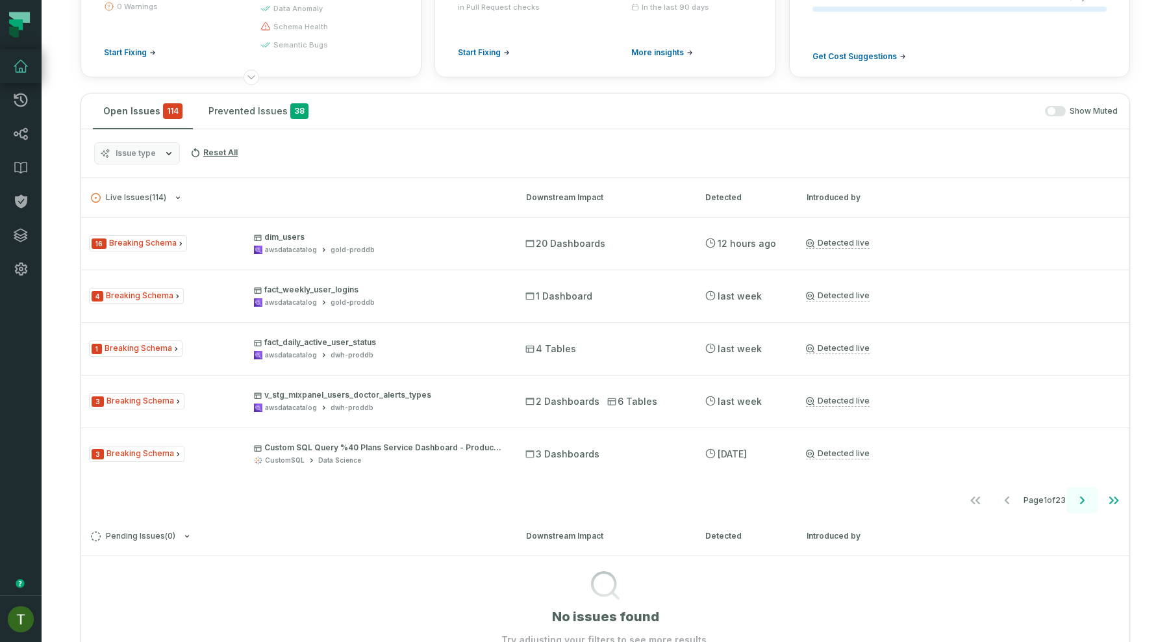
click at [1075, 491] on button "Go to next page" at bounding box center [1081, 500] width 31 height 26
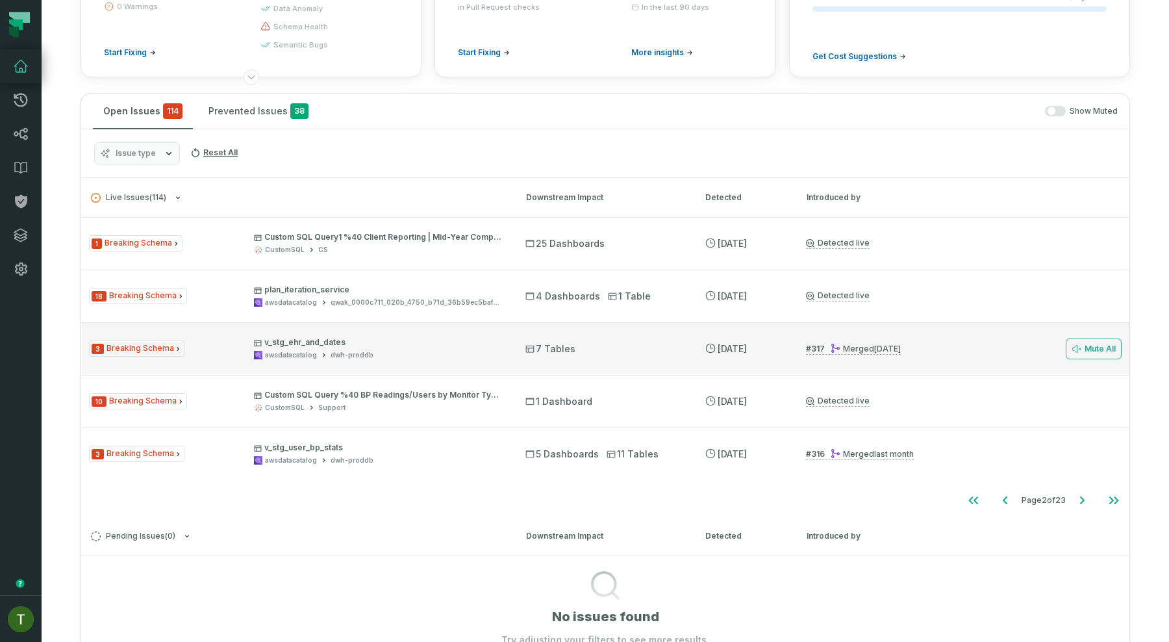
click at [686, 341] on div "3 Breaking Schema v_stg_ehr_and_dates awsdatacatalog dwh-proddb 7 Tables 8/8/20…" at bounding box center [605, 348] width 1048 height 52
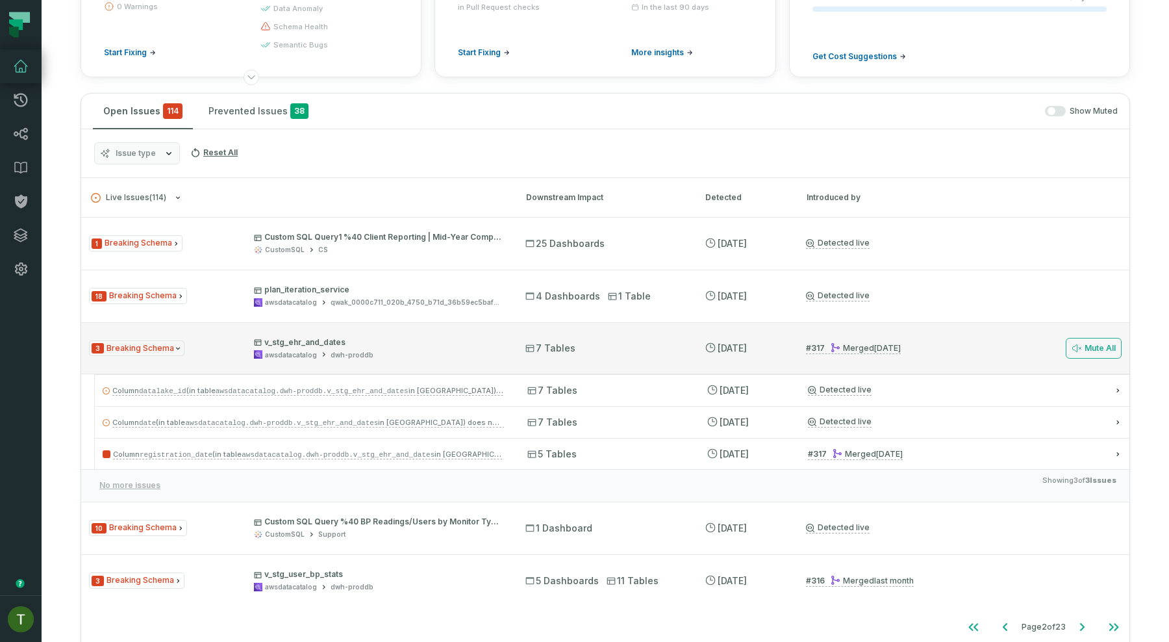
click at [630, 371] on div "3 Breaking Schema v_stg_ehr_and_dates awsdatacatalog dwh-proddb 7 Tables 8/8/20…" at bounding box center [605, 348] width 1048 height 52
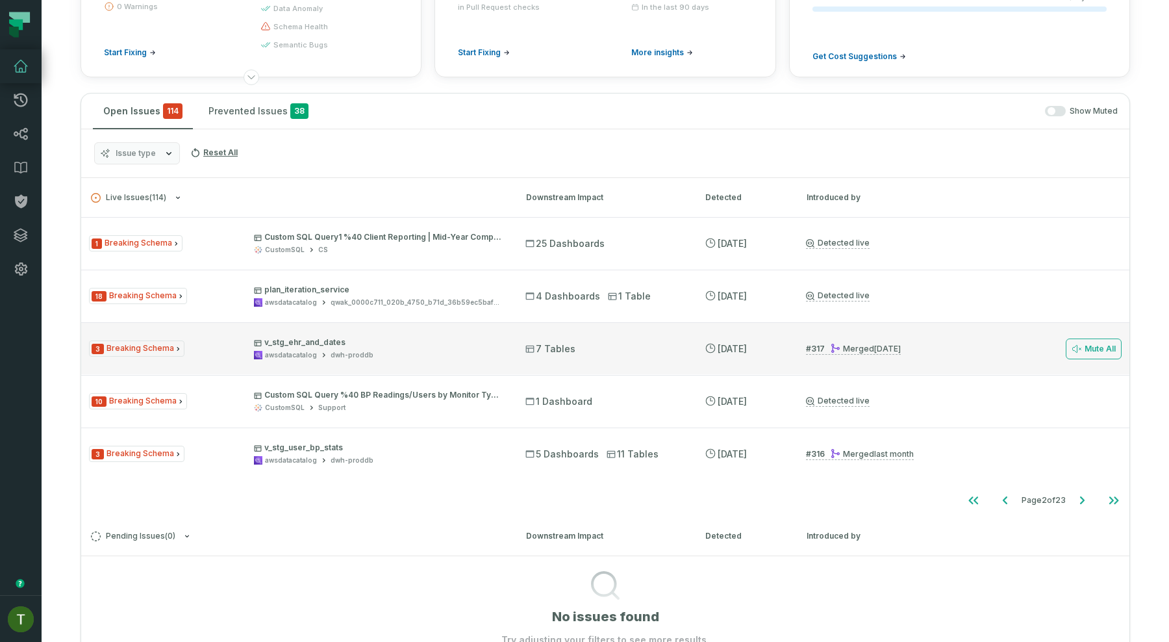
click at [640, 360] on div "3 Breaking Schema v_stg_ehr_and_dates awsdatacatalog dwh-proddb 7 Tables 8/8/20…" at bounding box center [605, 348] width 1048 height 52
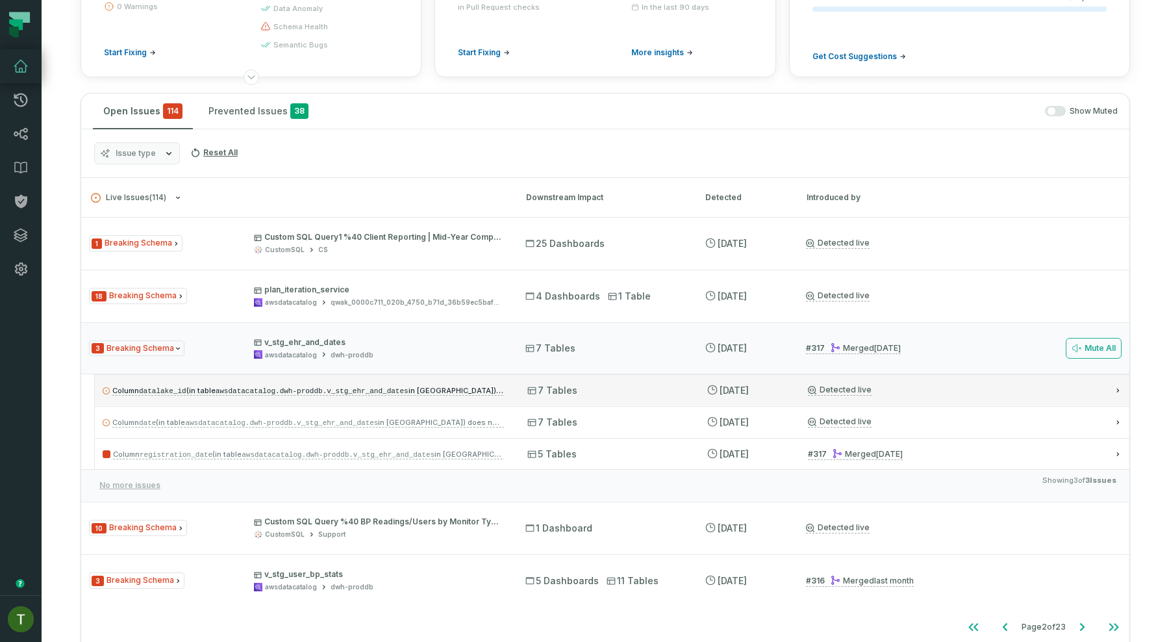
click at [640, 375] on div "Column datalake_id (in table awsdatacatalog.dwh-proddb.v_stg_ehr_and_dates in A…" at bounding box center [612, 389] width 1034 height 31
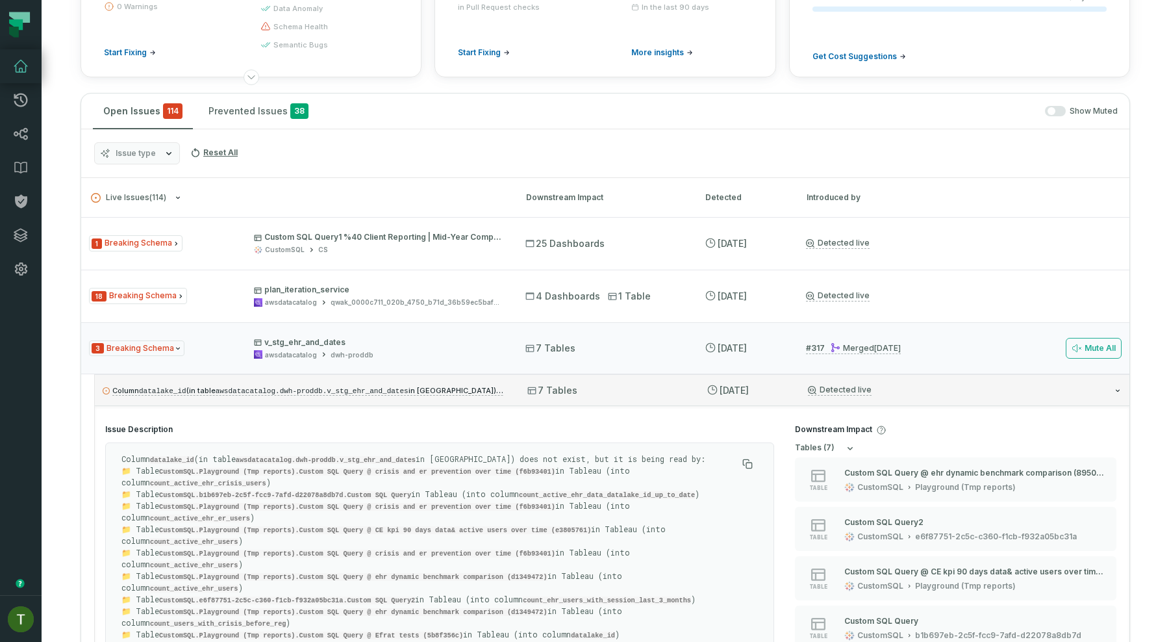
click at [640, 374] on div "Column datalake_id (in table awsdatacatalog.dwh-proddb.v_stg_ehr_and_dates in A…" at bounding box center [612, 389] width 1034 height 31
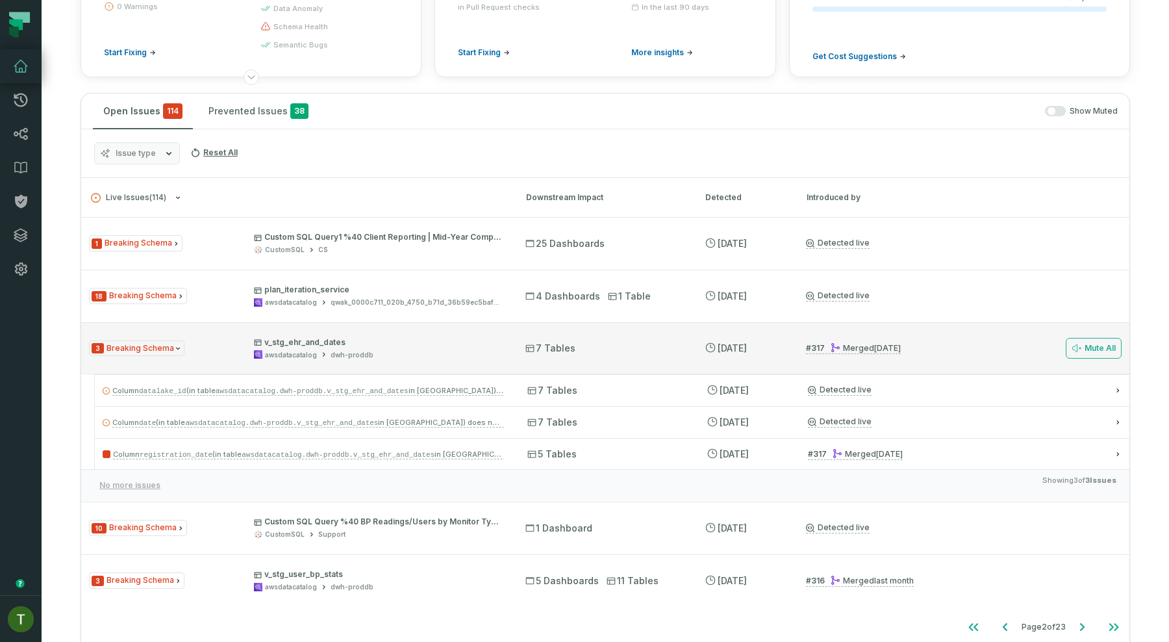
click at [647, 345] on div "7 Tables" at bounding box center [603, 348] width 156 height 13
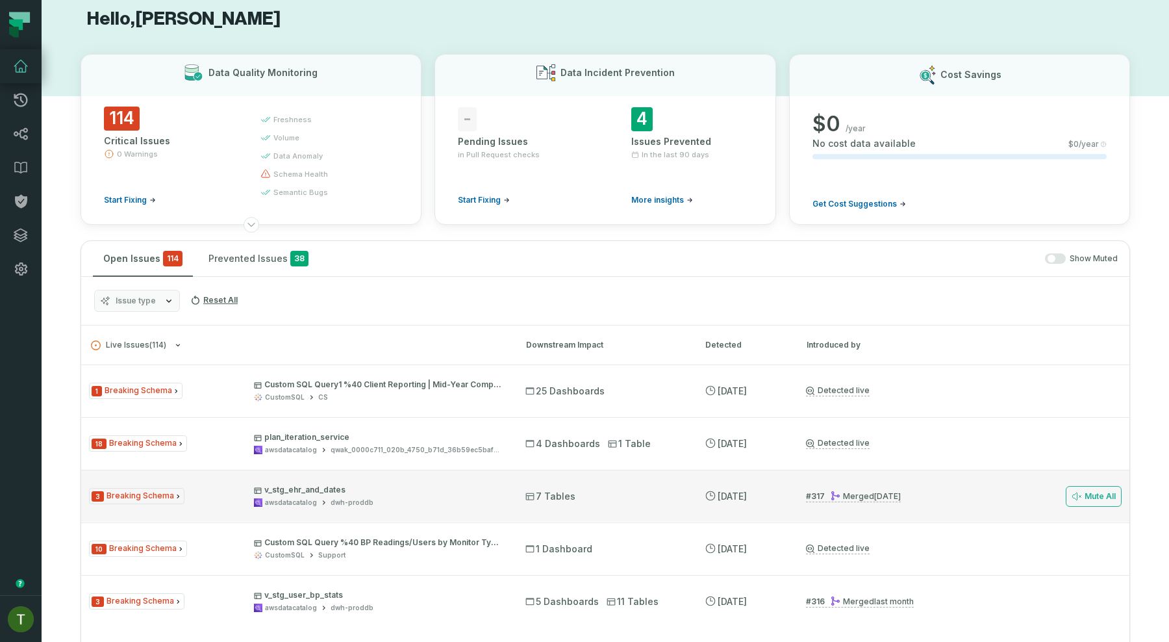
scroll to position [0, 0]
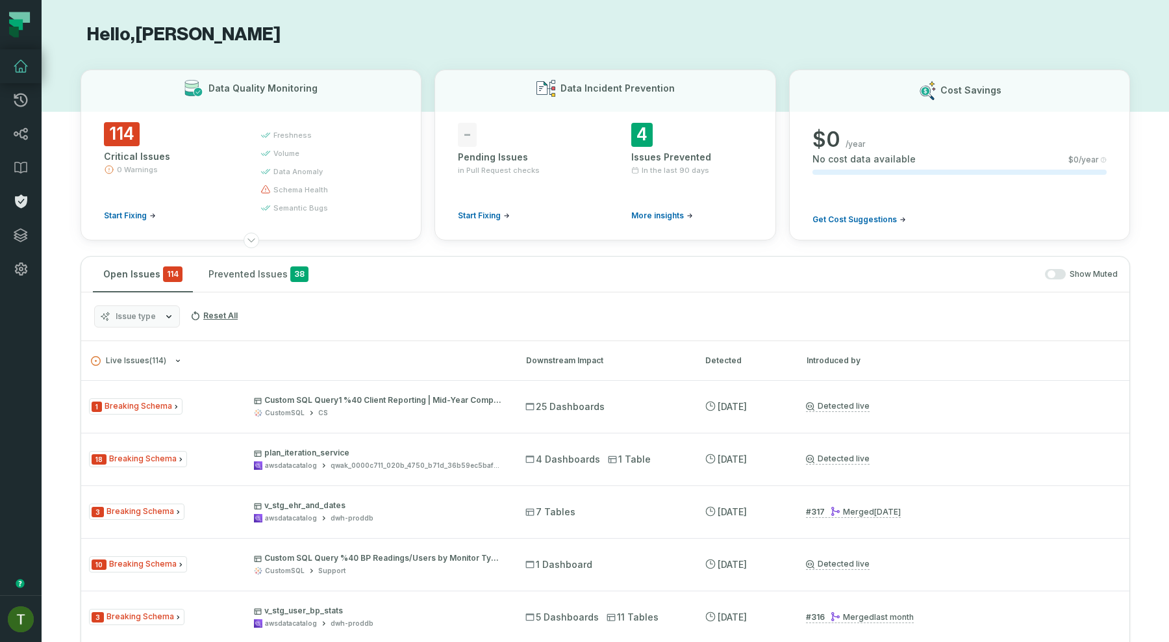
click at [21, 203] on icon at bounding box center [21, 202] width 12 height 14
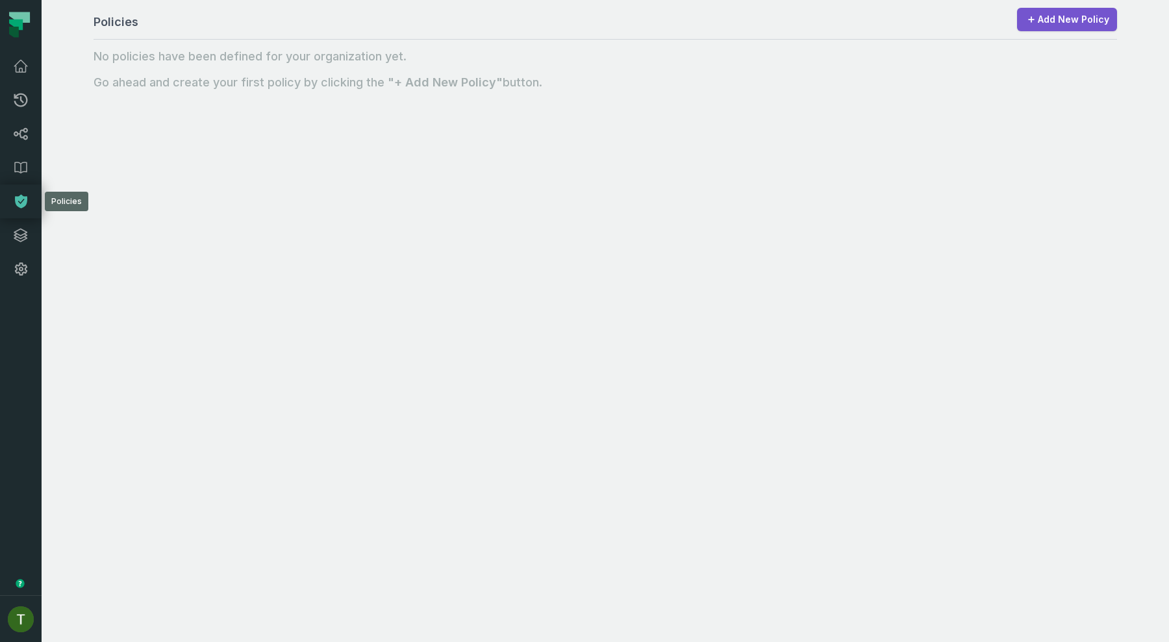
click at [25, 199] on icon at bounding box center [21, 202] width 12 height 14
click at [1089, 27] on link "Add New Policy" at bounding box center [1067, 19] width 100 height 23
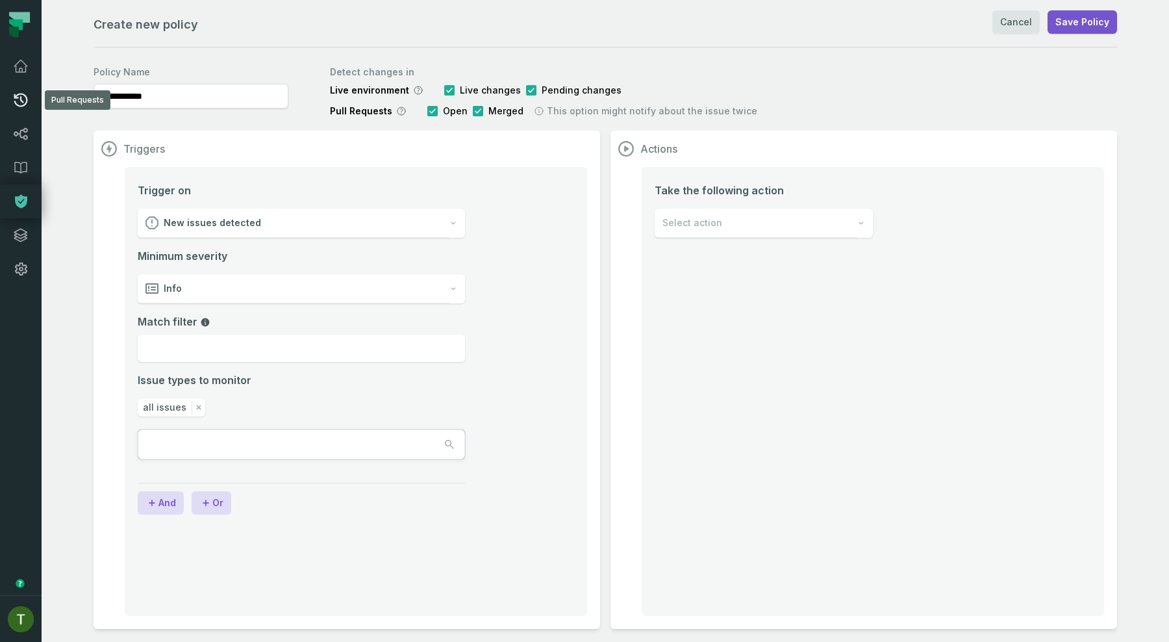
drag, startPoint x: 204, startPoint y: 95, endPoint x: 0, endPoint y: 99, distance: 203.9
click at [0, 99] on body "**********" at bounding box center [584, 321] width 1169 height 642
type input "**********"
click at [453, 144] on header "Triggers" at bounding box center [344, 149] width 486 height 16
click at [473, 90] on span "Live changes" at bounding box center [490, 90] width 61 height 13
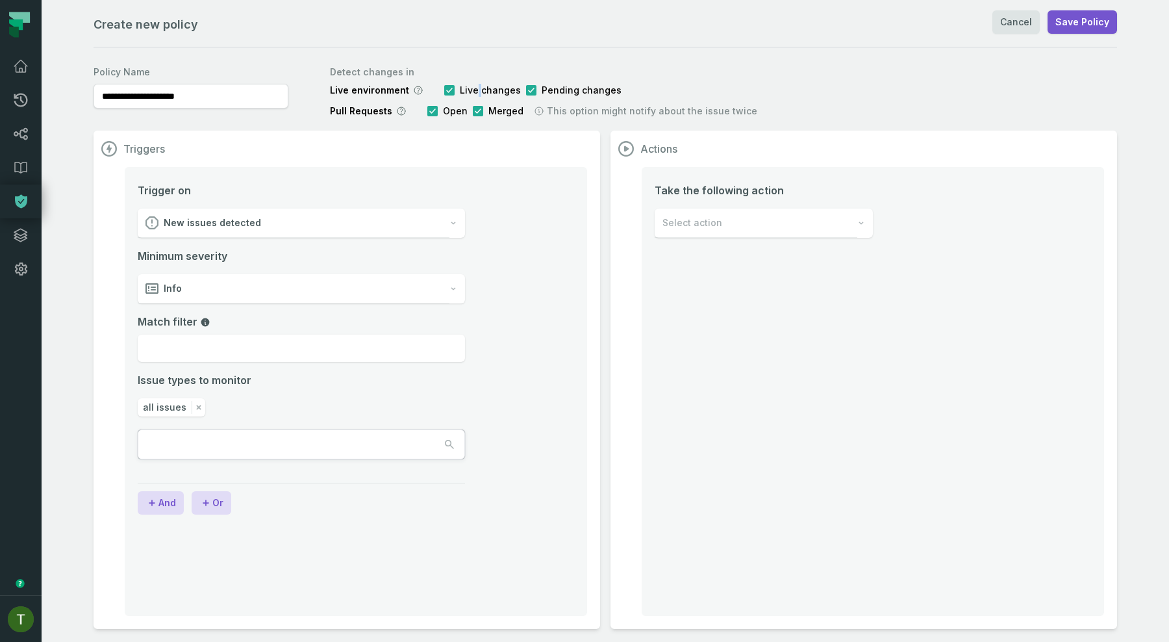
click at [473, 90] on span "Live changes" at bounding box center [490, 90] width 61 height 13
click at [478, 90] on span "Live changes" at bounding box center [490, 90] width 61 height 13
click at [246, 208] on div "New issues detected" at bounding box center [294, 222] width 312 height 29
click at [227, 260] on span "New issues detected" at bounding box center [212, 255] width 97 height 13
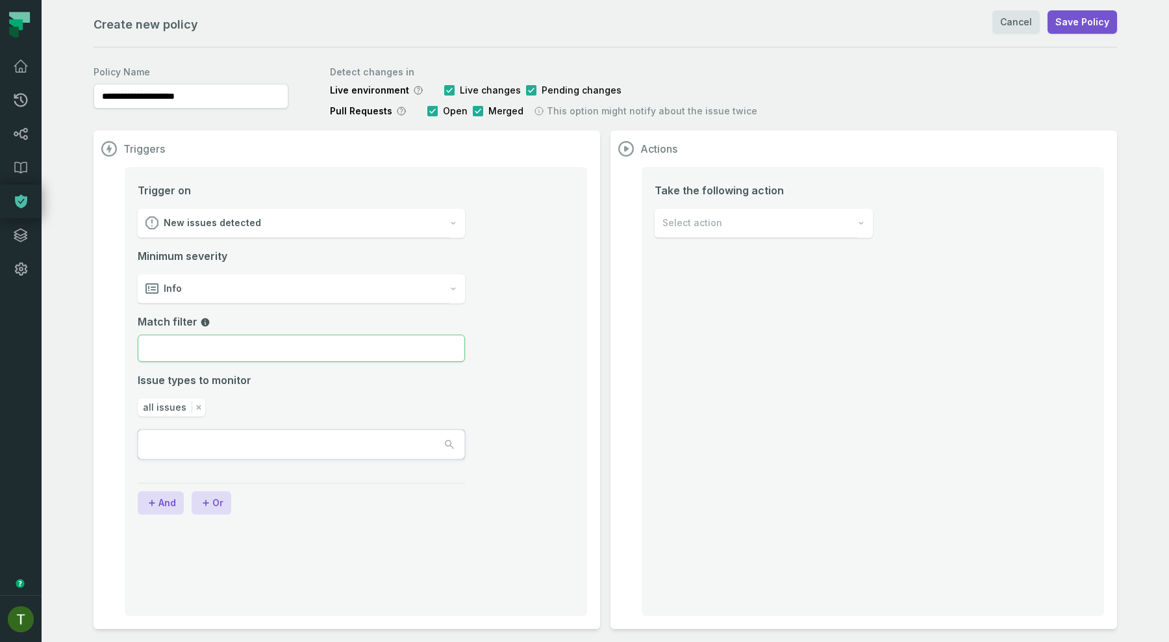
click at [172, 358] on input "Match filter" at bounding box center [301, 347] width 327 height 27
type input "*"
click at [192, 418] on div "Minimum severity Info Match filter Issue types to monitor all issues" at bounding box center [301, 353] width 327 height 211
click at [188, 455] on input "text" at bounding box center [196, 444] width 117 height 29
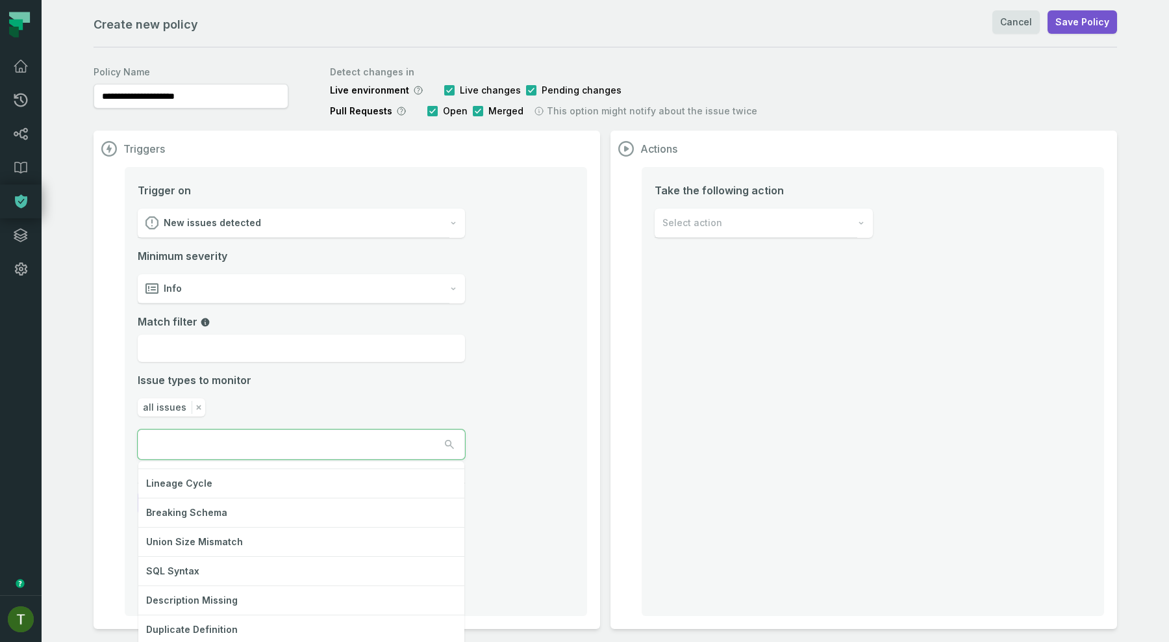
scroll to position [117, 0]
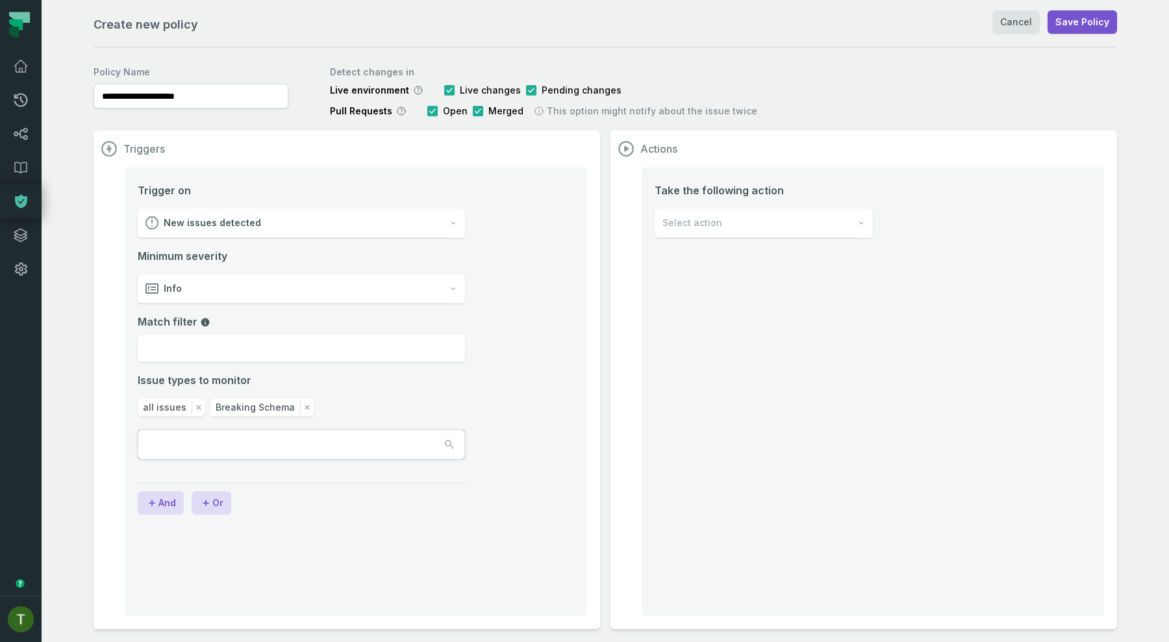
click at [199, 399] on div "all issues" at bounding box center [172, 407] width 68 height 18
click at [199, 403] on icon "button" at bounding box center [198, 407] width 13 height 13
click at [341, 292] on div "Info" at bounding box center [294, 288] width 312 height 29
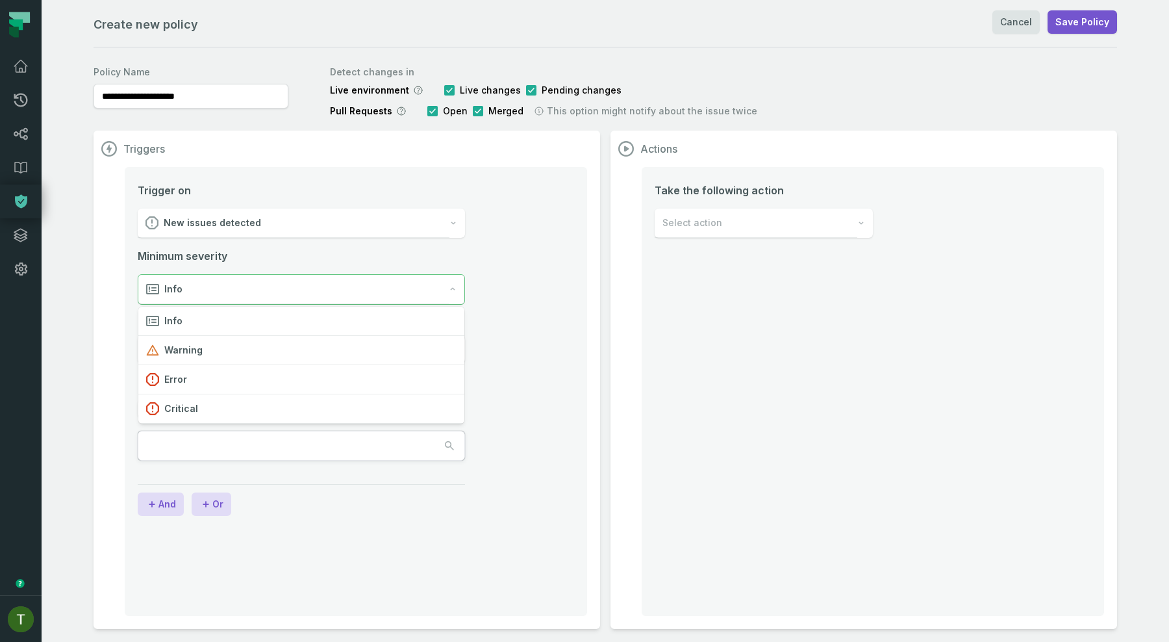
click at [447, 246] on div "Trigger on New issues detected Minimum severity Info Match filter Issue types t…" at bounding box center [301, 321] width 327 height 278
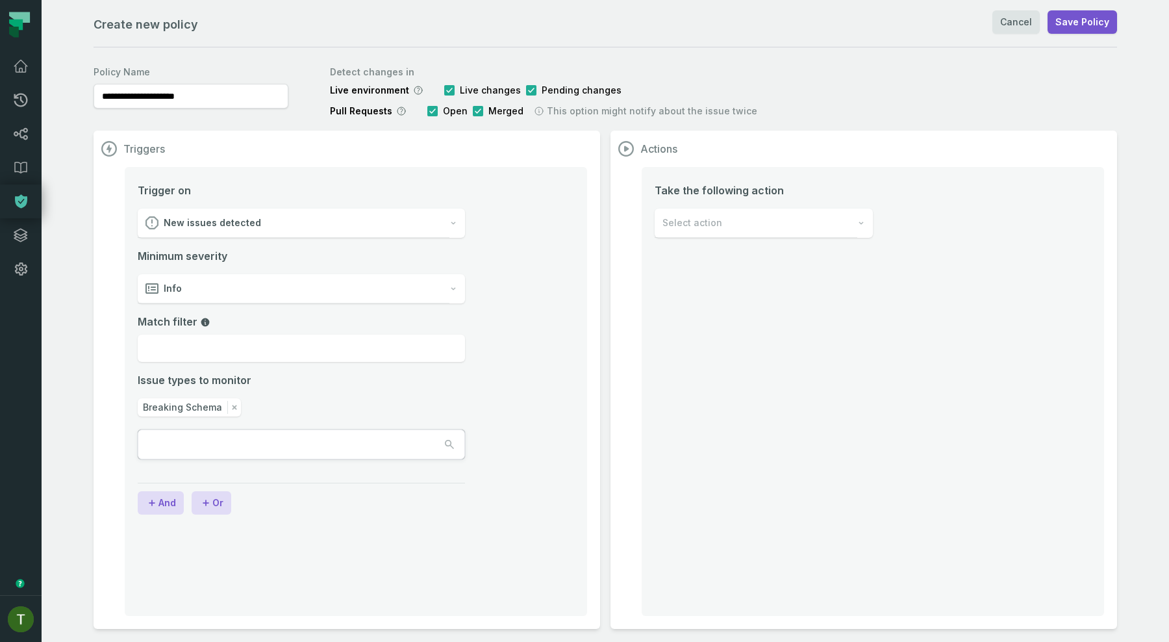
click at [783, 225] on div "Select action" at bounding box center [756, 222] width 203 height 29
click at [702, 310] on span "Alert on Slack" at bounding box center [713, 313] width 64 height 13
click at [733, 219] on div "Select action" at bounding box center [756, 222] width 203 height 29
click at [790, 277] on div "Add reviewer" at bounding box center [763, 284] width 217 height 29
click at [710, 214] on div "Add reviewer" at bounding box center [756, 222] width 203 height 29
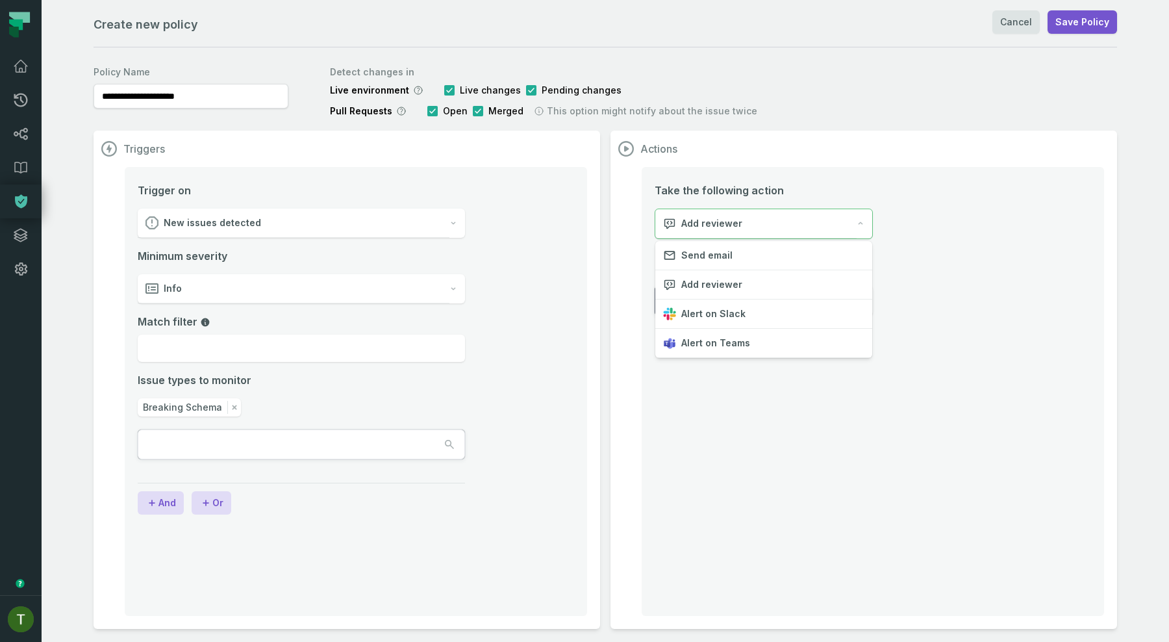
click at [703, 456] on div "Take the following action Add reviewer Reviewers Add" at bounding box center [873, 391] width 462 height 449
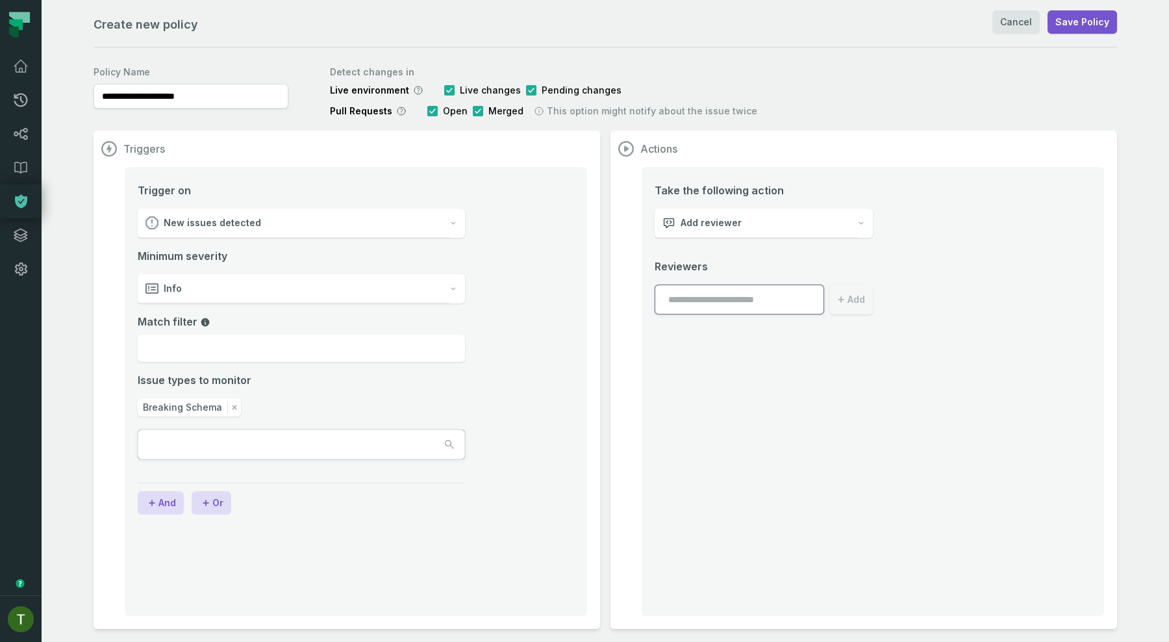
click at [356, 218] on div "New issues detected" at bounding box center [294, 222] width 312 height 29
click at [264, 294] on div "Lineage entity changed" at bounding box center [301, 284] width 326 height 29
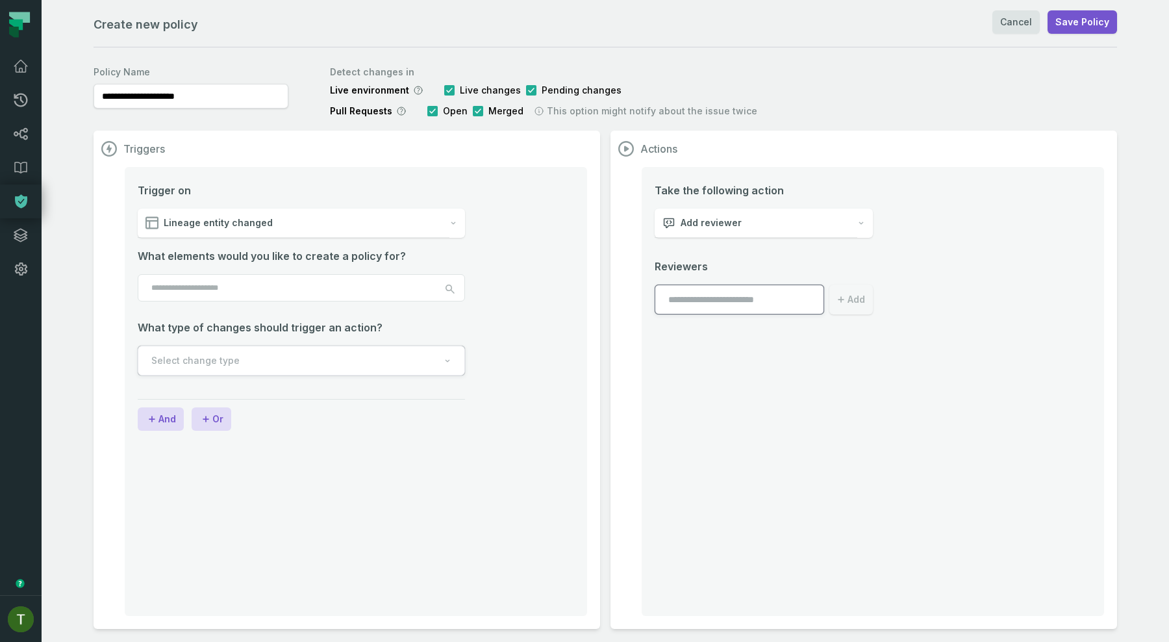
click at [241, 223] on span "Lineage entity changed" at bounding box center [218, 222] width 109 height 13
click at [240, 318] on span "Match lineage change" at bounding box center [216, 313] width 104 height 13
select select "*******"
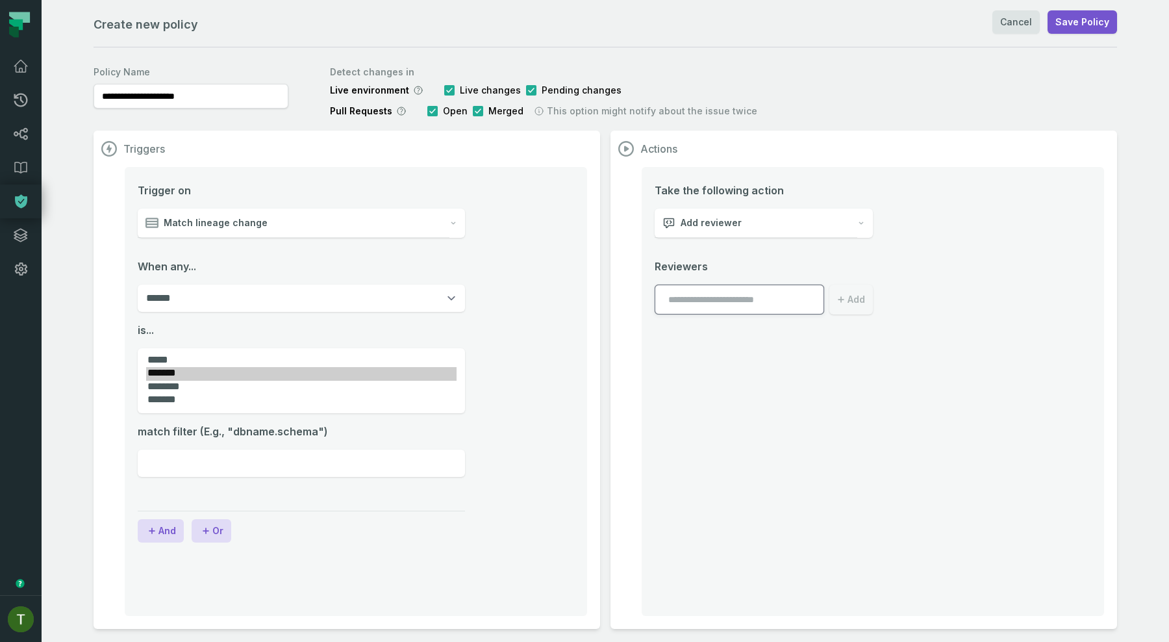
scroll to position [18, 0]
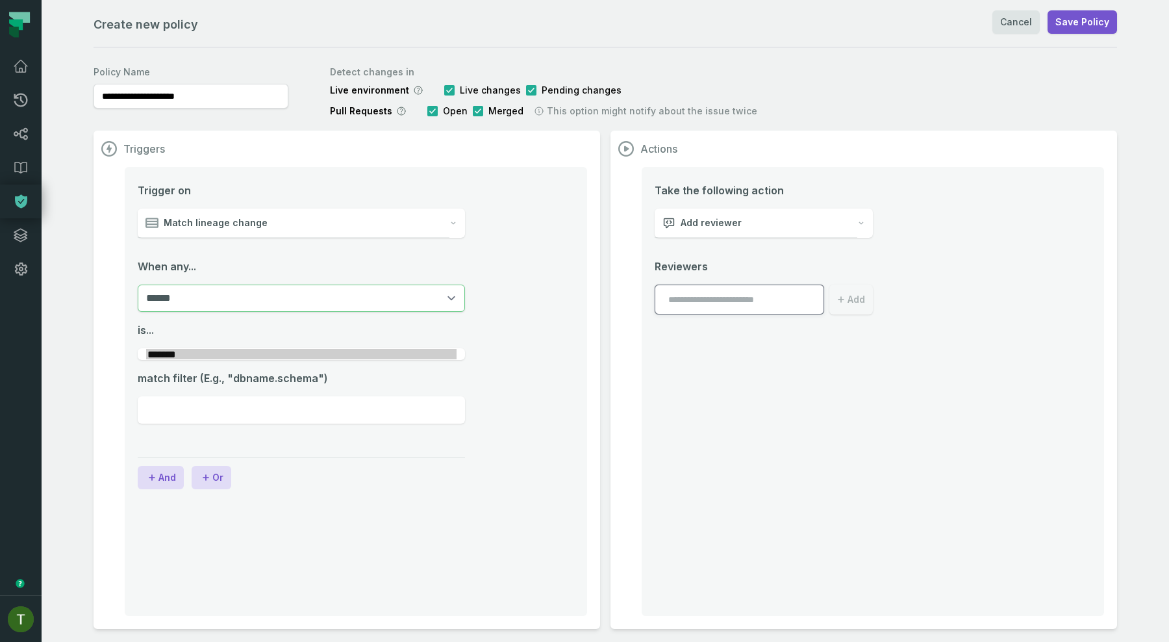
click at [244, 300] on select "****** ***** *********" at bounding box center [301, 297] width 327 height 27
click at [217, 357] on select "***** ******* ******** *******" at bounding box center [301, 354] width 327 height 12
click at [217, 356] on select "***** ******* ******** *******" at bounding box center [301, 354] width 327 height 12
click at [236, 240] on div "Trigger on Match lineage change When any... ****** ***** ********* is... ***** …" at bounding box center [301, 307] width 327 height 251
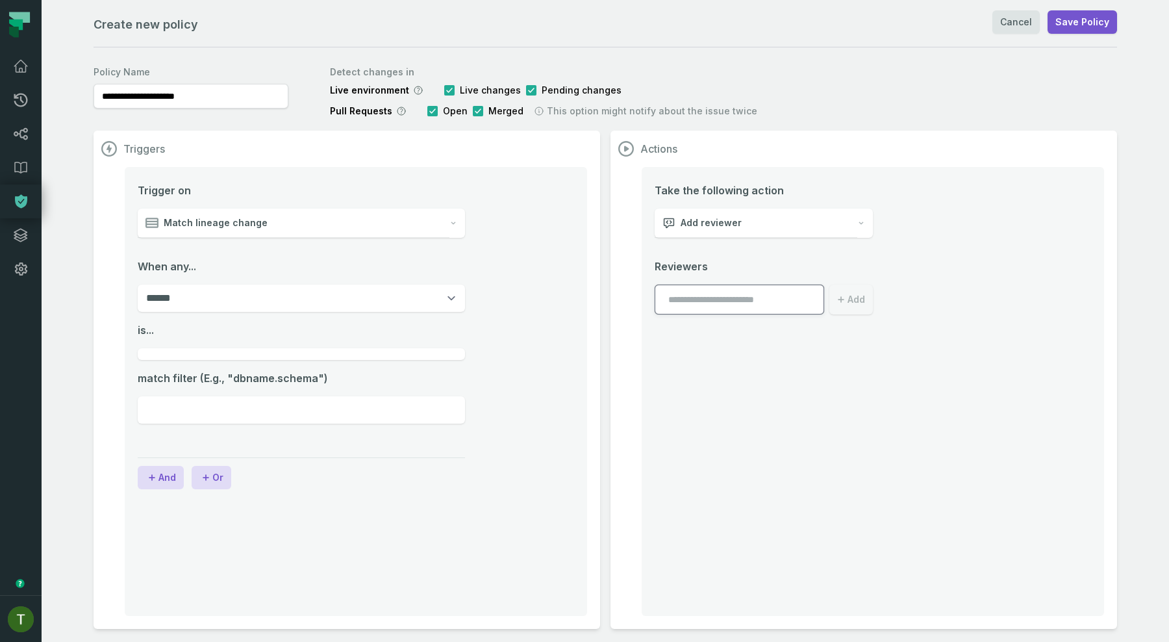
click at [236, 231] on div "Match lineage change" at bounding box center [294, 222] width 312 height 29
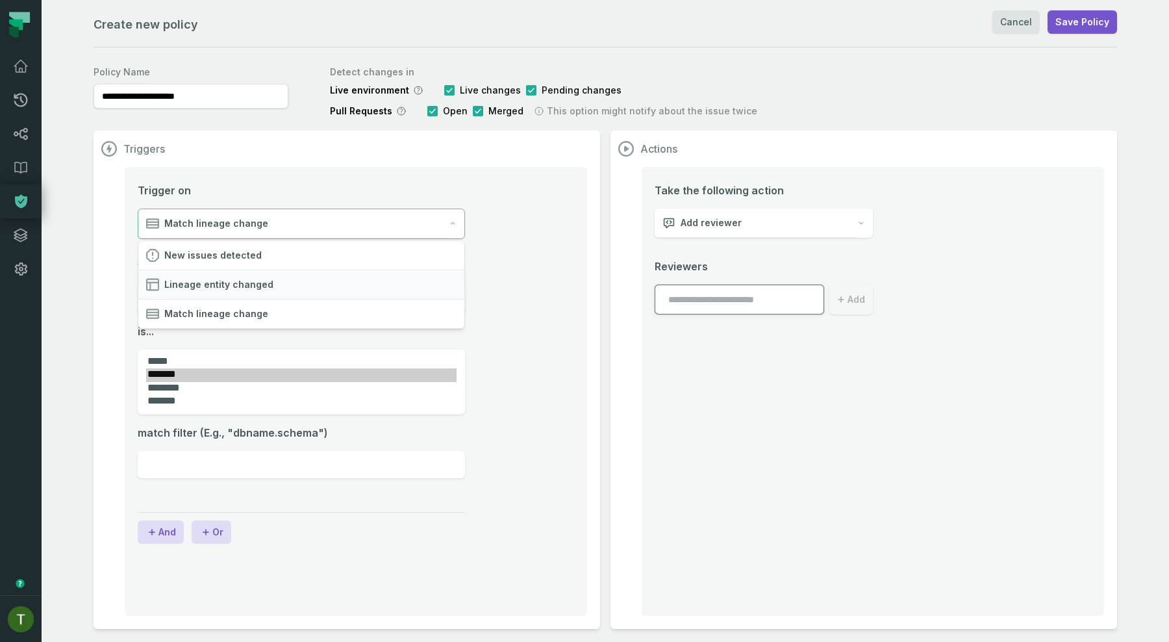
click at [221, 275] on div "Lineage entity changed" at bounding box center [301, 284] width 326 height 29
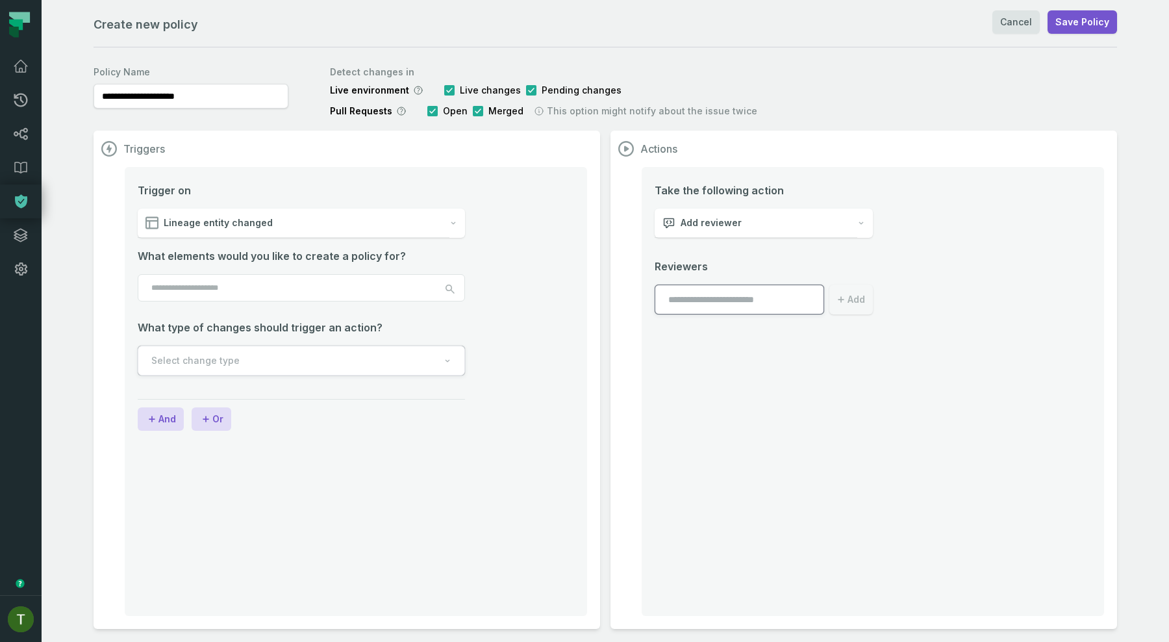
click at [238, 281] on input "search" at bounding box center [301, 287] width 327 height 27
click at [247, 351] on button "Select change type" at bounding box center [301, 360] width 327 height 30
click at [246, 425] on span "Direct or upstream changes" at bounding box center [260, 422] width 108 height 13
click at [235, 286] on input "search" at bounding box center [301, 287] width 327 height 27
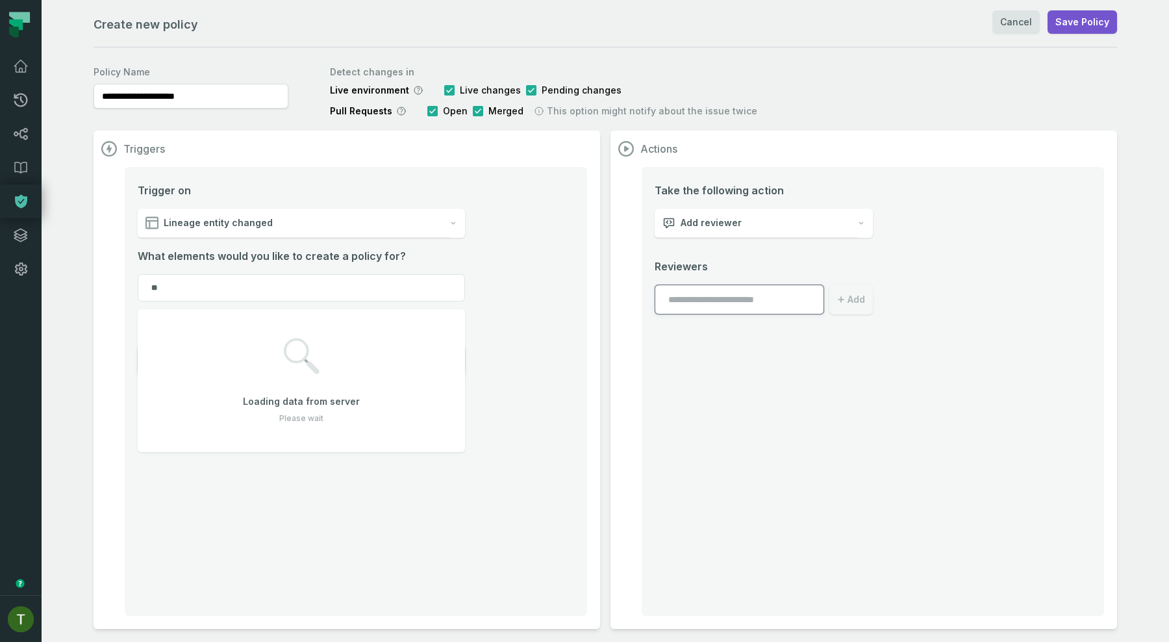
type input "*"
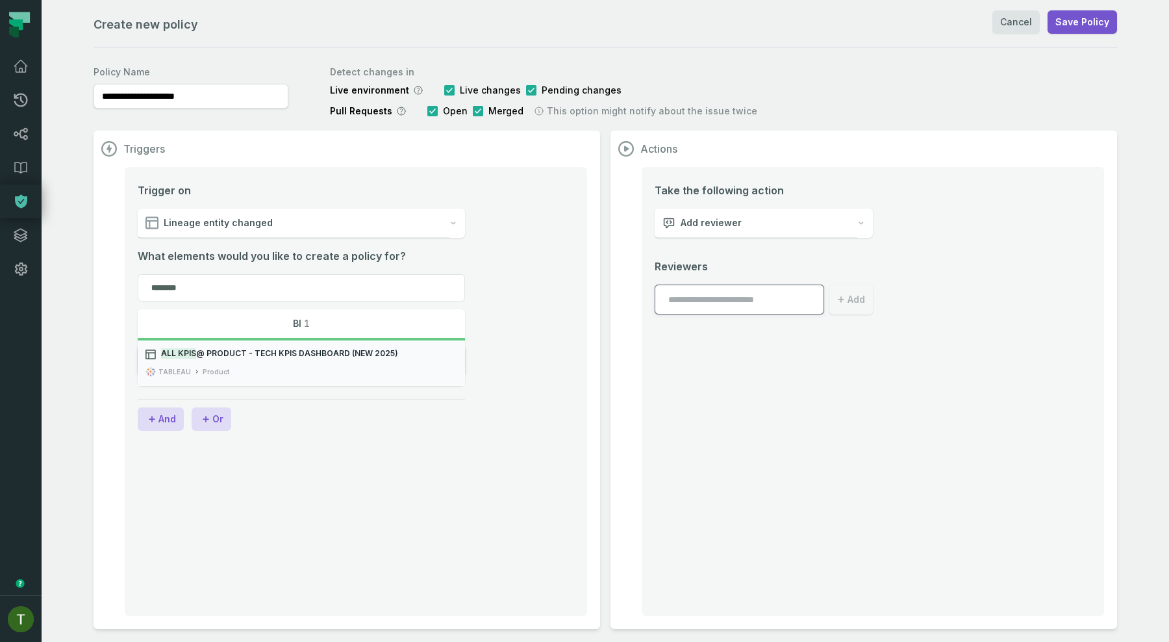
type input "********"
click at [238, 364] on button "All KPIs @ Product - Tech Kpis dashboard (New 2025) TABLEAU Product" at bounding box center [301, 362] width 327 height 45
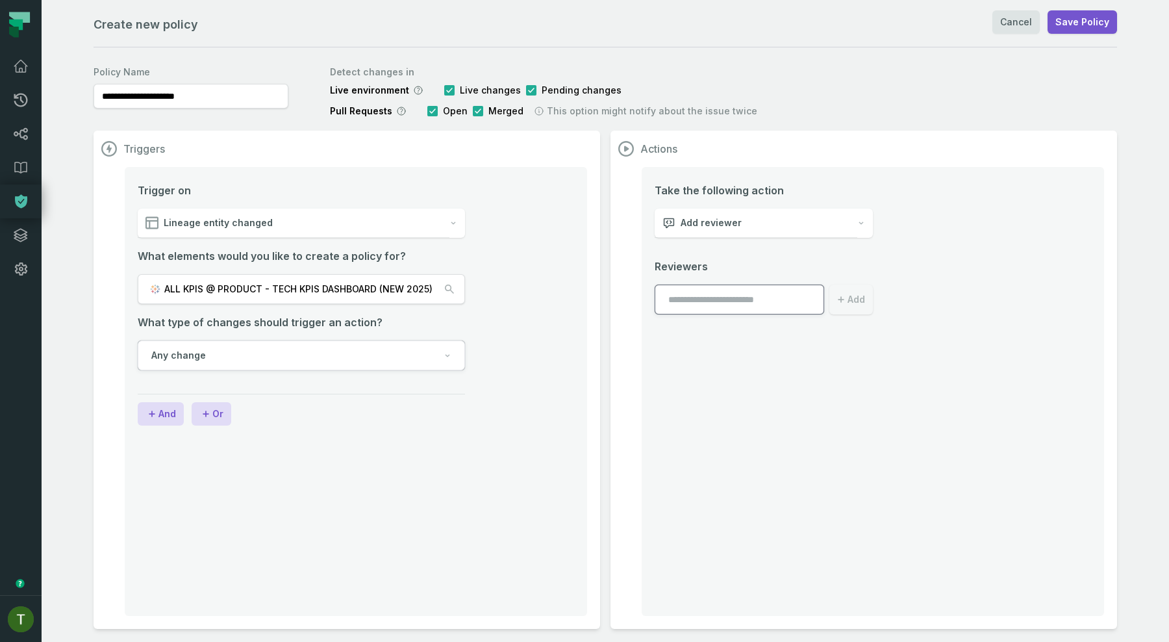
click at [368, 286] on span "ALL KPIS @ PRODUCT - TECH KPIS DASHBOARD (NEW 2025)" at bounding box center [298, 288] width 268 height 13
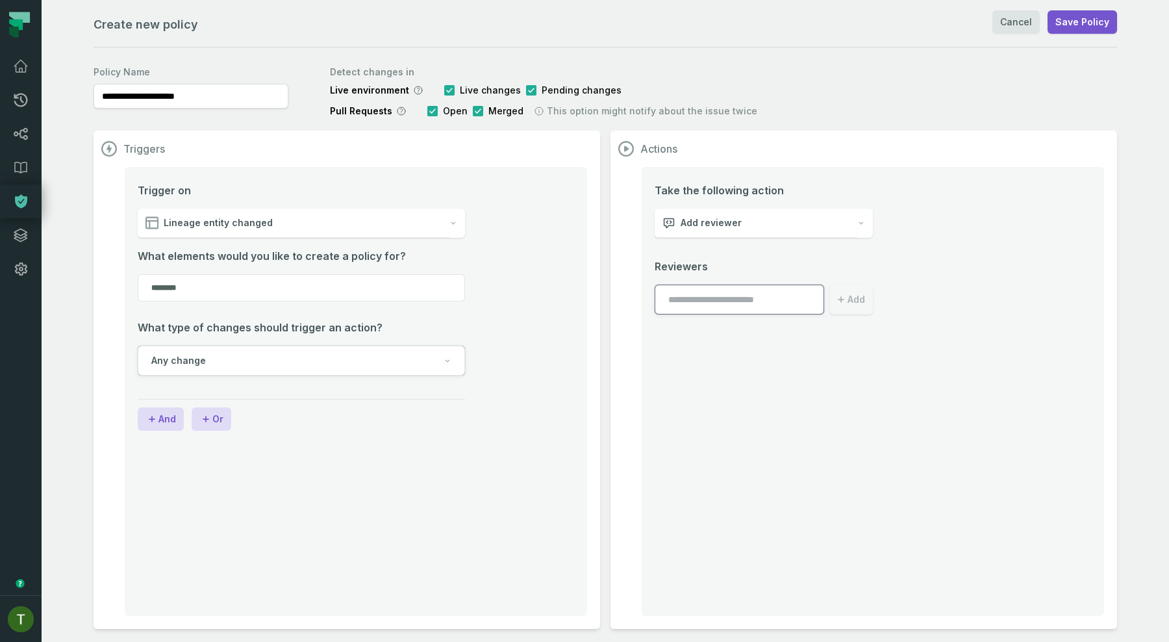
click at [368, 286] on input "********" at bounding box center [301, 287] width 327 height 27
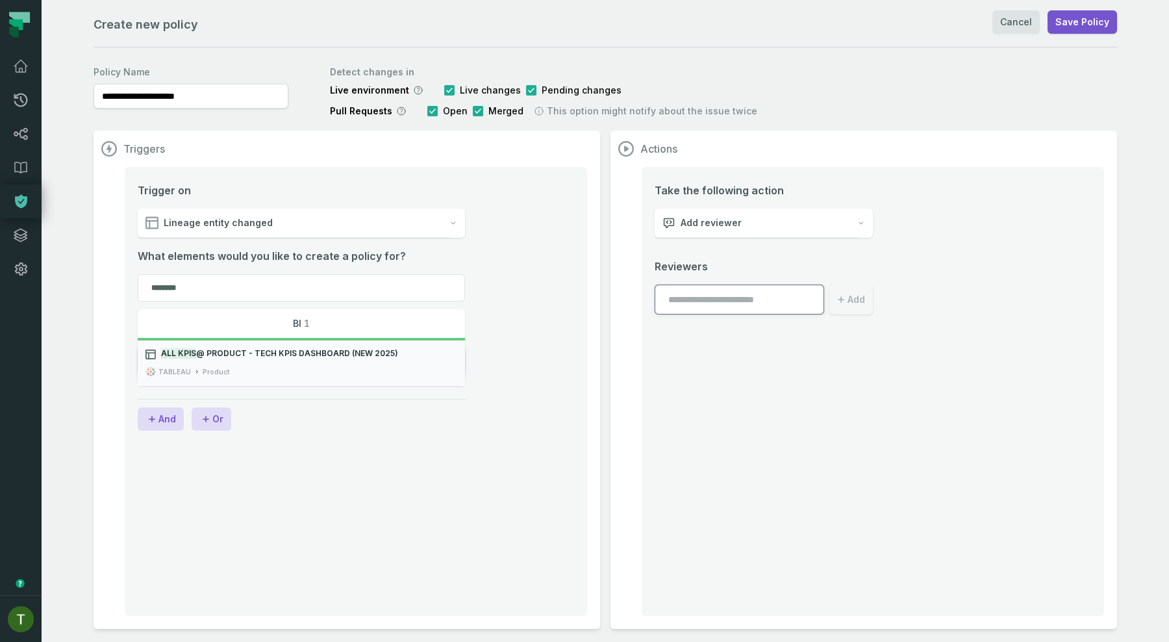
click at [338, 359] on span "All KPIs @ Product - Tech Kpis dashboard (New 2025)" at bounding box center [309, 354] width 296 height 12
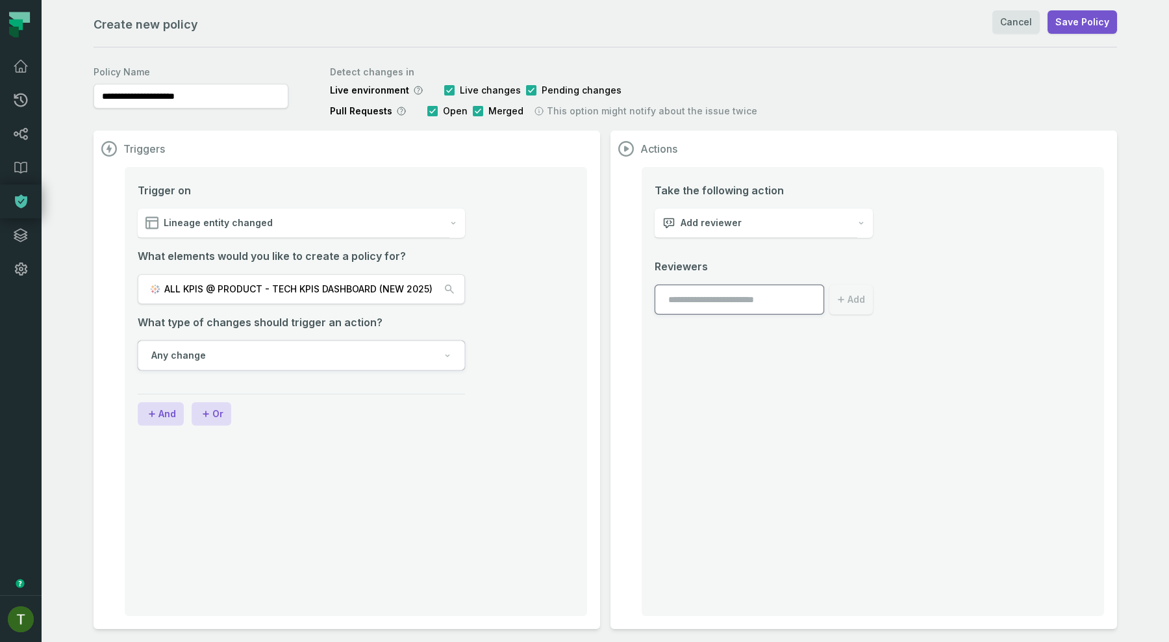
click at [749, 219] on div "Add reviewer" at bounding box center [756, 222] width 203 height 29
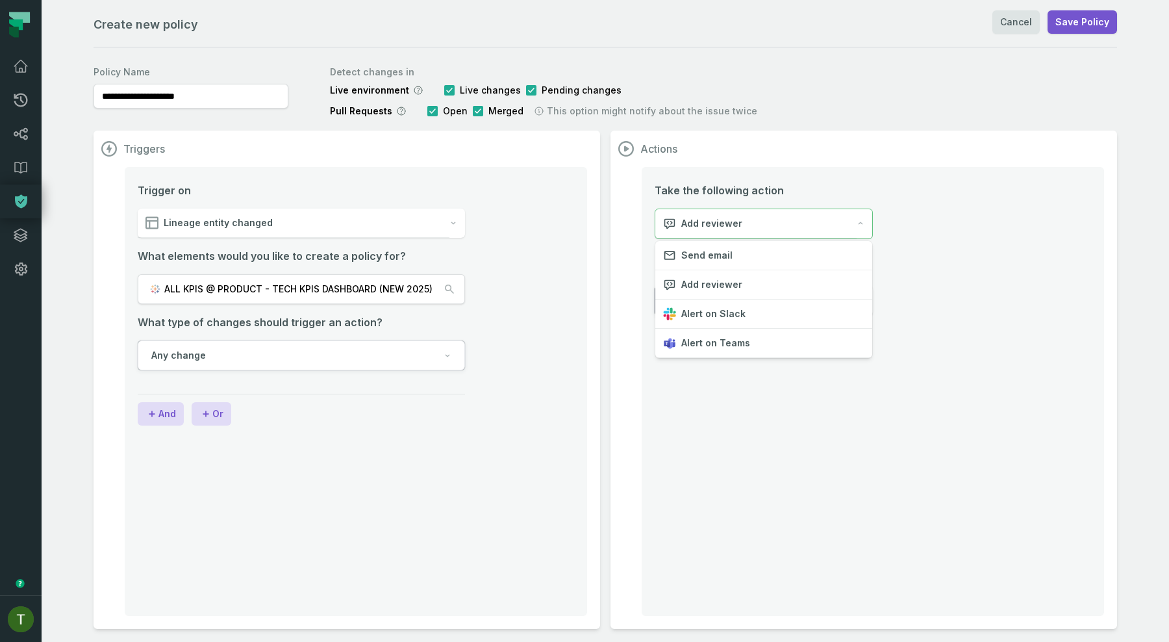
click at [456, 268] on div "Triggers Trigger on Lineage entity changed What elements would you like to crea…" at bounding box center [605, 380] width 1023 height 498
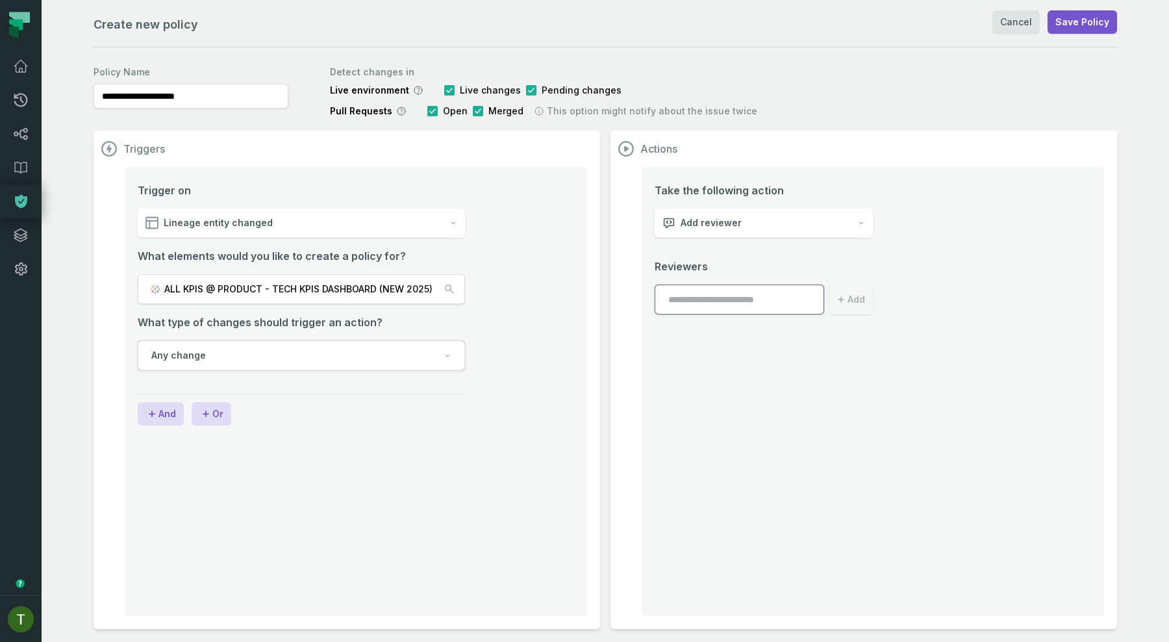
click at [712, 219] on span "Add reviewer" at bounding box center [711, 222] width 61 height 13
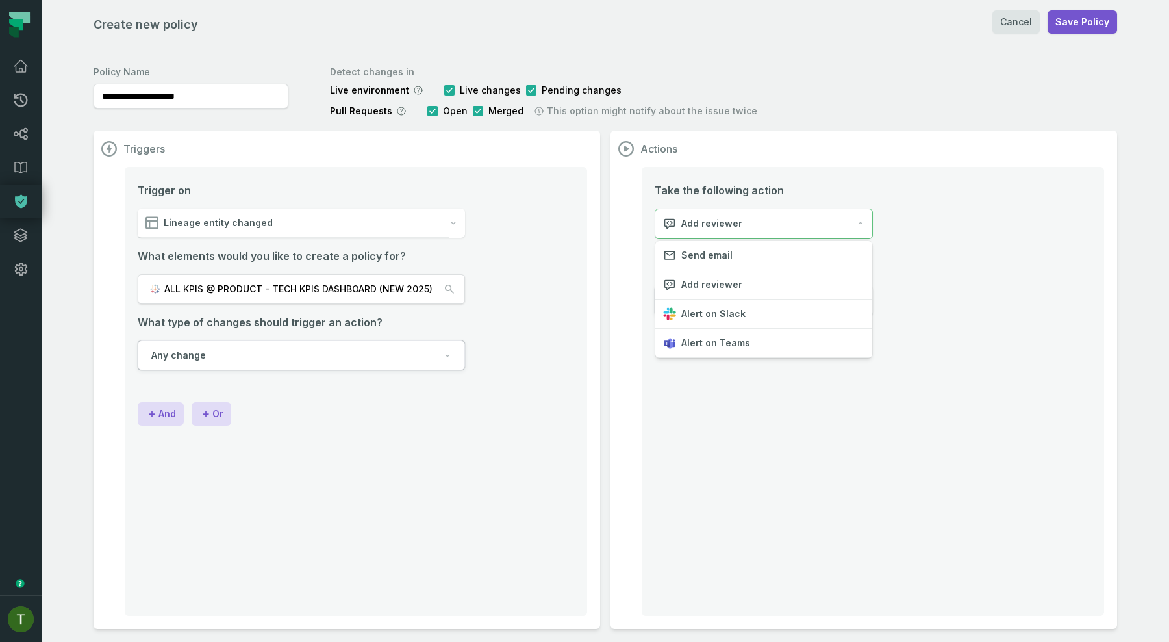
click at [712, 219] on span "Add reviewer" at bounding box center [711, 223] width 61 height 13
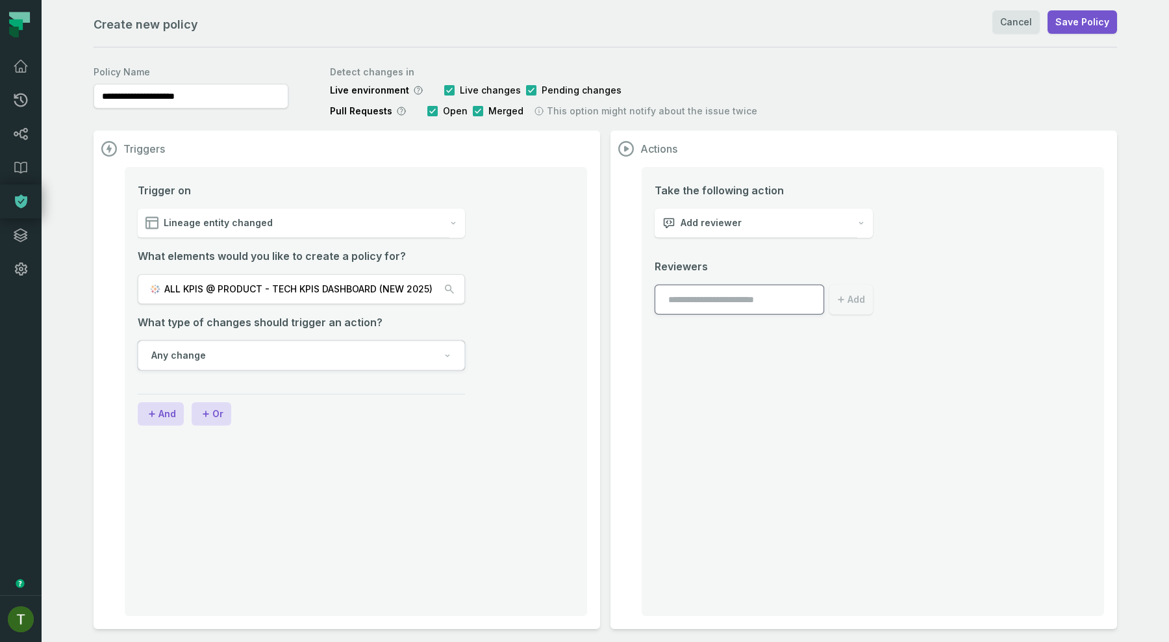
click at [724, 238] on div "Take the following action Add reviewer Reviewers Add" at bounding box center [764, 248] width 218 height 132
click at [729, 229] on span "Add reviewer" at bounding box center [711, 222] width 61 height 13
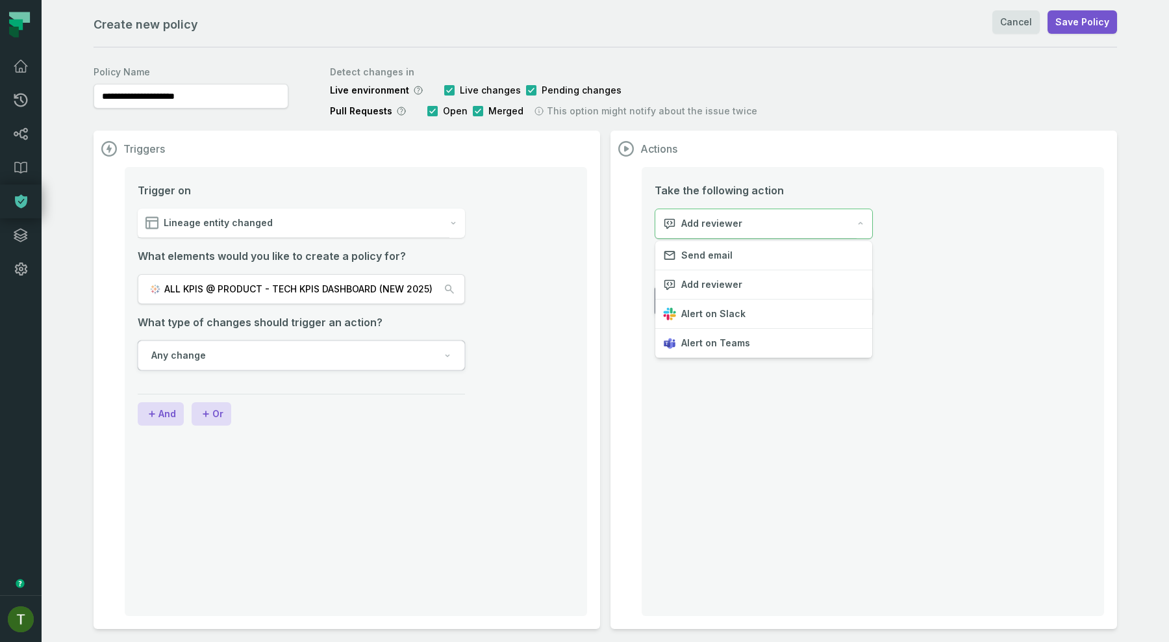
drag, startPoint x: 518, startPoint y: 321, endPoint x: 518, endPoint y: 332, distance: 11.0
click at [518, 332] on div "Triggers Trigger on Lineage entity changed What elements would you like to crea…" at bounding box center [605, 380] width 1023 height 498
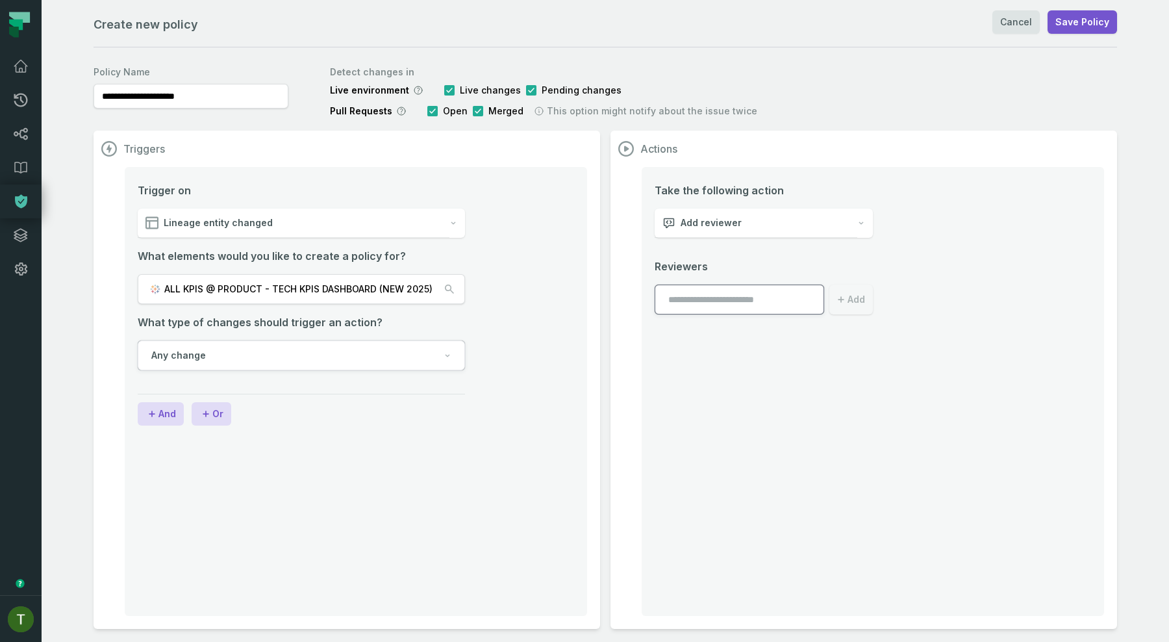
click at [364, 366] on button "Any change" at bounding box center [301, 355] width 327 height 30
click at [451, 442] on div "Trigger on Lineage entity changed What elements would you like to create a poli…" at bounding box center [356, 391] width 462 height 449
click at [21, 140] on icon at bounding box center [21, 134] width 16 height 16
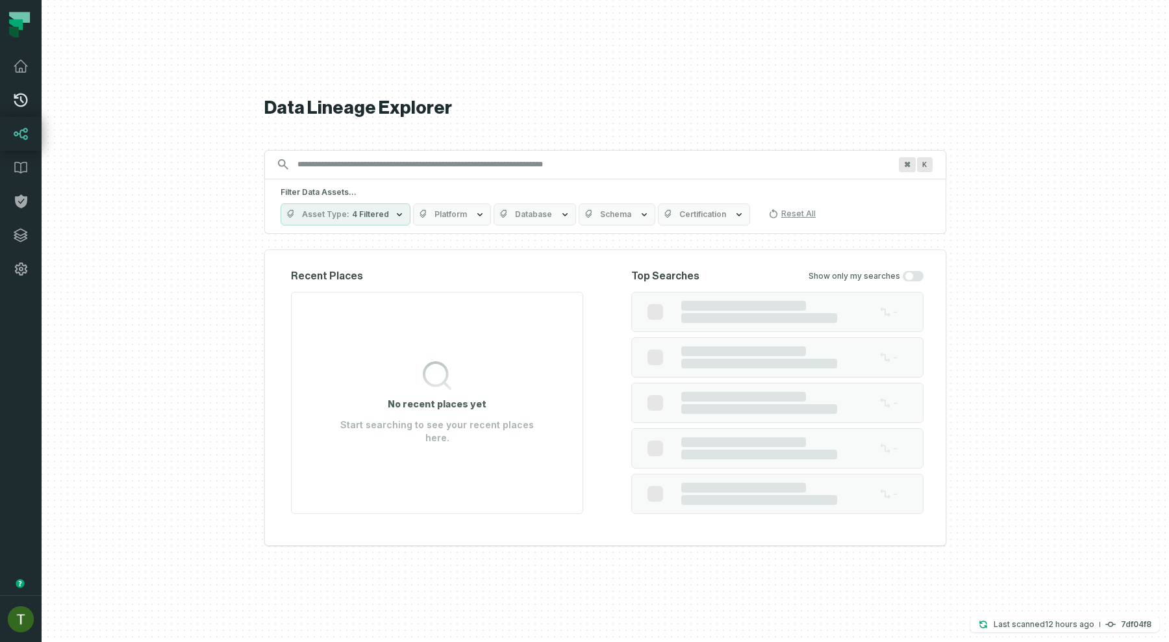
click at [18, 90] on link "Pull Requests" at bounding box center [21, 100] width 42 height 34
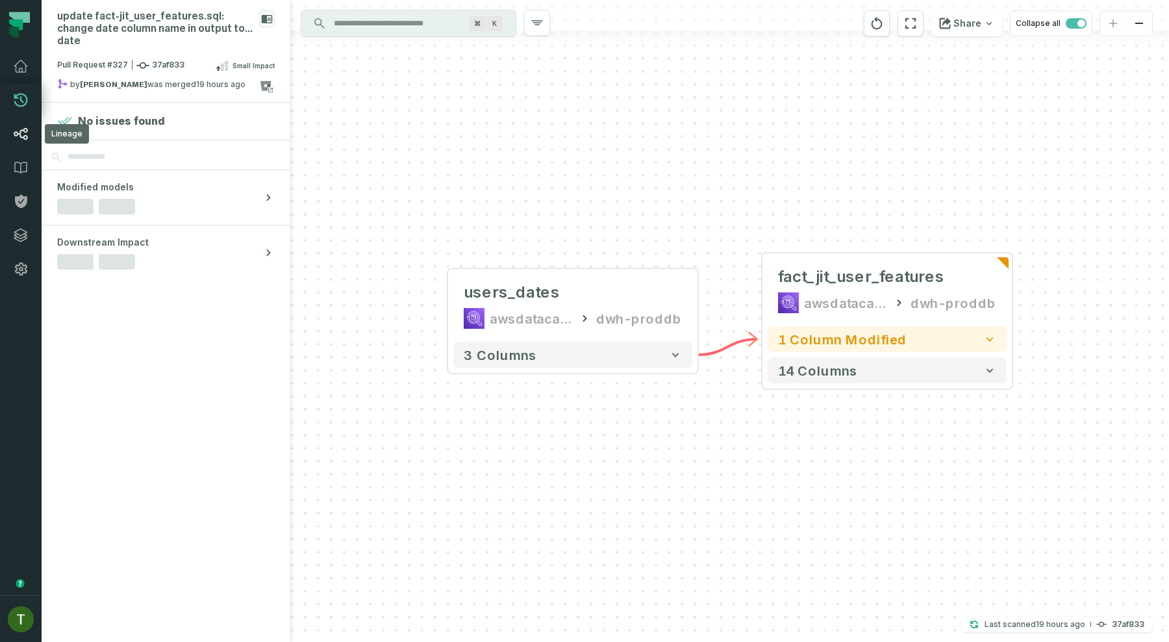
click at [16, 122] on link "Lineage" at bounding box center [21, 134] width 42 height 34
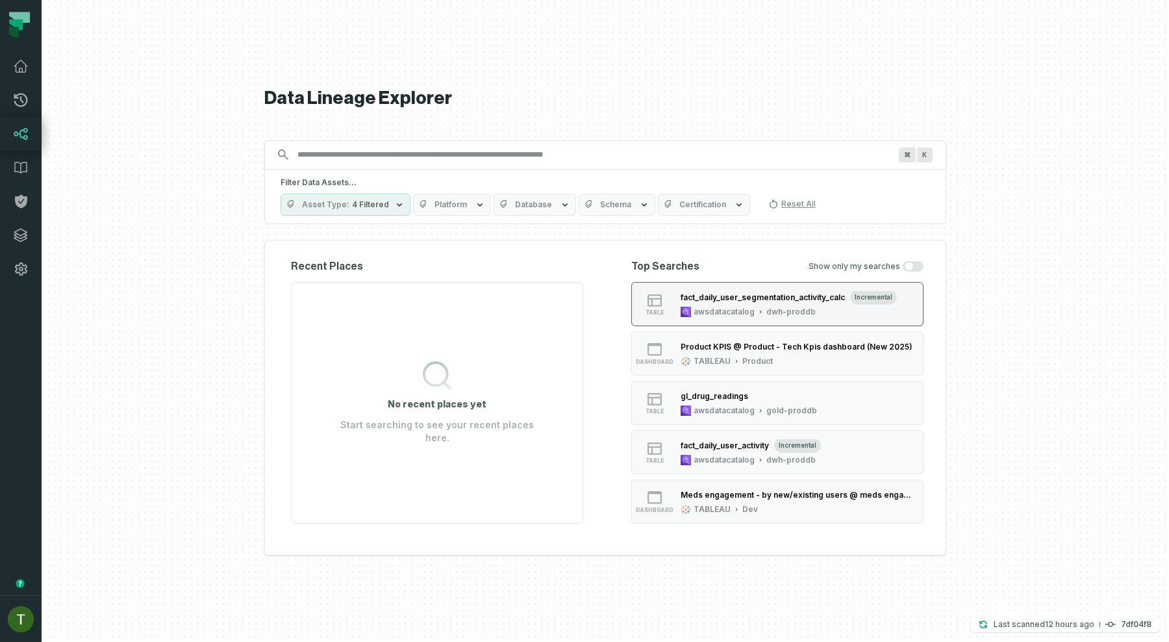
click at [708, 307] on div "awsdatacatalog" at bounding box center [724, 312] width 61 height 10
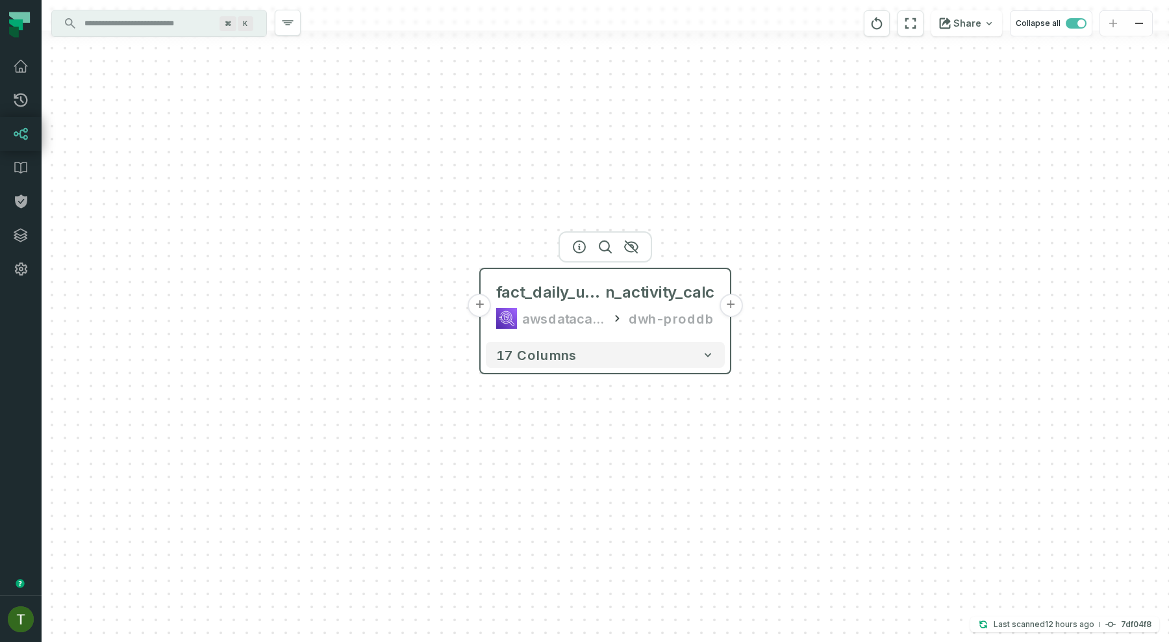
click at [640, 304] on div "fact_daily_user_segmentatio n_activity_calc awsdatacatalog dwh-proddb" at bounding box center [605, 305] width 239 height 62
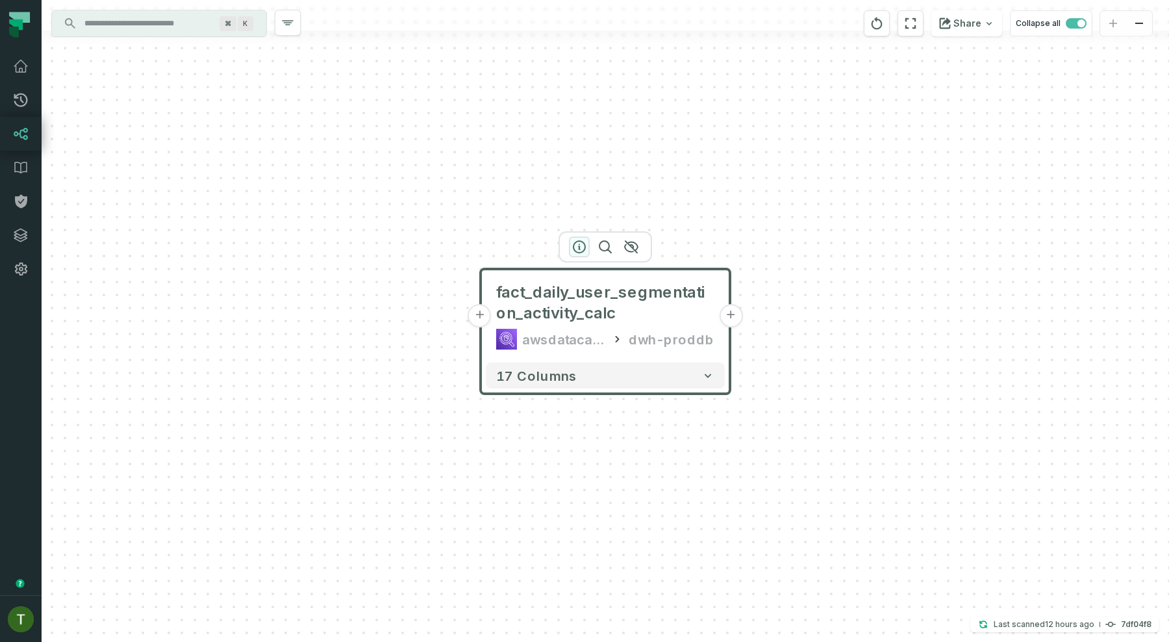
click at [576, 251] on icon "button" at bounding box center [579, 247] width 12 height 12
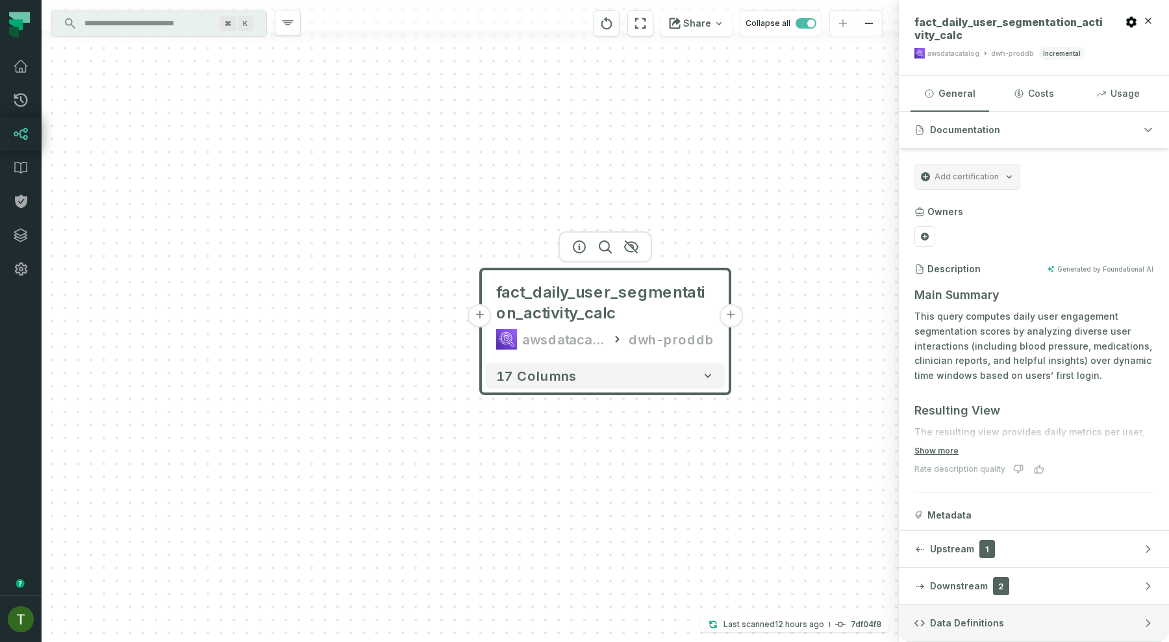
click at [942, 620] on span "Data Definitions" at bounding box center [967, 622] width 74 height 13
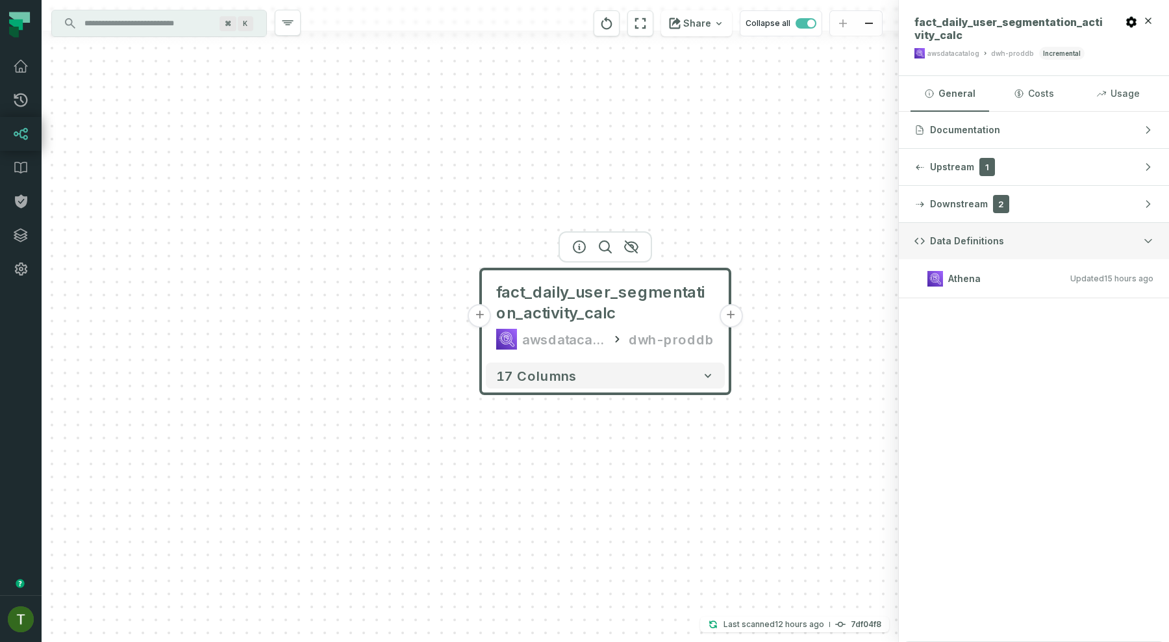
click at [991, 244] on span "Data Definitions" at bounding box center [967, 240] width 74 height 13
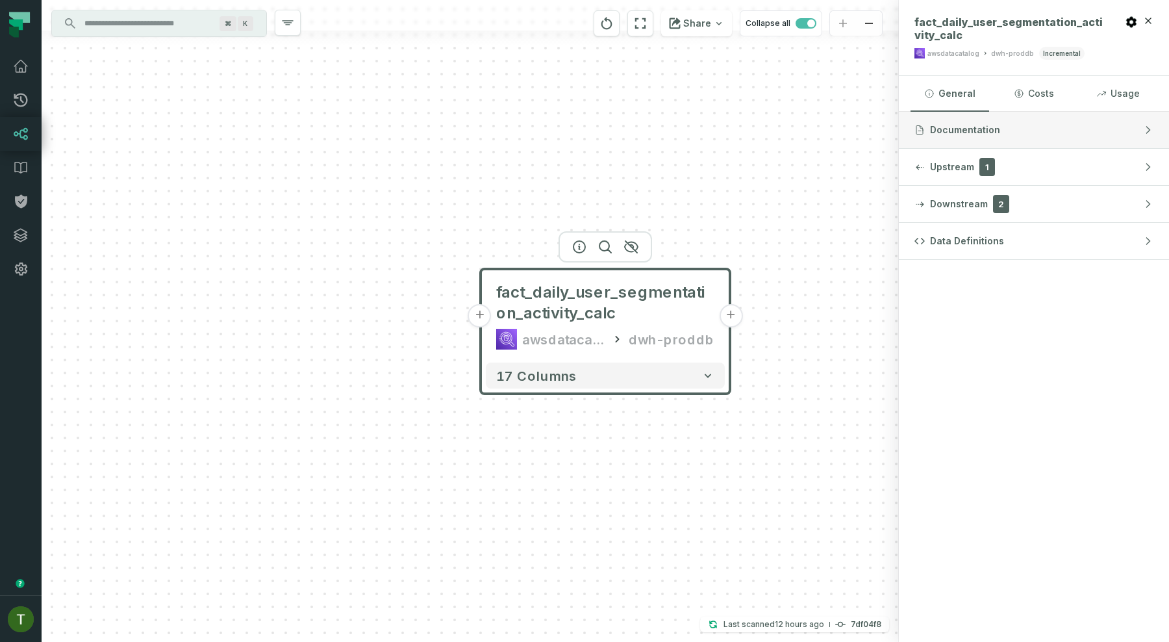
click at [990, 125] on span "Documentation" at bounding box center [965, 129] width 70 height 13
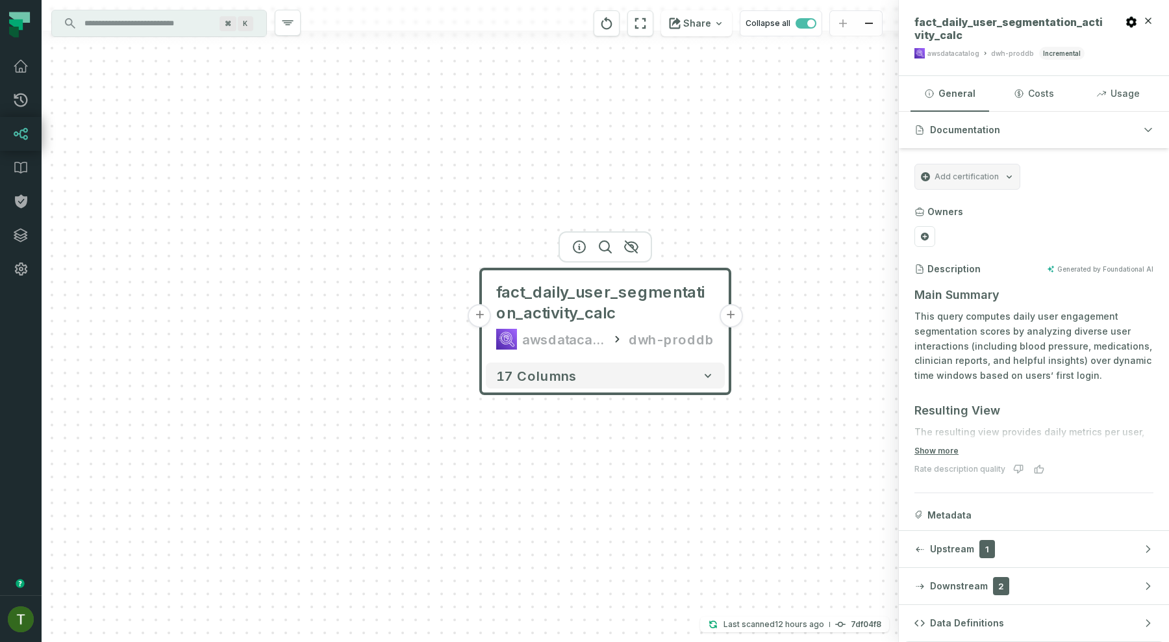
click at [736, 317] on button "+" at bounding box center [730, 315] width 23 height 23
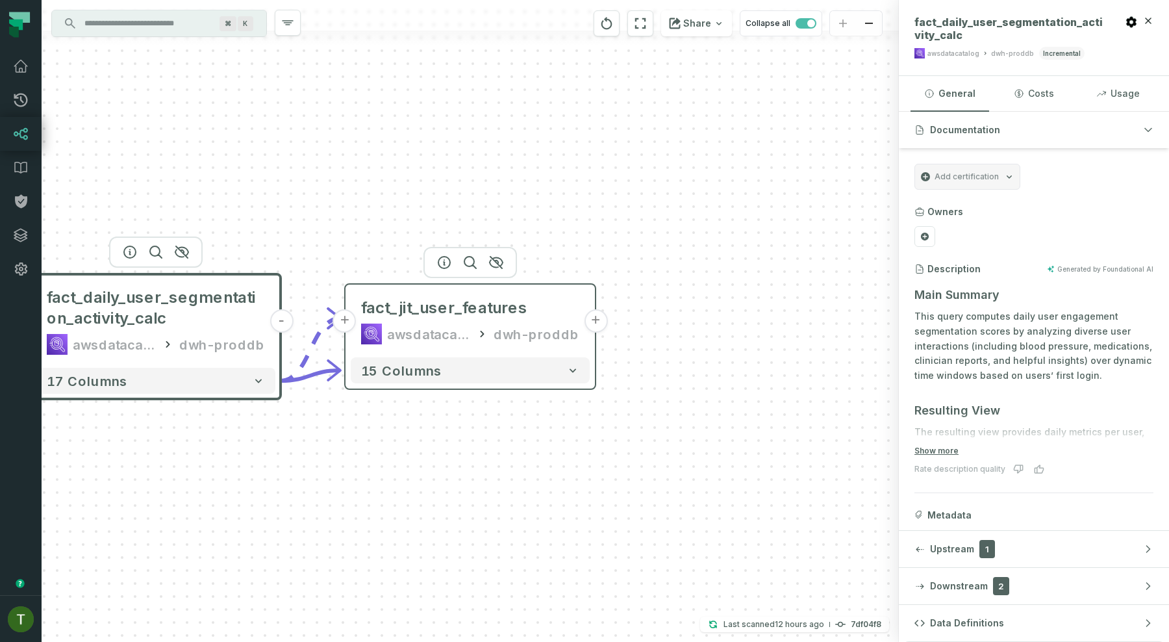
click at [520, 320] on div "fact_jit_user_features awsdatacatalog dwh-proddb" at bounding box center [470, 321] width 239 height 62
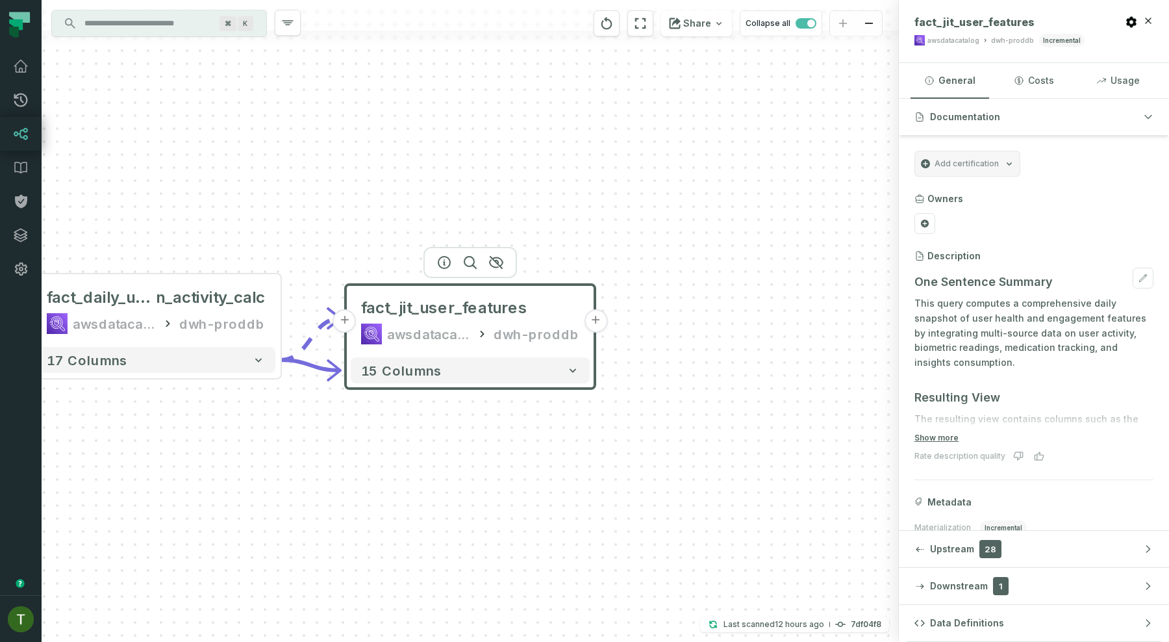
click at [955, 318] on p "This query computes a comprehensive daily snapshot of user health and engagemen…" at bounding box center [1033, 333] width 239 height 74
click at [934, 438] on button "Show more" at bounding box center [936, 438] width 44 height 10
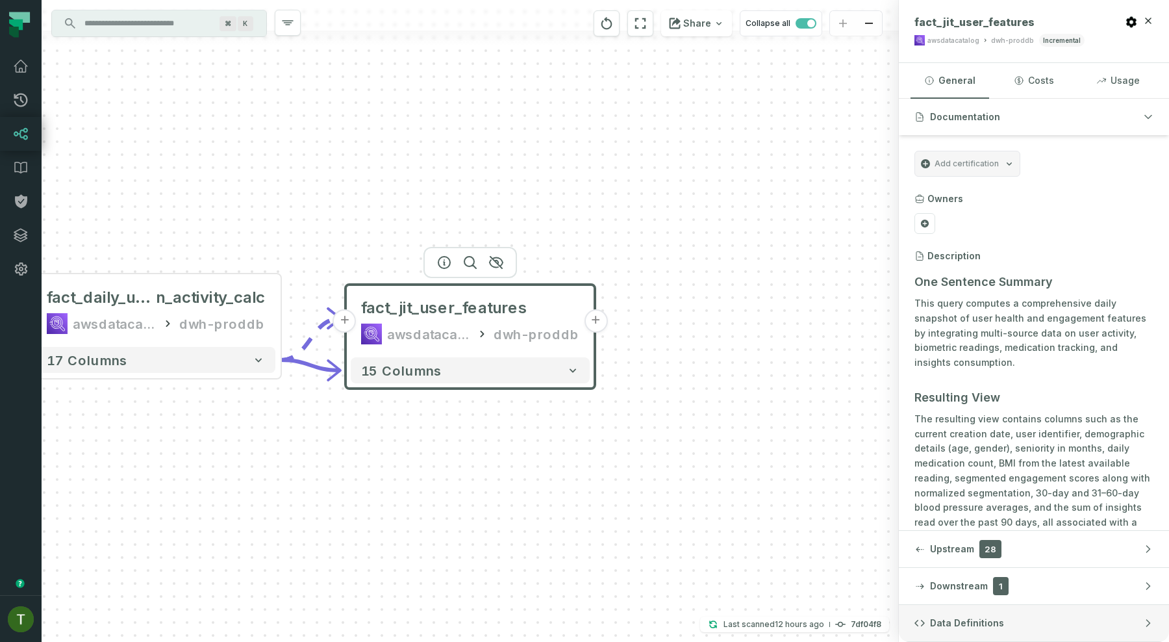
click at [958, 626] on span "Data Definitions" at bounding box center [967, 622] width 74 height 13
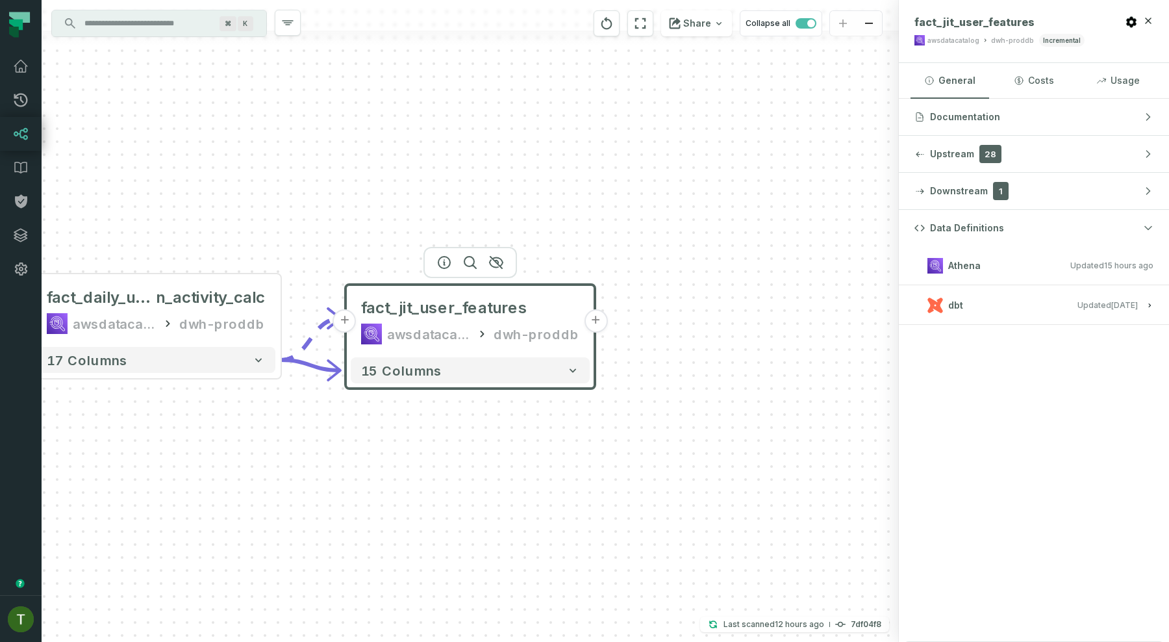
click at [1037, 305] on button "dbt Updated 8/24/2025, 6:24:16 PM" at bounding box center [1033, 305] width 239 height 18
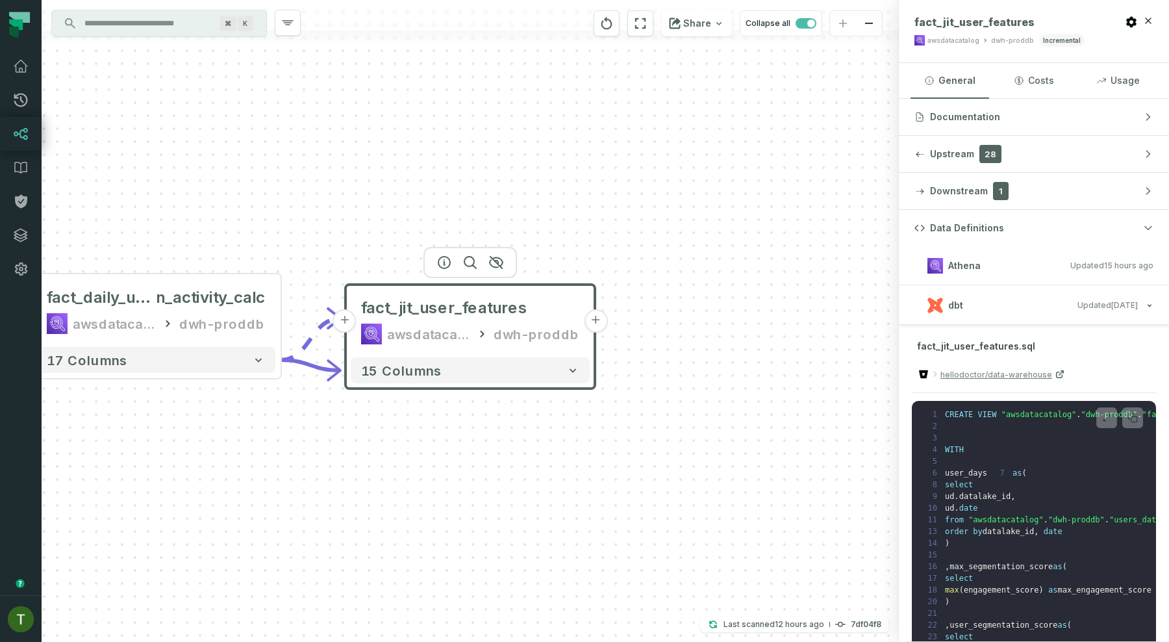
click at [1077, 303] on span "Updated 8/24/2025, 6:24:16 PM" at bounding box center [1107, 305] width 60 height 10
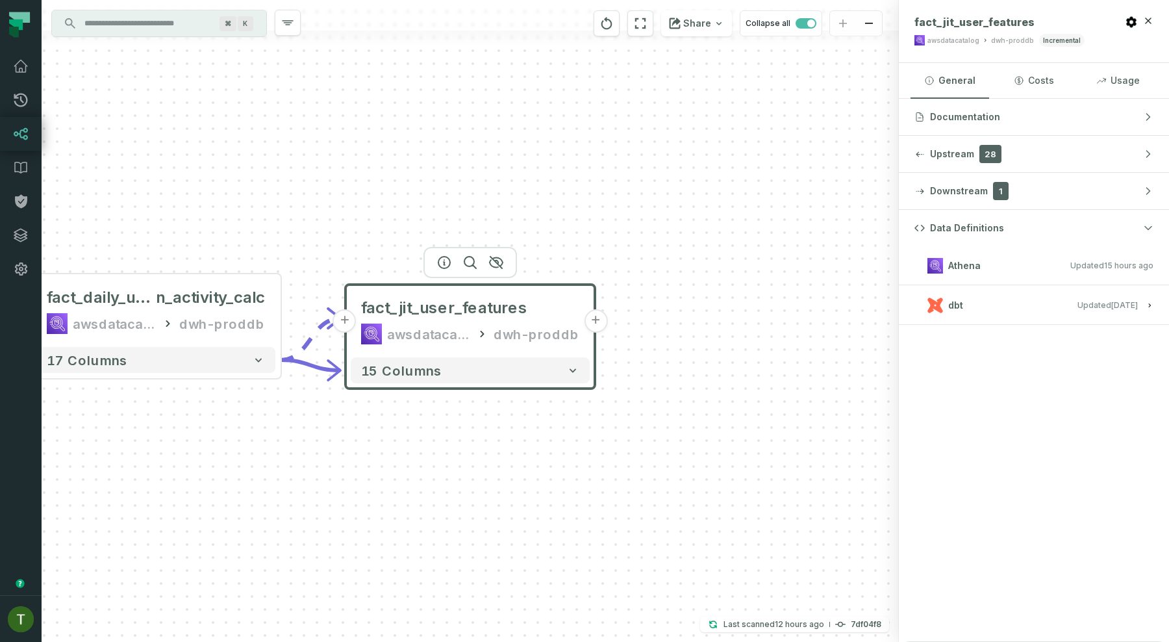
click at [1077, 305] on span "Updated 8/24/2025, 6:24:16 PM" at bounding box center [1107, 305] width 60 height 10
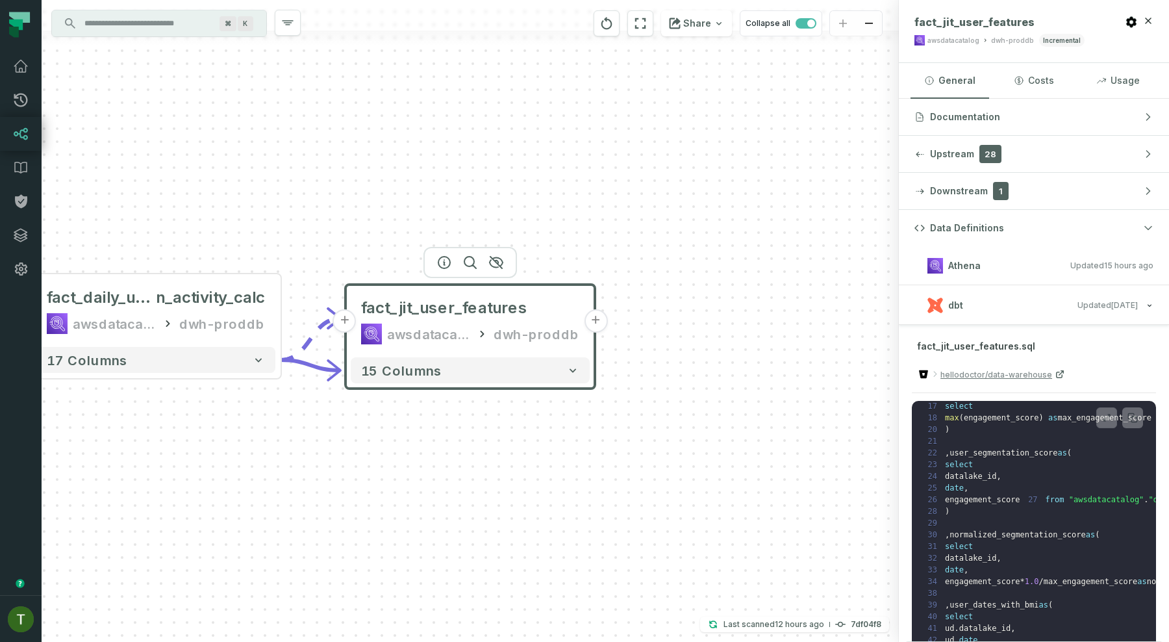
scroll to position [173, 0]
click at [600, 320] on button "+" at bounding box center [595, 320] width 23 height 23
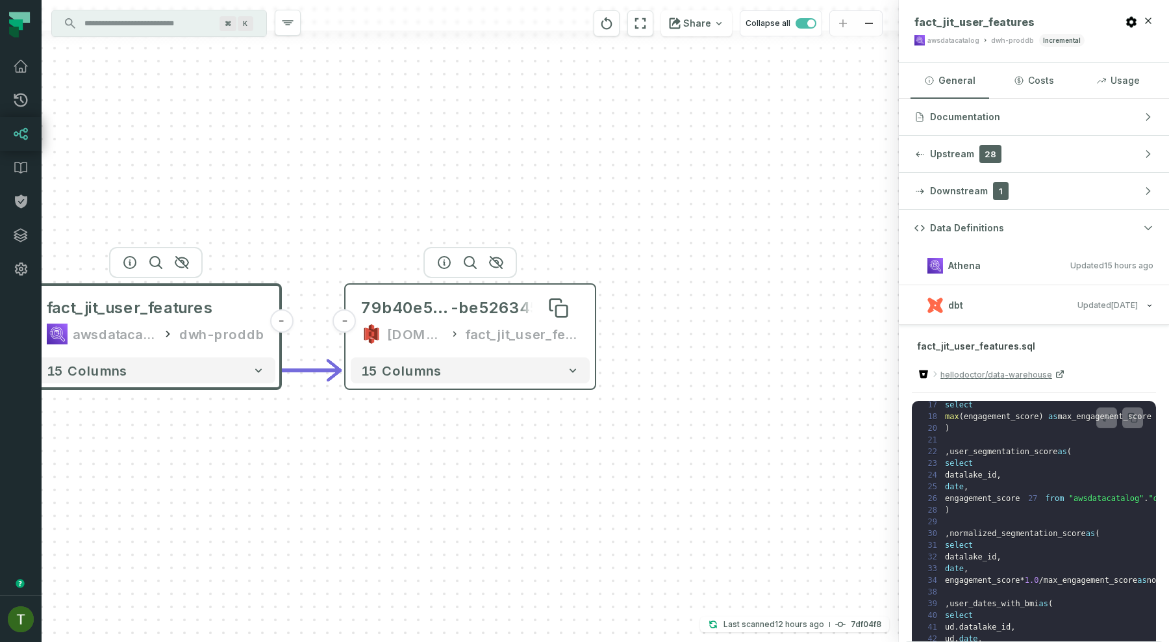
click at [525, 306] on span "-be5263450523" at bounding box center [515, 307] width 129 height 21
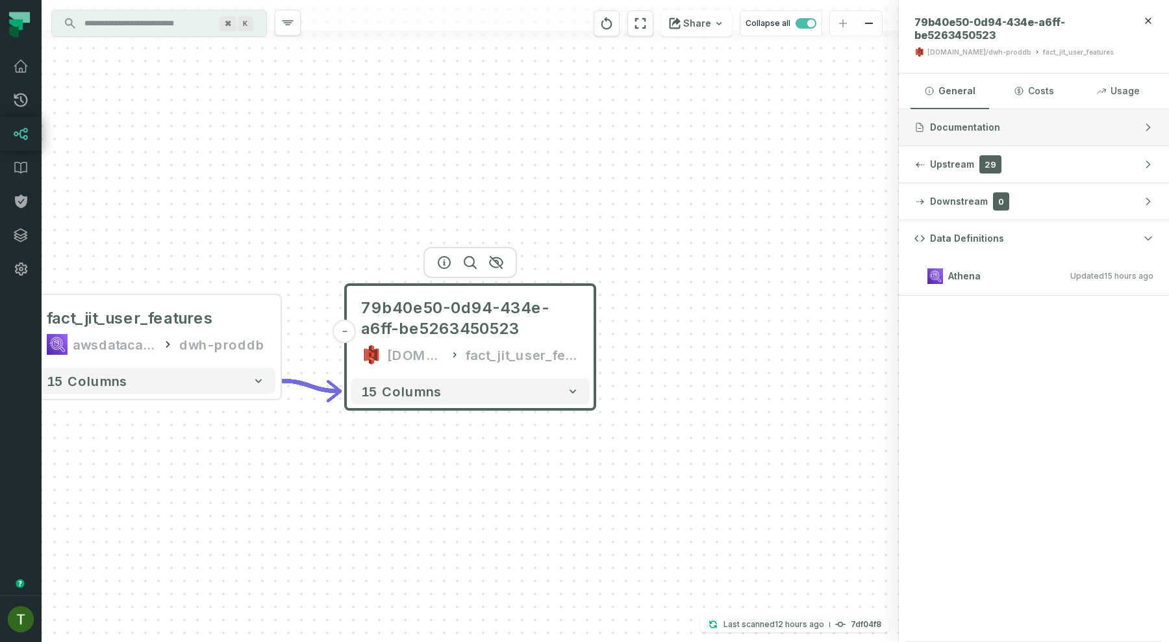
click at [977, 113] on button "Documentation" at bounding box center [1034, 127] width 270 height 36
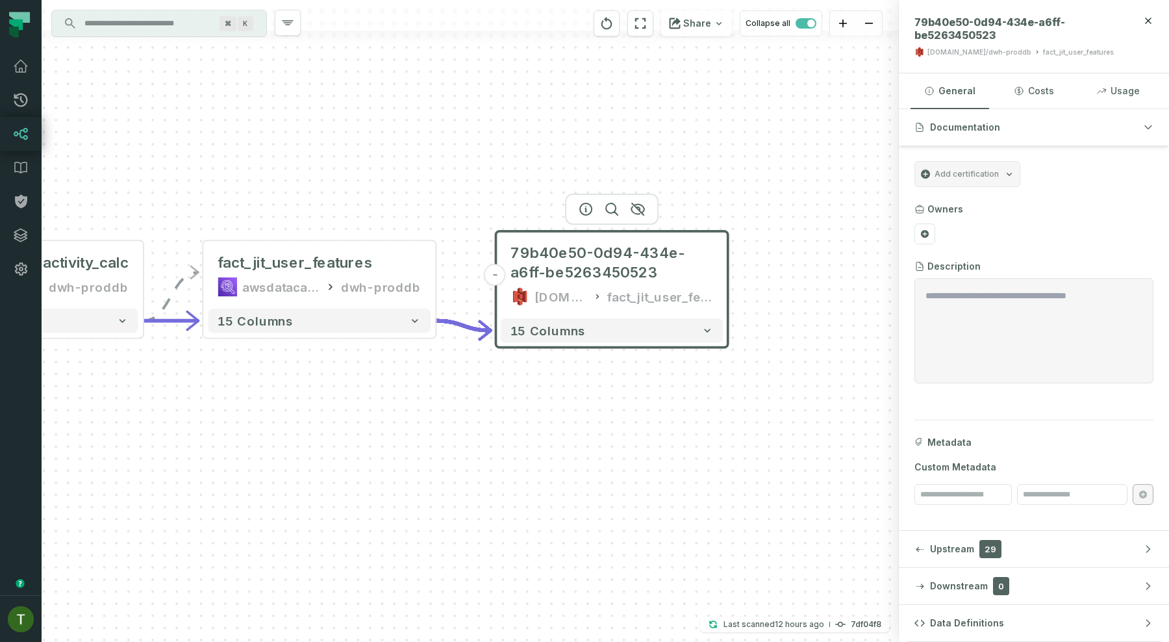
drag, startPoint x: 682, startPoint y: 380, endPoint x: 807, endPoint y: 321, distance: 138.3
click at [807, 321] on div "- 79b40e50-0d94-434e-a6ff-be5263450523 s3.hello.do.data.warehouse.prod/dwh-prod…" at bounding box center [470, 321] width 857 height 642
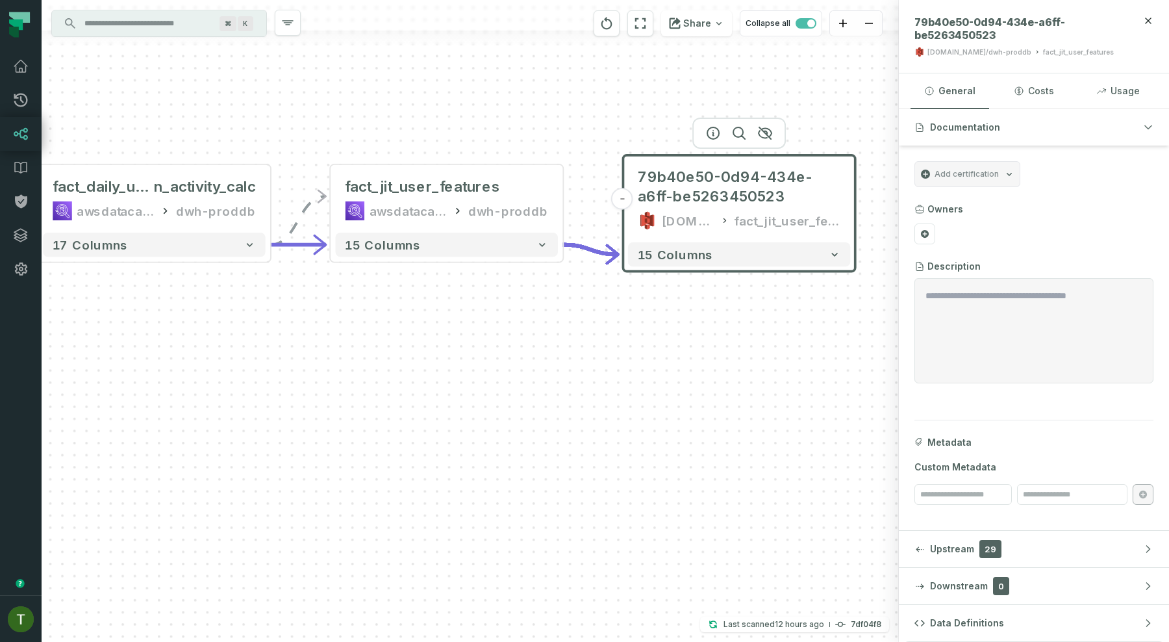
drag, startPoint x: 659, startPoint y: 385, endPoint x: 786, endPoint y: 309, distance: 148.2
click at [786, 309] on div "- 79b40e50-0d94-434e-a6ff-be5263450523 s3.hello.do.data.warehouse.prod/dwh-prod…" at bounding box center [470, 321] width 857 height 642
click at [512, 204] on div "dwh-proddb" at bounding box center [508, 210] width 80 height 19
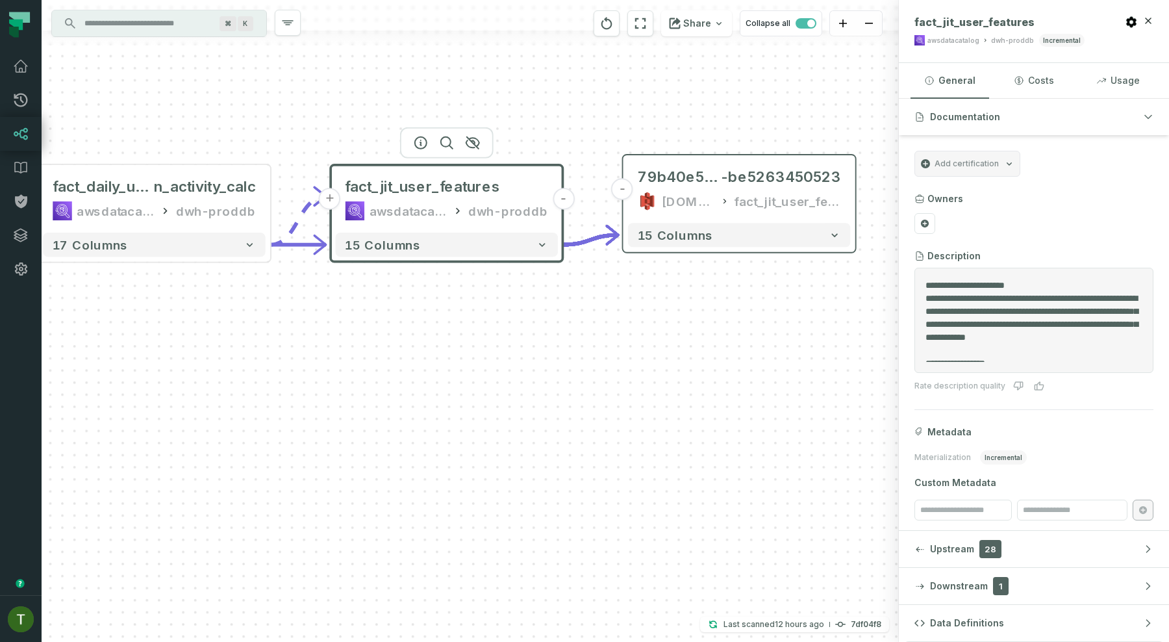
click at [329, 193] on button "+" at bounding box center [329, 198] width 21 height 21
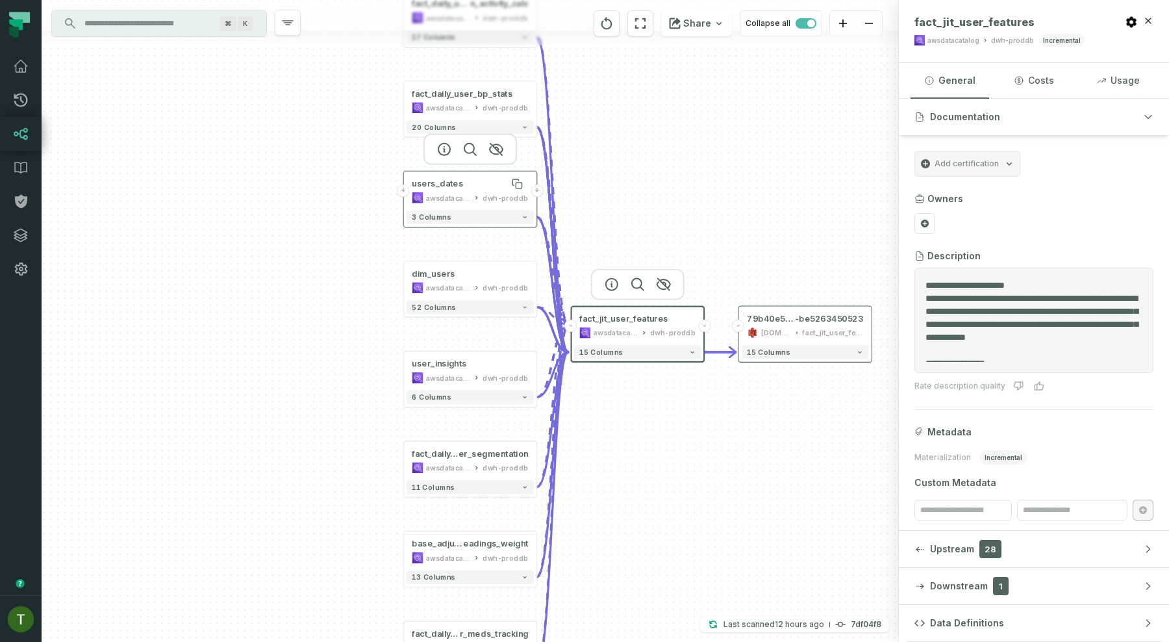
click at [457, 188] on div "users_dates" at bounding box center [437, 184] width 51 height 11
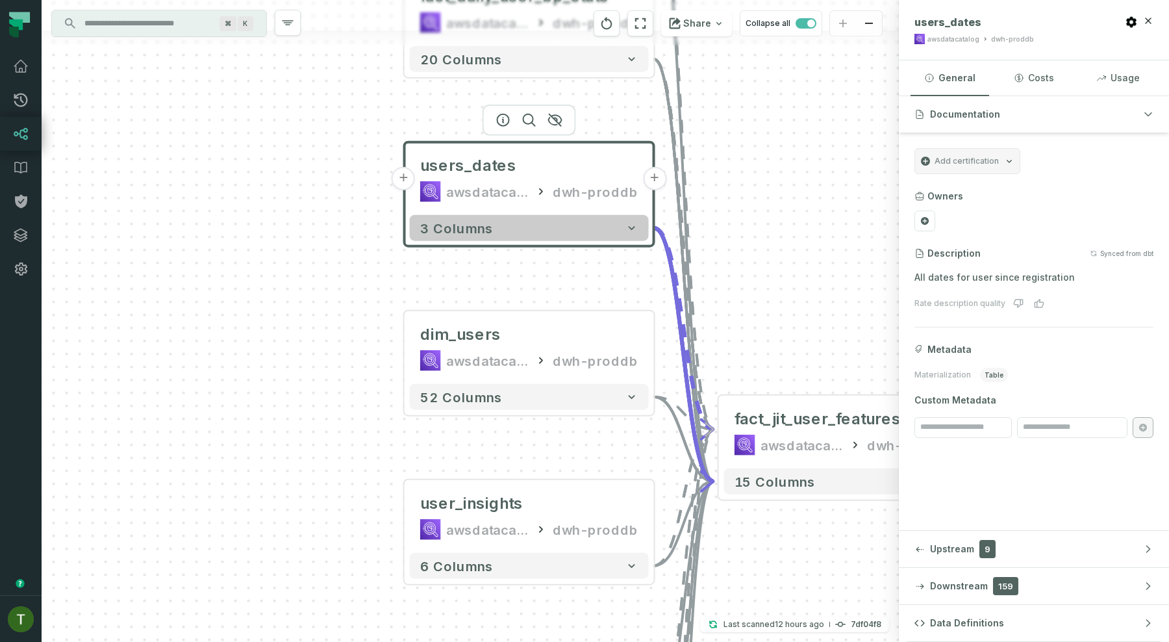
drag, startPoint x: 406, startPoint y: 220, endPoint x: 557, endPoint y: 238, distance: 151.7
click at [557, 238] on button "3 columns" at bounding box center [529, 228] width 239 height 26
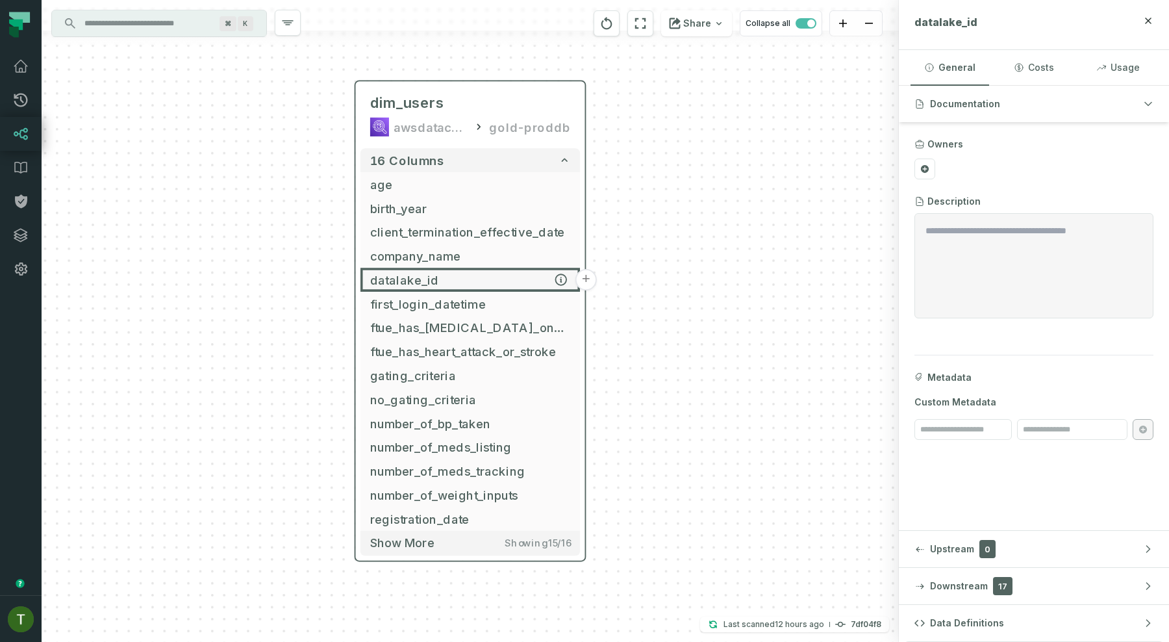
click at [587, 277] on button "+" at bounding box center [585, 279] width 21 height 21
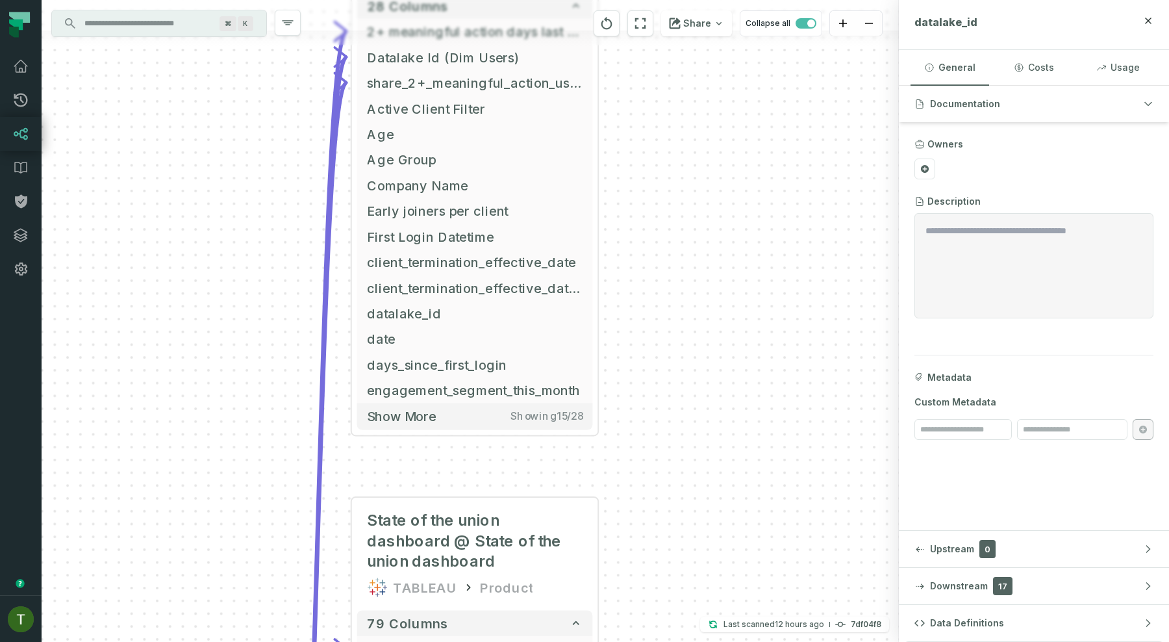
drag, startPoint x: 729, startPoint y: 411, endPoint x: 736, endPoint y: 222, distance: 189.1
click at [736, 222] on div "+ Y1 2+ Meaningful action days @ BPs & Engagement TABLEAU Growth Squad 28 colum…" at bounding box center [470, 321] width 857 height 642
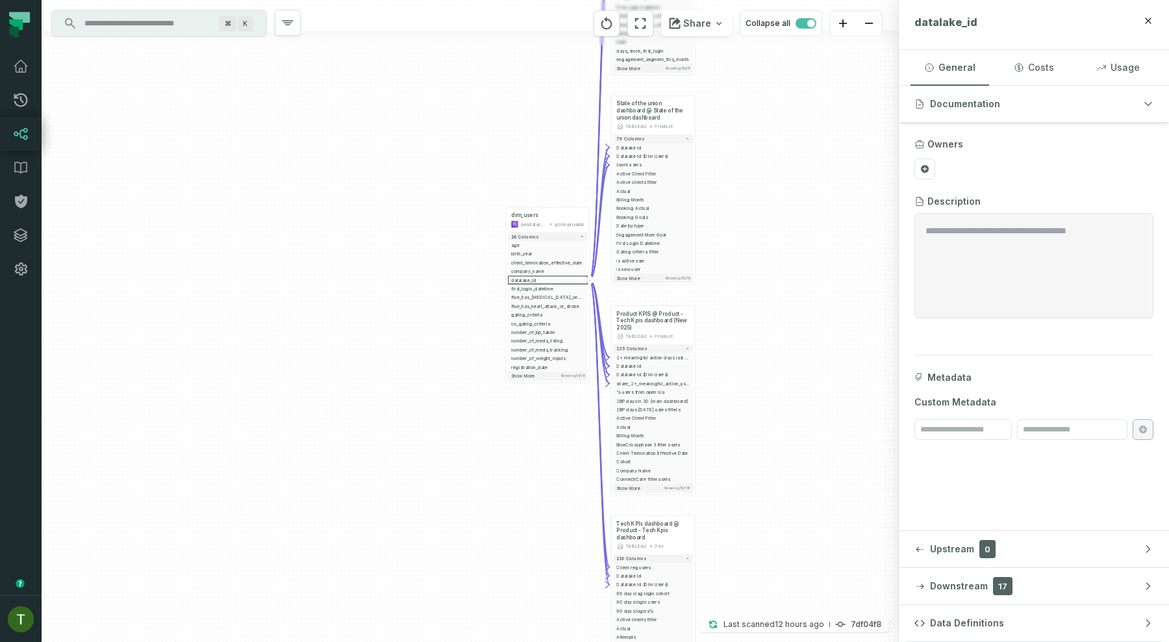
drag, startPoint x: 733, startPoint y: 352, endPoint x: 738, endPoint y: 135, distance: 217.0
click at [738, 135] on div "+ Y1 2+ Meaningful action days @ BPs & Engagement TABLEAU Growth Squad 28 colum…" at bounding box center [470, 321] width 857 height 642
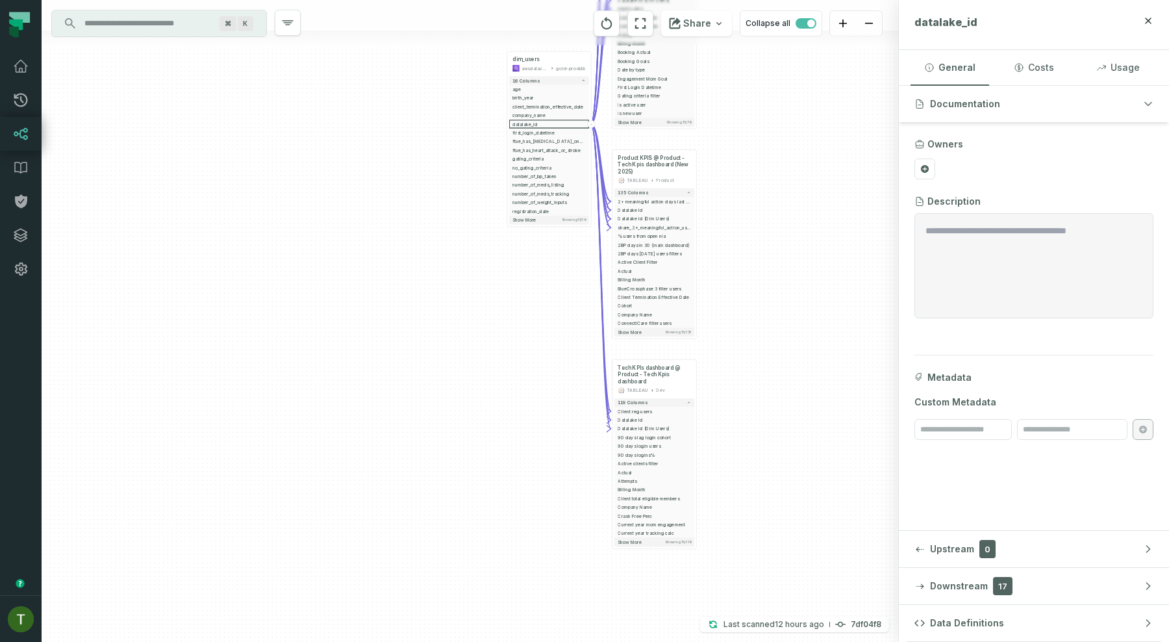
drag, startPoint x: 744, startPoint y: 172, endPoint x: 739, endPoint y: 69, distance: 103.4
click at [739, 69] on div "+ Y1 2+ Meaningful action days @ BPs & Engagement TABLEAU Growth Squad 28 colum…" at bounding box center [470, 321] width 857 height 642
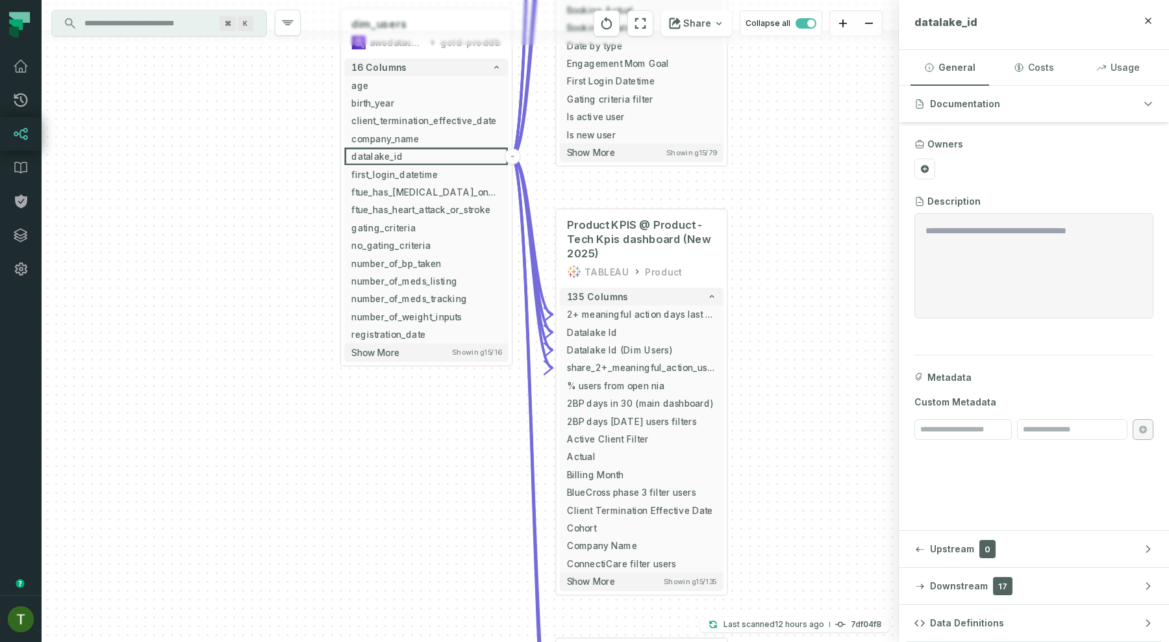
drag, startPoint x: 718, startPoint y: 242, endPoint x: 735, endPoint y: 201, distance: 44.5
click at [735, 201] on div "+ Y1 2+ Meaningful action days @ BPs & Engagement TABLEAU Growth Squad 28 colum…" at bounding box center [470, 321] width 857 height 642
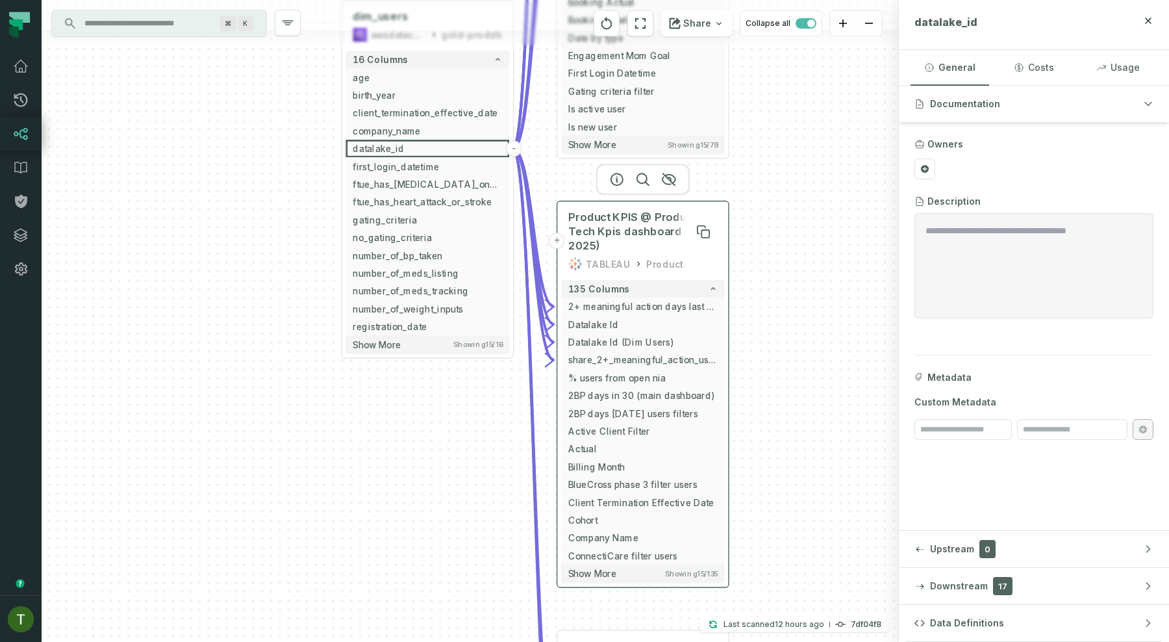
click at [626, 238] on span "Product KPIS @ Product - Tech Kpis dashboard (New 2025)" at bounding box center [642, 231] width 149 height 43
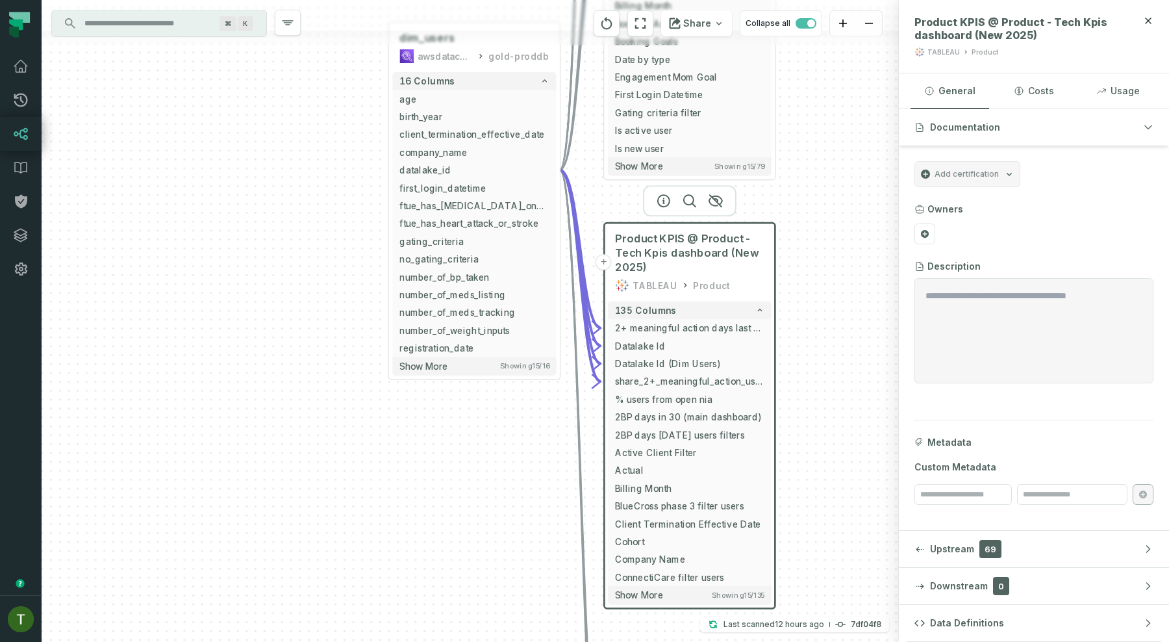
drag, startPoint x: 799, startPoint y: 221, endPoint x: 854, endPoint y: 250, distance: 61.9
click at [854, 250] on div "+ Y1 2+ Meaningful action days @ BPs & Engagement TABLEAU Growth Squad 28 colum…" at bounding box center [470, 321] width 857 height 642
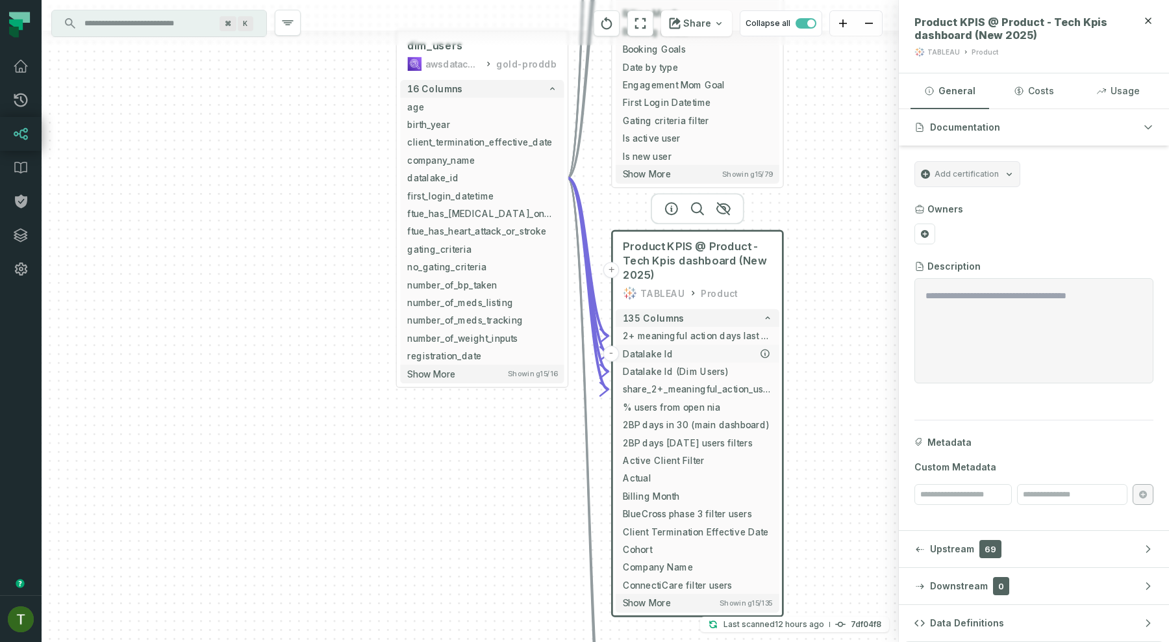
click at [673, 351] on span "Datalake Id" at bounding box center [697, 354] width 149 height 14
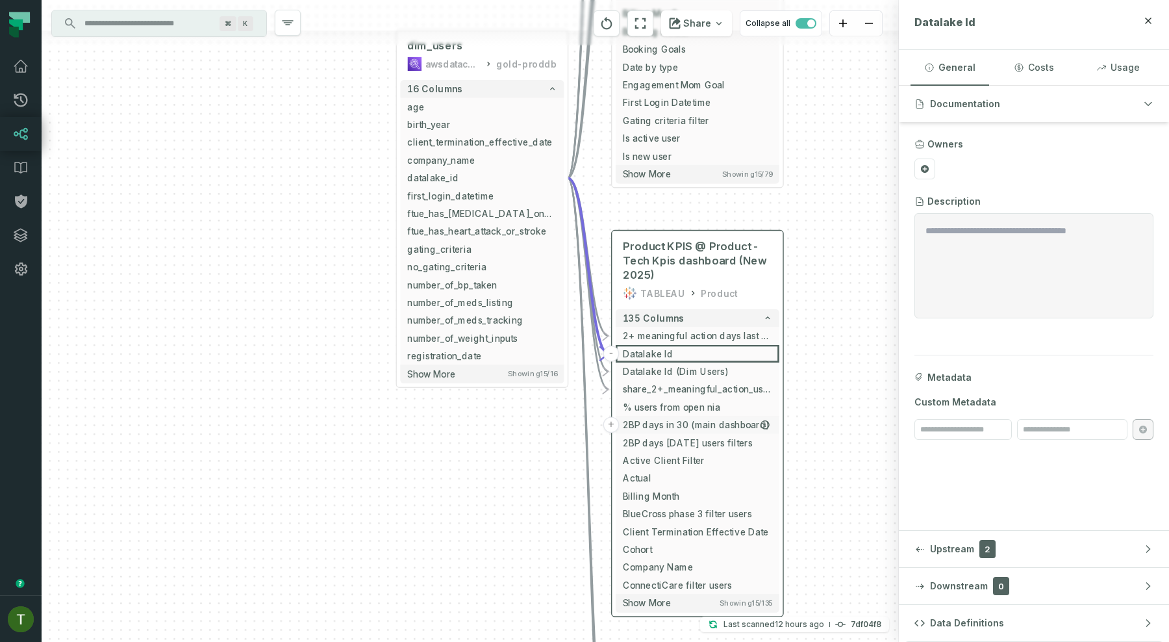
click at [612, 427] on button "+" at bounding box center [611, 424] width 16 height 16
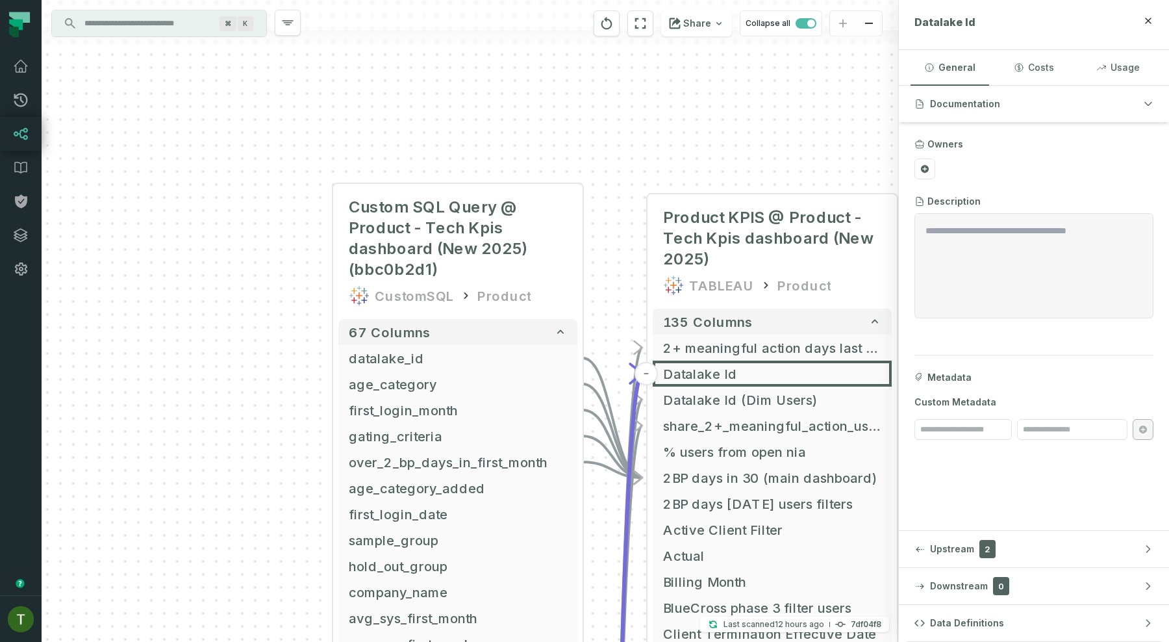
drag, startPoint x: 605, startPoint y: 405, endPoint x: 593, endPoint y: 304, distance: 101.4
click at [593, 304] on div "+ Custom SQL Query @ Product - Tech Kpis dashboard (New 2025) (bbc0b2d1) Custom…" at bounding box center [470, 321] width 857 height 642
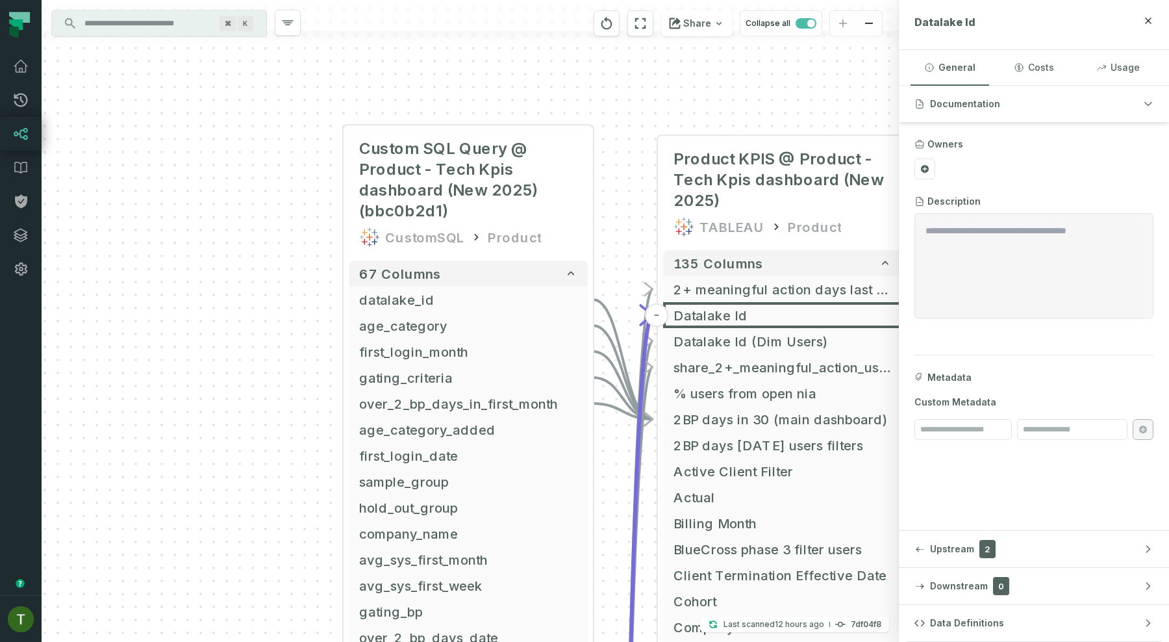
drag, startPoint x: 609, startPoint y: 505, endPoint x: 620, endPoint y: 447, distance: 59.4
click at [620, 447] on div "+ Custom SQL Query @ Product - Tech Kpis dashboard (New 2025) (bbc0b2d1) Custom…" at bounding box center [470, 321] width 857 height 642
click at [670, 422] on button "2BP days in 30 (main dashboard)" at bounding box center [782, 419] width 239 height 26
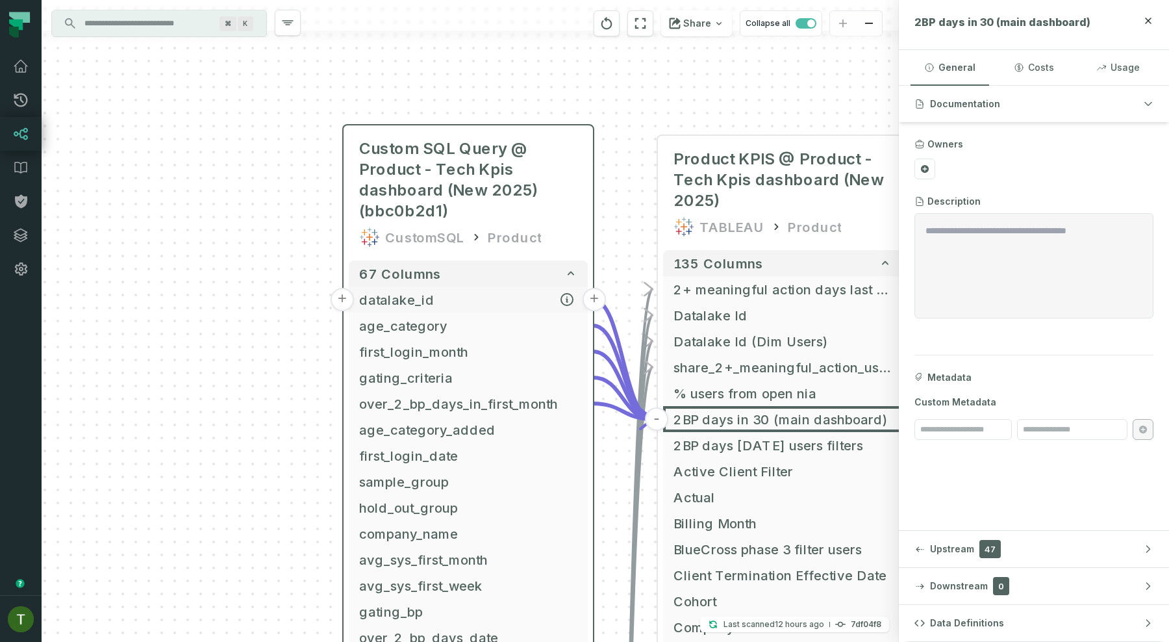
click at [347, 290] on button "+" at bounding box center [342, 299] width 23 height 23
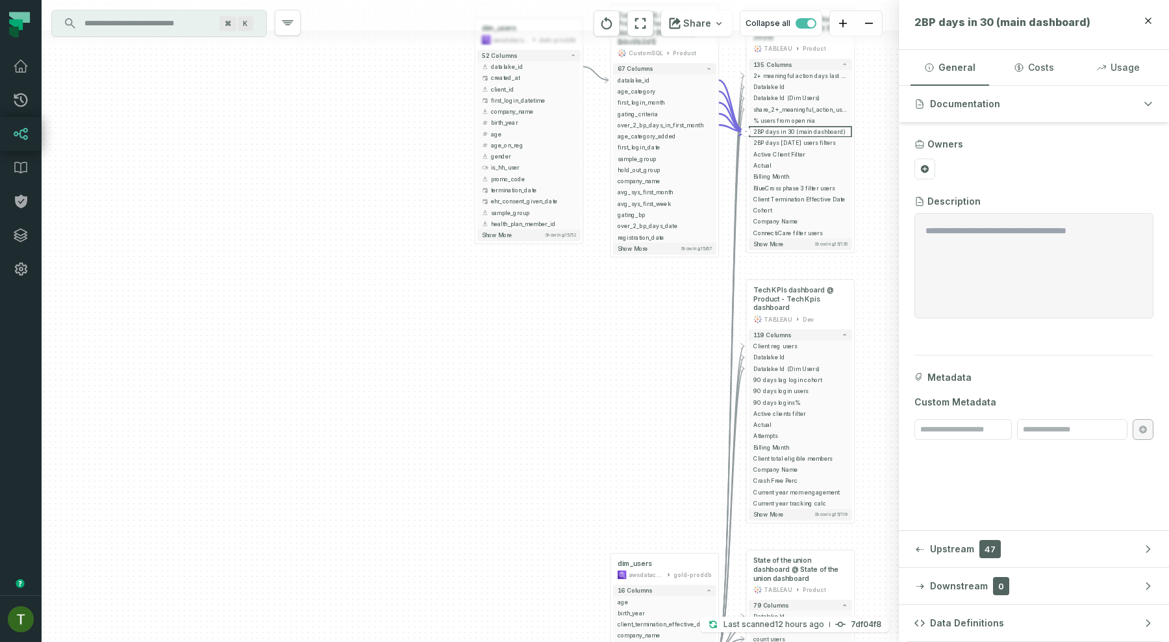
drag, startPoint x: 591, startPoint y: 520, endPoint x: 590, endPoint y: 193, distance: 326.6
click at [590, 193] on div "+ dim_users awsdatacatalog dwh-proddb + 52 columns + datalake_id + + created_at…" at bounding box center [470, 321] width 857 height 642
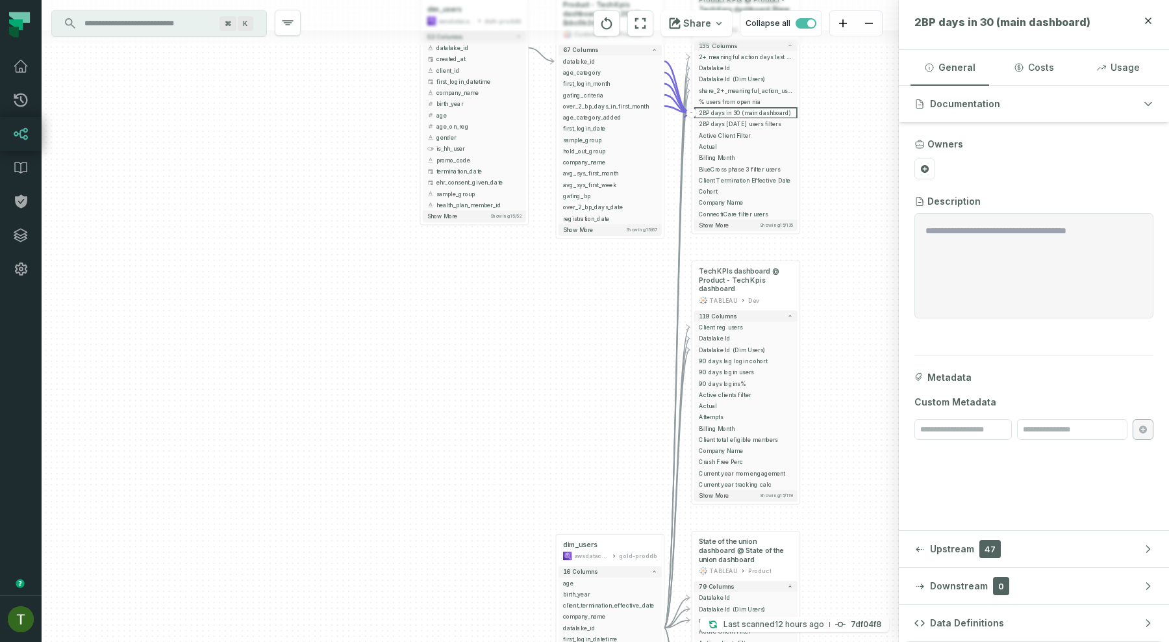
drag, startPoint x: 612, startPoint y: 346, endPoint x: 497, endPoint y: 391, distance: 124.0
click at [497, 391] on div "+ dim_users awsdatacatalog dwh-proddb + 52 columns + datalake_id + + created_at…" at bounding box center [470, 321] width 857 height 642
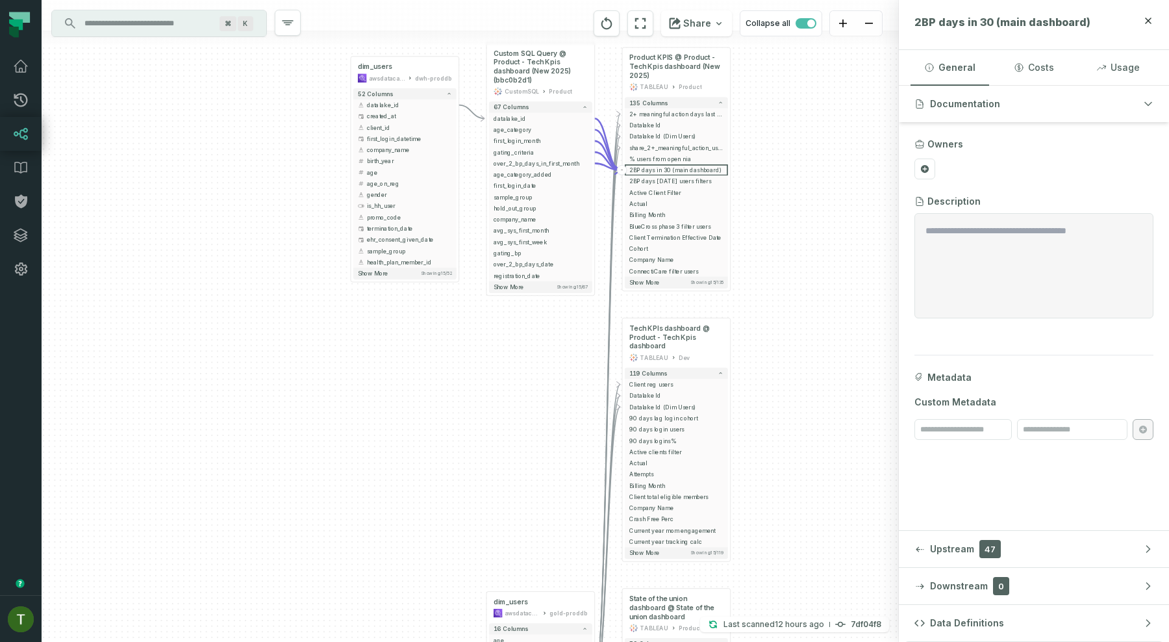
drag, startPoint x: 497, startPoint y: 391, endPoint x: 429, endPoint y: 536, distance: 160.1
click at [429, 536] on div "+ dim_users awsdatacatalog dwh-proddb + 52 columns + datalake_id + + created_at…" at bounding box center [470, 321] width 857 height 642
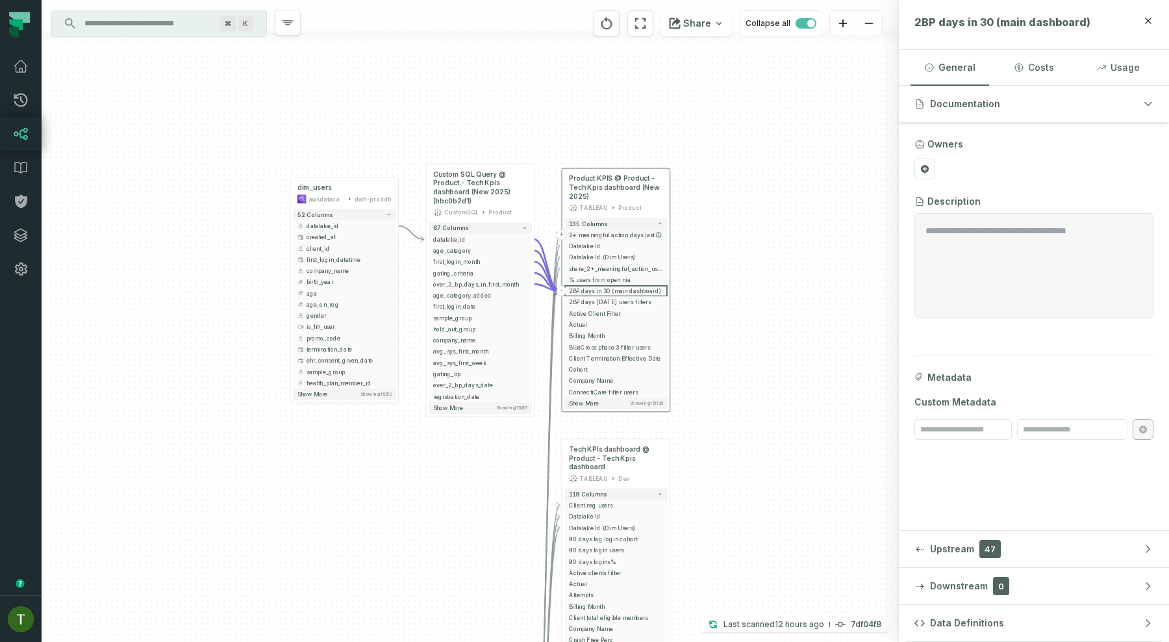
click at [628, 237] on span "2+ meaningful action days last 28 days last per month" at bounding box center [616, 235] width 94 height 8
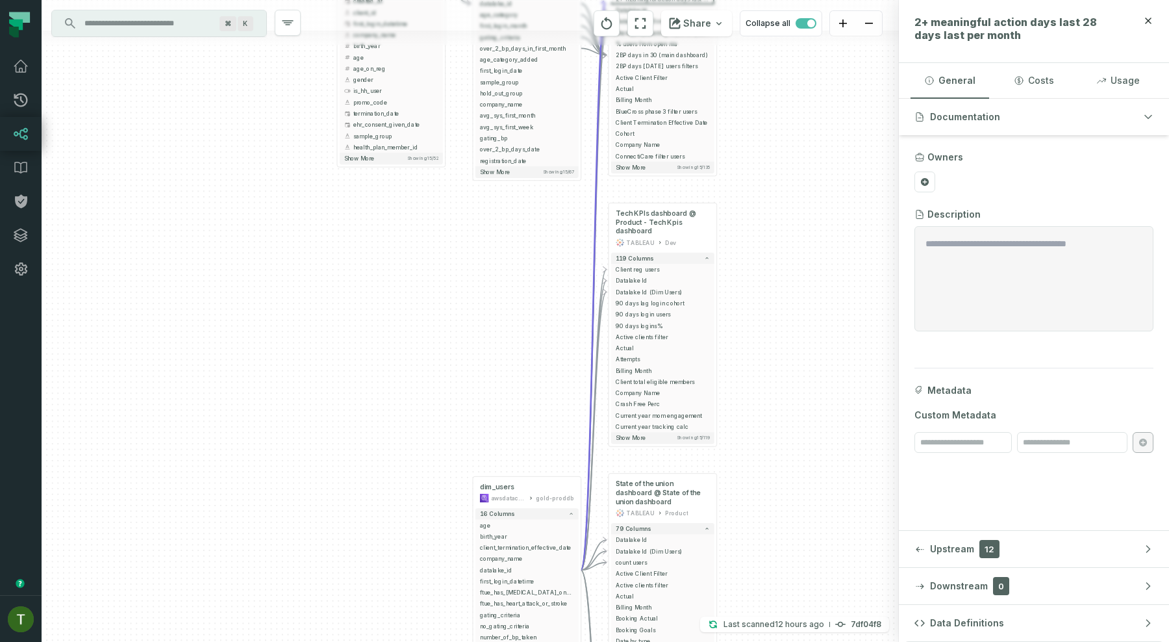
drag, startPoint x: 442, startPoint y: 439, endPoint x: 527, endPoint y: 73, distance: 376.0
click at [527, 73] on div "+ dim_users awsdatacatalog dwh-proddb + 52 columns + datalake_id + + created_at…" at bounding box center [470, 321] width 857 height 642
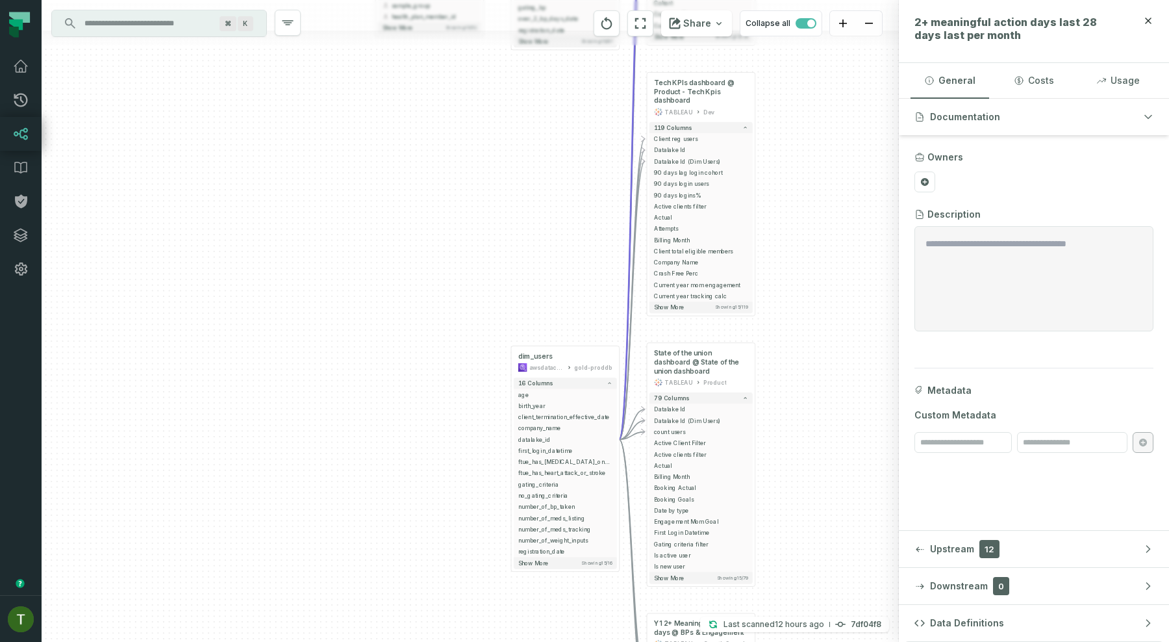
drag, startPoint x: 496, startPoint y: 397, endPoint x: 496, endPoint y: 360, distance: 37.0
click at [496, 360] on div "+ dim_users awsdatacatalog dwh-proddb + 52 columns + datalake_id + + created_at…" at bounding box center [470, 321] width 857 height 642
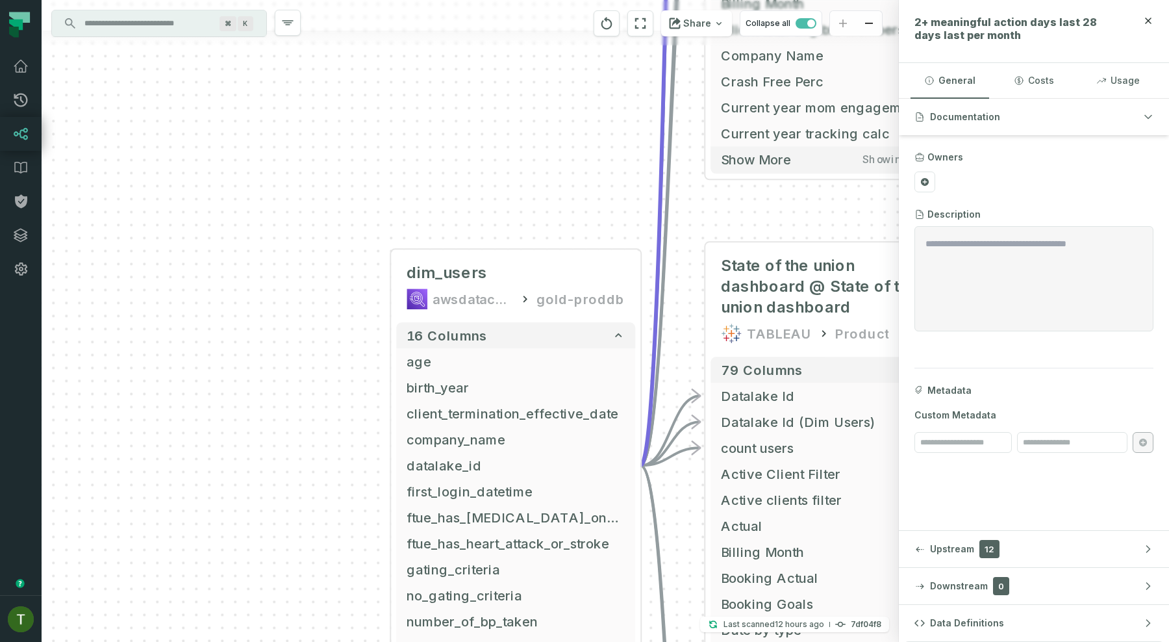
drag, startPoint x: 498, startPoint y: 356, endPoint x: 358, endPoint y: 366, distance: 140.7
click at [358, 366] on div "+ dim_users awsdatacatalog dwh-proddb + 52 columns + datalake_id + + created_at…" at bounding box center [470, 321] width 857 height 642
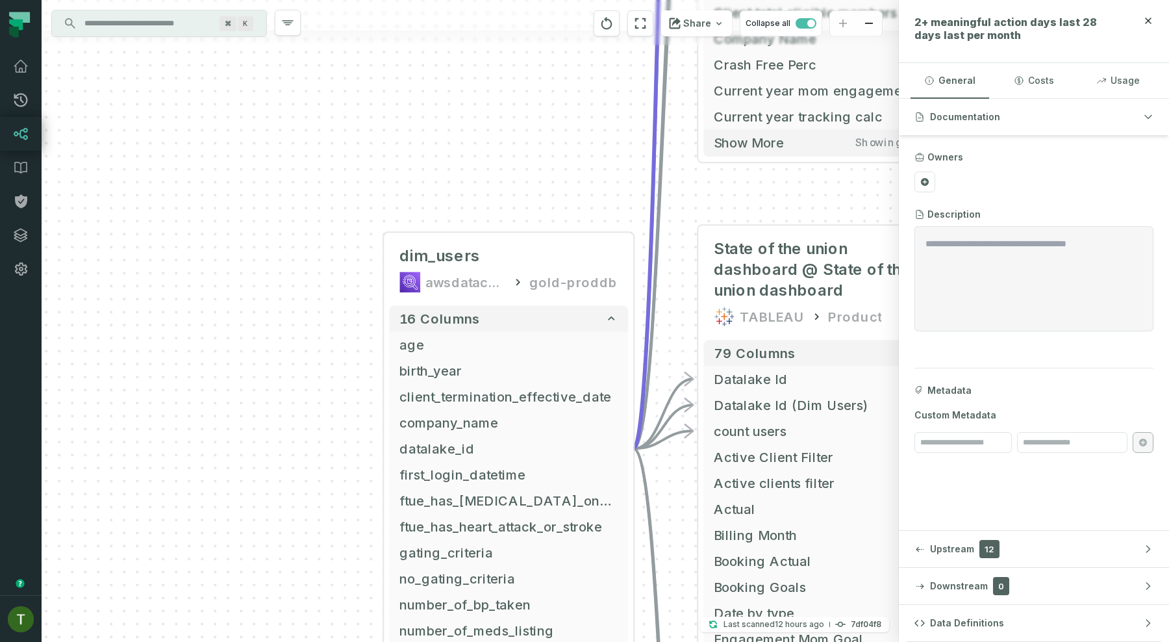
drag, startPoint x: 689, startPoint y: 376, endPoint x: 682, endPoint y: 358, distance: 18.9
click at [682, 358] on div "+ dim_users awsdatacatalog dwh-proddb + 52 columns + datalake_id + + created_at…" at bounding box center [470, 321] width 857 height 642
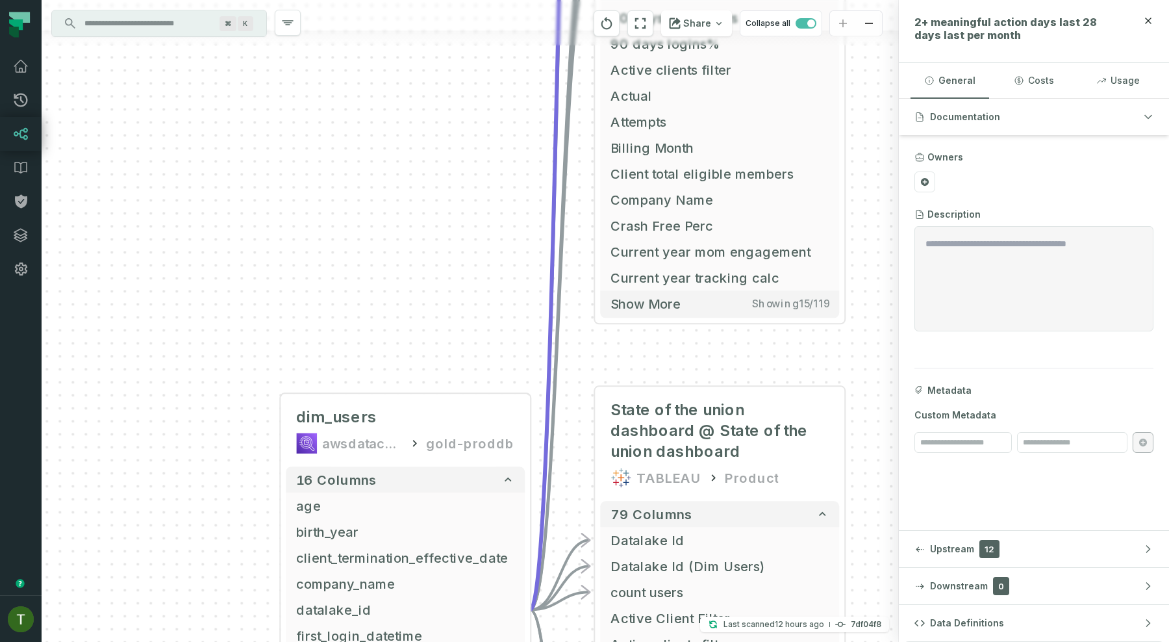
drag, startPoint x: 551, startPoint y: 65, endPoint x: 430, endPoint y: 260, distance: 229.2
click at [430, 260] on div "+ dim_users awsdatacatalog dwh-proddb + 52 columns + datalake_id + + created_at…" at bounding box center [470, 321] width 857 height 642
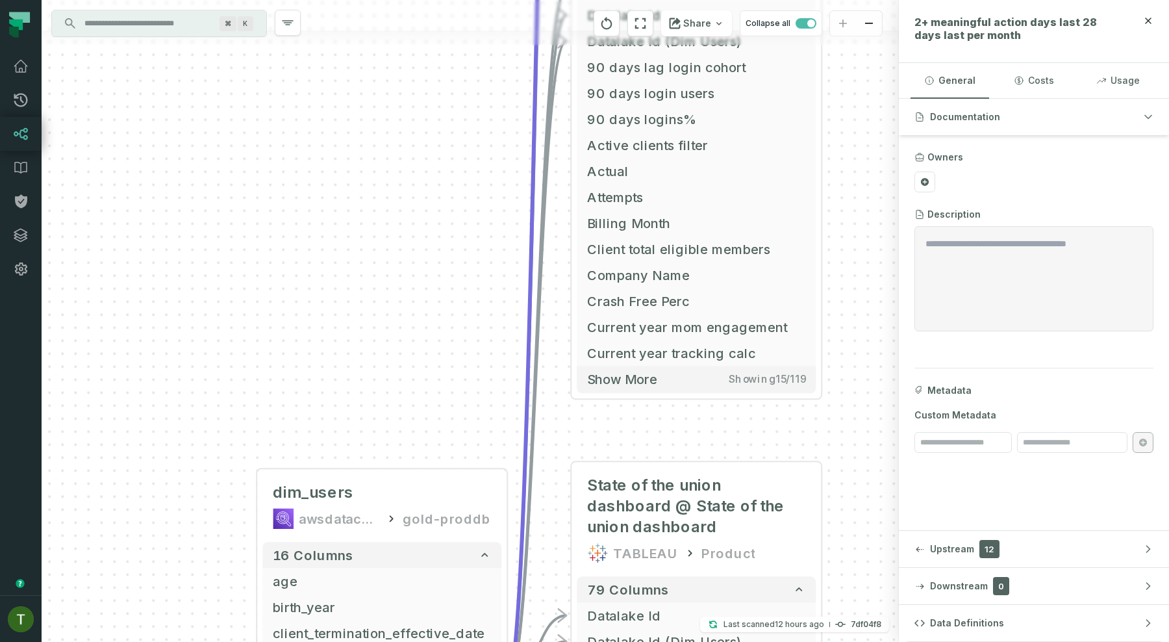
drag, startPoint x: 433, startPoint y: 257, endPoint x: 409, endPoint y: 405, distance: 150.0
click at [409, 405] on div "+ dim_users awsdatacatalog dwh-proddb + 52 columns + datalake_id + + created_at…" at bounding box center [470, 321] width 857 height 642
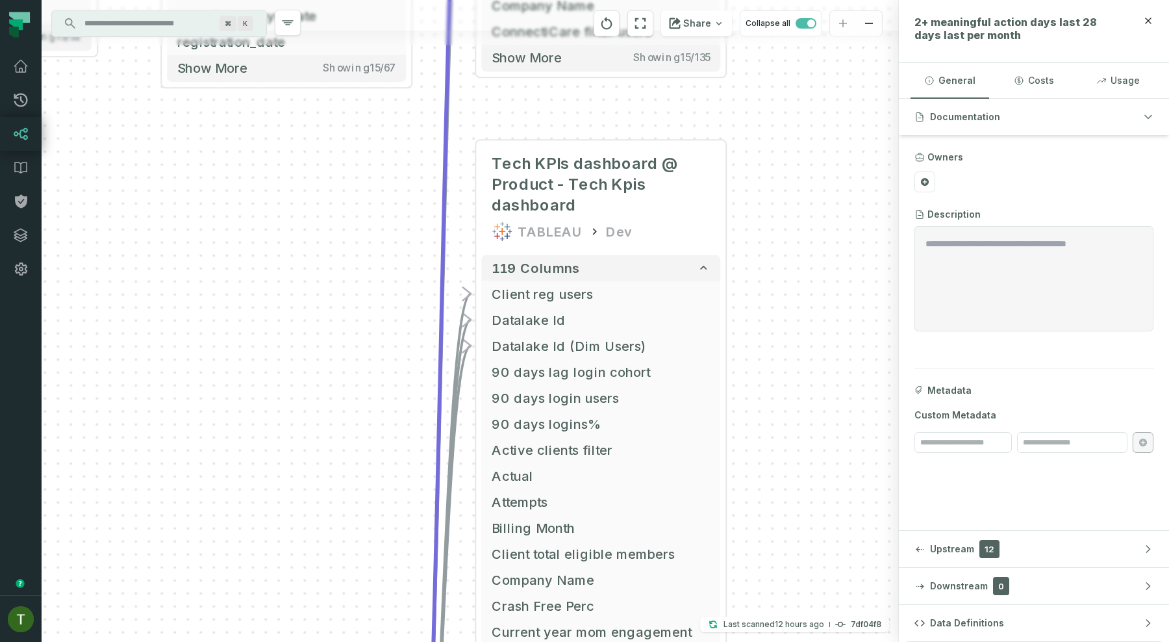
drag, startPoint x: 467, startPoint y: 275, endPoint x: 366, endPoint y: 561, distance: 303.2
click at [366, 561] on div "+ dim_users awsdatacatalog dwh-proddb + 52 columns + datalake_id + + created_at…" at bounding box center [470, 321] width 857 height 642
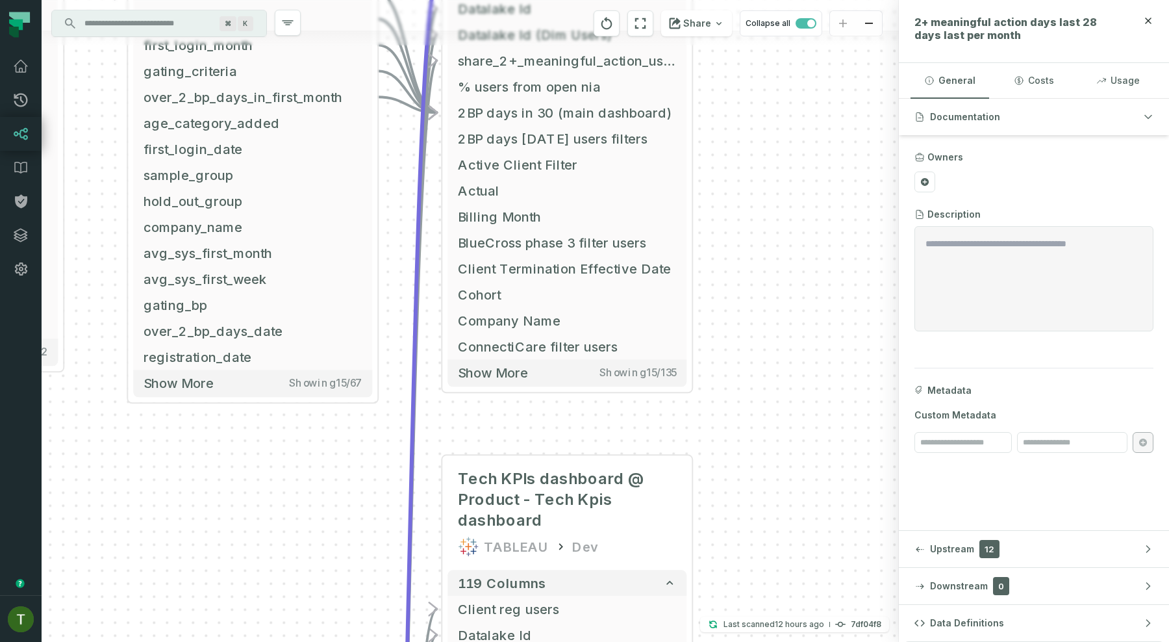
drag, startPoint x: 339, startPoint y: 361, endPoint x: 342, endPoint y: 617, distance: 255.9
click at [342, 617] on div "+ dim_users awsdatacatalog dwh-proddb + 52 columns + datalake_id + + created_at…" at bounding box center [470, 321] width 857 height 642
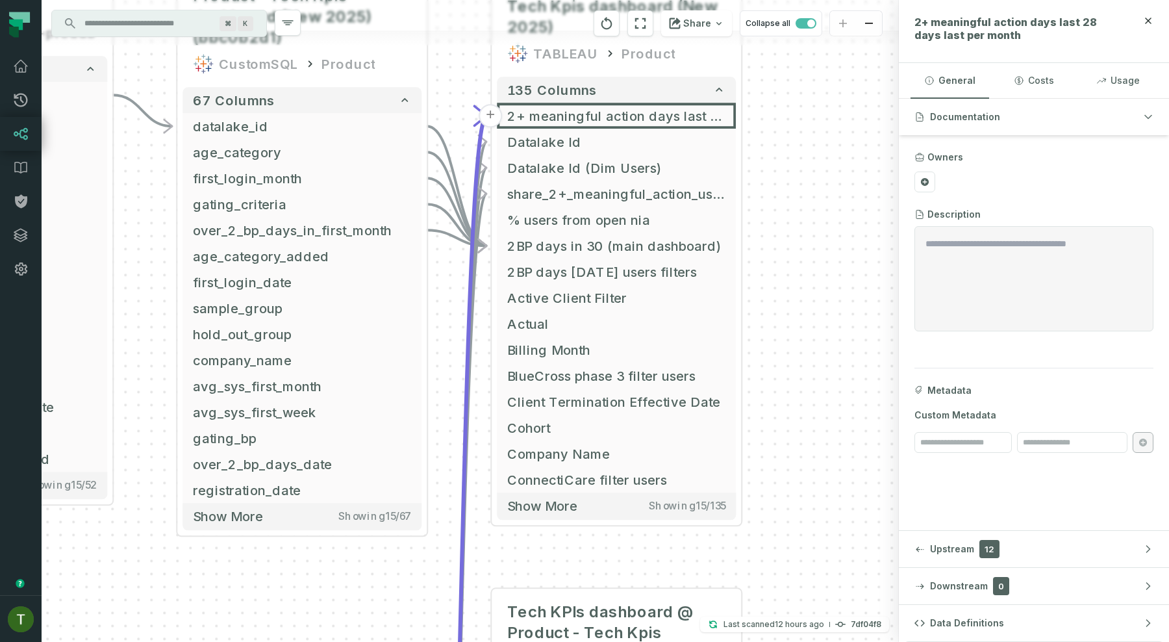
drag, startPoint x: 332, startPoint y: 505, endPoint x: 373, endPoint y: 612, distance: 115.3
click at [373, 612] on div "+ dim_users awsdatacatalog dwh-proddb + 52 columns + datalake_id + + created_at…" at bounding box center [470, 321] width 857 height 642
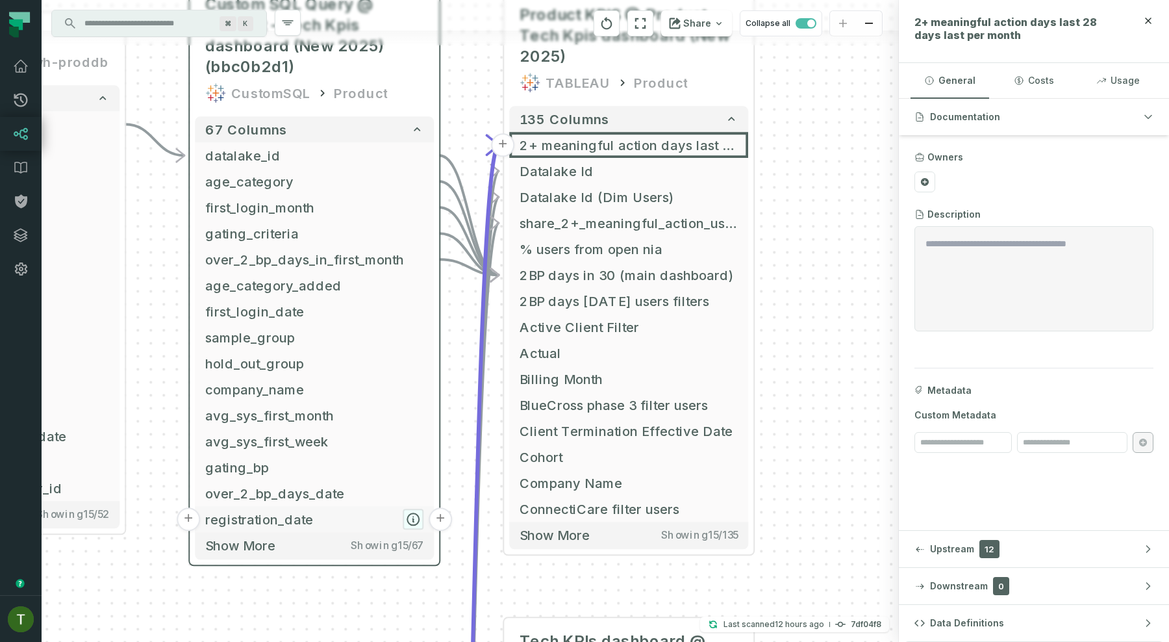
drag, startPoint x: 395, startPoint y: 488, endPoint x: 444, endPoint y: 553, distance: 80.3
click at [423, 529] on button "button" at bounding box center [413, 518] width 21 height 21
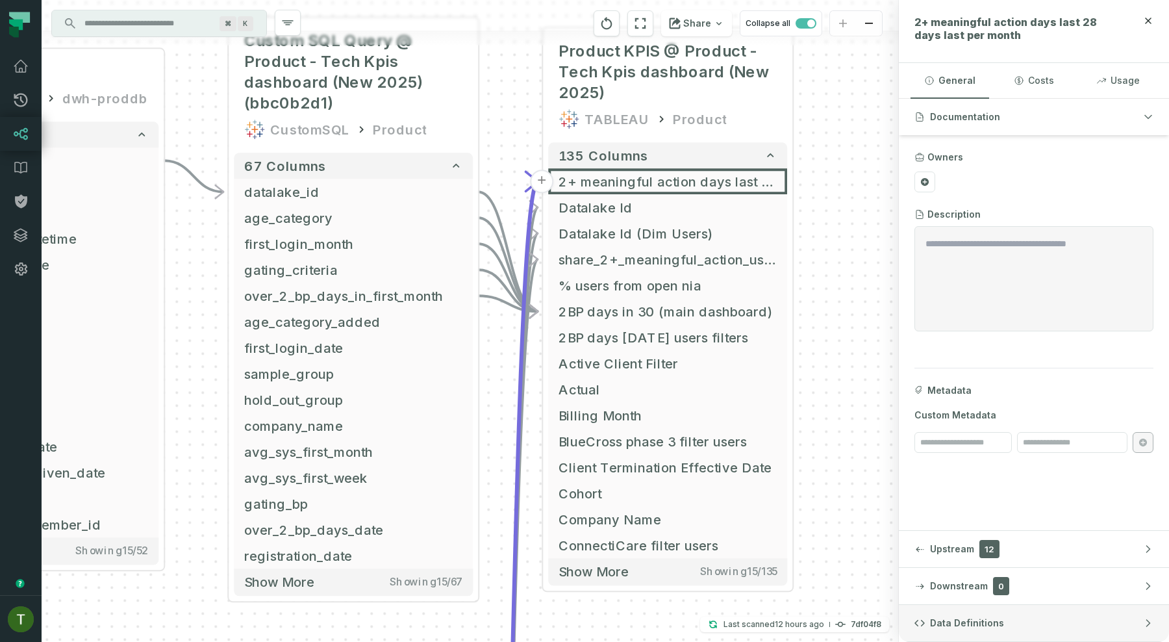
click at [997, 611] on button "Data Definitions" at bounding box center [1034, 623] width 270 height 36
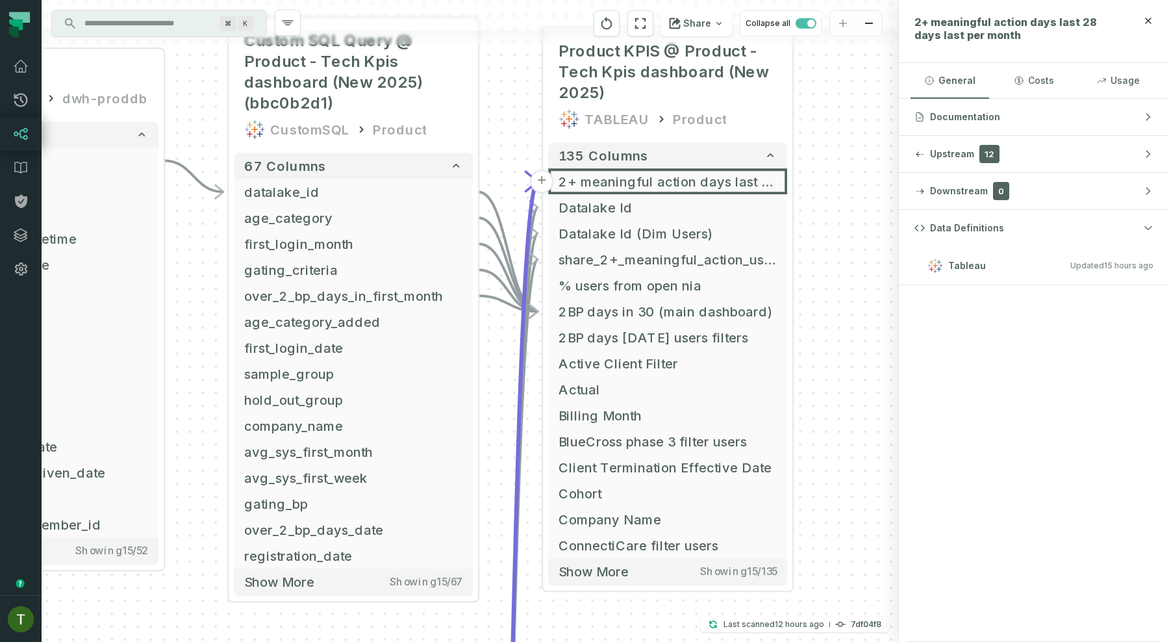
click at [834, 197] on div "+ dim_users awsdatacatalog dwh-proddb + 52 columns + datalake_id + + created_at…" at bounding box center [470, 321] width 857 height 642
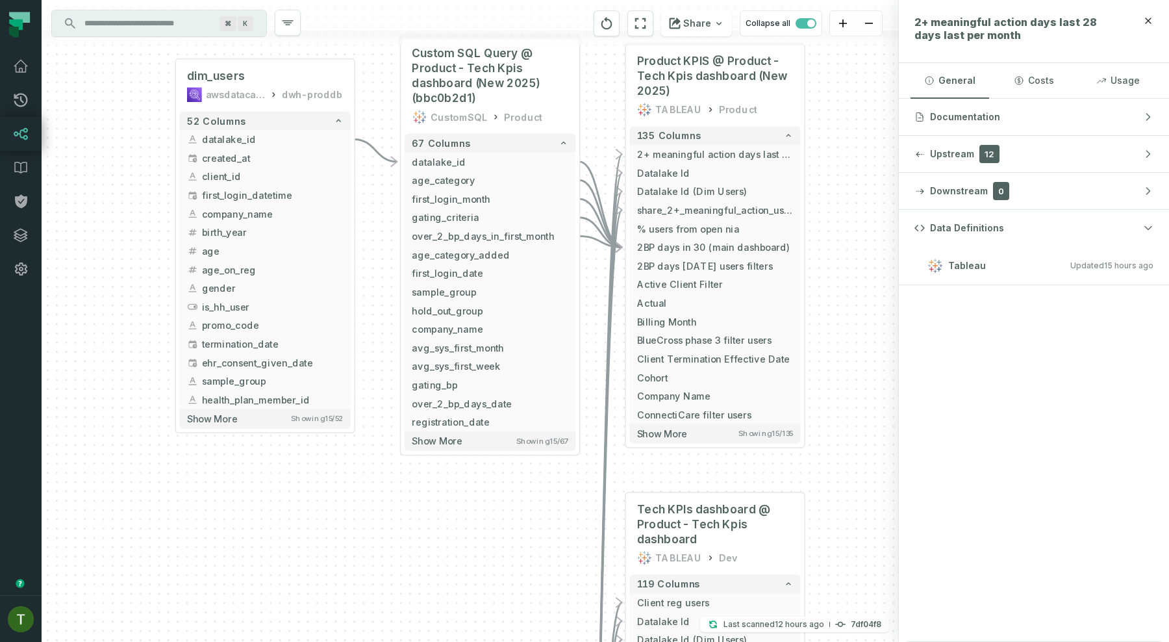
drag, startPoint x: 827, startPoint y: 295, endPoint x: 841, endPoint y: 127, distance: 168.8
click at [841, 127] on div "+ dim_users awsdatacatalog dwh-proddb + 52 columns + datalake_id + + created_at…" at bounding box center [470, 321] width 857 height 642
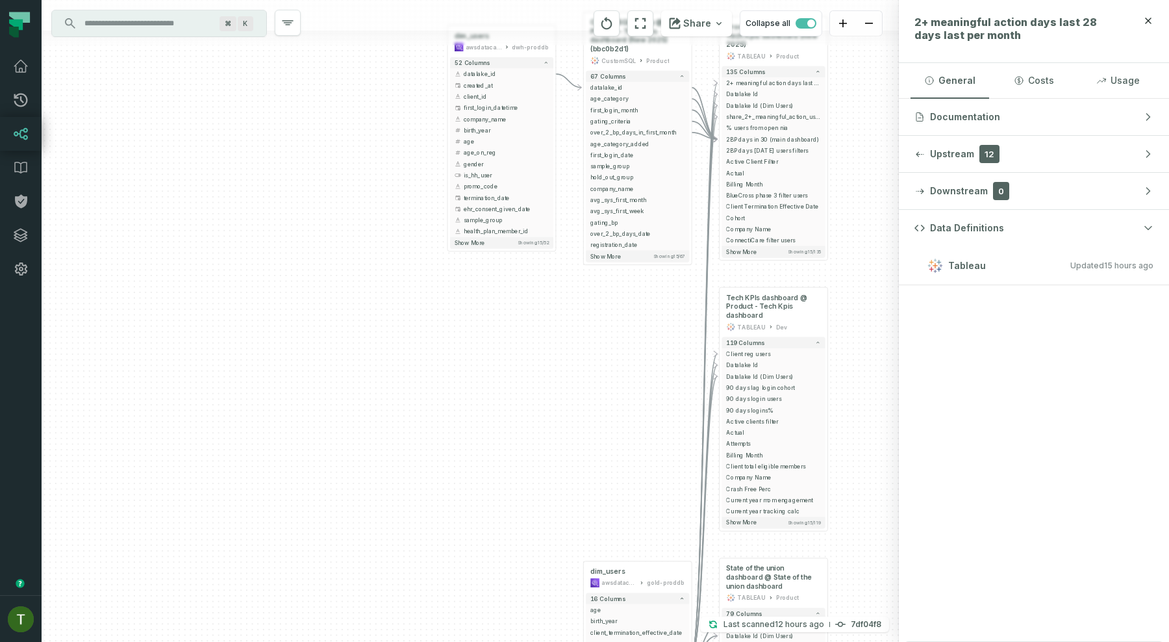
drag, startPoint x: 841, startPoint y: 127, endPoint x: 841, endPoint y: 148, distance: 21.4
click at [841, 148] on div "+ dim_users awsdatacatalog dwh-proddb + 52 columns + datalake_id + + created_at…" at bounding box center [470, 321] width 857 height 642
click at [605, 342] on div "+ dim_users awsdatacatalog dwh-proddb + 52 columns + datalake_id + + created_at…" at bounding box center [470, 321] width 857 height 642
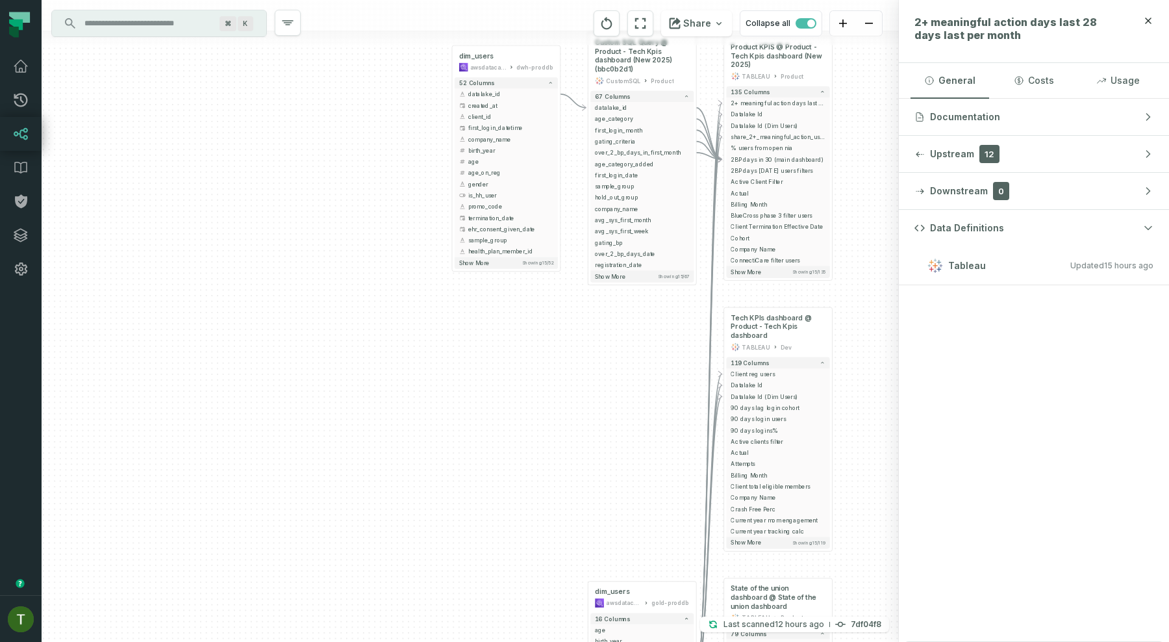
drag, startPoint x: 605, startPoint y: 342, endPoint x: 609, endPoint y: 362, distance: 20.6
click at [609, 362] on div "+ dim_users awsdatacatalog dwh-proddb + 52 columns + datalake_id + + created_at…" at bounding box center [470, 321] width 857 height 642
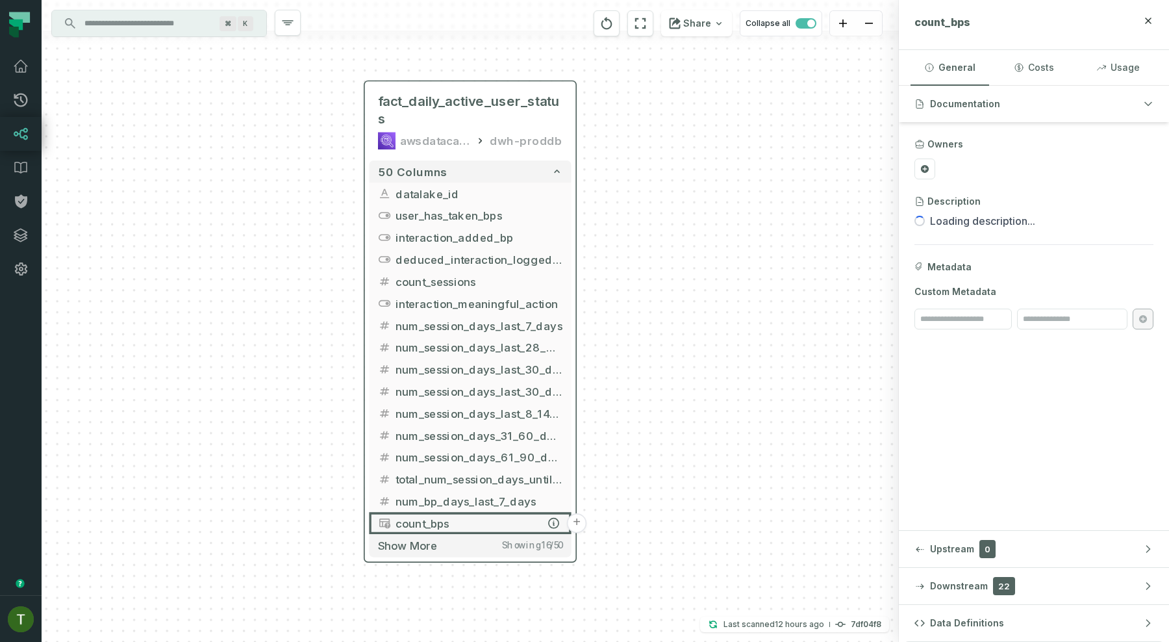
click at [575, 522] on button "+" at bounding box center [576, 522] width 19 height 19
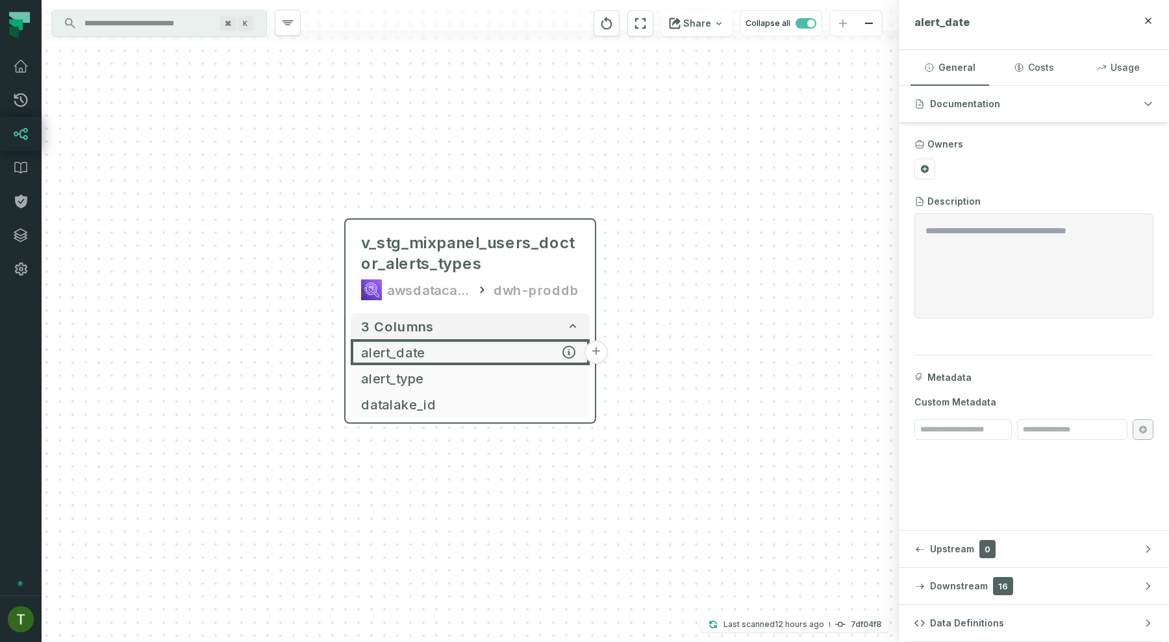
click at [590, 348] on button "+" at bounding box center [595, 351] width 23 height 23
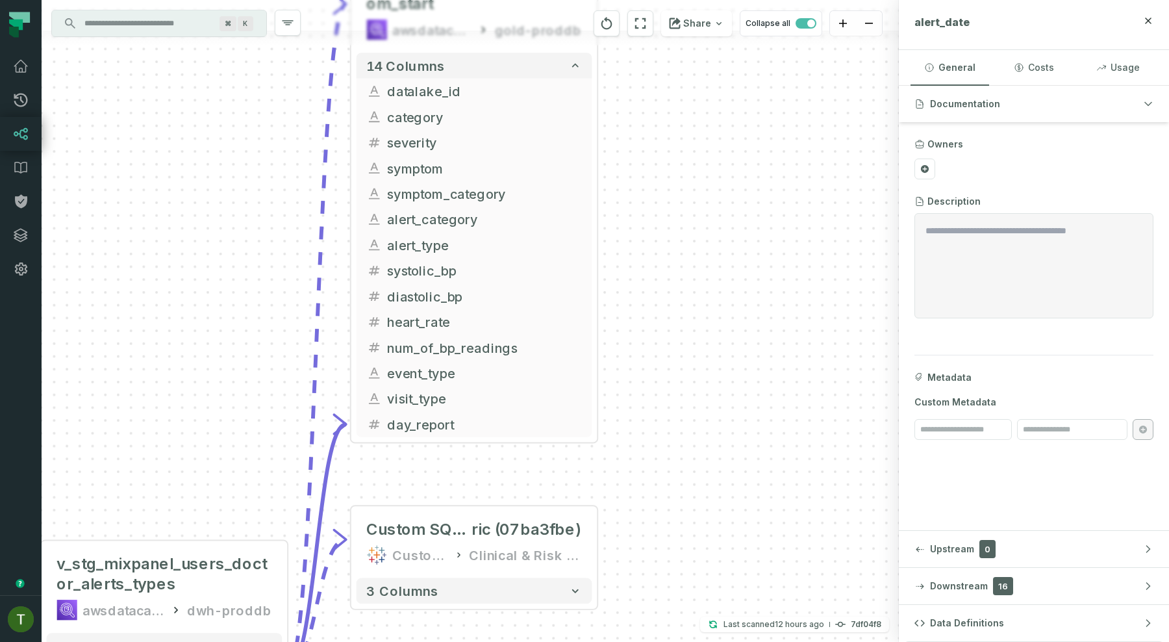
drag, startPoint x: 655, startPoint y: 280, endPoint x: 661, endPoint y: 180, distance: 100.2
click at [661, 180] on div "+ gl_view_symptoms_days_from_start awsdatacatalog gold-proddb + 14 columns + da…" at bounding box center [470, 321] width 857 height 642
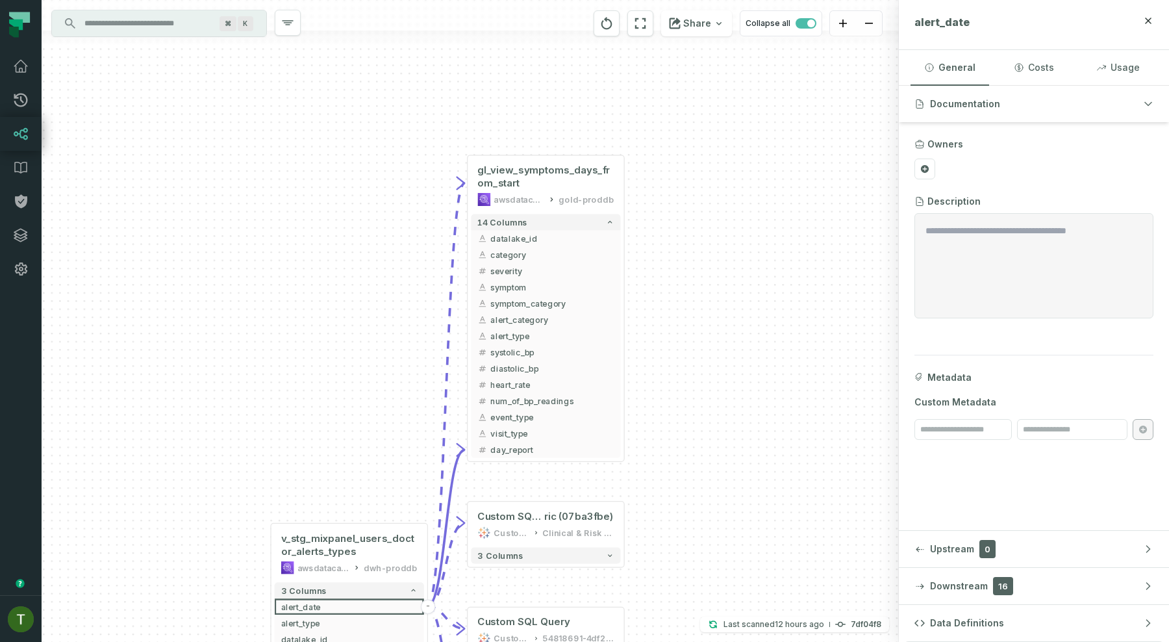
drag, startPoint x: 660, startPoint y: 180, endPoint x: 663, endPoint y: 310, distance: 129.9
click at [663, 310] on div "+ gl_view_symptoms_days_from_start awsdatacatalog gold-proddb + 14 columns + da…" at bounding box center [470, 321] width 857 height 642
click at [554, 170] on span "gl_view_symptoms_days_from_start" at bounding box center [546, 179] width 136 height 26
click at [1046, 625] on button "Data Definitions" at bounding box center [1034, 623] width 270 height 36
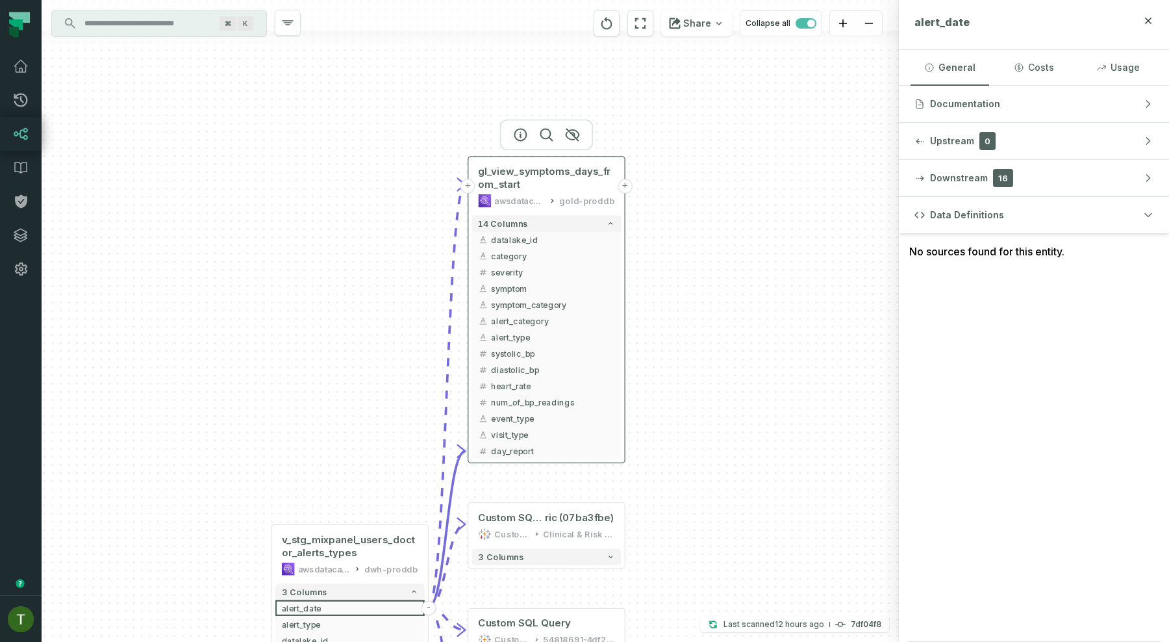
click at [561, 194] on div "awsdatacatalog gold-proddb" at bounding box center [546, 200] width 136 height 13
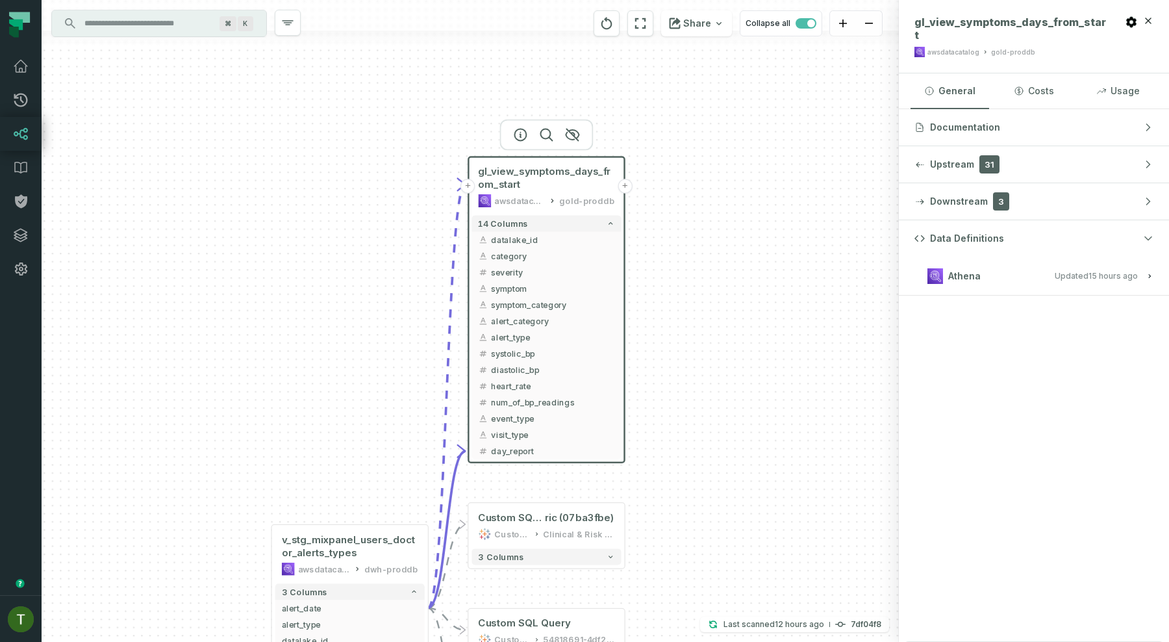
click at [1008, 267] on button "Athena Updated [DATE] 1:03:15 AM" at bounding box center [1033, 276] width 239 height 18
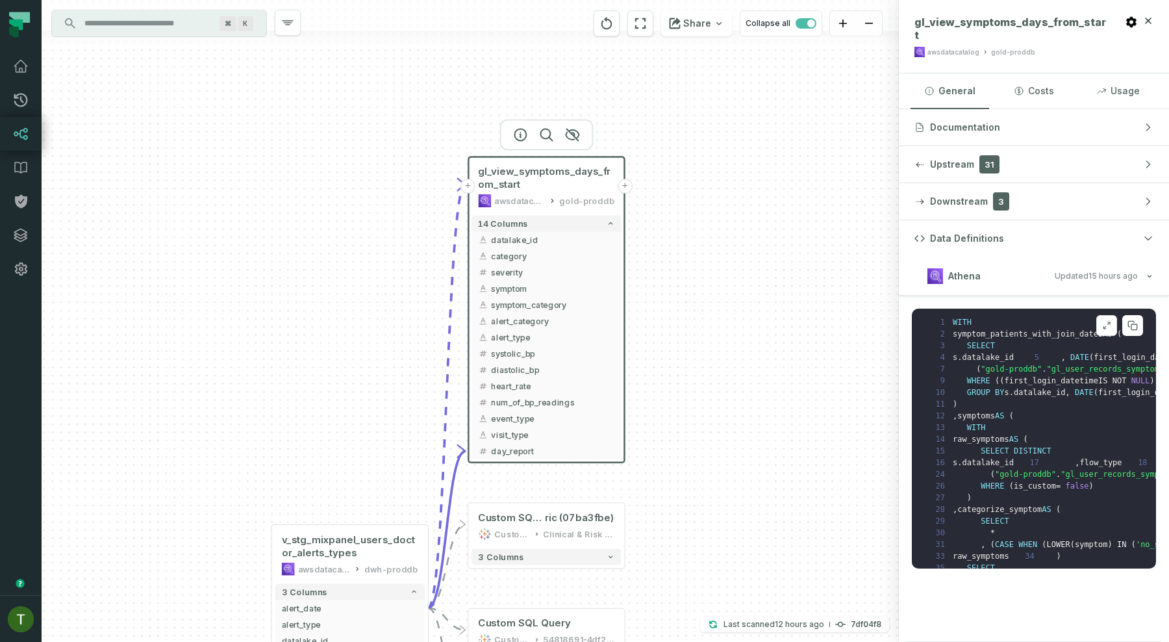
click at [1109, 320] on icon at bounding box center [1106, 325] width 9 height 10
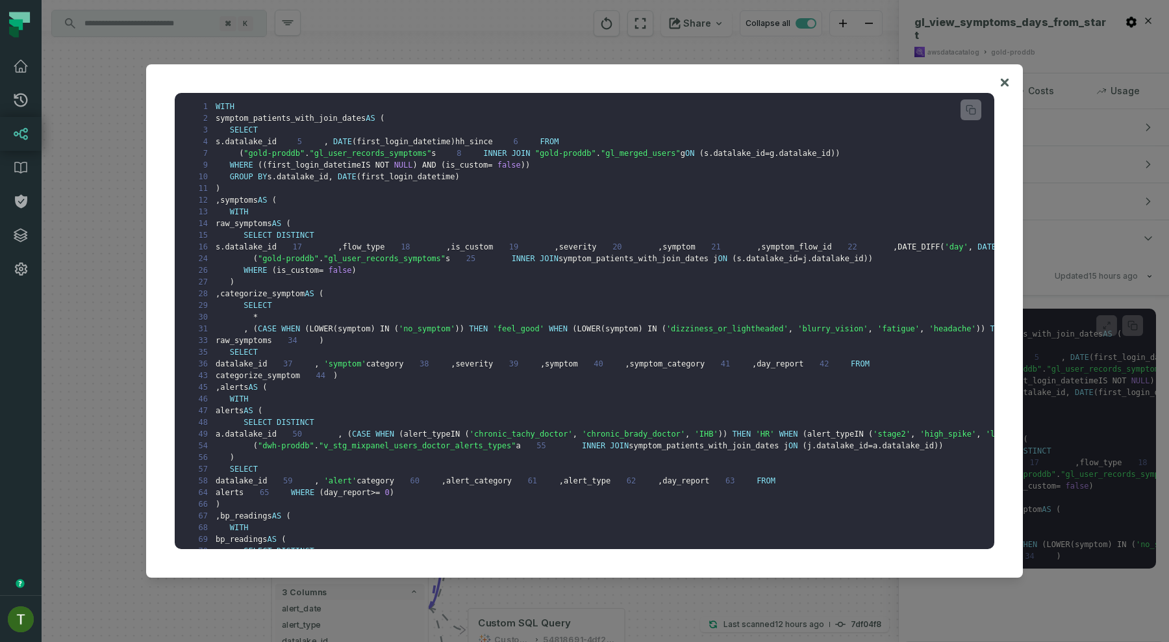
click at [89, 341] on div at bounding box center [584, 321] width 1169 height 642
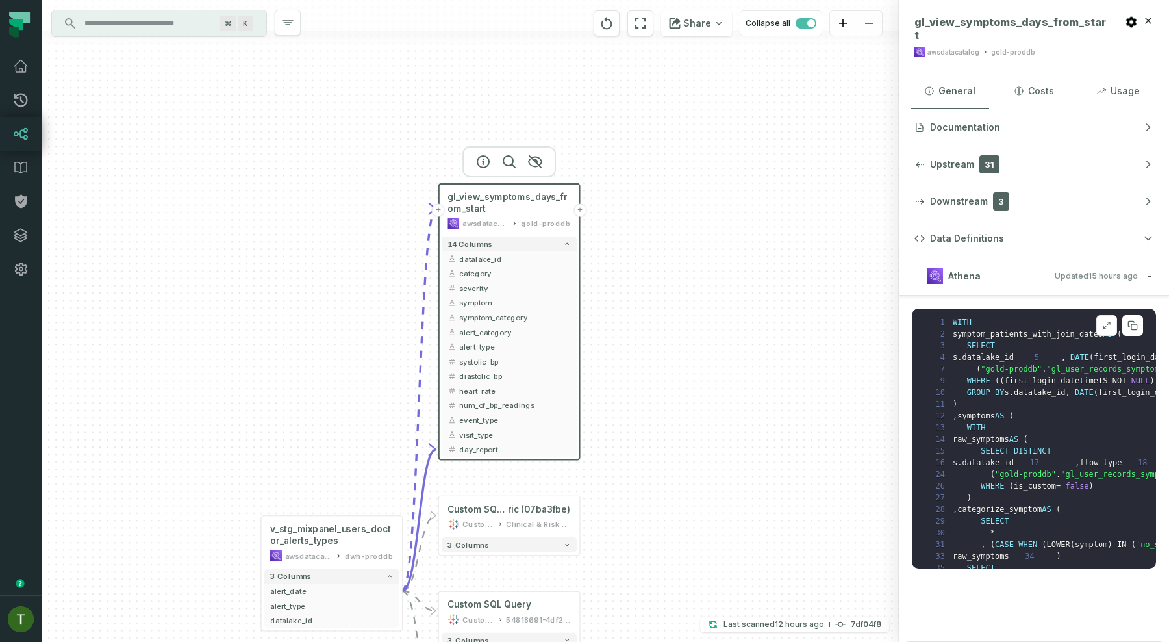
click at [1113, 315] on button at bounding box center [1106, 325] width 21 height 21
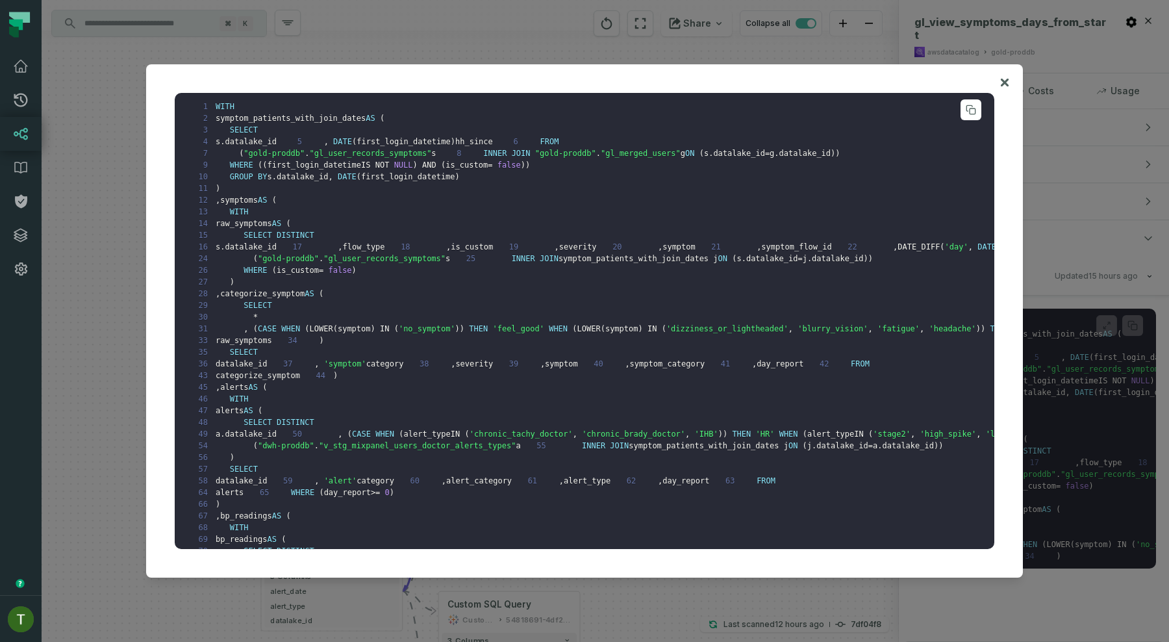
click at [663, 271] on pre "1 WITH 2 symptom_patients_with_join_dates AS ( 3 SELECT 4 s . datalake_id 5 , D…" at bounding box center [585, 321] width 820 height 456
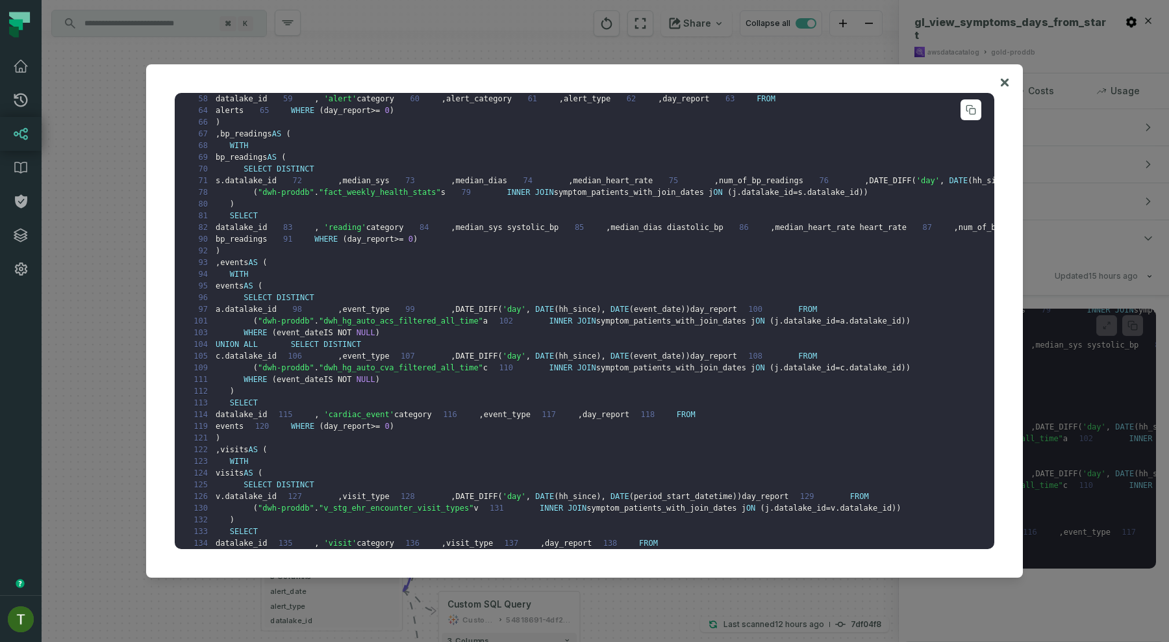
click at [456, 68] on span ""v_stg_mixpanel_users_doctor_alerts_types"" at bounding box center [417, 63] width 197 height 9
click at [1006, 79] on icon at bounding box center [1005, 83] width 8 height 8
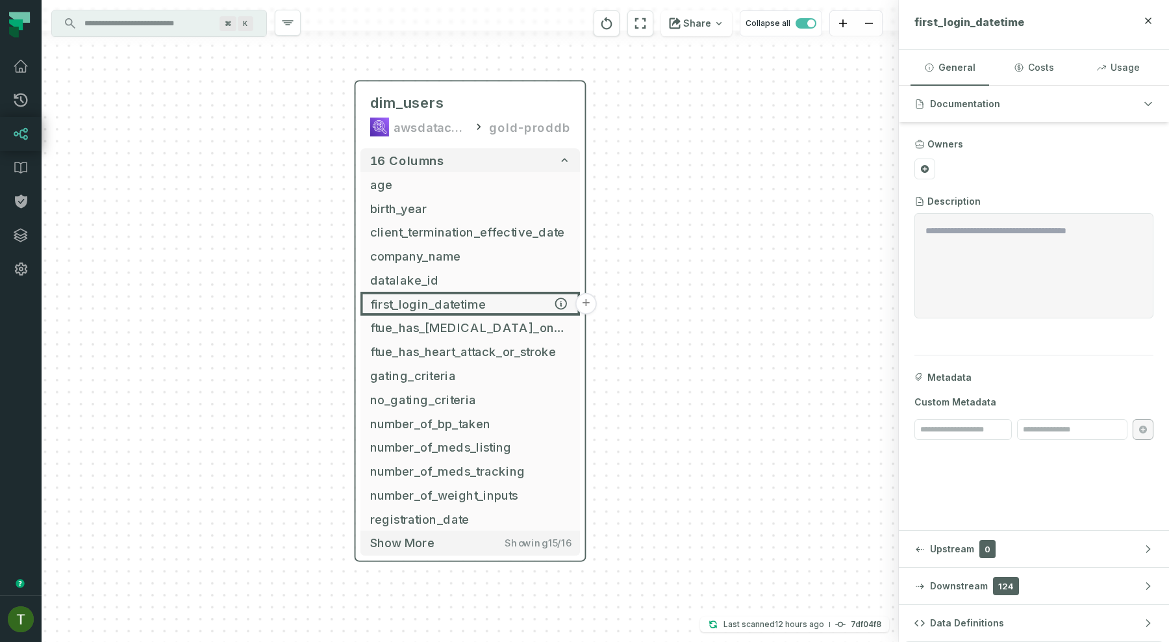
click at [590, 295] on button "+" at bounding box center [585, 303] width 21 height 21
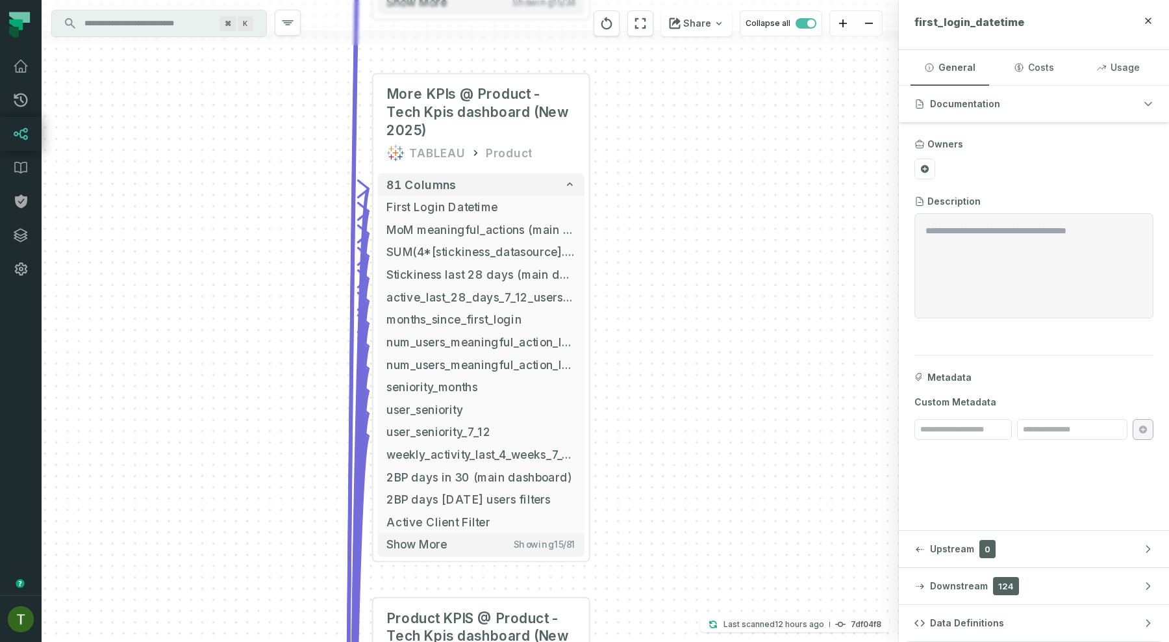
drag, startPoint x: 539, startPoint y: 361, endPoint x: 703, endPoint y: 422, distance: 174.7
click at [703, 422] on div "+ MoM Moving window @ BPs & Engagement TABLEAU Growth Squad 34 columns - First …" at bounding box center [470, 321] width 857 height 642
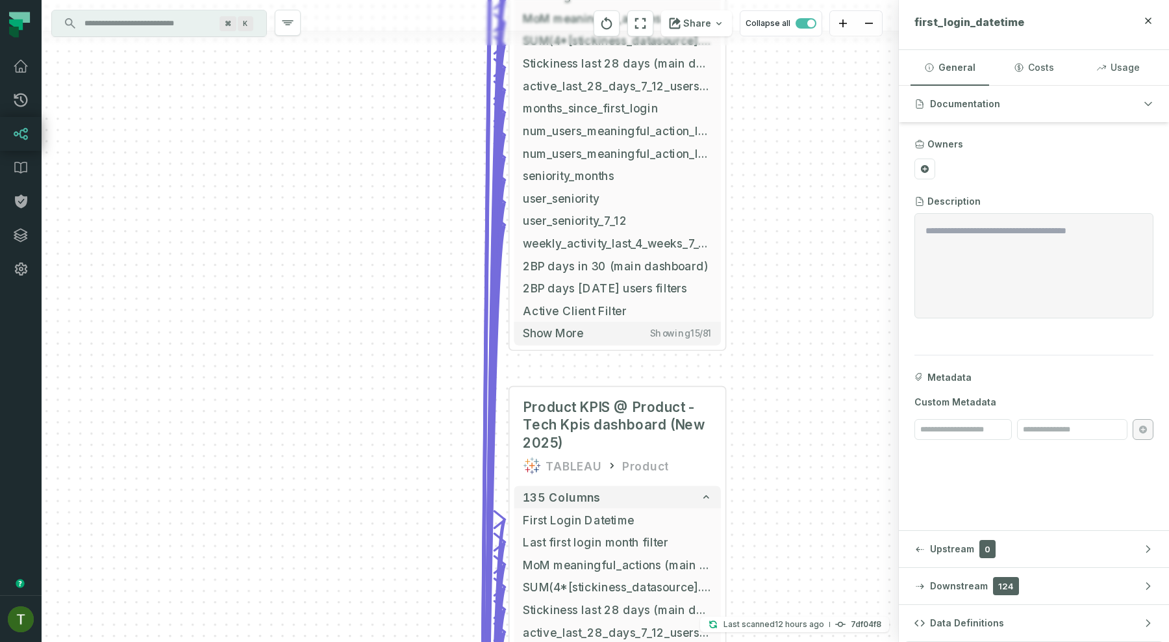
drag, startPoint x: 703, startPoint y: 422, endPoint x: 840, endPoint y: 201, distance: 260.8
click at [840, 201] on div "+ MoM Moving window @ BPs & Engagement TABLEAU Growth Squad 34 columns - First …" at bounding box center [470, 321] width 857 height 642
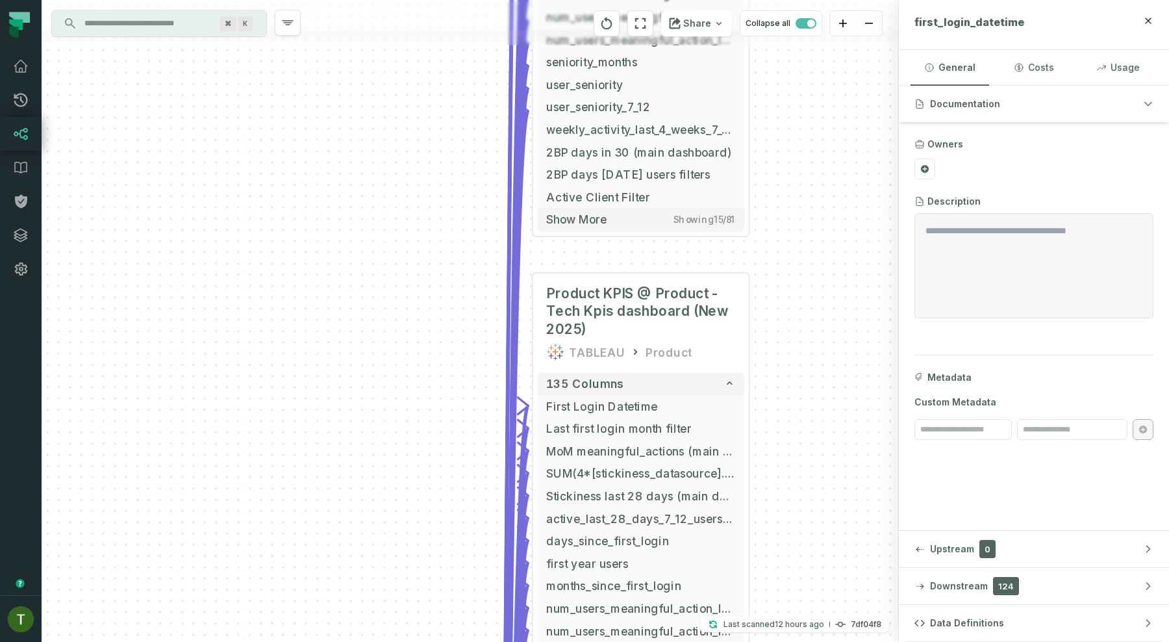
drag, startPoint x: 820, startPoint y: 229, endPoint x: 846, endPoint y: 50, distance: 181.0
click at [846, 50] on div "+ MoM Moving window @ BPs & Engagement TABLEAU Growth Squad 34 columns - First …" at bounding box center [470, 321] width 857 height 642
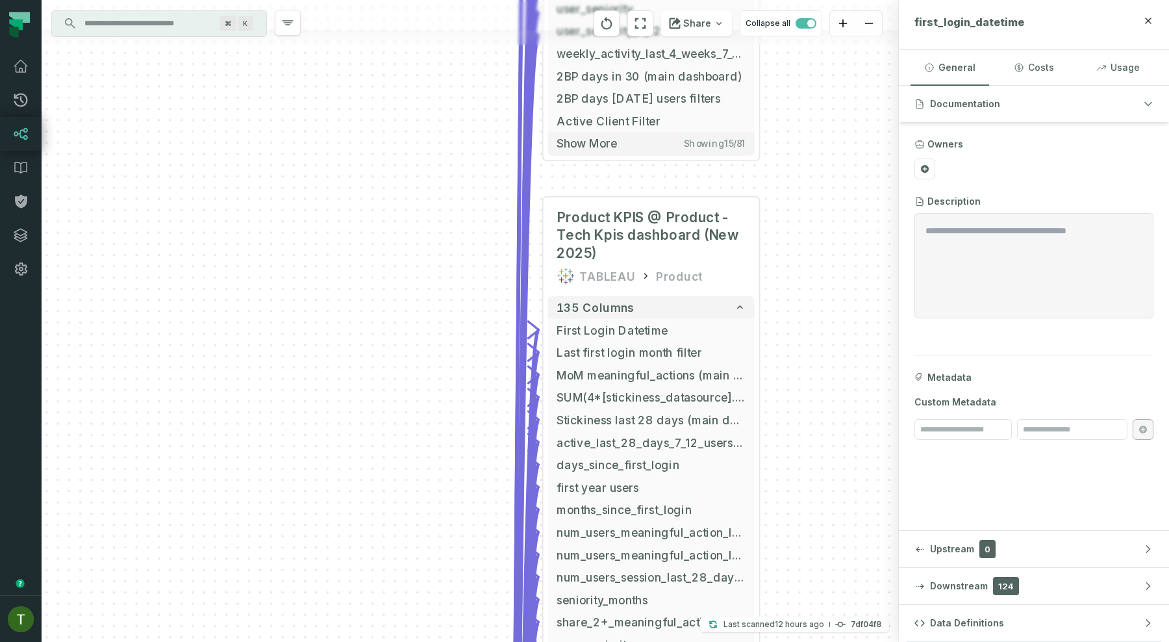
drag, startPoint x: 849, startPoint y: 24, endPoint x: 849, endPoint y: -82, distance: 106.5
click at [849, 0] on html "Pull Requests Dashboard Lineage Data Catalog Policies Integrations Settings [PE…" at bounding box center [584, 321] width 1169 height 642
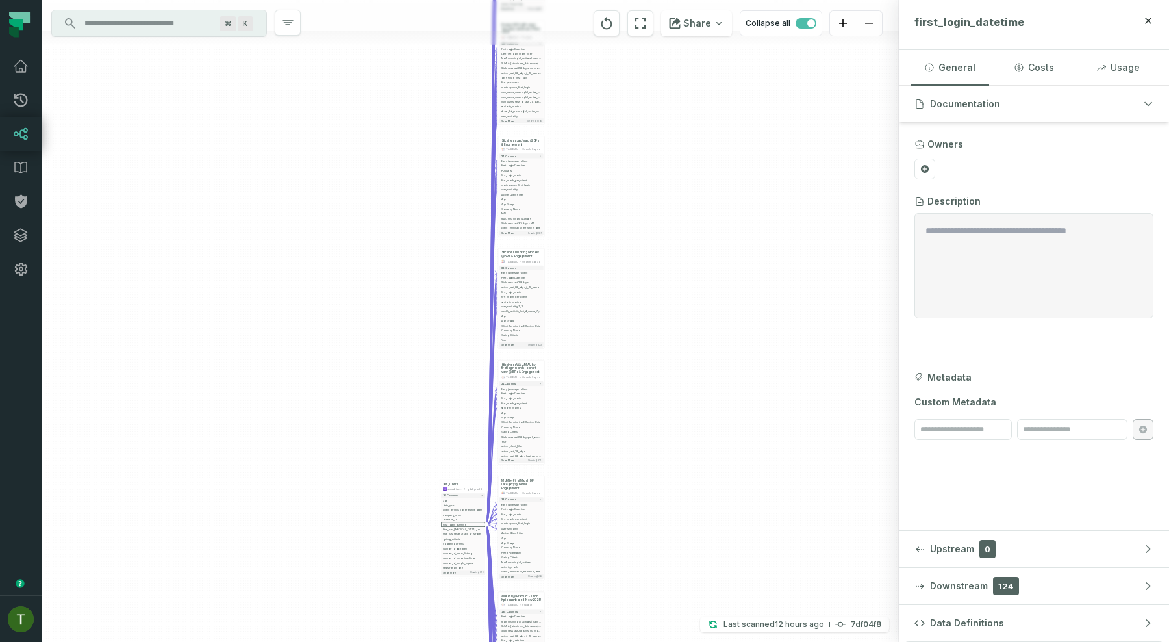
drag, startPoint x: 457, startPoint y: 324, endPoint x: 458, endPoint y: 79, distance: 244.8
click at [458, 79] on div "+ MoM Moving window @ BPs & Engagement TABLEAU Growth Squad 34 columns - First …" at bounding box center [470, 321] width 857 height 642
click at [797, 19] on span "button" at bounding box center [806, 23] width 21 height 10
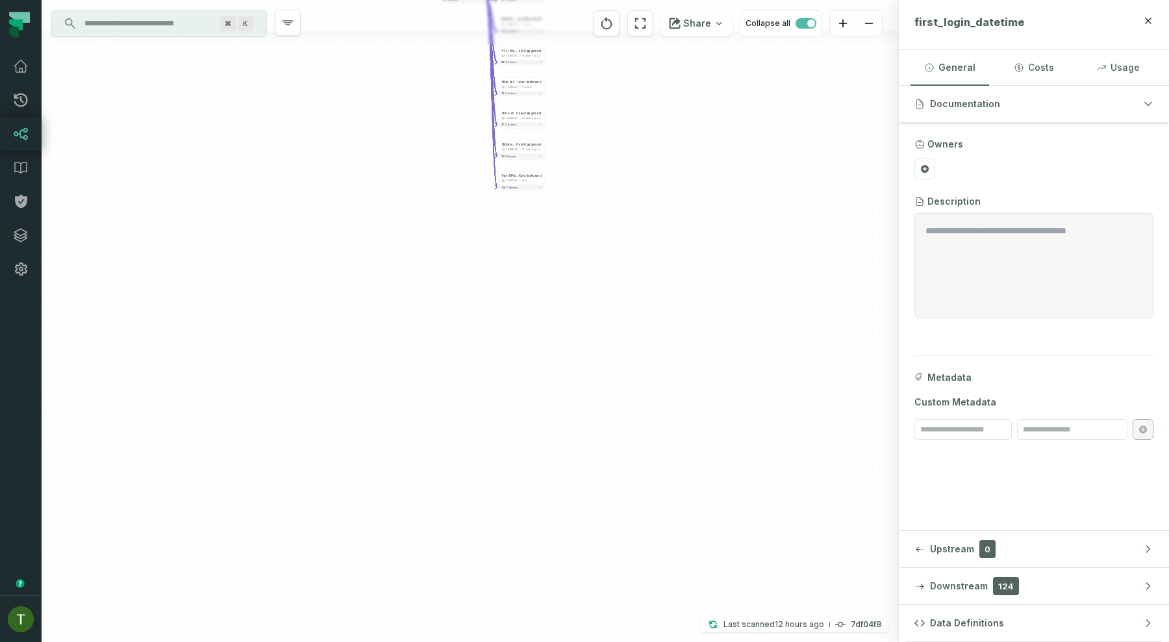
drag, startPoint x: 702, startPoint y: 107, endPoint x: 702, endPoint y: 395, distance: 289.0
click at [702, 395] on div "+ MoM Moving window @ BPs & Engagement TABLEAU Growth Squad 34 columns + More K…" at bounding box center [470, 321] width 857 height 642
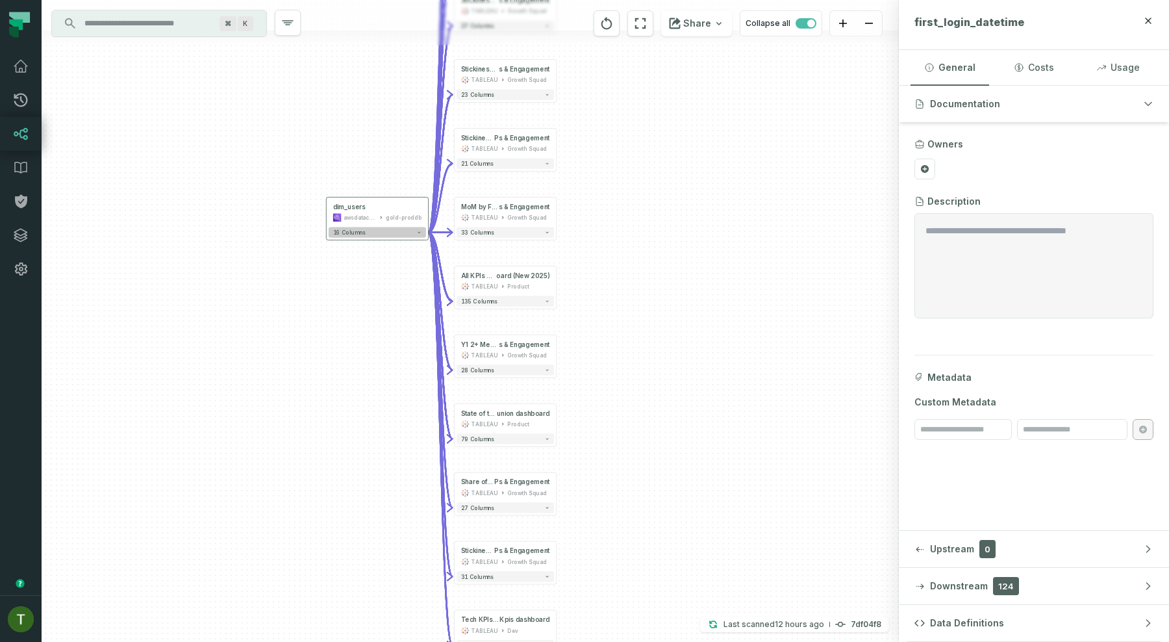
click at [404, 236] on button "16 columns" at bounding box center [377, 232] width 97 height 10
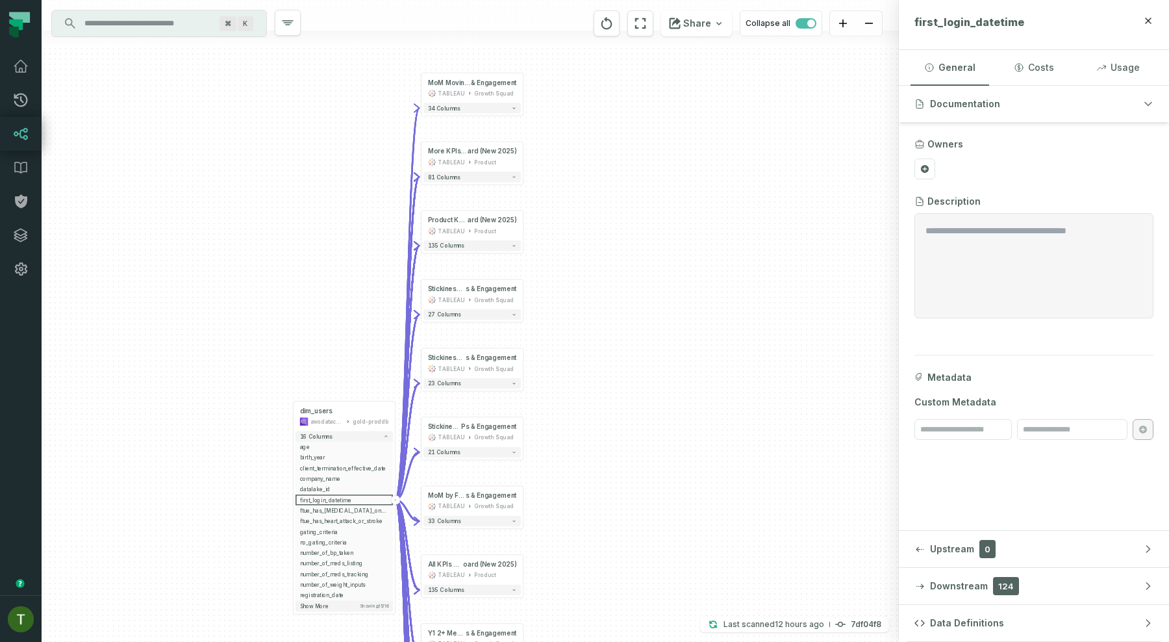
drag, startPoint x: 640, startPoint y: 207, endPoint x: 606, endPoint y: 412, distance: 208.0
click at [606, 412] on div "+ MoM Moving window @ BPs & Engagement TABLEAU Growth Squad 34 columns + More K…" at bounding box center [470, 321] width 857 height 642
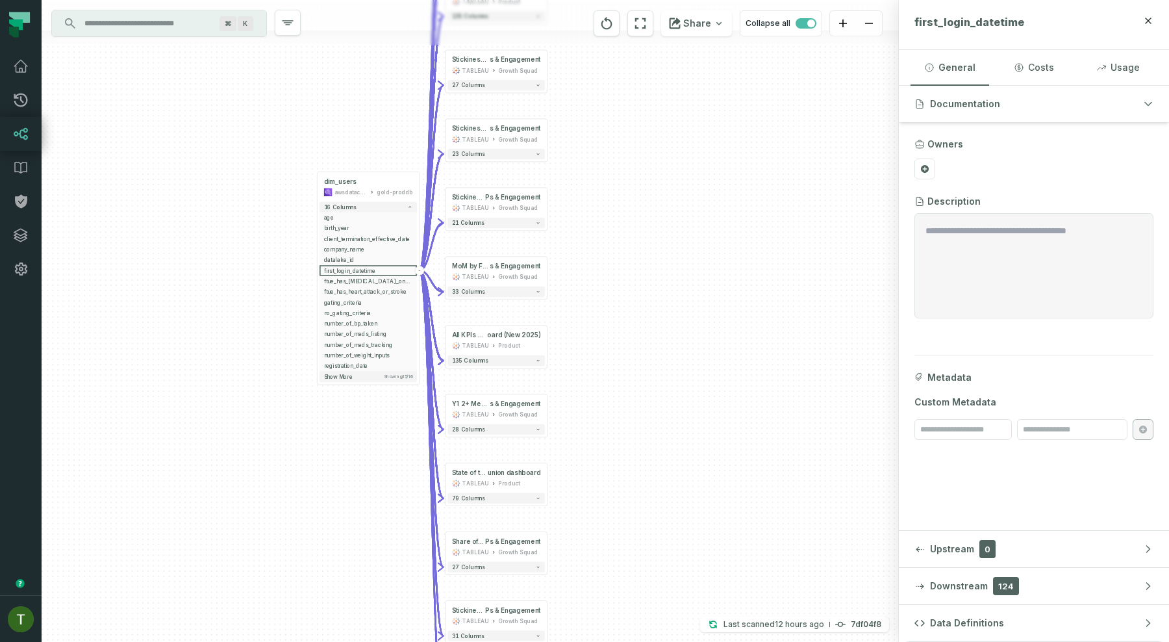
drag, startPoint x: 584, startPoint y: 379, endPoint x: 609, endPoint y: 150, distance: 230.6
click at [609, 150] on div "+ MoM Moving window @ BPs & Engagement TABLEAU Growth Squad 34 columns + More K…" at bounding box center [470, 321] width 857 height 642
click at [540, 363] on icon "button" at bounding box center [538, 361] width 5 height 5
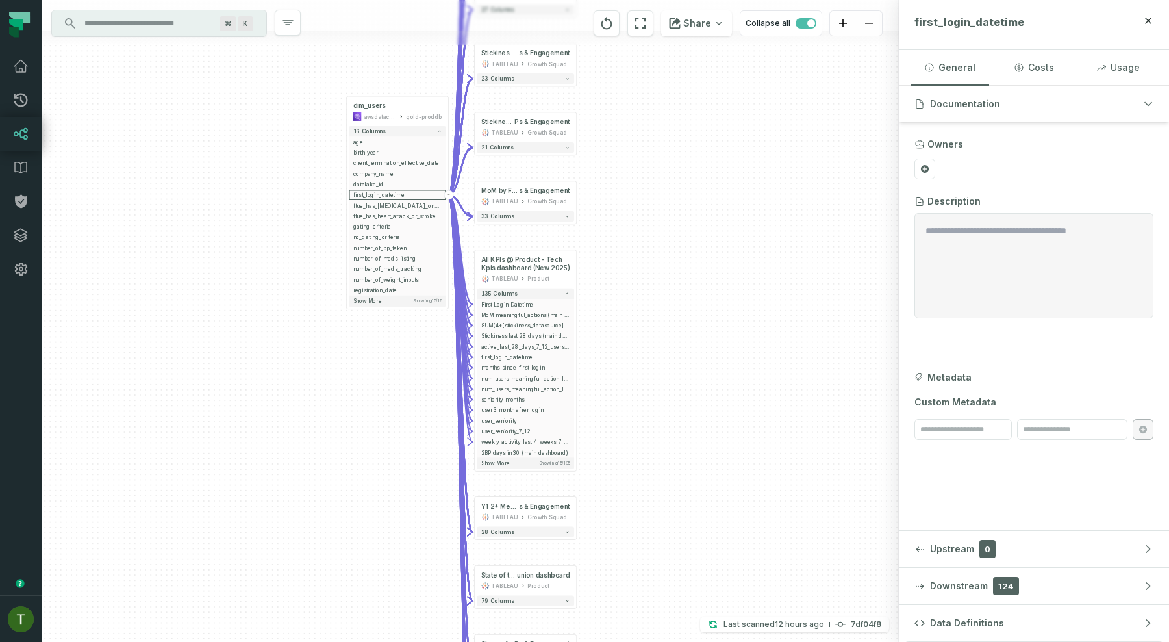
drag, startPoint x: 603, startPoint y: 423, endPoint x: 644, endPoint y: 334, distance: 97.7
click at [644, 334] on div "+ MoM Moving window @ BPs & Engagement TABLEAU Growth Squad 34 columns + More K…" at bounding box center [470, 321] width 857 height 642
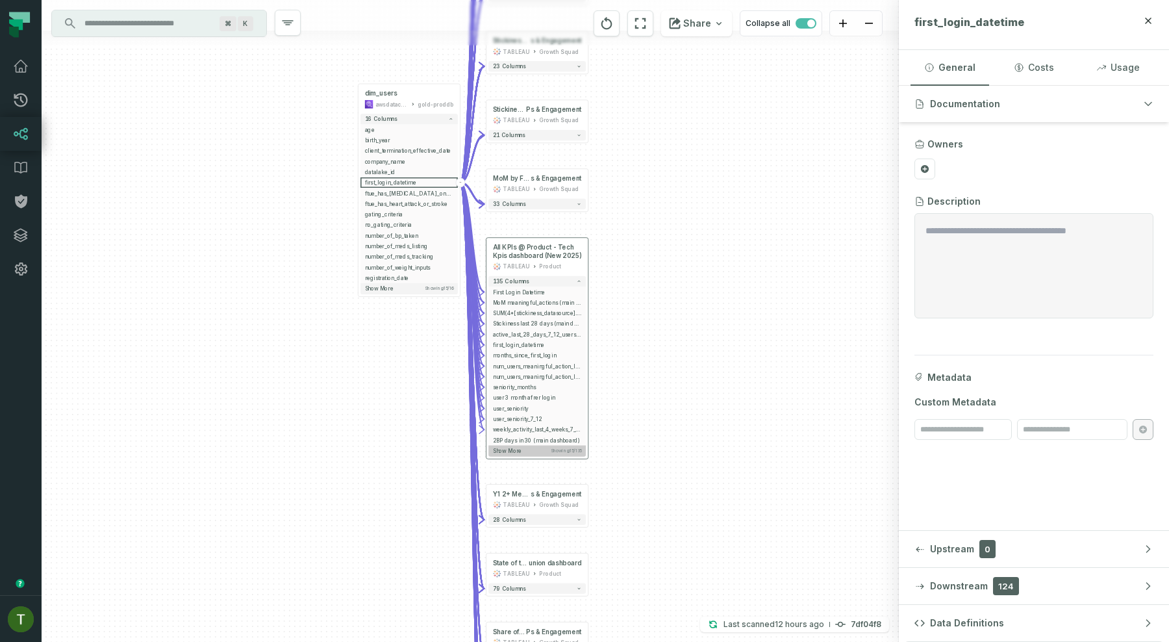
click at [542, 447] on button "Show more Showing 15 / 135" at bounding box center [536, 450] width 97 height 11
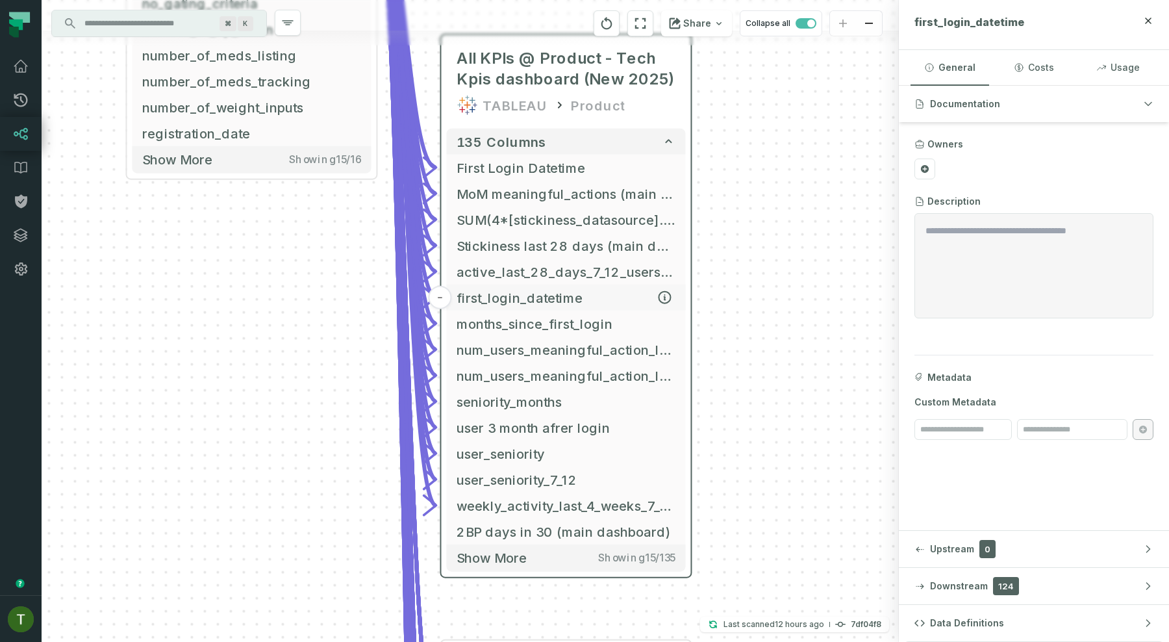
click at [485, 294] on span "first_login_datetime" at bounding box center [566, 297] width 218 height 19
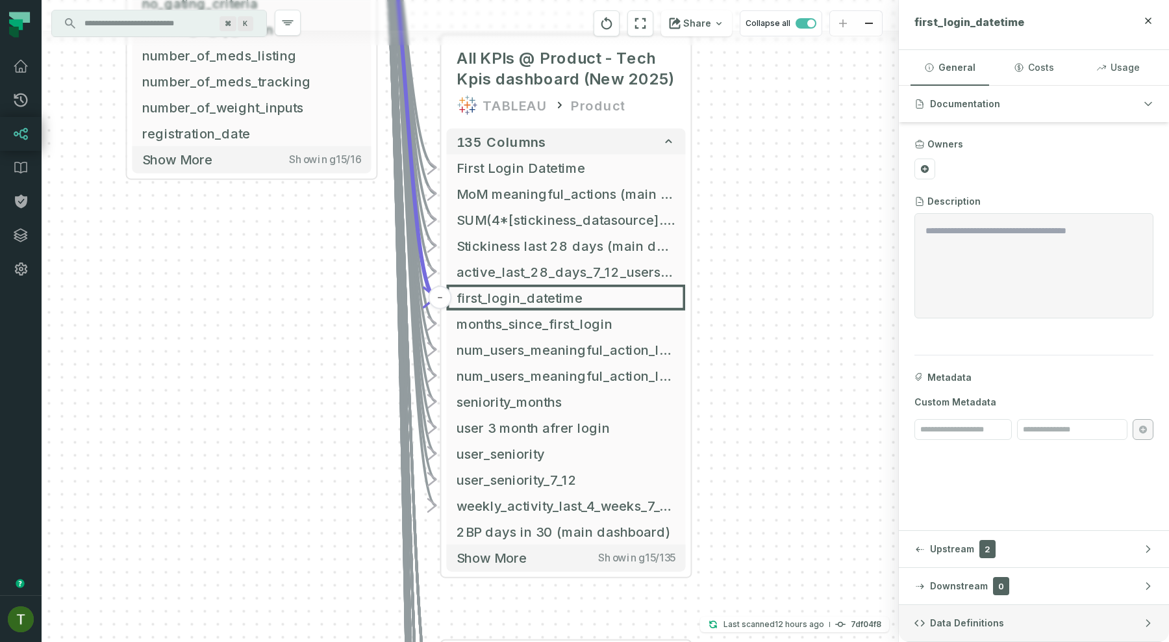
click at [943, 618] on span "Data Definitions" at bounding box center [967, 622] width 74 height 13
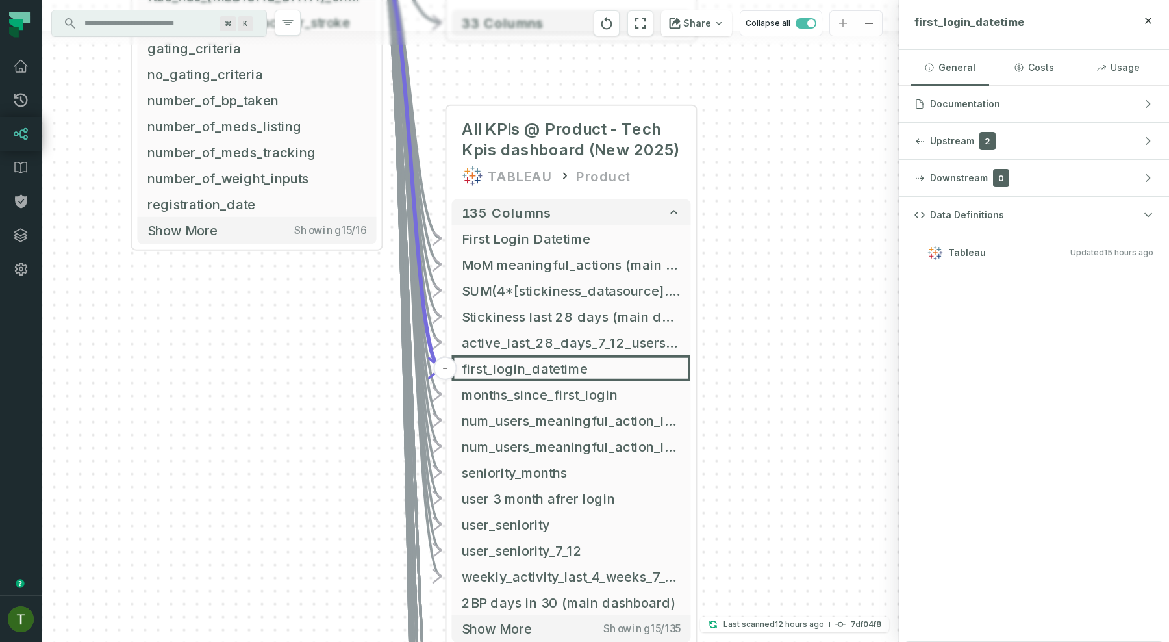
drag, startPoint x: 742, startPoint y: 173, endPoint x: 769, endPoint y: 313, distance: 142.3
click at [769, 313] on div "+ MoM Moving window @ BPs & Engagement TABLEAU Growth Squad 34 columns + More K…" at bounding box center [470, 321] width 857 height 642
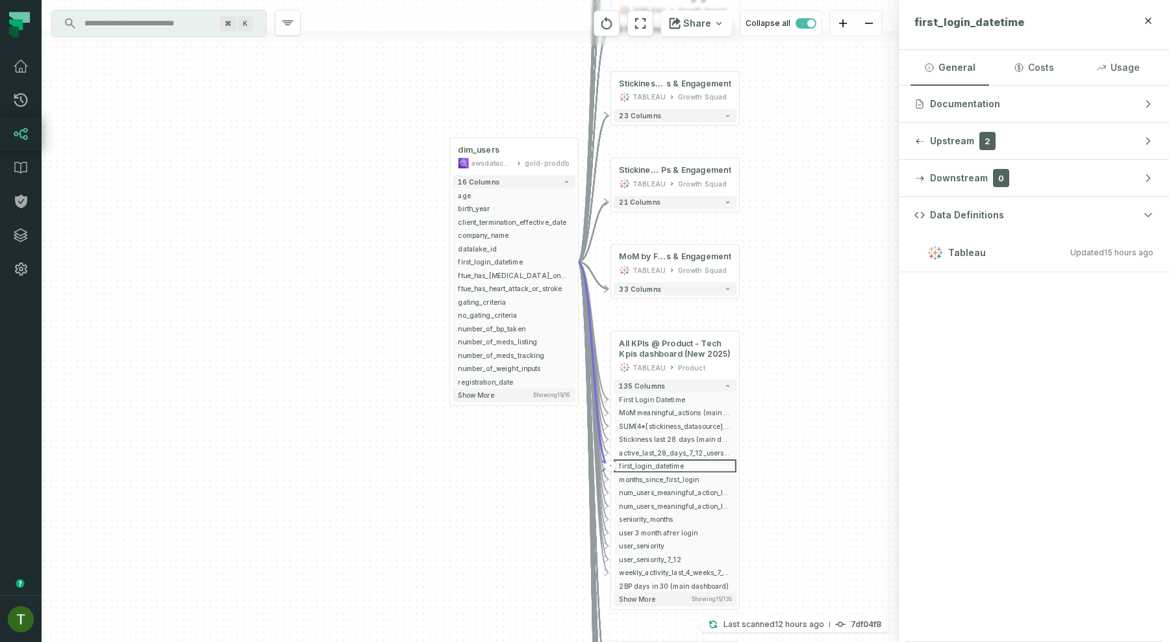
drag, startPoint x: 764, startPoint y: 256, endPoint x: 757, endPoint y: 351, distance: 95.1
click at [757, 351] on div "+ MoM Moving window @ BPs & Engagement TABLEAU Growth Squad 34 columns + More K…" at bounding box center [470, 321] width 857 height 642
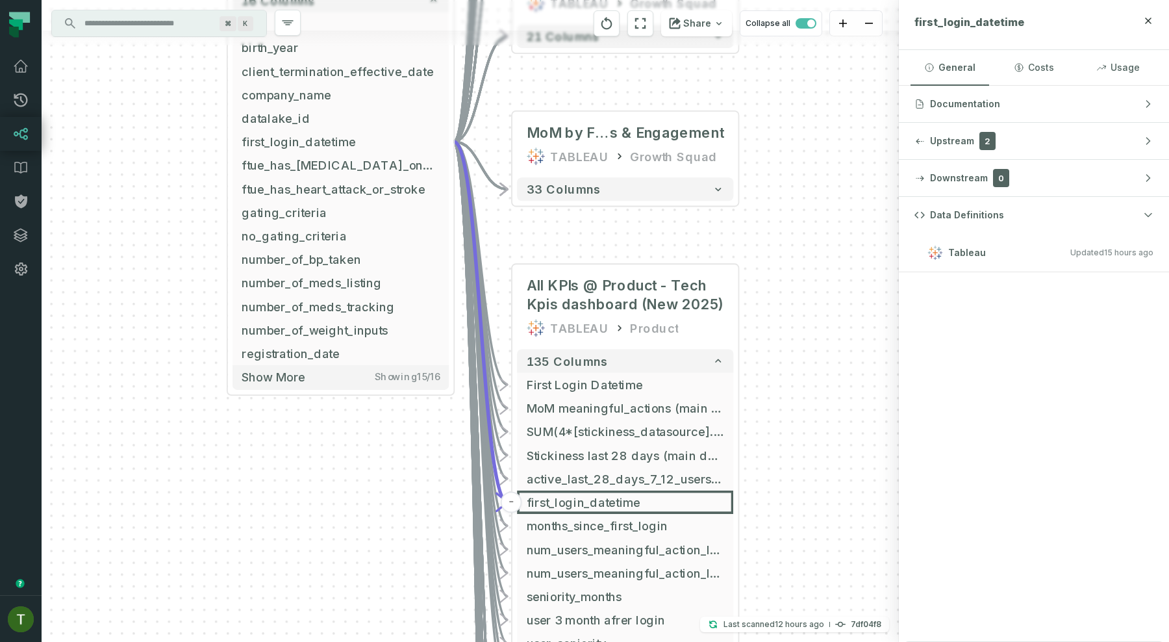
drag, startPoint x: 471, startPoint y: 470, endPoint x: 405, endPoint y: 484, distance: 67.6
click at [405, 484] on div "+ MoM Moving window @ BPs & Engagement TABLEAU Growth Squad 34 columns + More K…" at bounding box center [470, 321] width 857 height 642
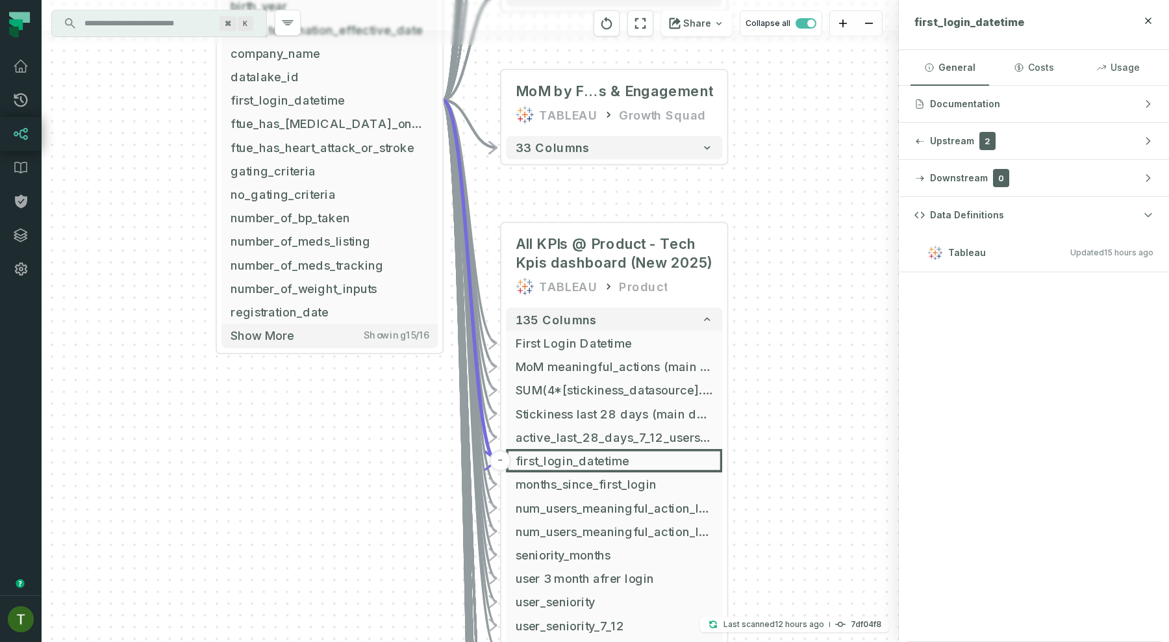
drag, startPoint x: 814, startPoint y: 471, endPoint x: 812, endPoint y: 418, distance: 53.3
click at [812, 418] on div "+ MoM Moving window @ BPs & Engagement TABLEAU Growth Squad 34 columns + More K…" at bounding box center [470, 321] width 857 height 642
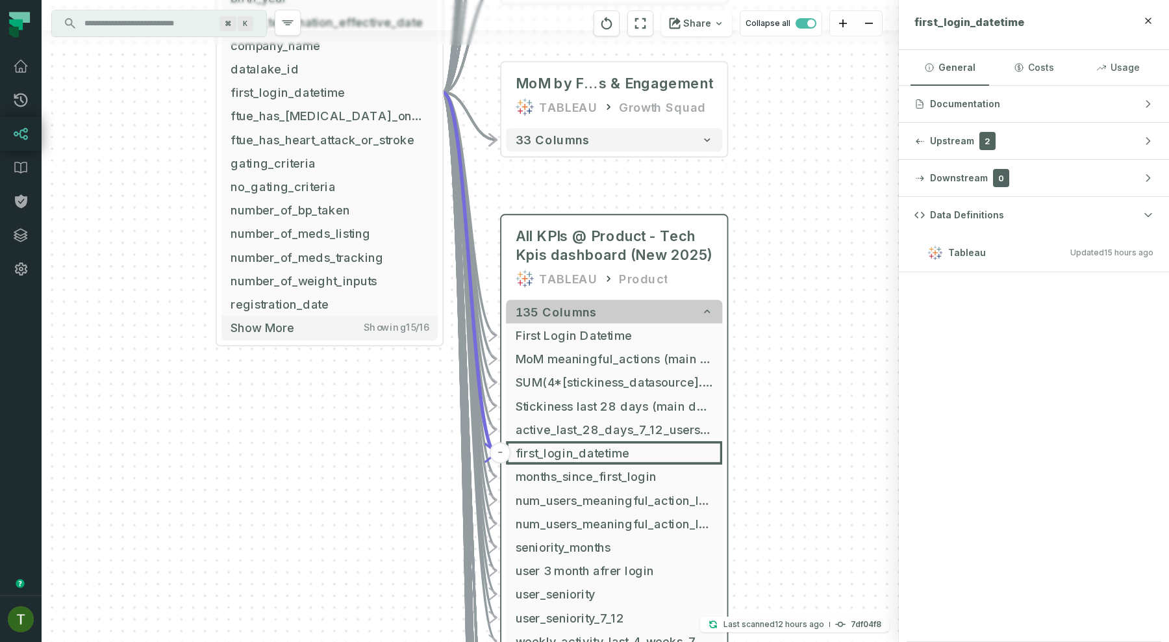
click at [623, 310] on button "135 columns" at bounding box center [614, 310] width 216 height 23
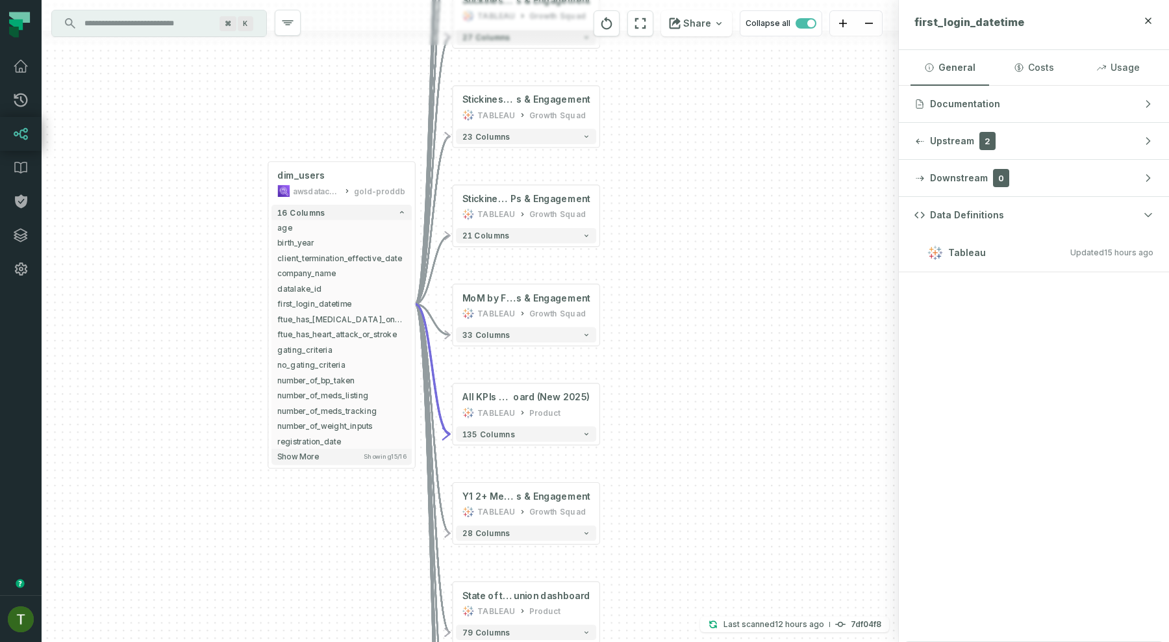
drag, startPoint x: 162, startPoint y: 216, endPoint x: 233, endPoint y: 384, distance: 182.5
click at [233, 384] on div "+ MoM Moving window @ BPs & Engagement TABLEAU Growth Squad 34 columns + More K…" at bounding box center [470, 321] width 857 height 642
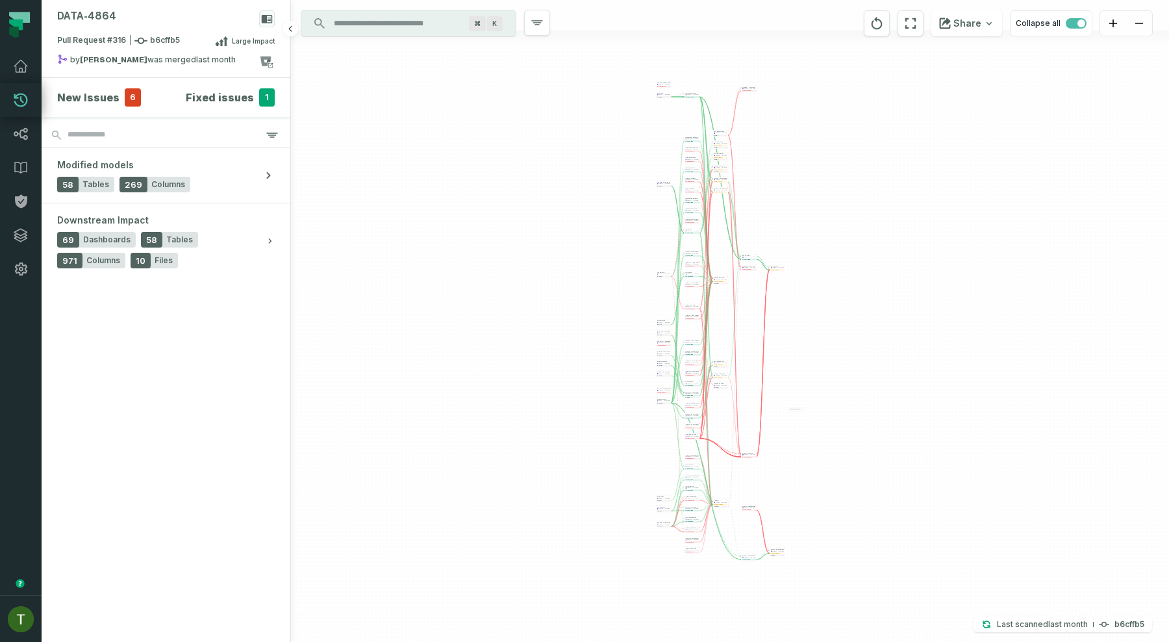
click at [90, 107] on section "New Issues 6 Fixed issues 1" at bounding box center [166, 97] width 249 height 39
click at [118, 84] on section "New Issues 6 Fixed issues 1" at bounding box center [166, 97] width 249 height 39
click at [119, 95] on div "New Issues 6" at bounding box center [99, 97] width 84 height 18
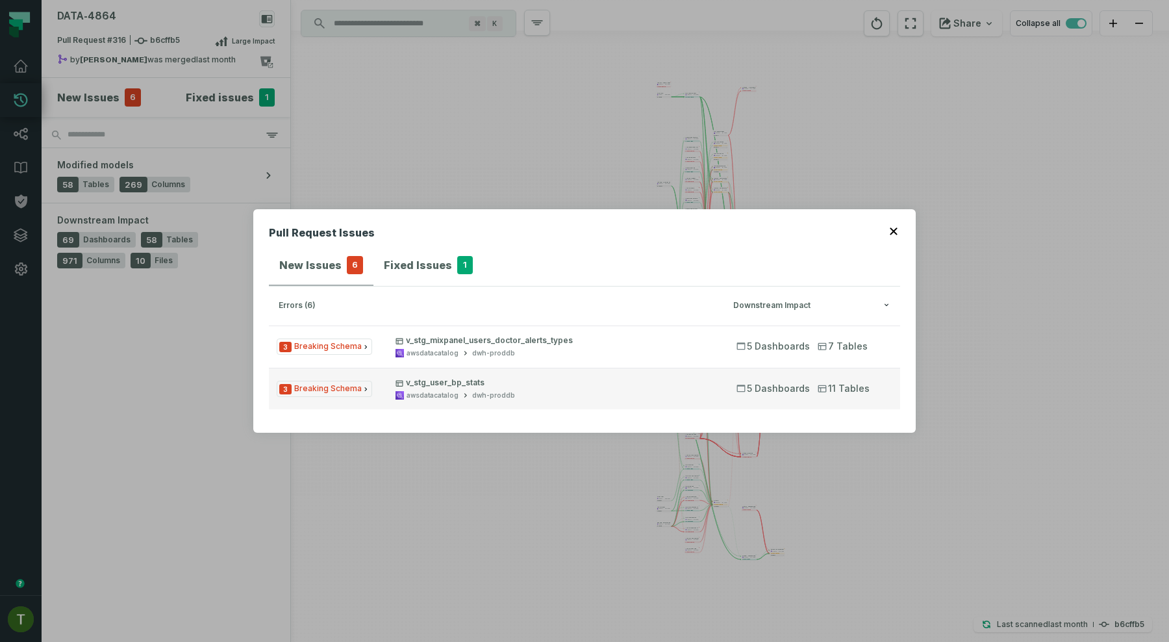
click at [534, 397] on div "awsdatacatalog dwh-proddb" at bounding box center [554, 395] width 318 height 10
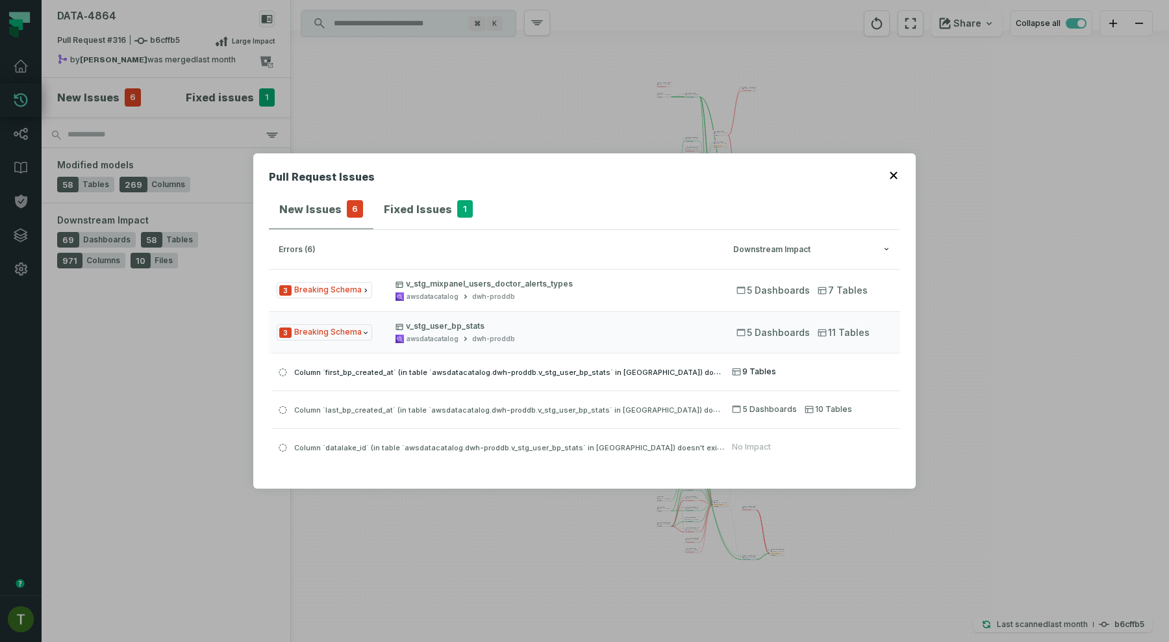
click at [368, 375] on span "Column `first_bp_created_at` (in table `awsdatacatalog.dwh-proddb.v_stg_user_bp…" at bounding box center [541, 371] width 495 height 10
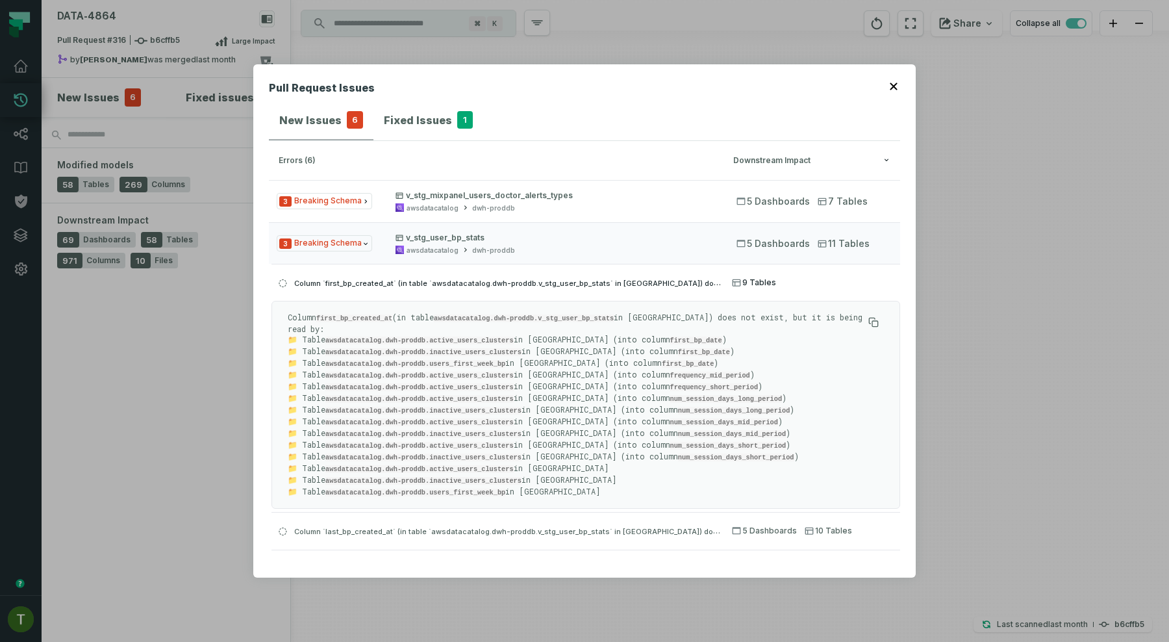
click at [368, 375] on div "Column `first_bp_created_at` (in table `awsdatacatalog.dwh-proddb.v_stg_user_bp…" at bounding box center [585, 387] width 629 height 247
click at [439, 284] on span "Column `first_bp_created_at` (in table `awsdatacatalog.dwh-proddb.v_stg_user_bp…" at bounding box center [541, 282] width 495 height 10
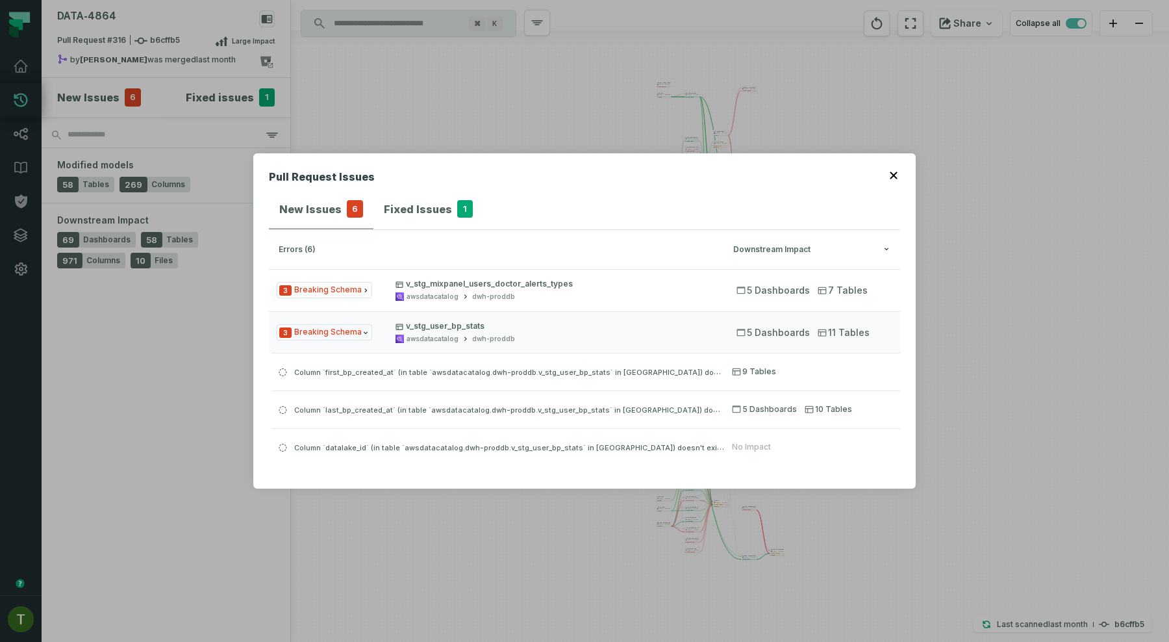
click at [972, 345] on div "Pull Request Issues New Issues 6 Fixed Issues 1 errors (6) Downstream Impact 3 …" at bounding box center [584, 321] width 1169 height 642
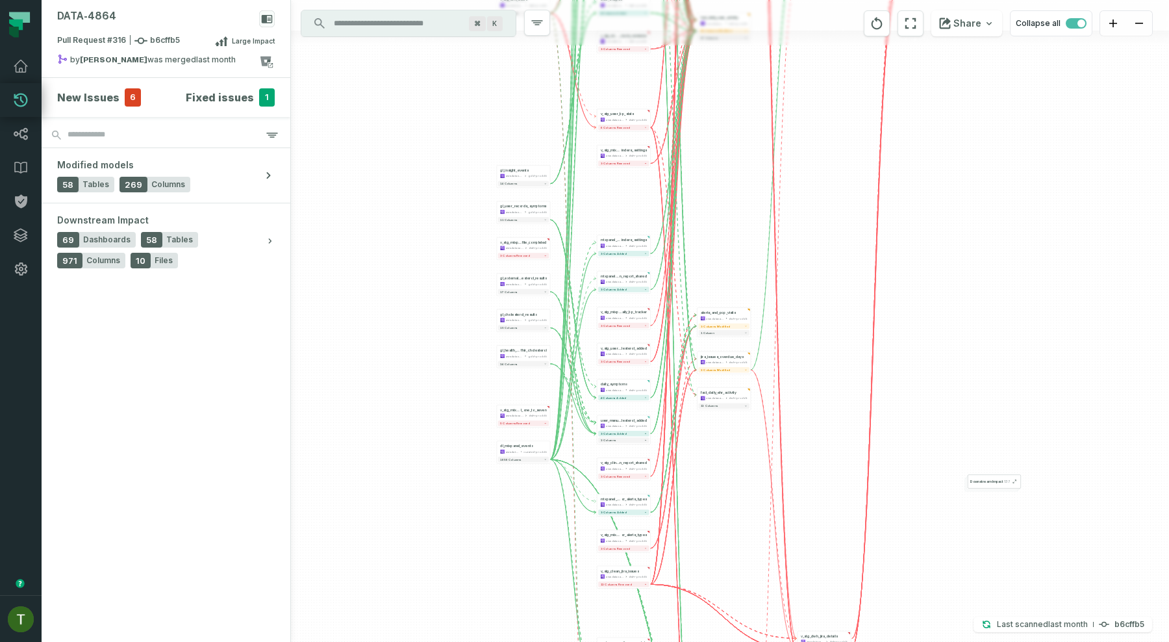
drag, startPoint x: 666, startPoint y: 367, endPoint x: 746, endPoint y: 547, distance: 196.6
click at [746, 547] on div "- daily_symptoms awsdatacatalog dwh-proddb - 4 columns added - user_height_stat…" at bounding box center [730, 321] width 878 height 642
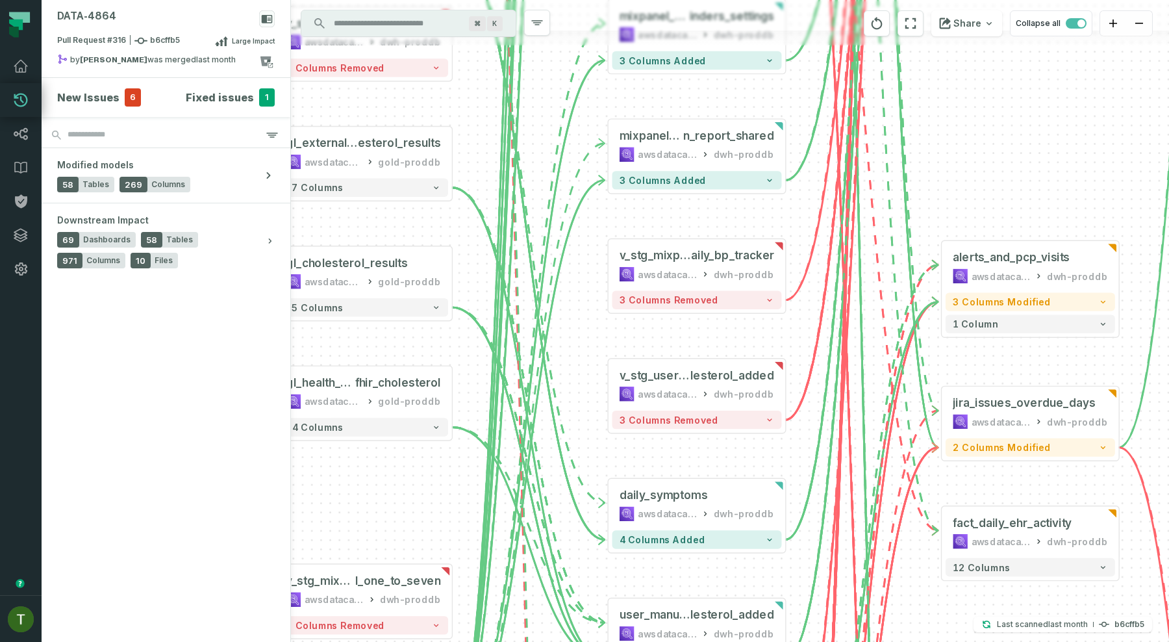
drag, startPoint x: 491, startPoint y: 329, endPoint x: 508, endPoint y: 198, distance: 132.3
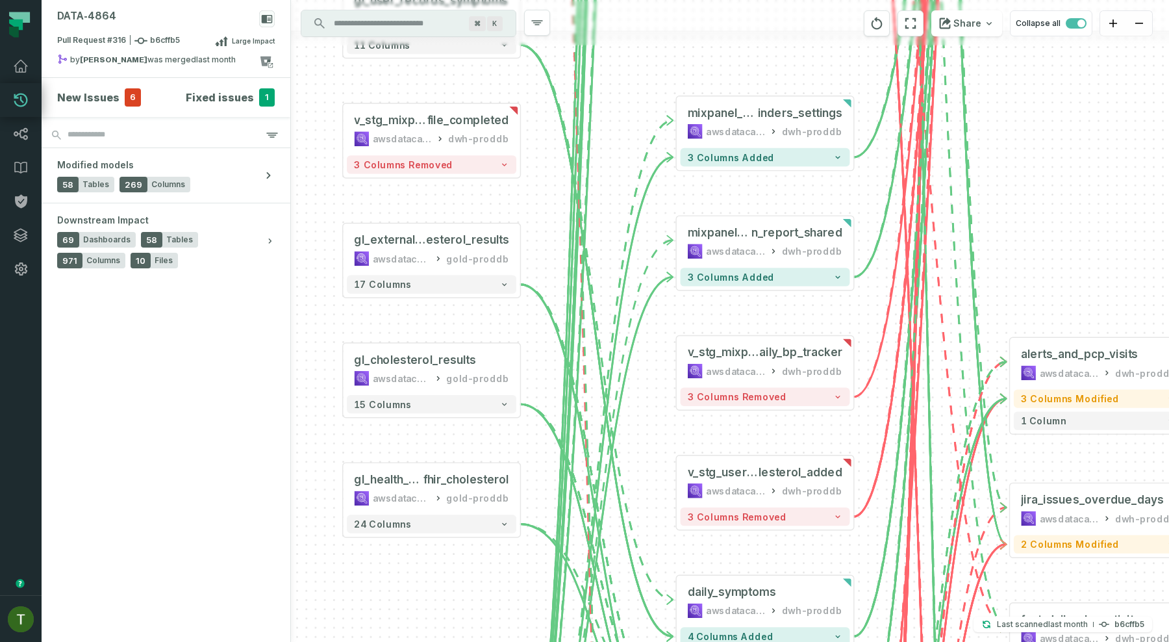
drag, startPoint x: 483, startPoint y: 170, endPoint x: 601, endPoint y: 344, distance: 210.0
click at [601, 344] on div "- daily_symptoms awsdatacatalog dwh-proddb - 4 columns added - user_height_stat…" at bounding box center [730, 321] width 878 height 642
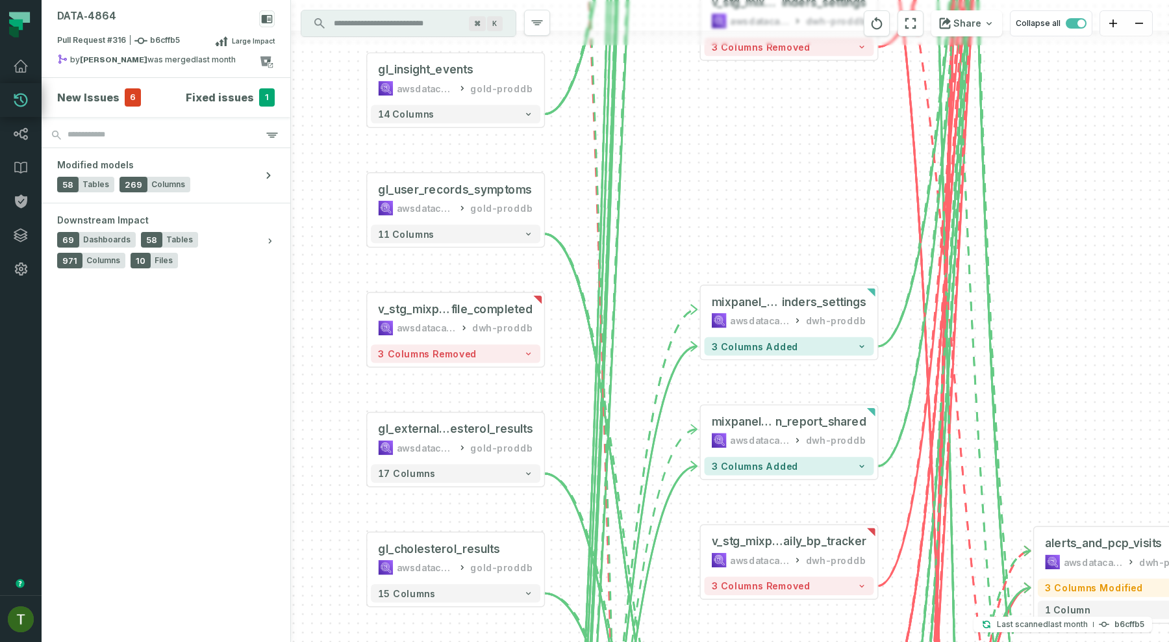
drag, startPoint x: 586, startPoint y: 279, endPoint x: 550, endPoint y: 411, distance: 137.2
click at [550, 411] on div "- daily_symptoms awsdatacatalog dwh-proddb - 4 columns added - user_height_stat…" at bounding box center [730, 321] width 878 height 642
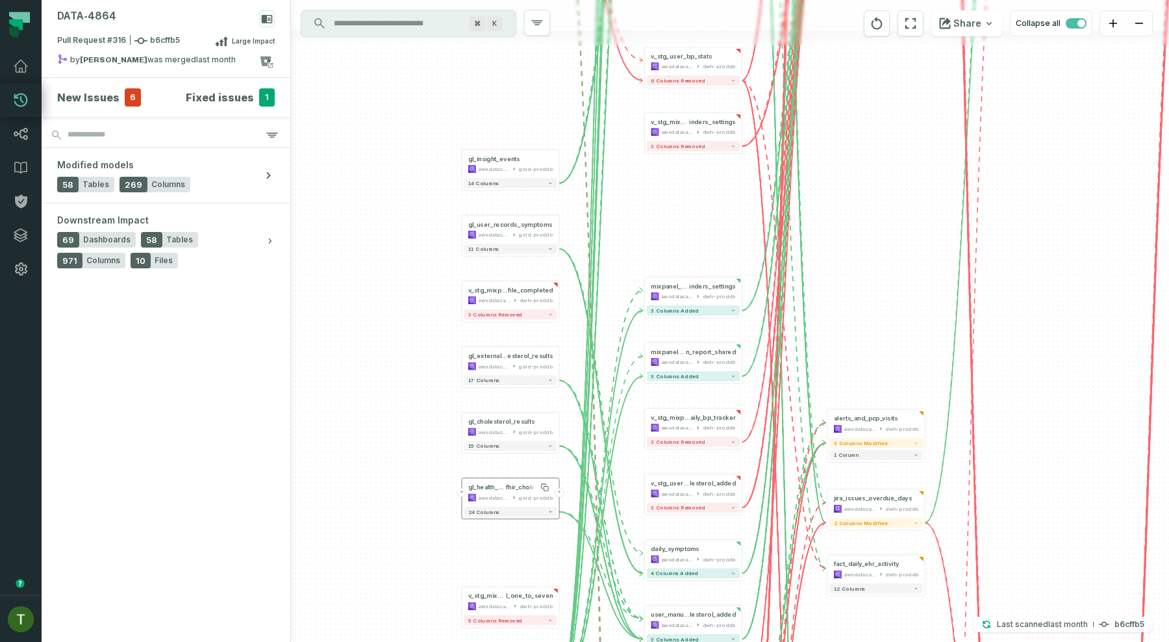
drag, startPoint x: 599, startPoint y: 207, endPoint x: 484, endPoint y: 488, distance: 304.1
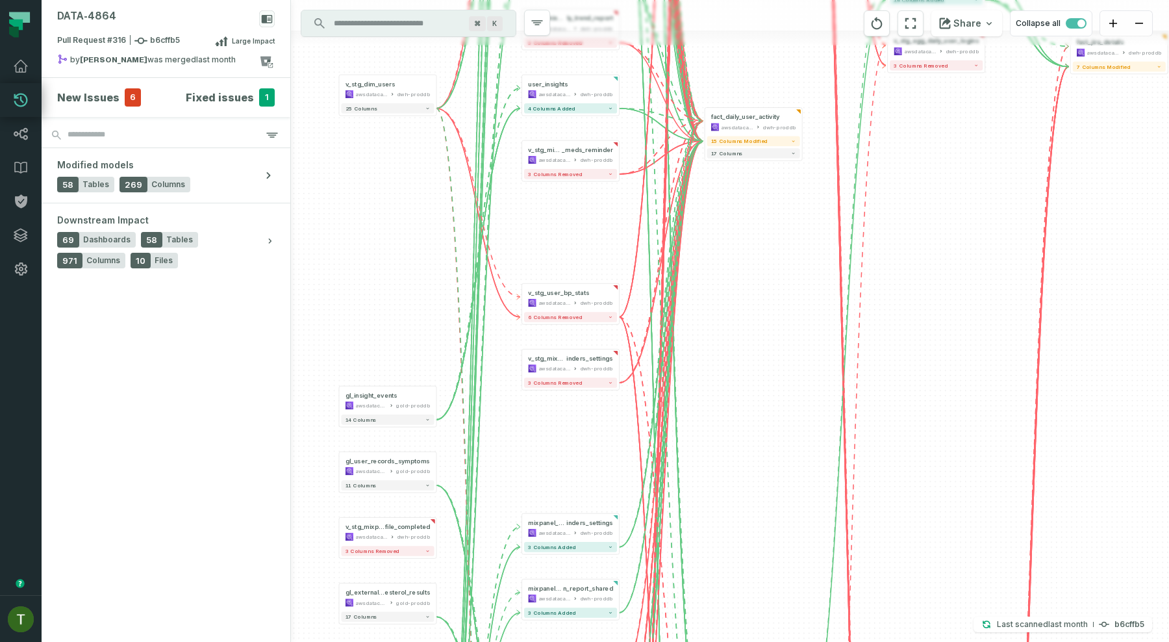
drag, startPoint x: 636, startPoint y: 238, endPoint x: 497, endPoint y: 494, distance: 291.2
click at [497, 494] on div "- daily_symptoms awsdatacatalog dwh-proddb - 4 columns added - user_height_stat…" at bounding box center [730, 321] width 878 height 642
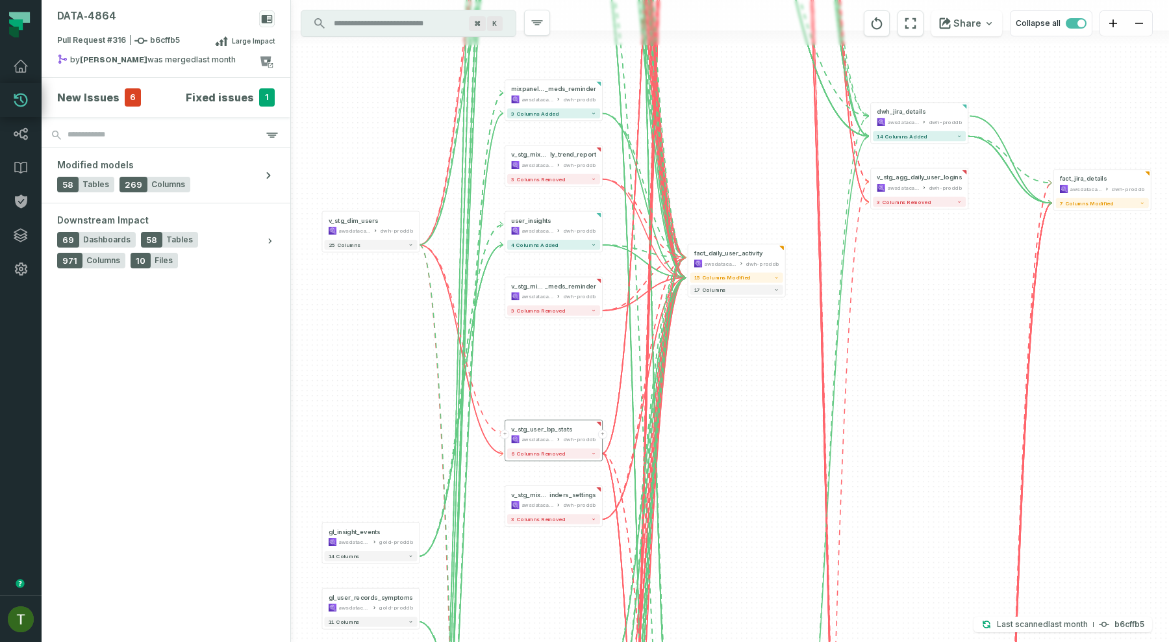
drag, startPoint x: 510, startPoint y: 319, endPoint x: 520, endPoint y: 584, distance: 265.8
click at [520, 446] on div "v_stg_user_bp_stats awsdatacatalog dwh-proddb" at bounding box center [553, 434] width 93 height 24
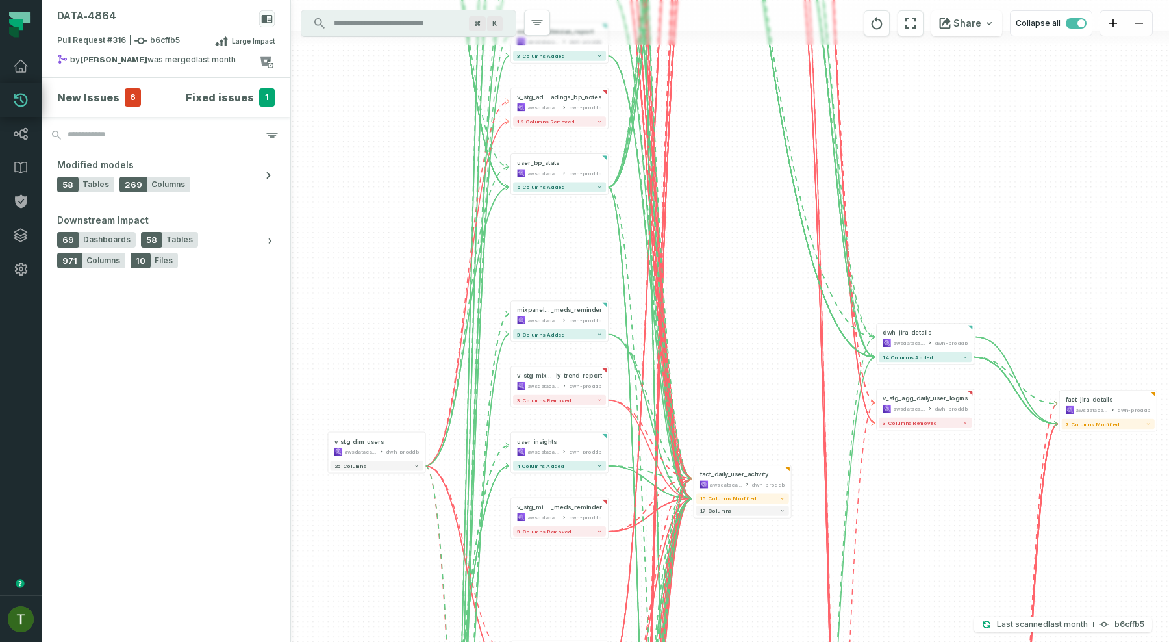
drag, startPoint x: 566, startPoint y: 174, endPoint x: 584, endPoint y: 406, distance: 232.5
click at [584, 406] on div "- daily_symptoms awsdatacatalog dwh-proddb - 4 columns added - user_height_stat…" at bounding box center [730, 321] width 878 height 642
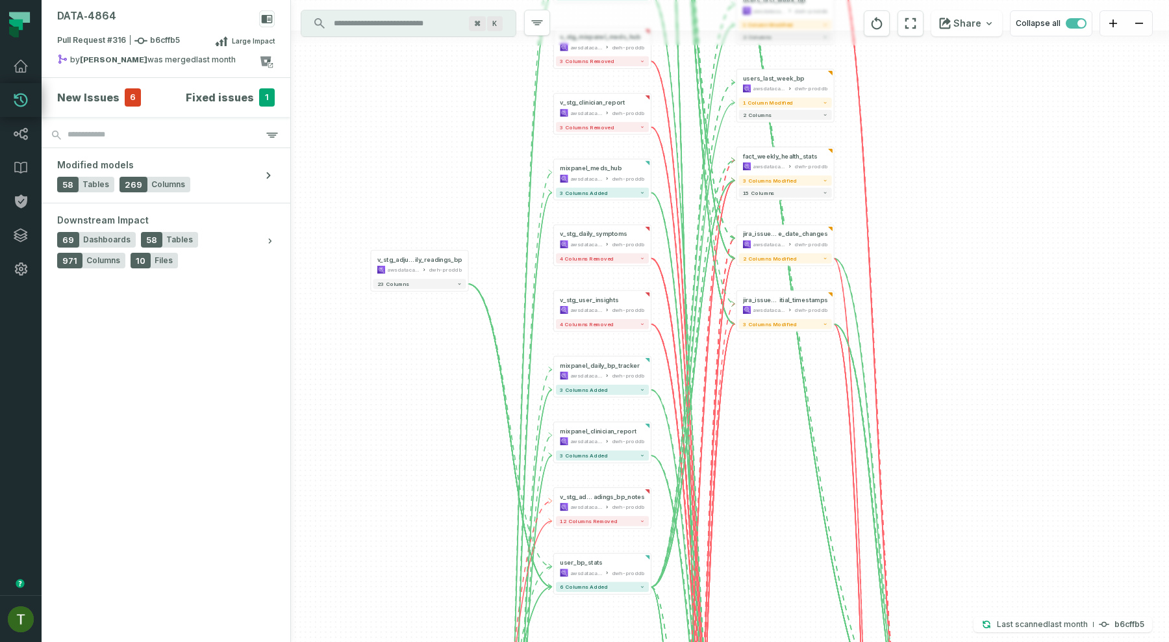
drag, startPoint x: 457, startPoint y: 213, endPoint x: 477, endPoint y: 453, distance: 240.4
click at [477, 453] on div "- daily_symptoms awsdatacatalog dwh-proddb - 4 columns added - user_height_stat…" at bounding box center [730, 321] width 878 height 642
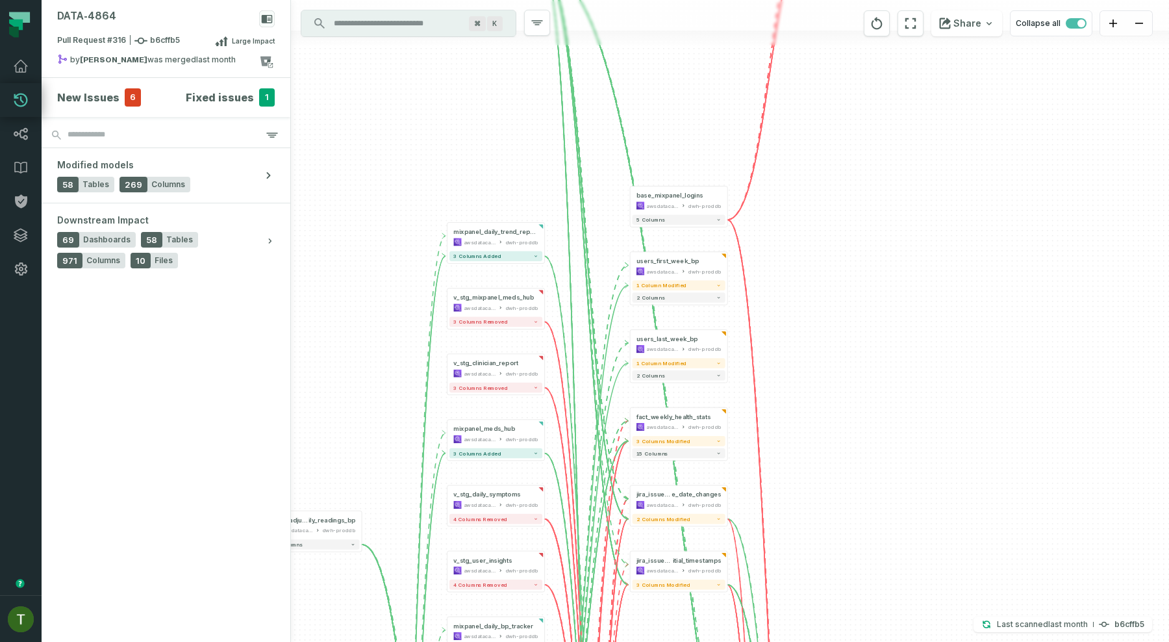
drag, startPoint x: 402, startPoint y: 479, endPoint x: 402, endPoint y: 548, distance: 69.5
click at [402, 548] on div "- daily_symptoms awsdatacatalog dwh-proddb - 4 columns added - user_height_stat…" at bounding box center [730, 321] width 878 height 642
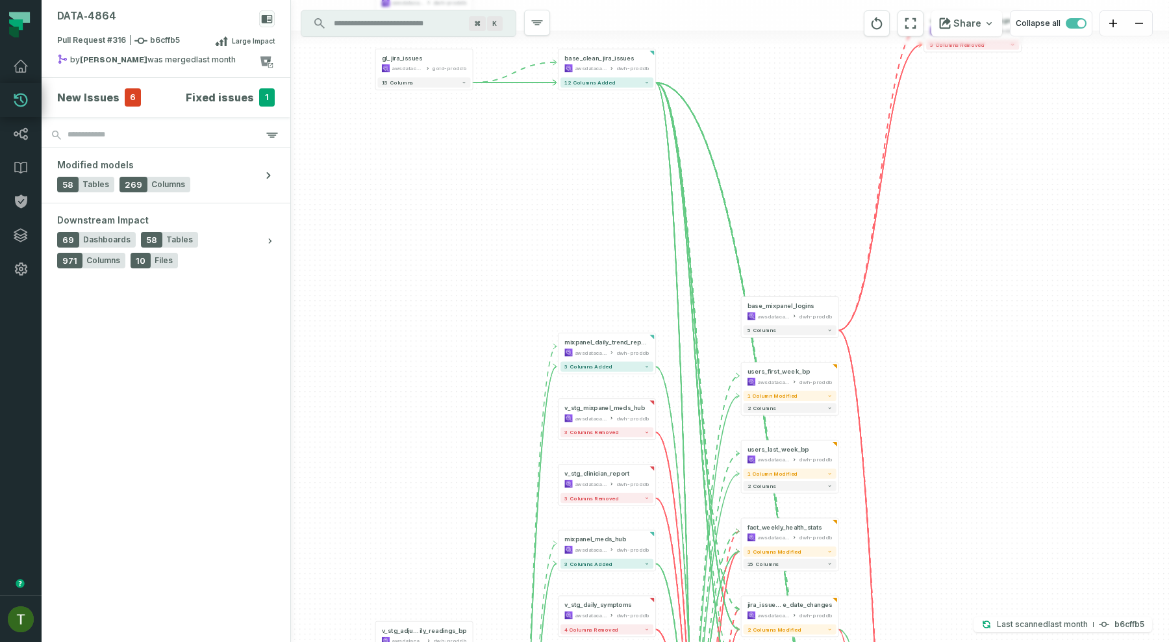
drag, startPoint x: 413, startPoint y: 371, endPoint x: 554, endPoint y: 524, distance: 208.2
click at [554, 524] on div "- daily_symptoms awsdatacatalog dwh-proddb - 4 columns added - user_height_stat…" at bounding box center [730, 321] width 878 height 642
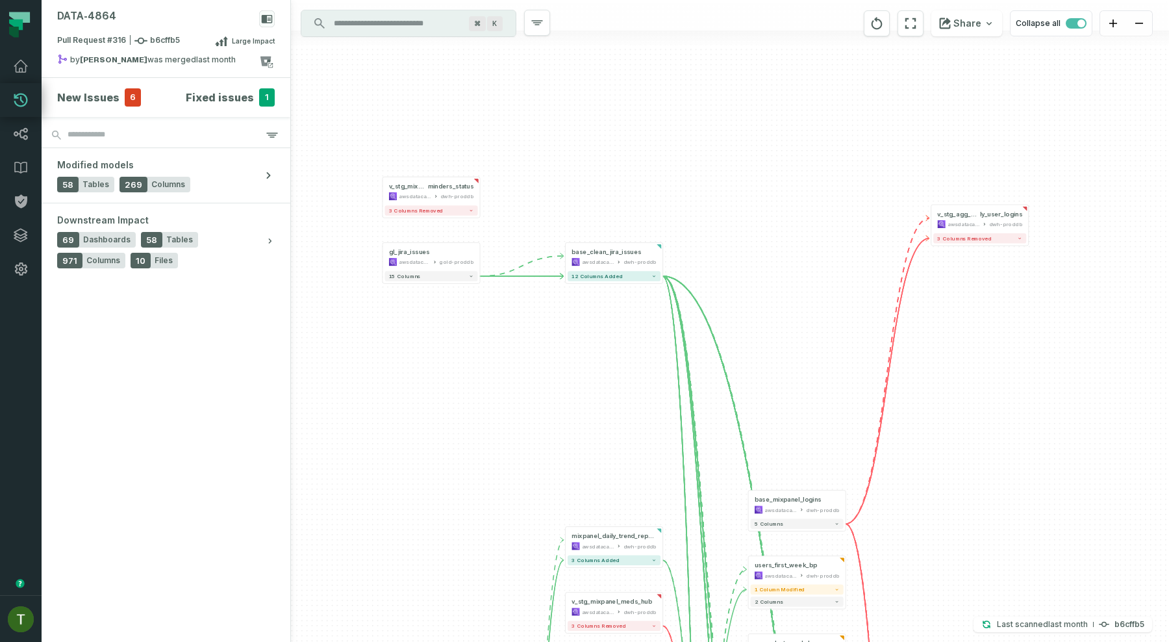
drag, startPoint x: 492, startPoint y: 286, endPoint x: 470, endPoint y: 436, distance: 151.6
click at [470, 436] on div "- daily_symptoms awsdatacatalog dwh-proddb - 4 columns added - user_height_stat…" at bounding box center [730, 321] width 878 height 642
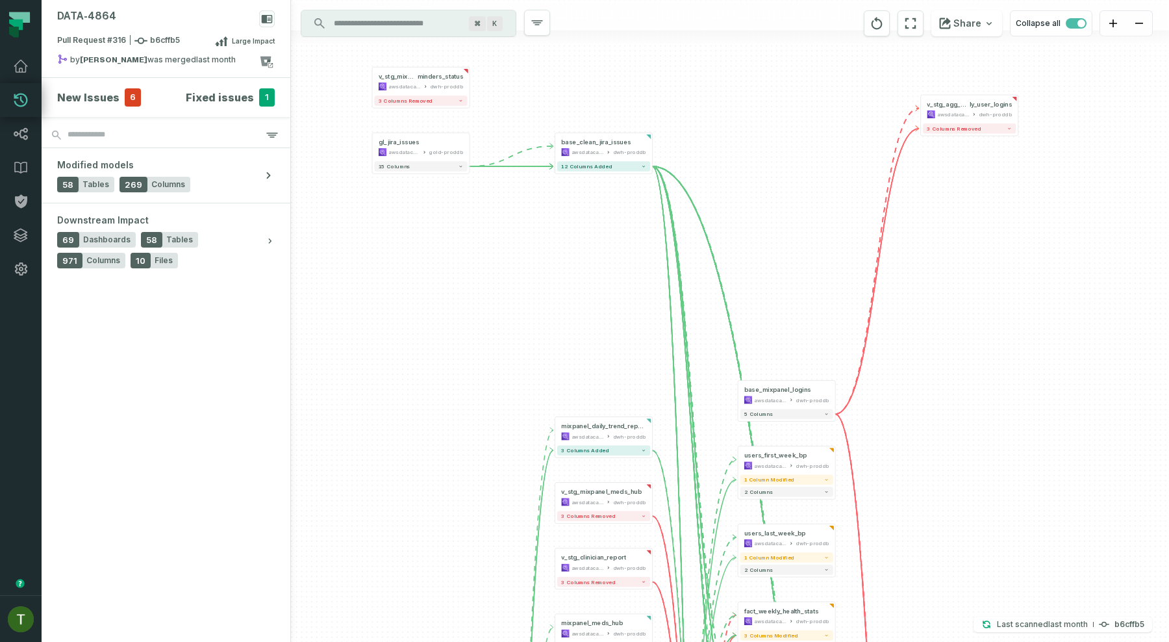
drag, startPoint x: 476, startPoint y: 429, endPoint x: 453, endPoint y: 149, distance: 280.9
click at [453, 149] on div "- daily_symptoms awsdatacatalog dwh-proddb - 4 columns added - user_height_stat…" at bounding box center [730, 321] width 878 height 642
